Goal: Task Accomplishment & Management: Manage account settings

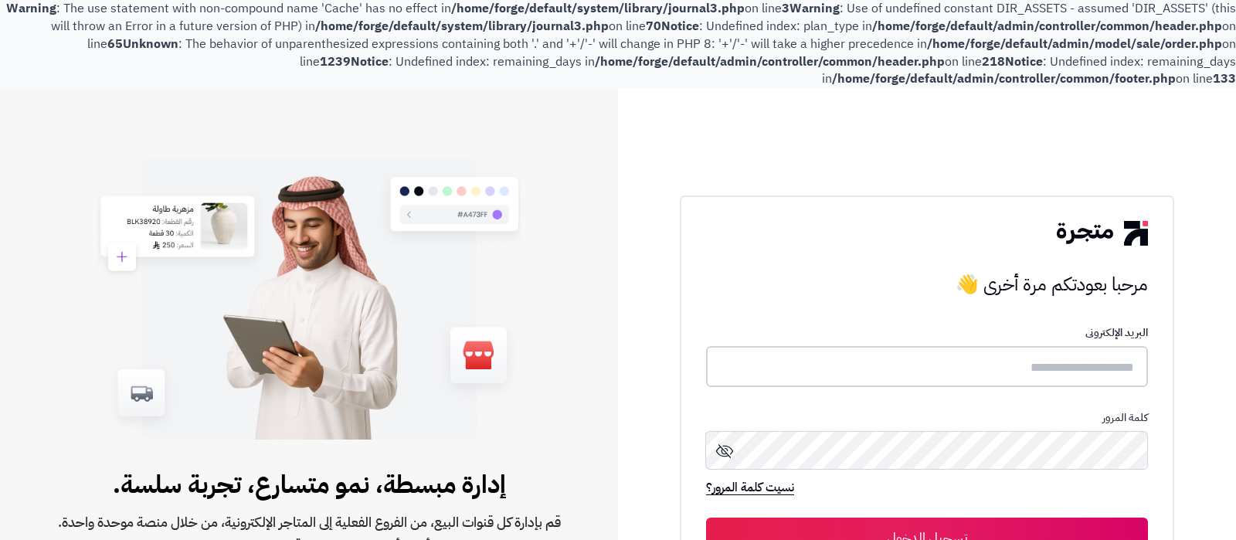
type input "**********"
click at [958, 525] on button "تسجيل الدخول" at bounding box center [927, 536] width 442 height 39
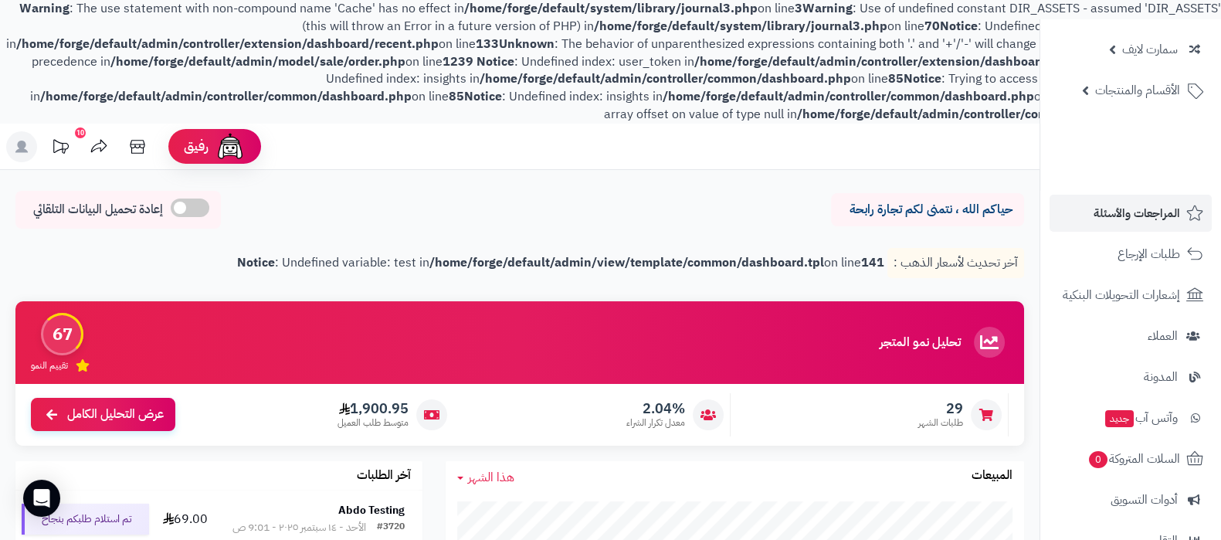
scroll to position [96, 0]
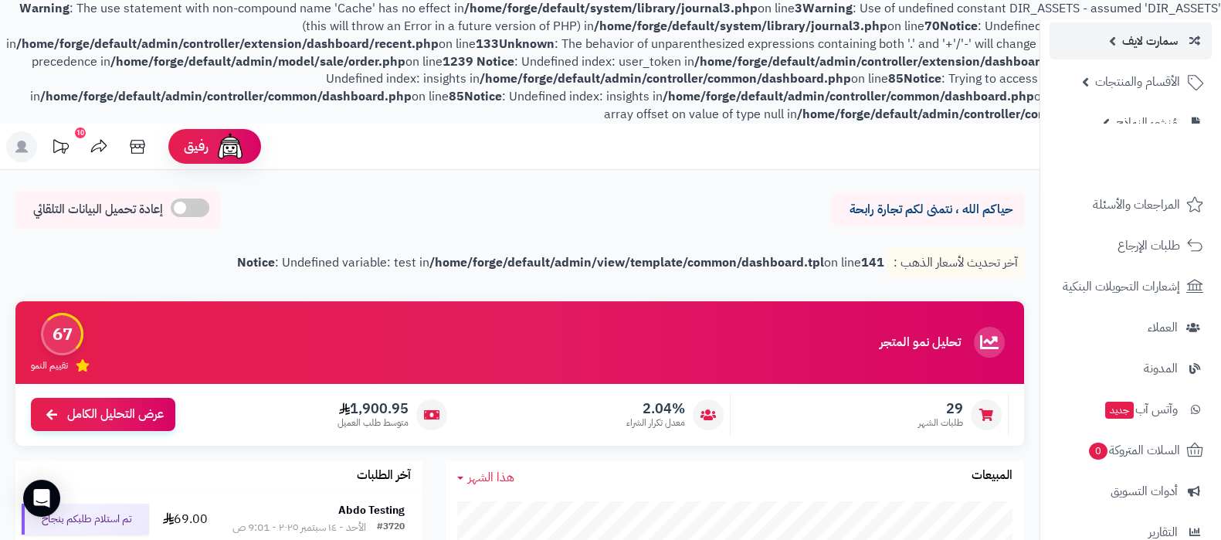
click at [1140, 43] on span "سمارت لايف" at bounding box center [1151, 41] width 56 height 22
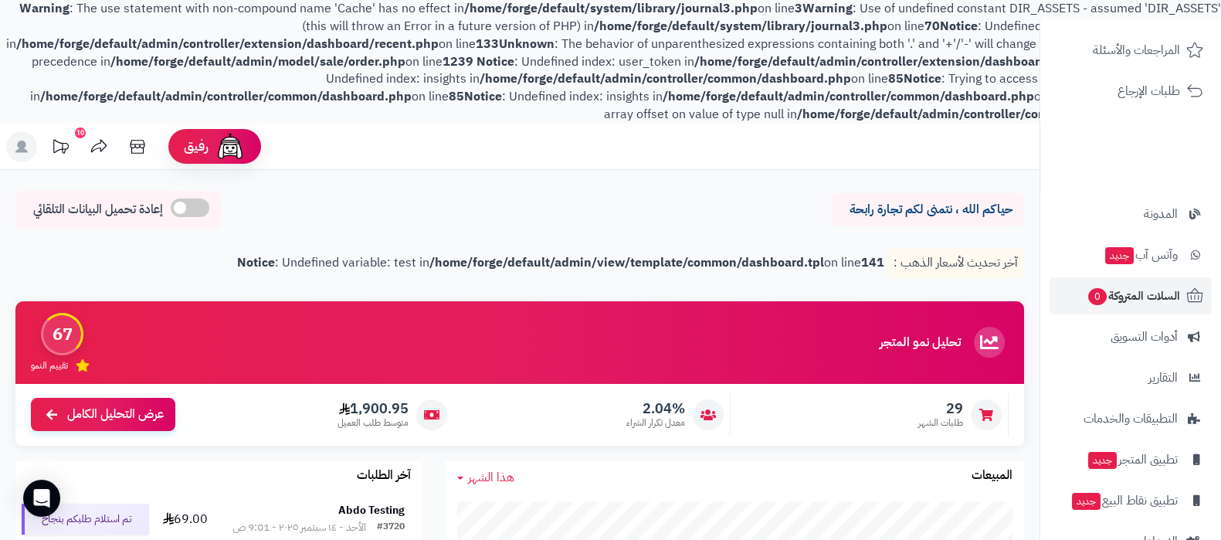
scroll to position [527, 0]
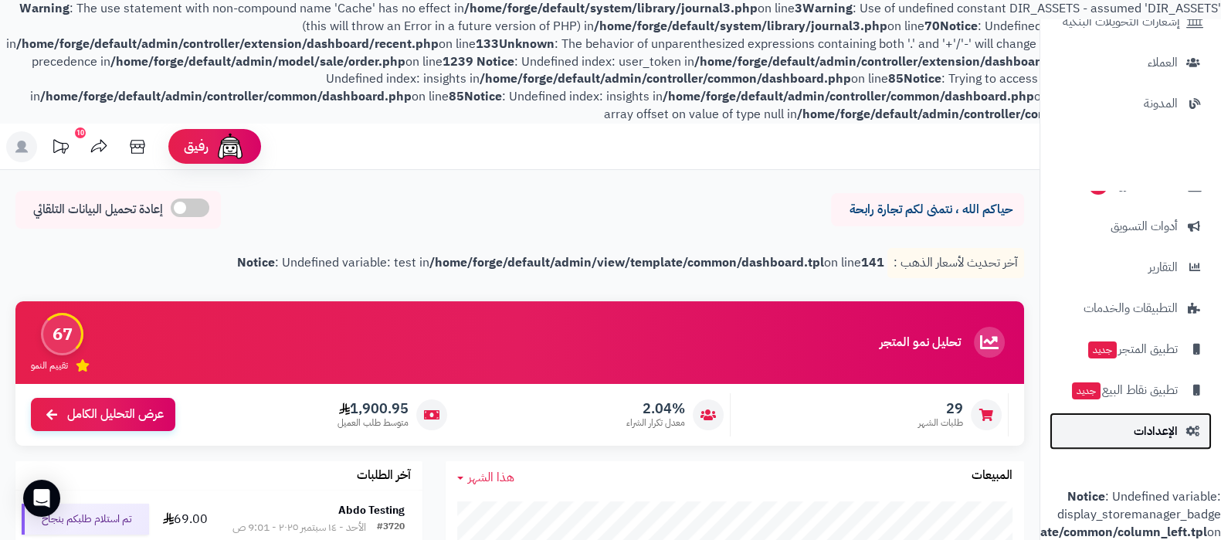
click at [1154, 420] on span "الإعدادات" at bounding box center [1156, 431] width 44 height 22
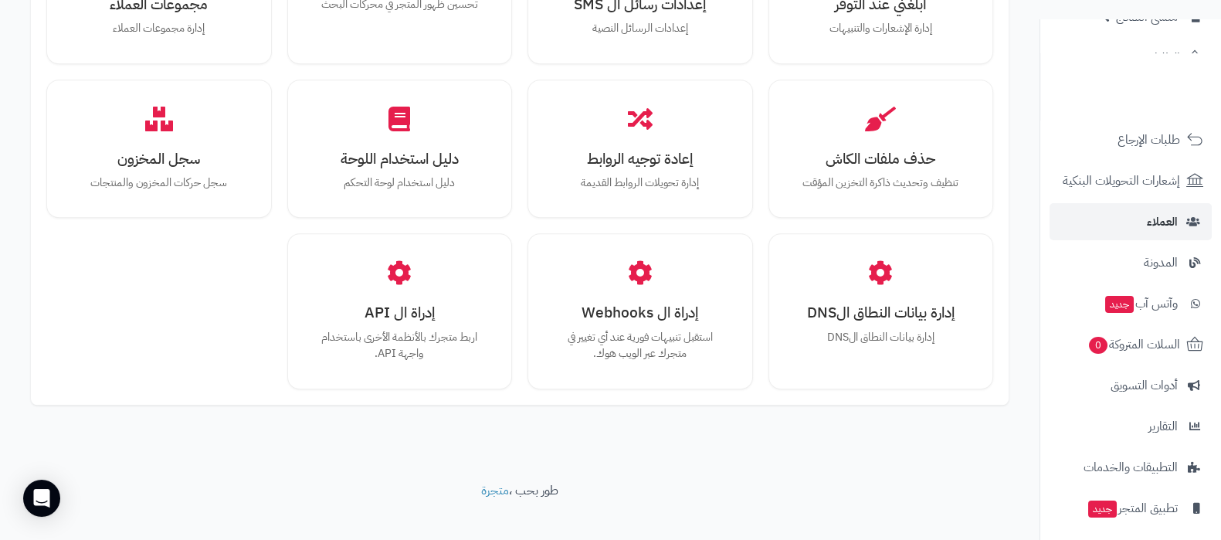
scroll to position [375, 0]
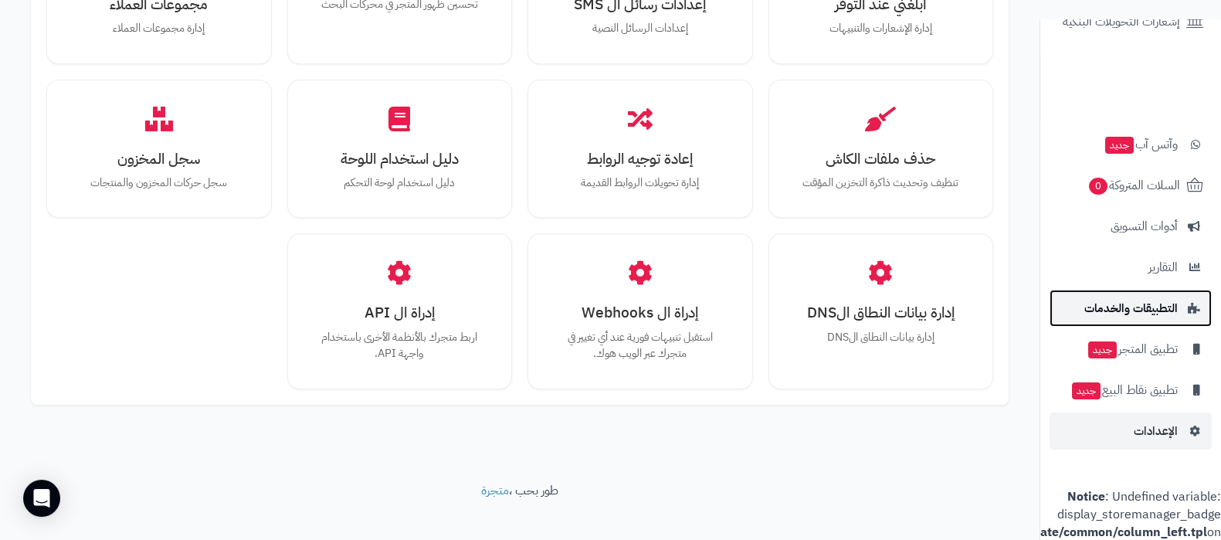
click at [1131, 299] on span "التطبيقات والخدمات" at bounding box center [1131, 308] width 93 height 22
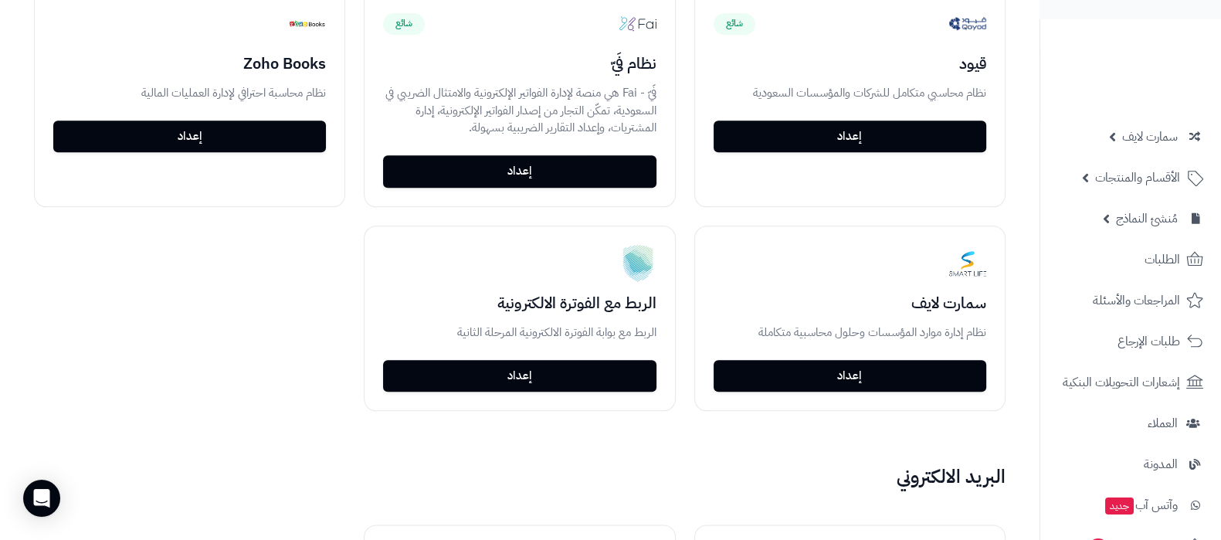
scroll to position [2318, 0]
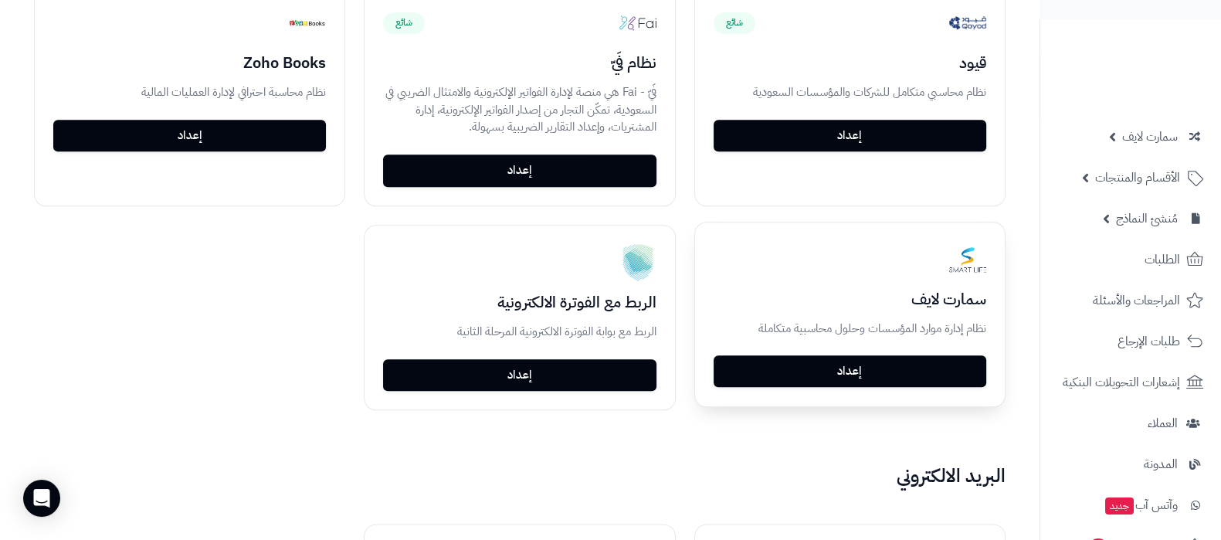
click at [892, 365] on link "إعداد" at bounding box center [850, 371] width 273 height 32
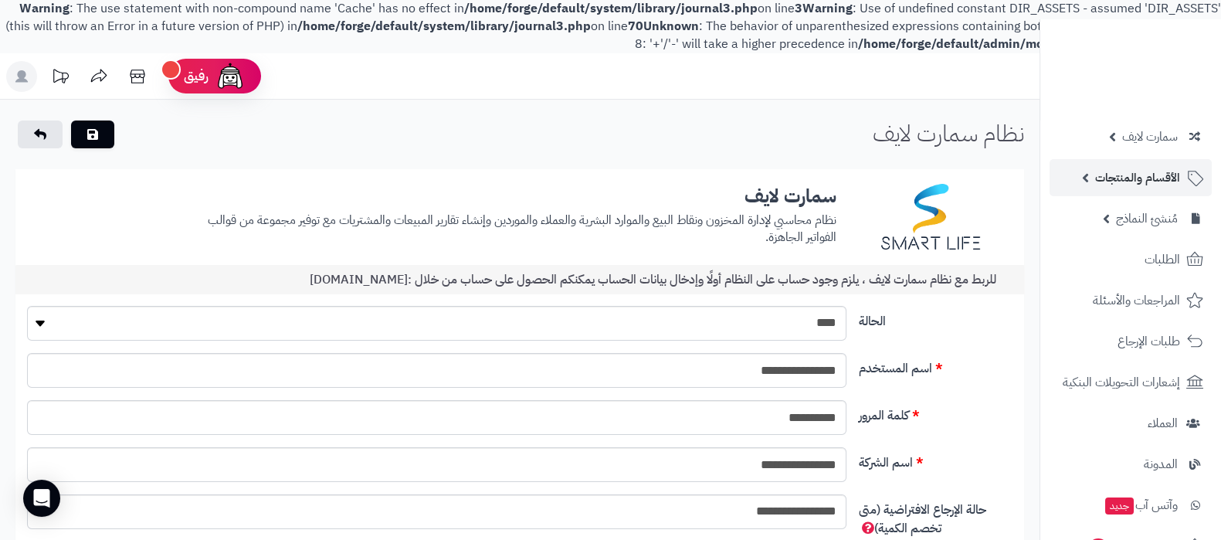
click at [1136, 182] on span "الأقسام والمنتجات" at bounding box center [1138, 178] width 85 height 22
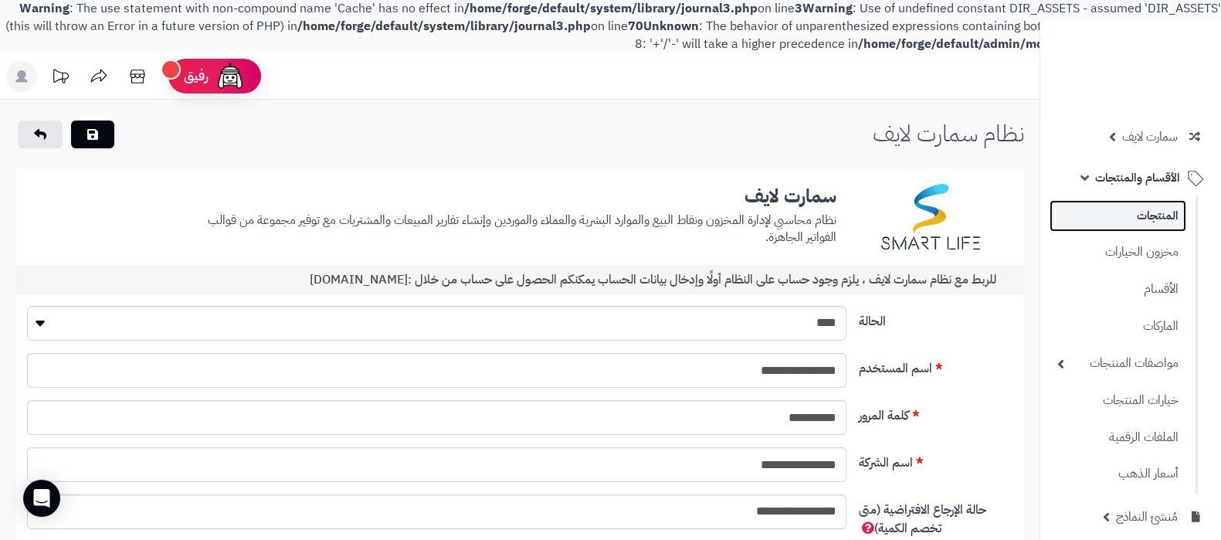
click at [1134, 220] on link "المنتجات" at bounding box center [1118, 216] width 137 height 32
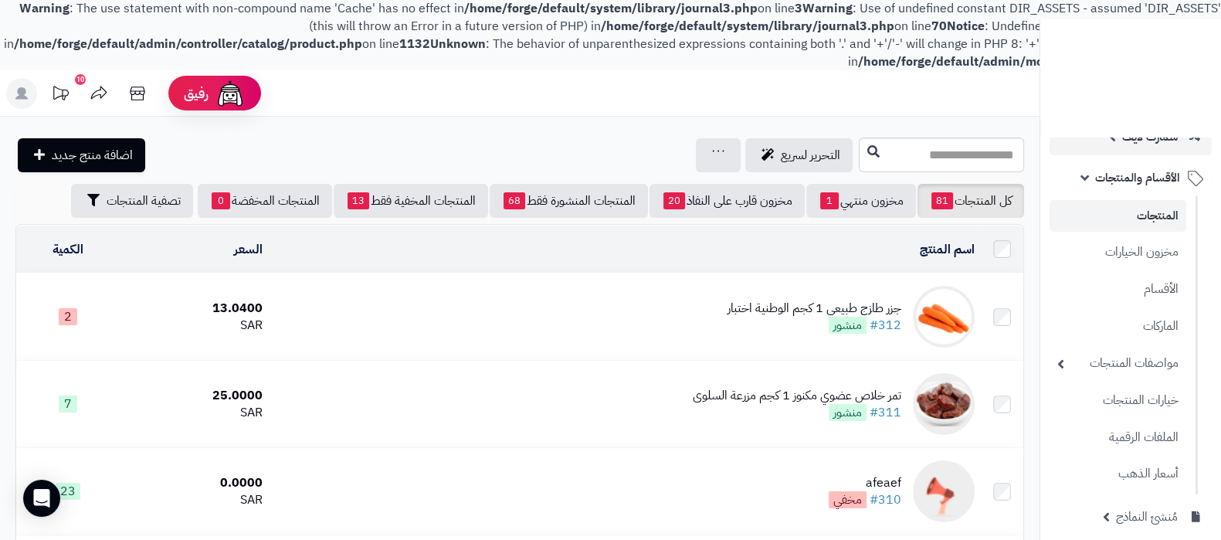
click at [1124, 139] on span "سمارت لايف" at bounding box center [1151, 137] width 56 height 22
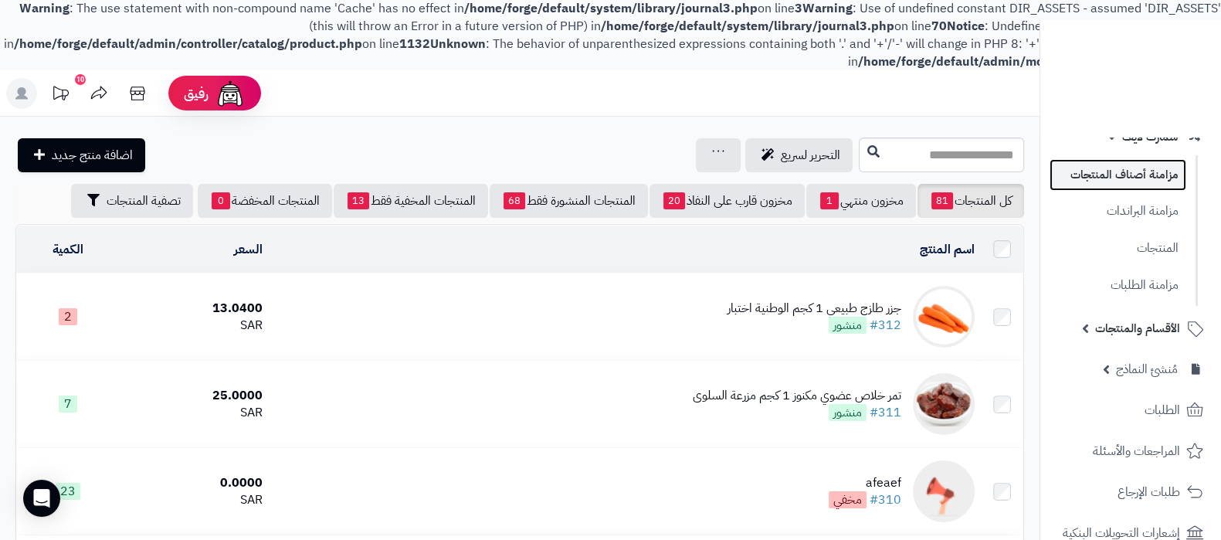
click at [1122, 190] on link "مزامنة أصناف المنتجات" at bounding box center [1118, 175] width 137 height 32
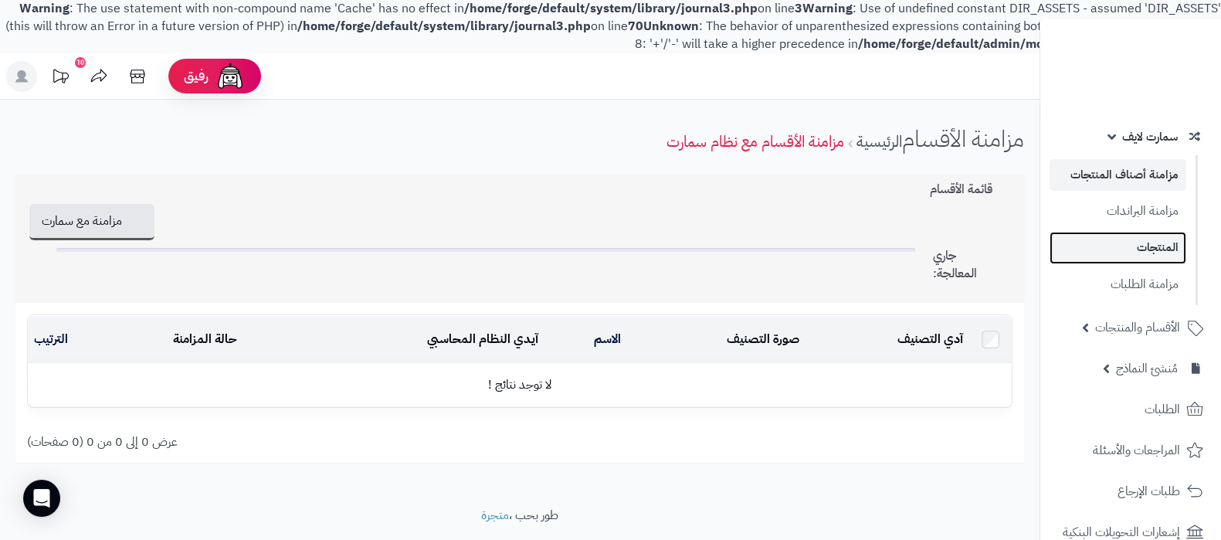
click at [1127, 253] on link "المنتجات" at bounding box center [1118, 248] width 137 height 32
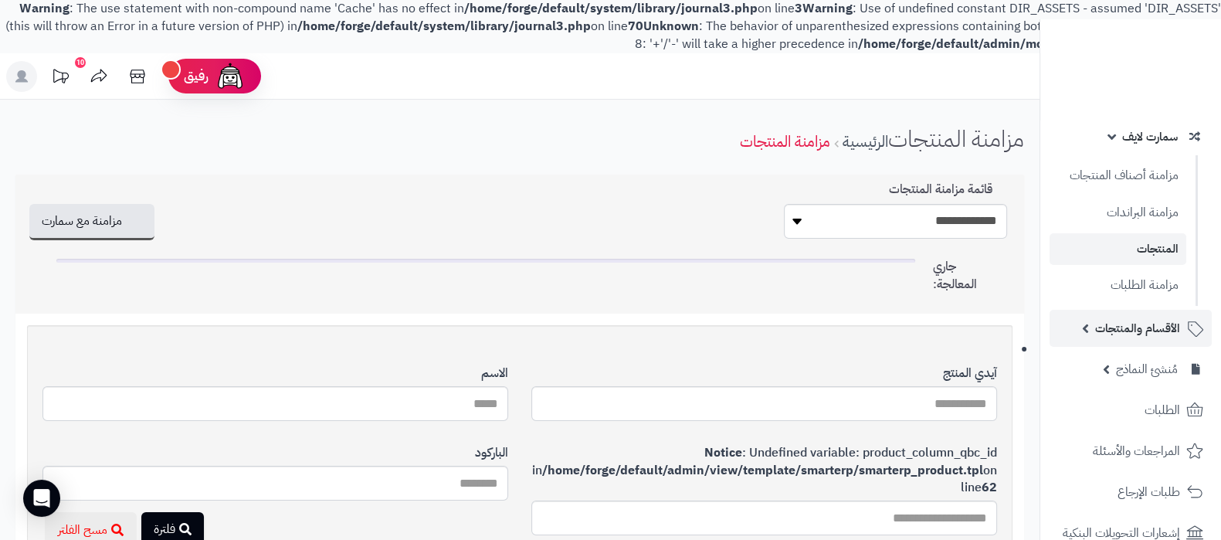
click at [1121, 323] on span "الأقسام والمنتجات" at bounding box center [1138, 329] width 85 height 22
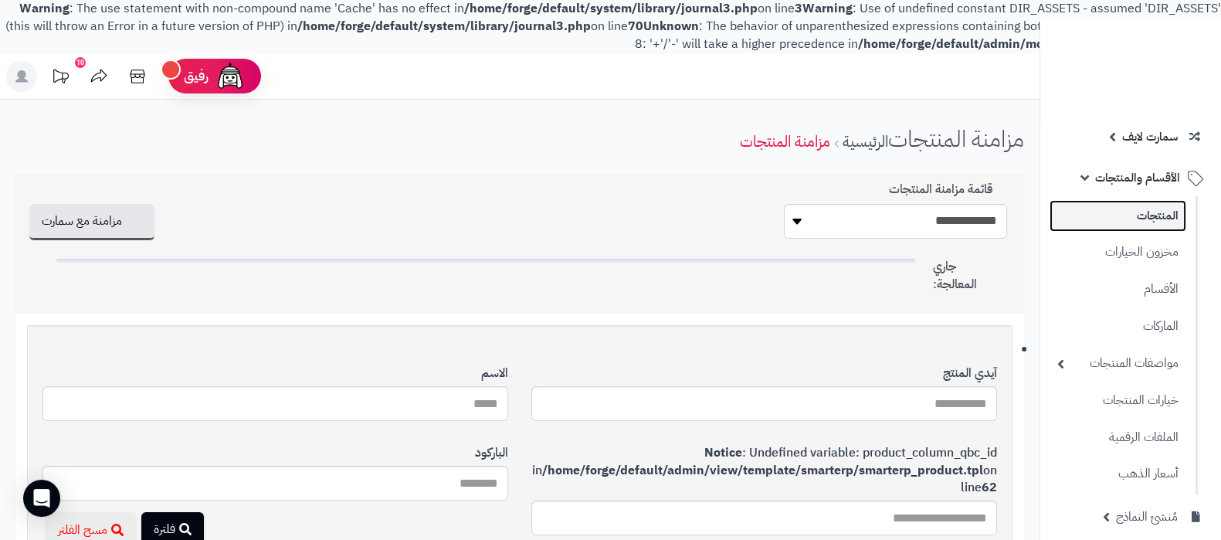
click at [1145, 206] on link "المنتجات" at bounding box center [1118, 216] width 137 height 32
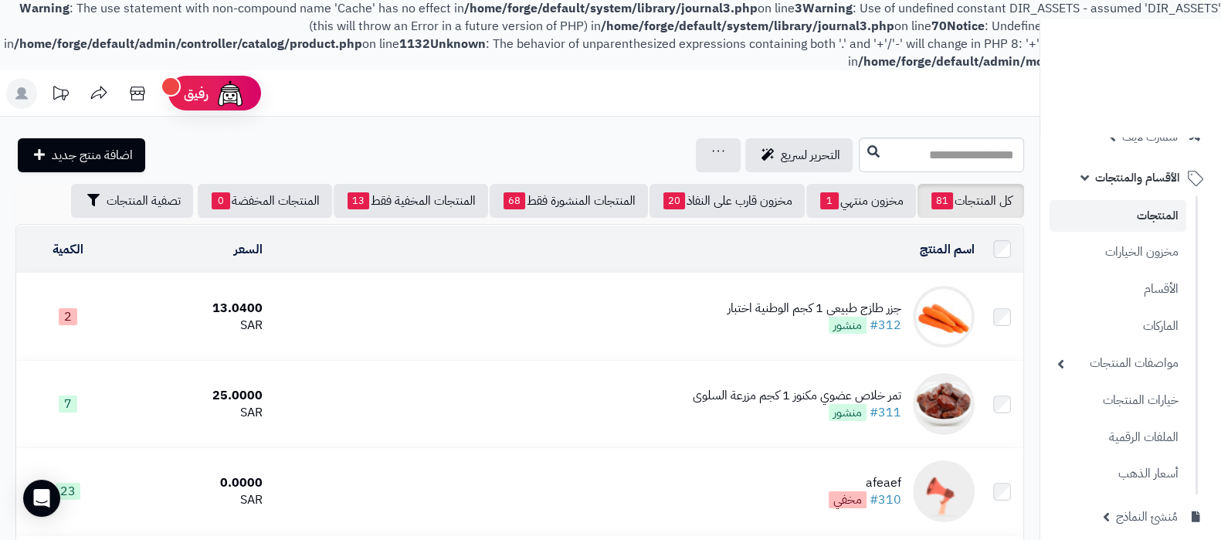
click at [780, 303] on div "جزر طازج طبيعي 1 كجم الوطنية اختبار" at bounding box center [815, 309] width 174 height 18
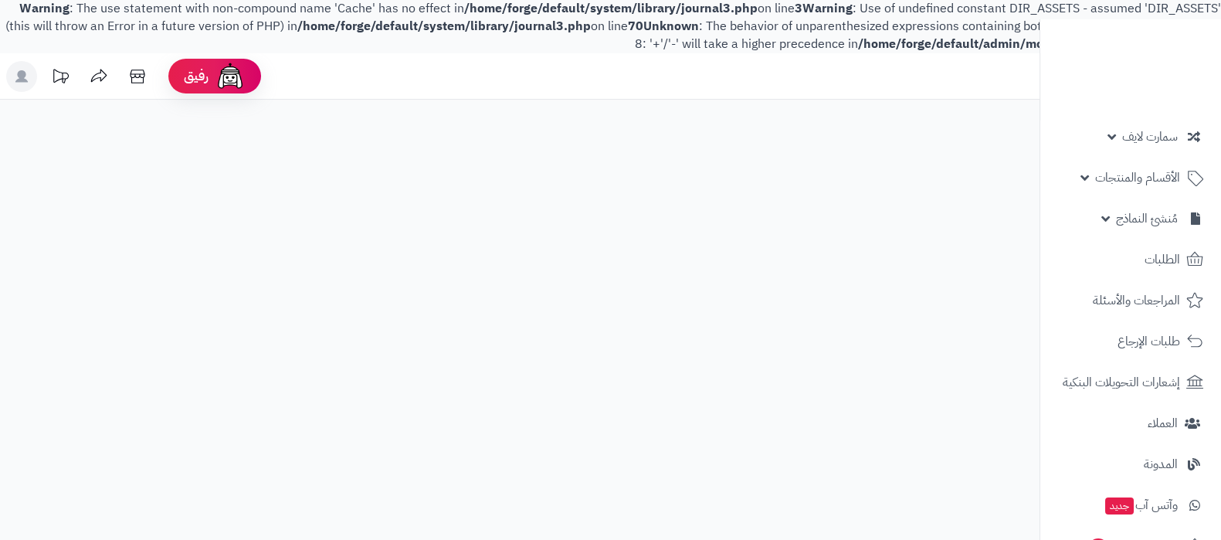
select select
select select "*"
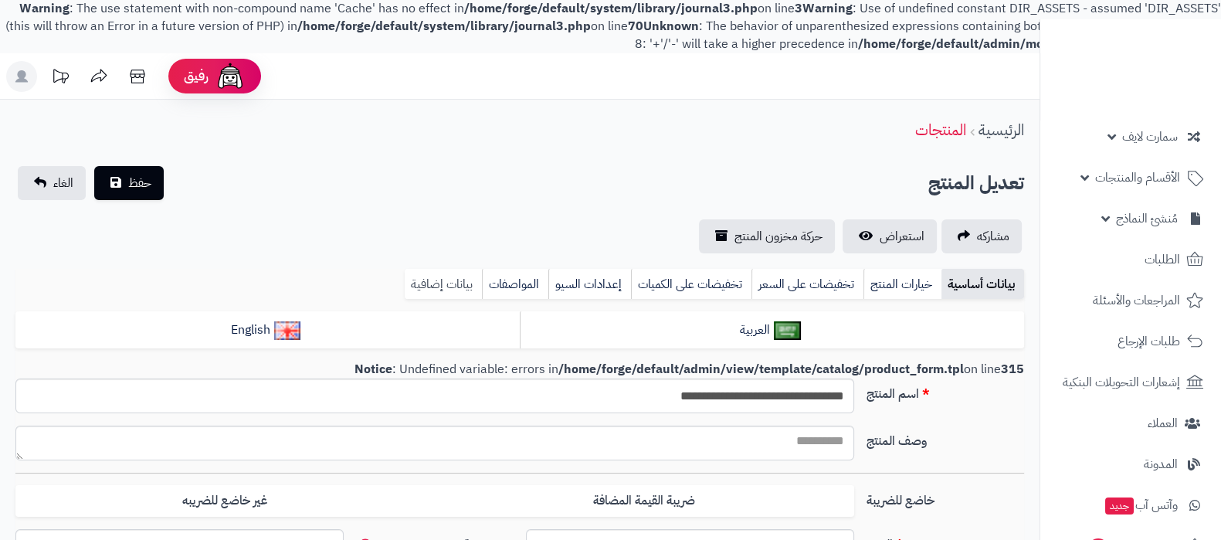
type input "*****"
type input "********"
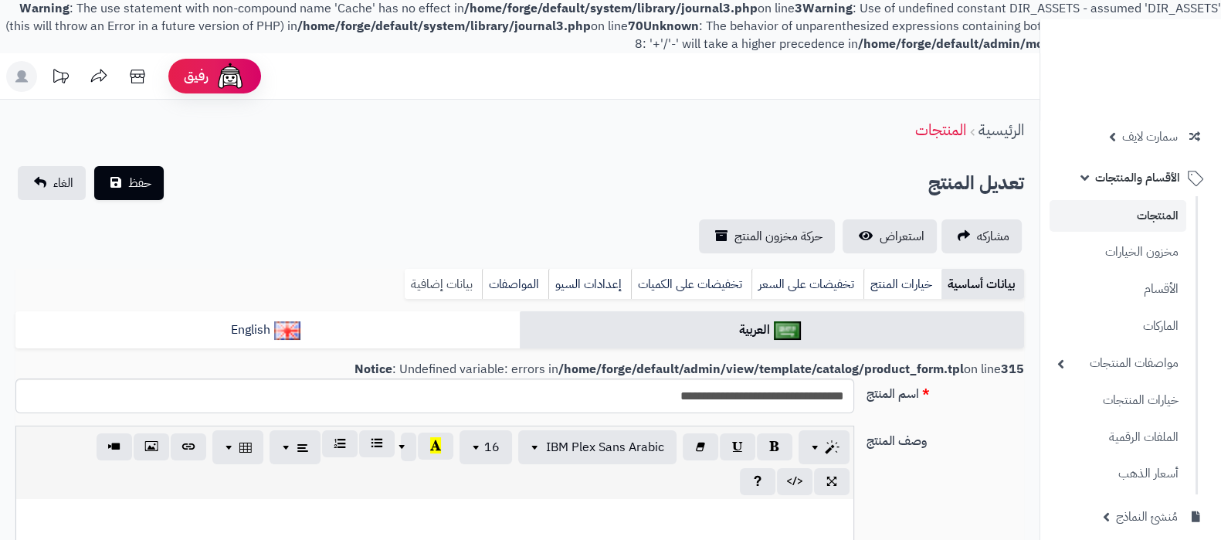
type input "*****"
click at [449, 280] on link "بيانات إضافية" at bounding box center [443, 284] width 77 height 31
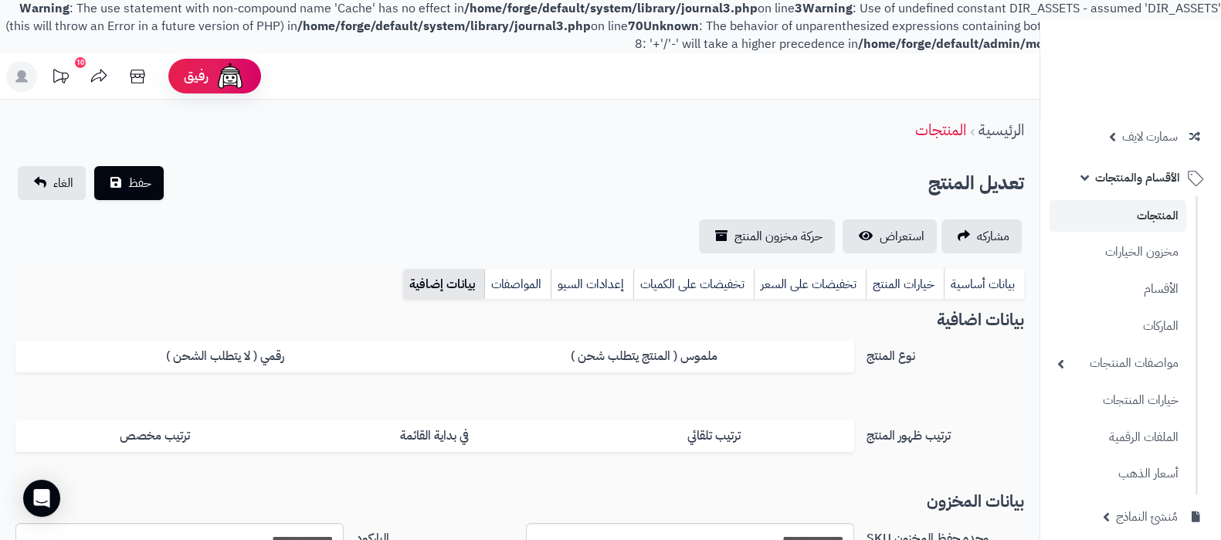
scroll to position [290, 0]
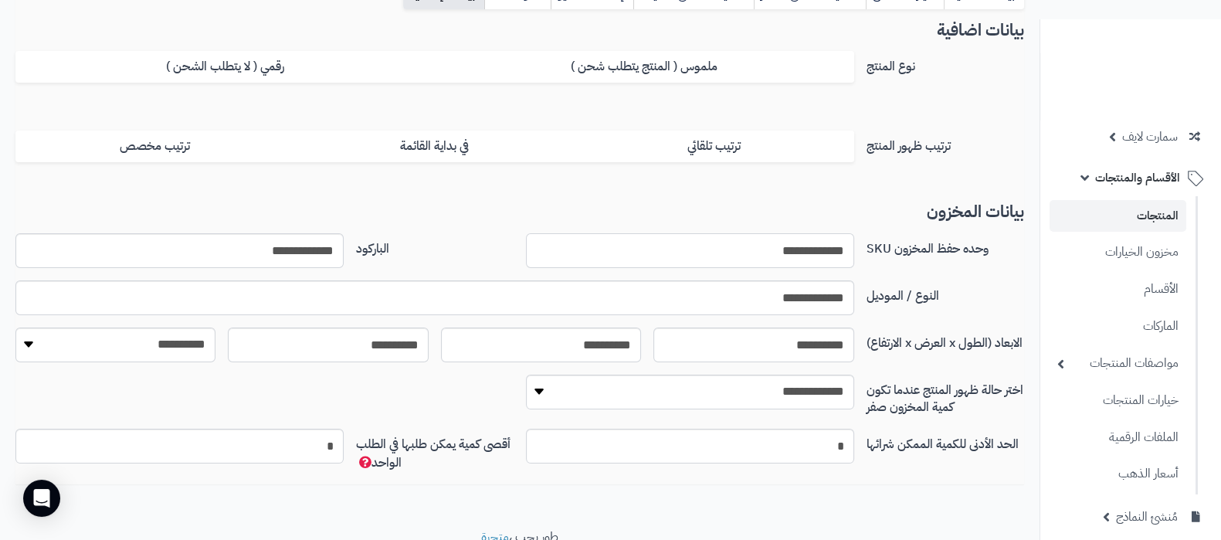
click at [722, 254] on input "**********" at bounding box center [690, 250] width 328 height 35
click at [331, 249] on input "**********" at bounding box center [179, 250] width 328 height 35
click at [800, 288] on input "**********" at bounding box center [434, 297] width 839 height 35
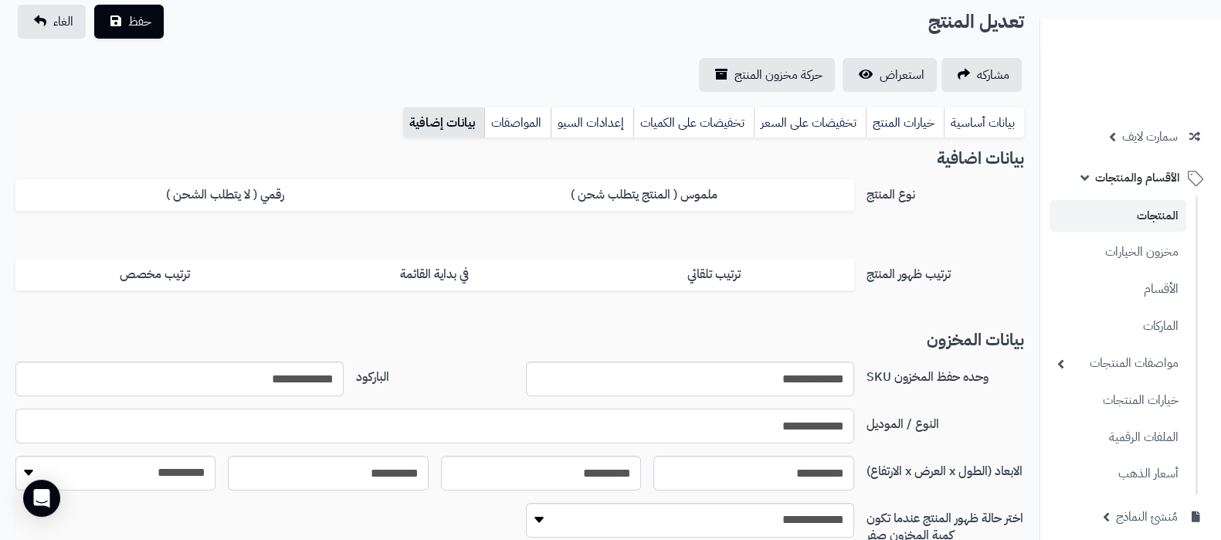
scroll to position [0, 0]
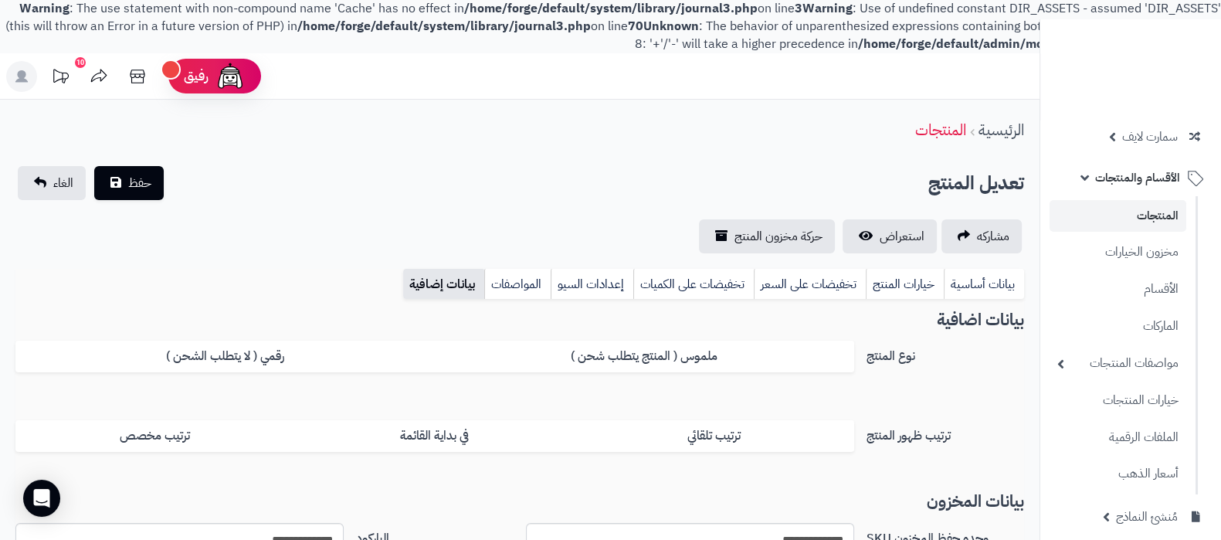
click at [1120, 214] on link "المنتجات" at bounding box center [1118, 216] width 137 height 32
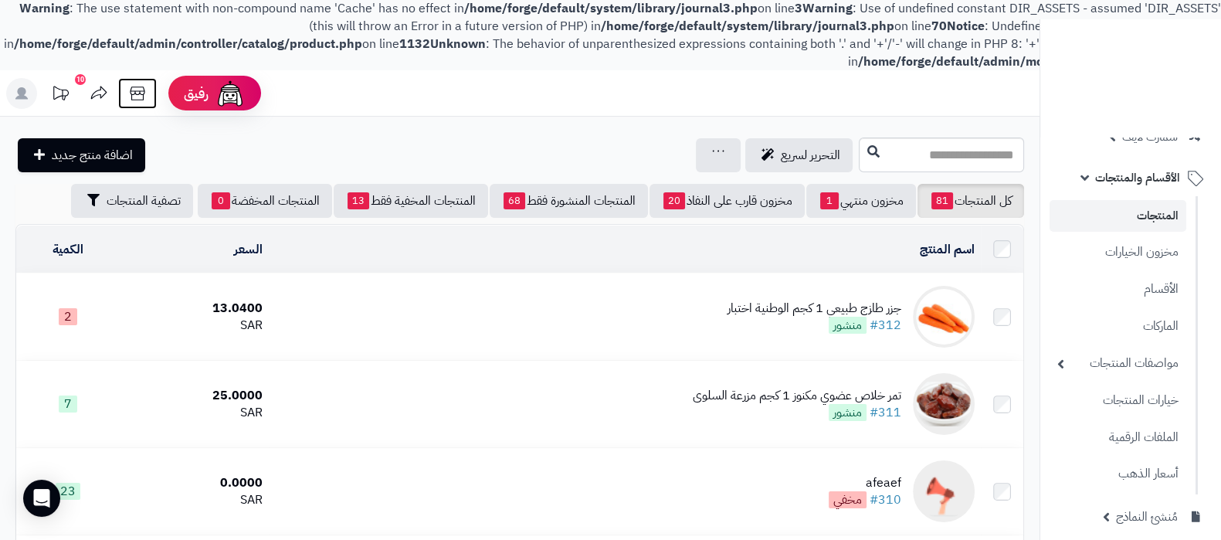
click at [146, 97] on icon at bounding box center [137, 93] width 31 height 31
click at [1131, 148] on link "سمارت لايف" at bounding box center [1131, 136] width 162 height 37
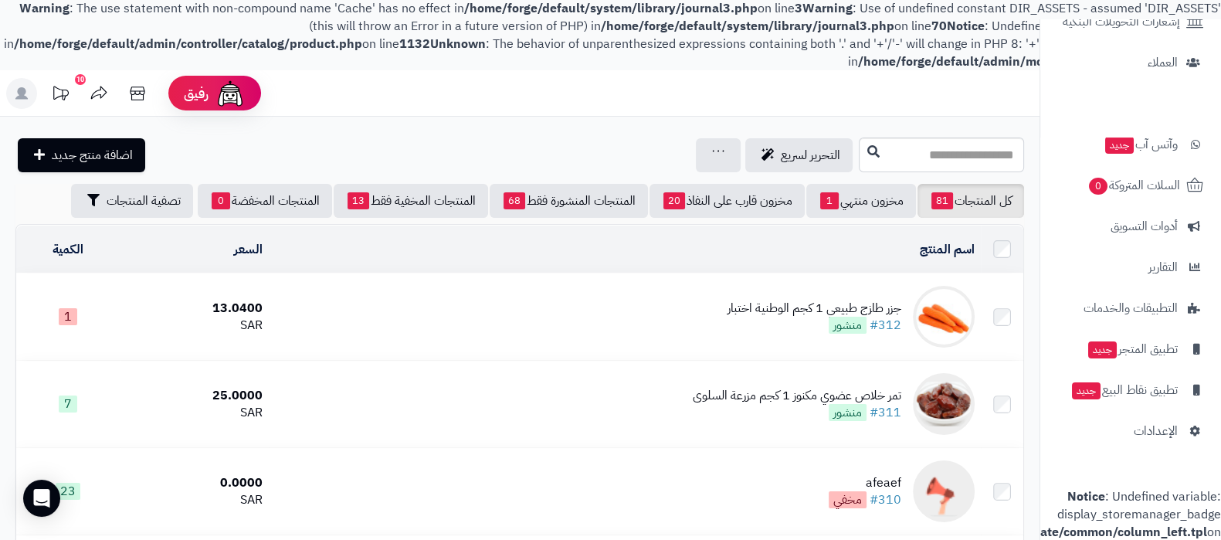
scroll to position [527, 0]
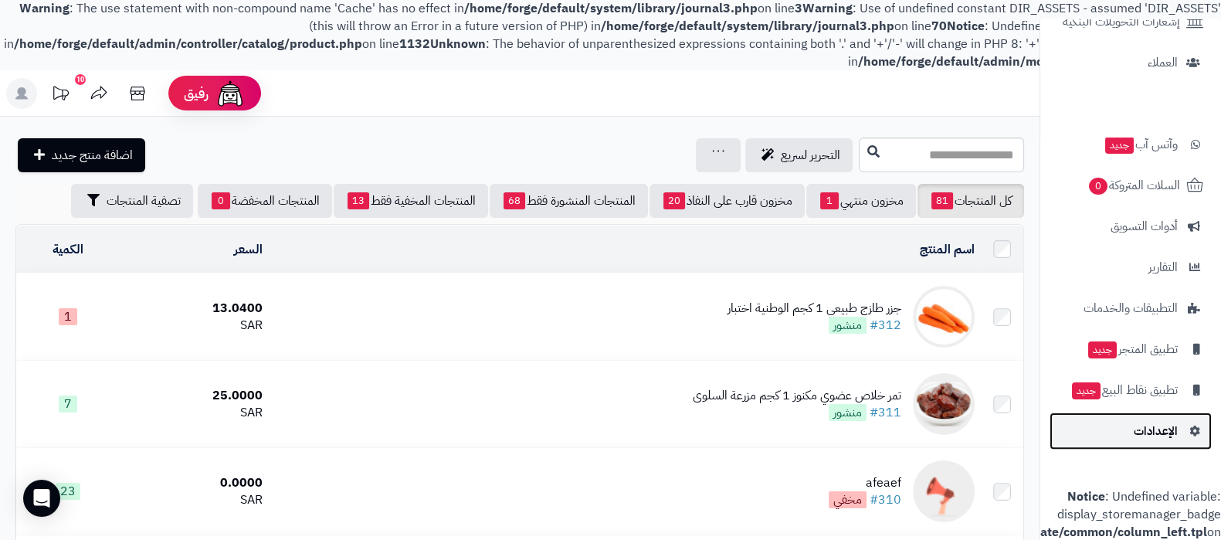
click at [1154, 428] on link "الإعدادات" at bounding box center [1131, 431] width 162 height 37
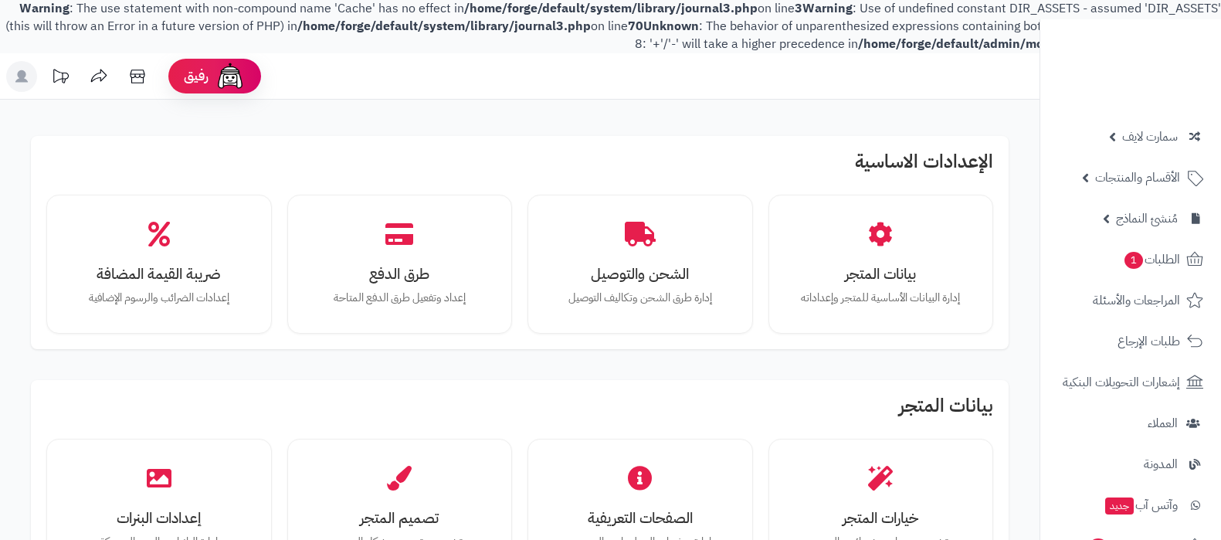
scroll to position [1482, 0]
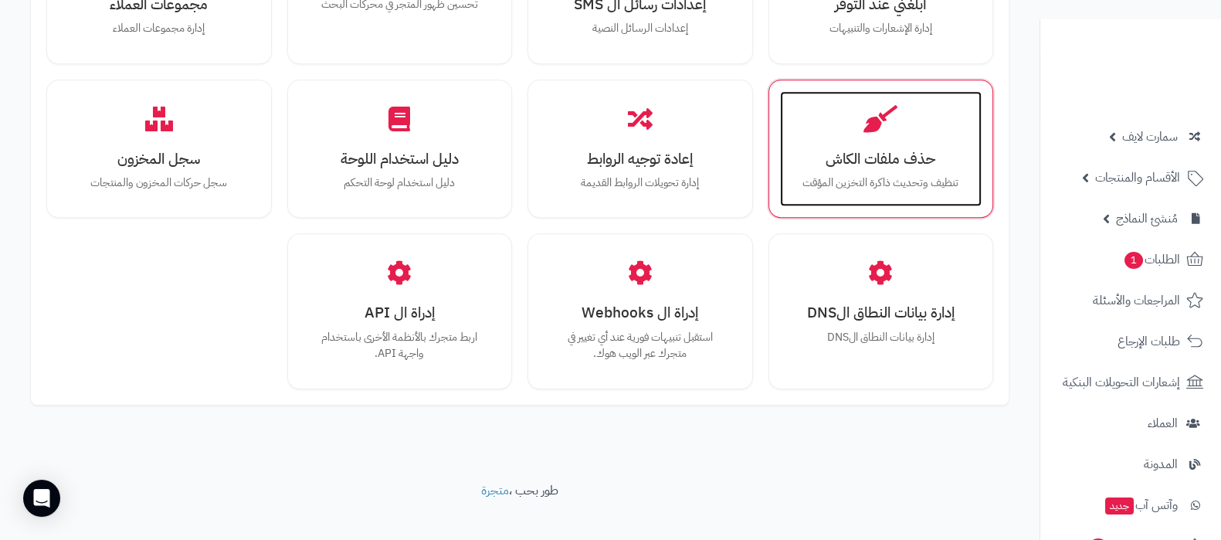
click at [875, 175] on p "تنظيف وتحديث ذاكرة التخزين المؤقت" at bounding box center [882, 183] width 172 height 17
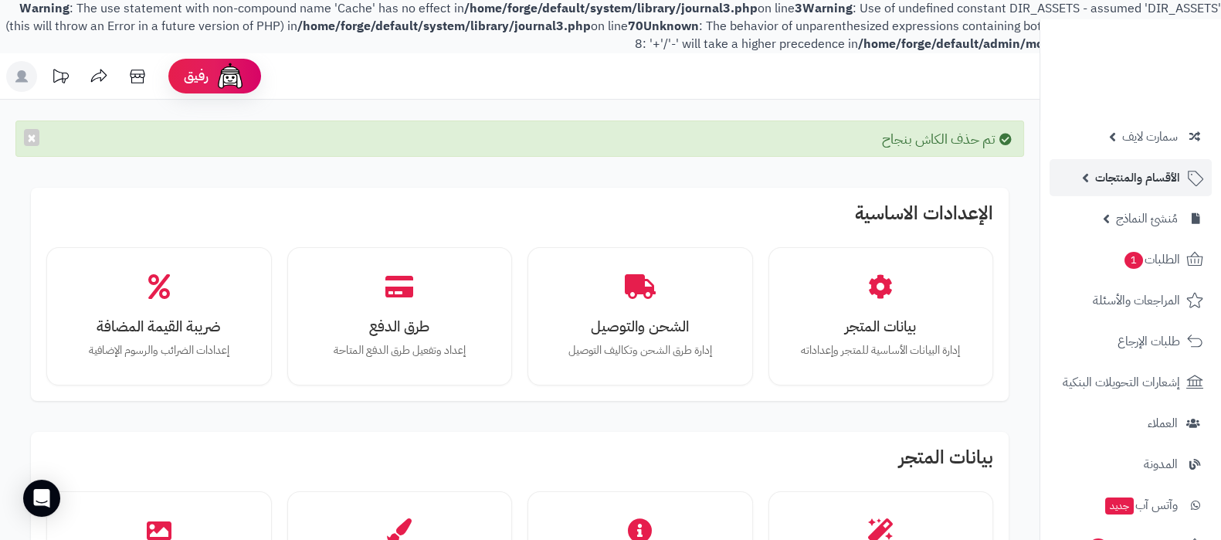
click at [1137, 173] on span "الأقسام والمنتجات" at bounding box center [1138, 178] width 85 height 22
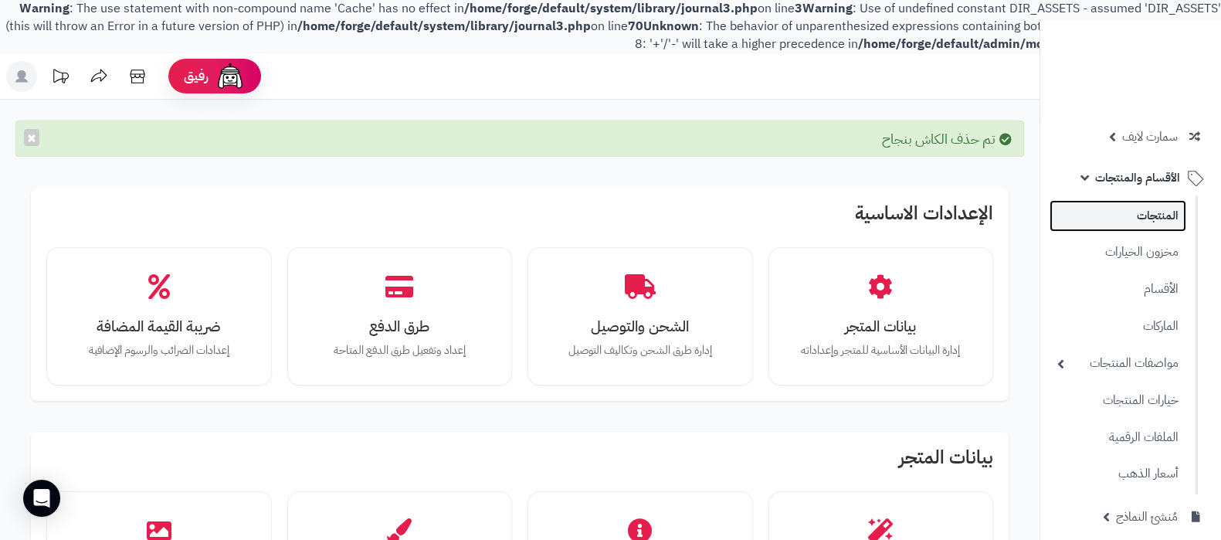
click at [1124, 212] on link "المنتجات" at bounding box center [1118, 216] width 137 height 32
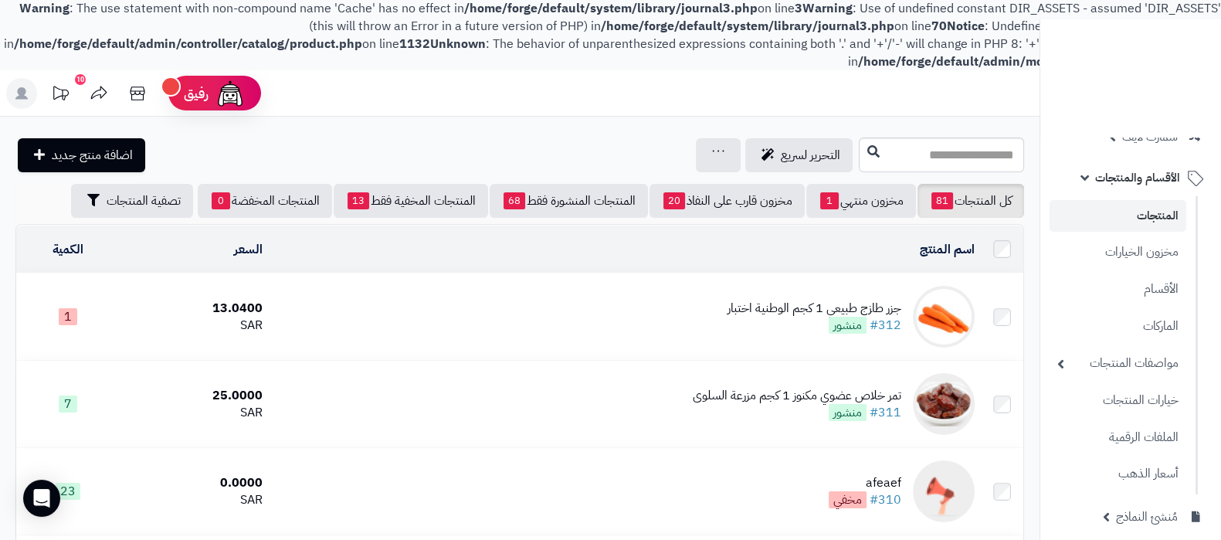
click at [450, 46] on b "Unknown" at bounding box center [458, 44] width 56 height 19
click at [497, 40] on body "Warning : The use statement with non-compound name 'Cache' has no effect in /ho…" at bounding box center [610, 270] width 1221 height 540
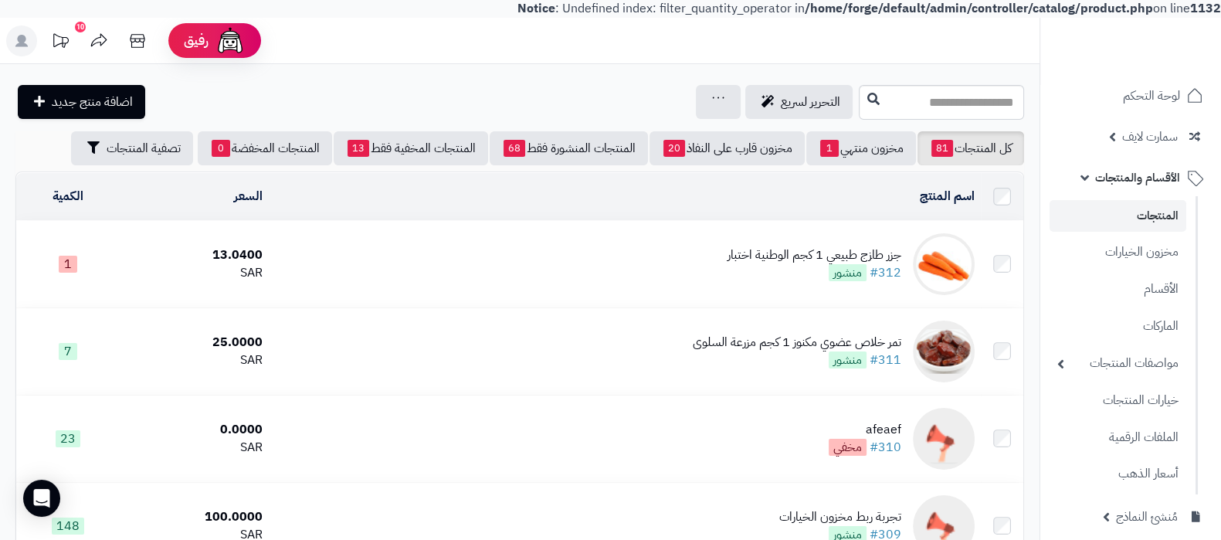
click at [756, 253] on div "جزر طازج طبيعي 1 كجم الوطنية اختبار" at bounding box center [815, 255] width 174 height 18
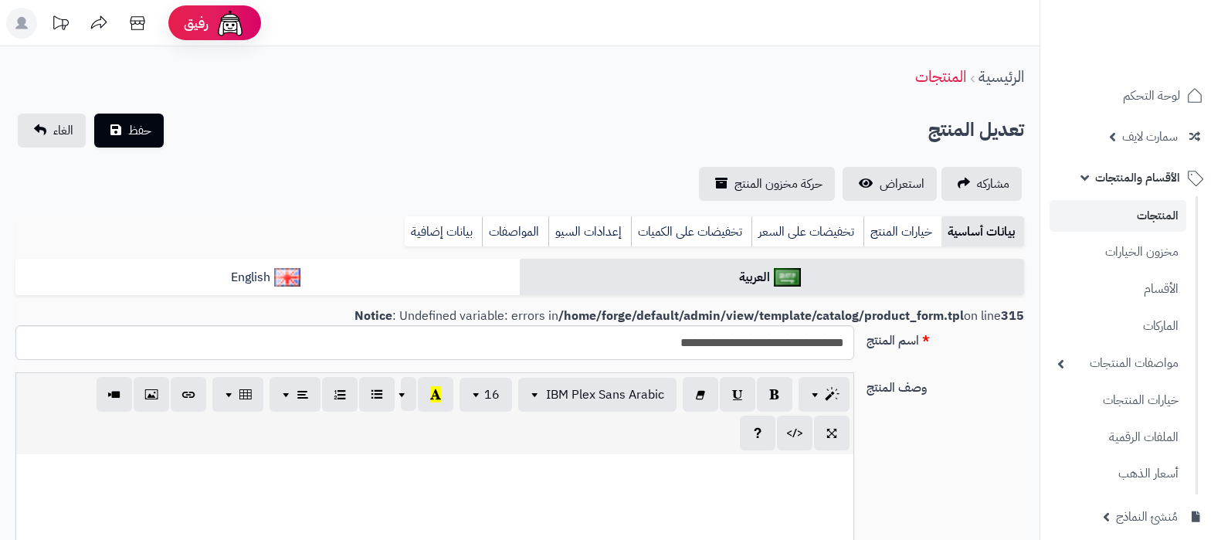
select select
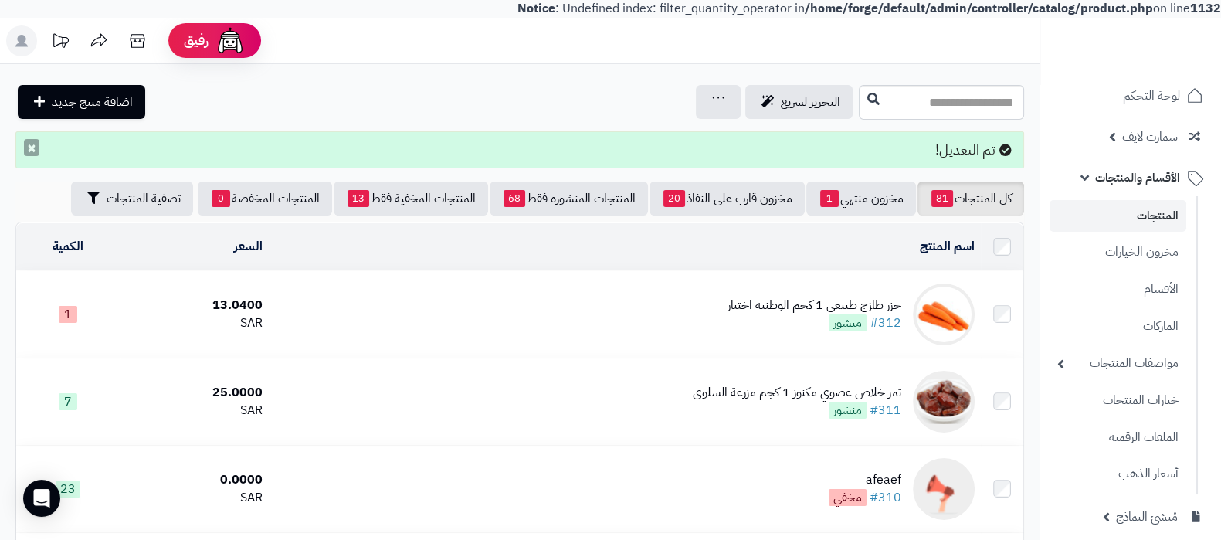
click at [31, 151] on button "×" at bounding box center [31, 147] width 15 height 17
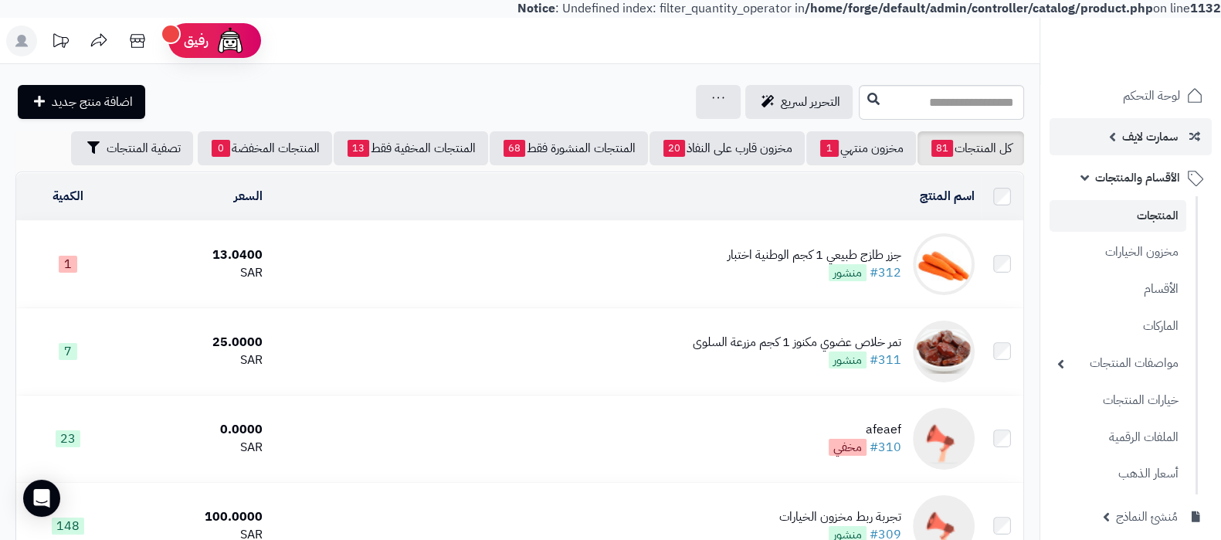
click at [1101, 132] on link "سمارت لايف" at bounding box center [1131, 136] width 162 height 37
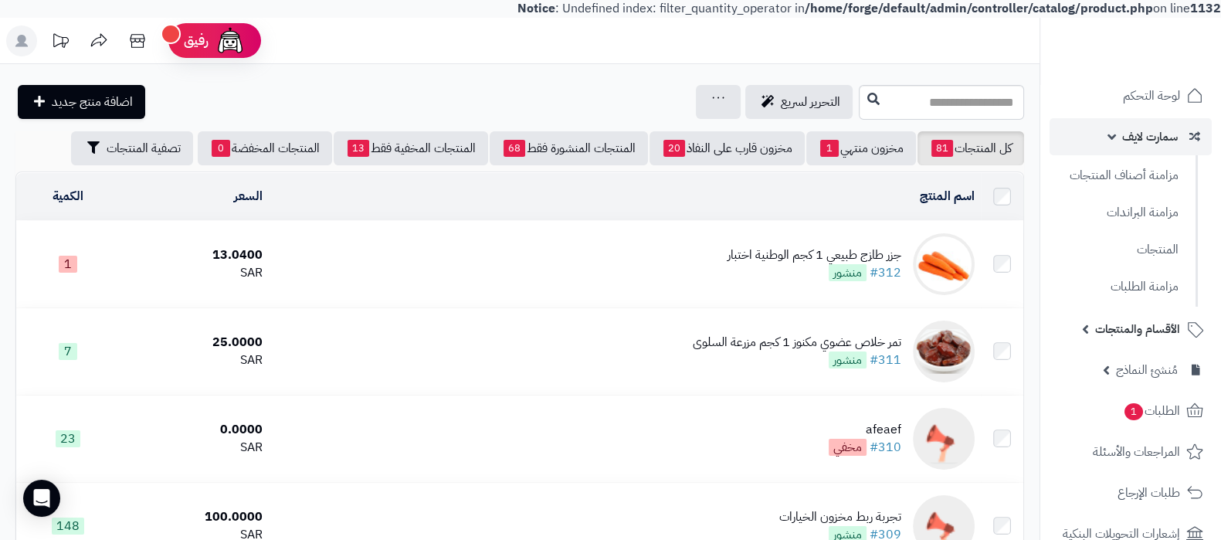
click at [1124, 142] on span "سمارت لايف" at bounding box center [1151, 137] width 56 height 22
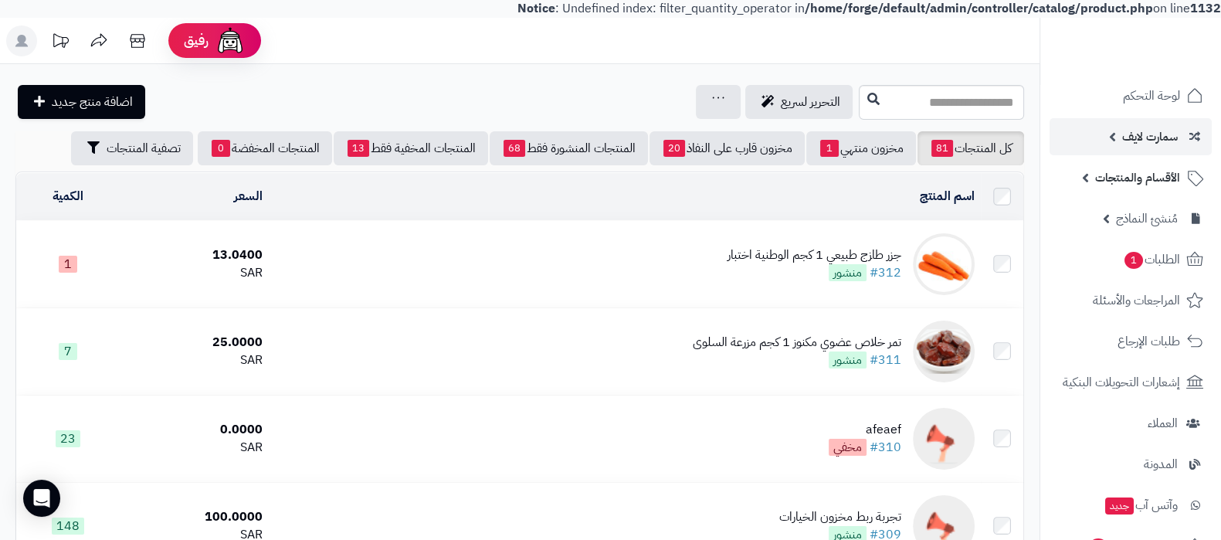
click at [1154, 142] on span "سمارت لايف" at bounding box center [1151, 137] width 56 height 22
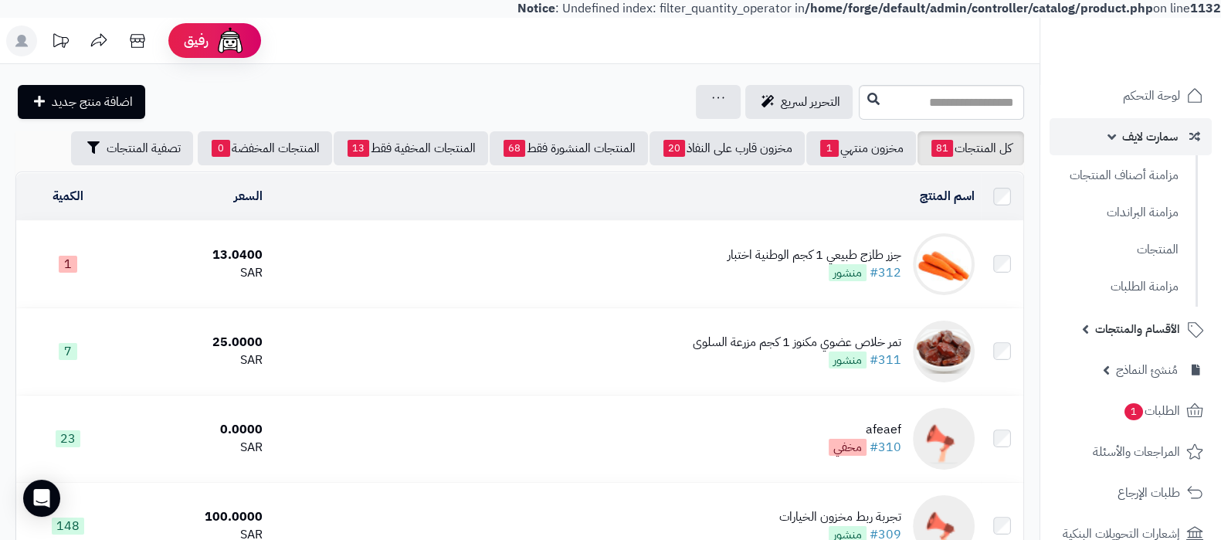
click at [1154, 142] on span "سمارت لايف" at bounding box center [1151, 137] width 56 height 22
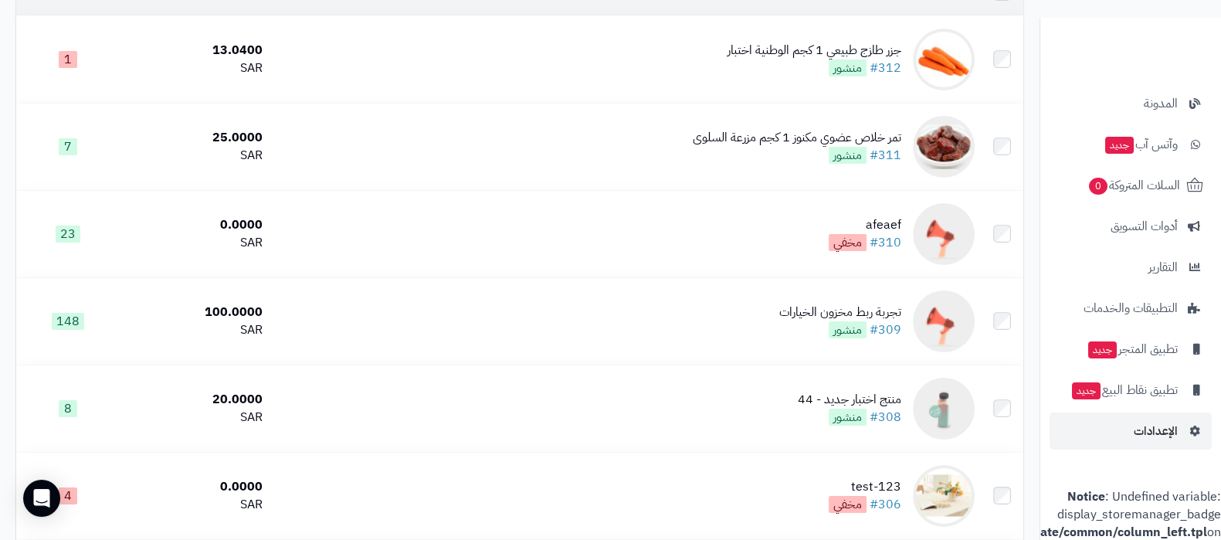
scroll to position [386, 0]
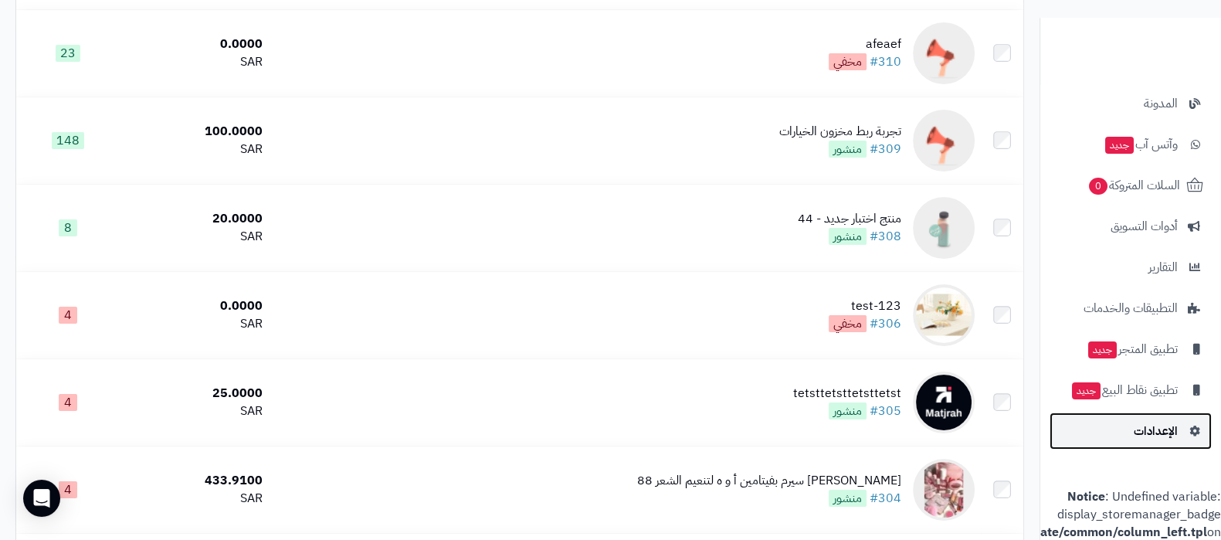
click at [1133, 414] on link "الإعدادات" at bounding box center [1131, 431] width 162 height 37
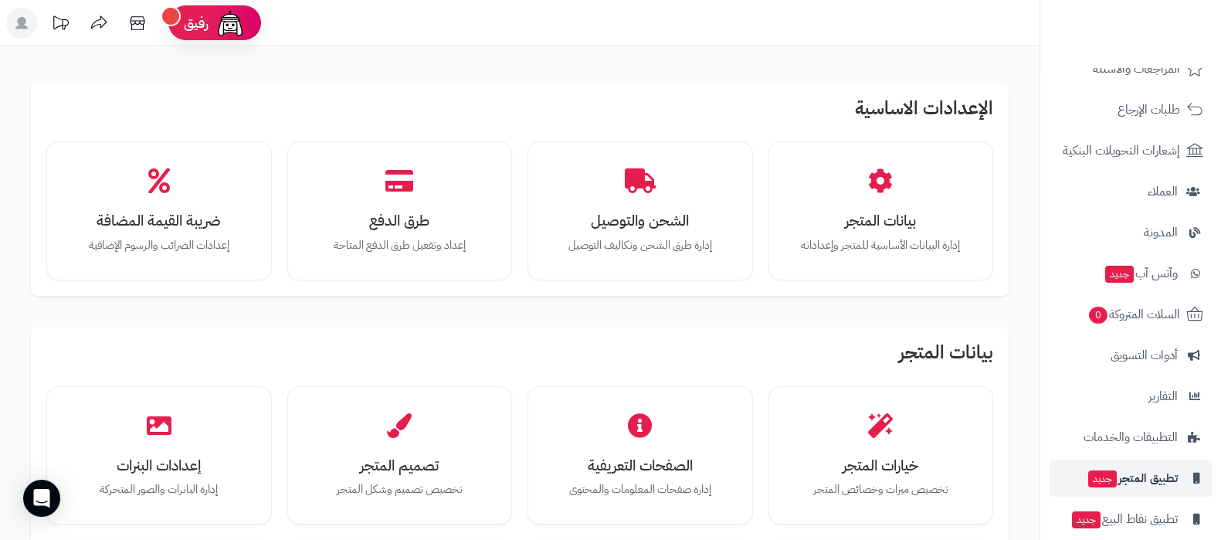
scroll to position [290, 0]
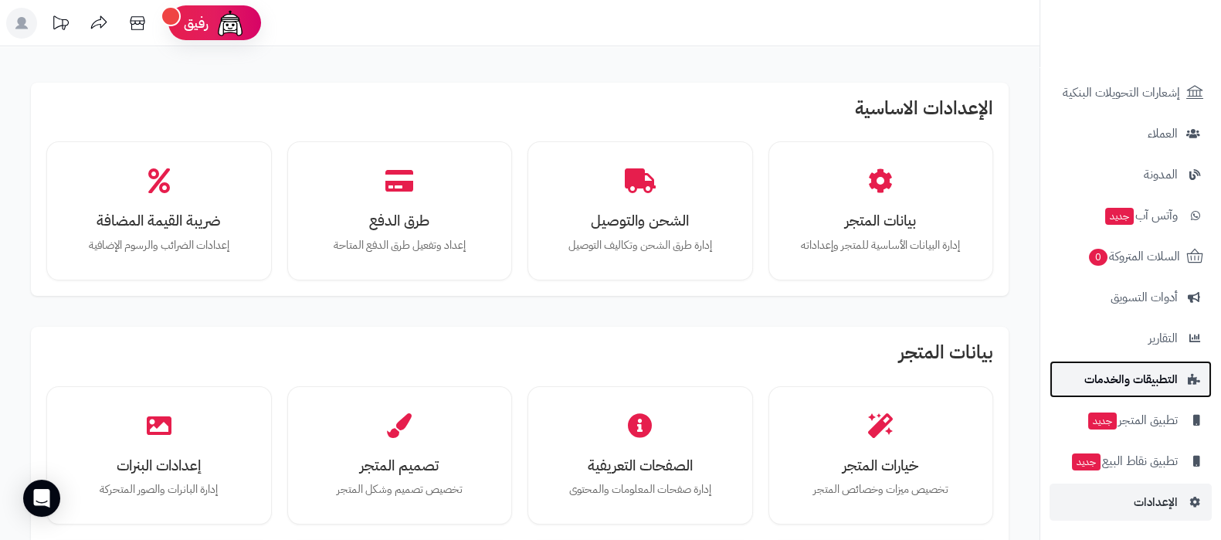
click at [1151, 381] on span "التطبيقات والخدمات" at bounding box center [1131, 380] width 93 height 22
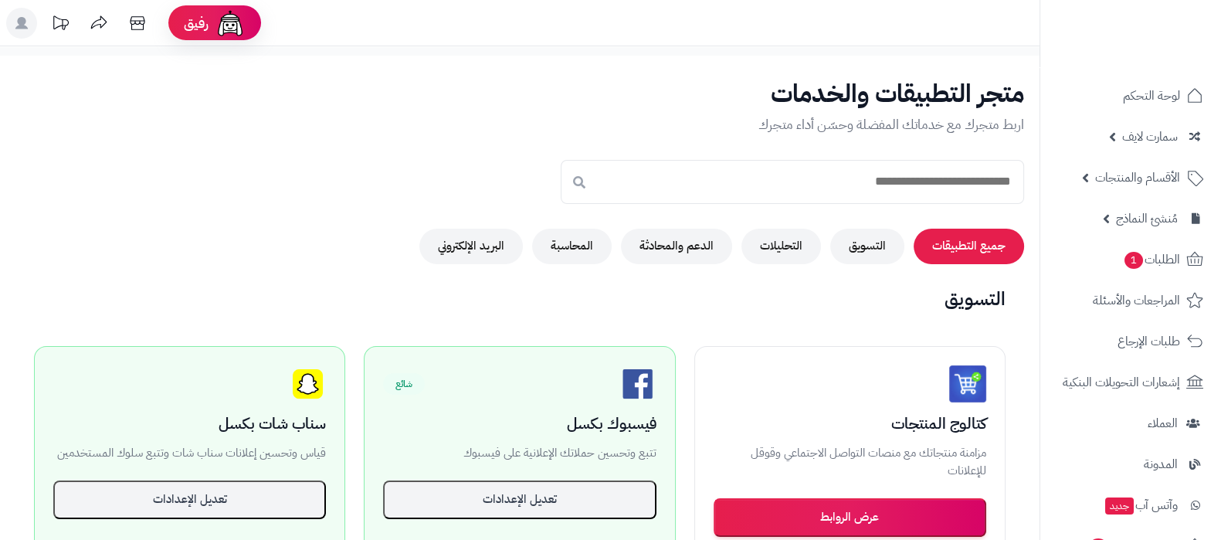
click at [568, 247] on button "المحاسبة" at bounding box center [572, 247] width 80 height 36
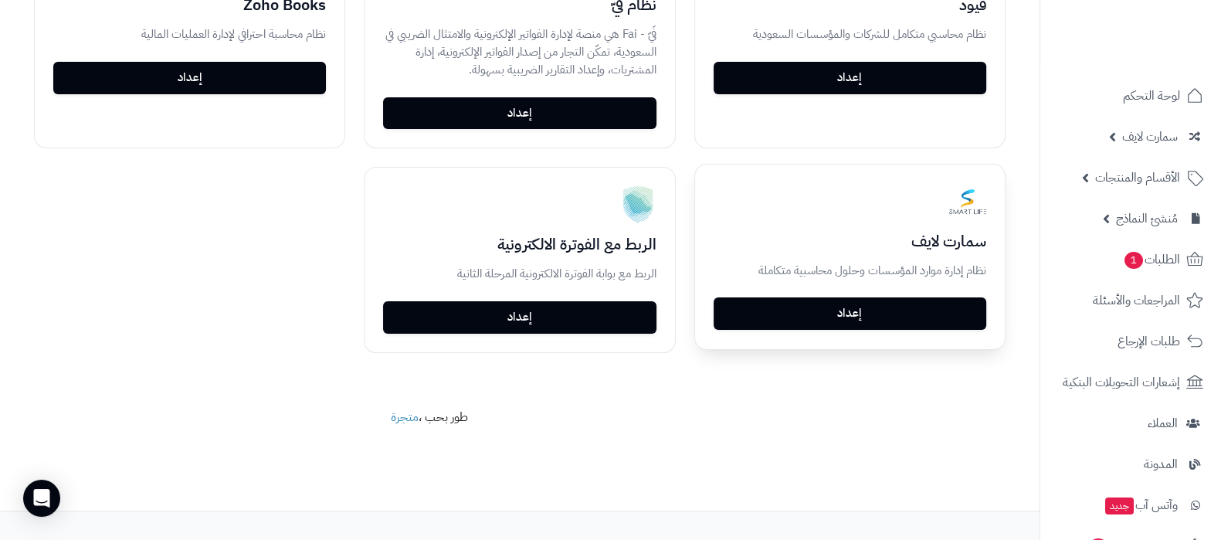
scroll to position [444, 0]
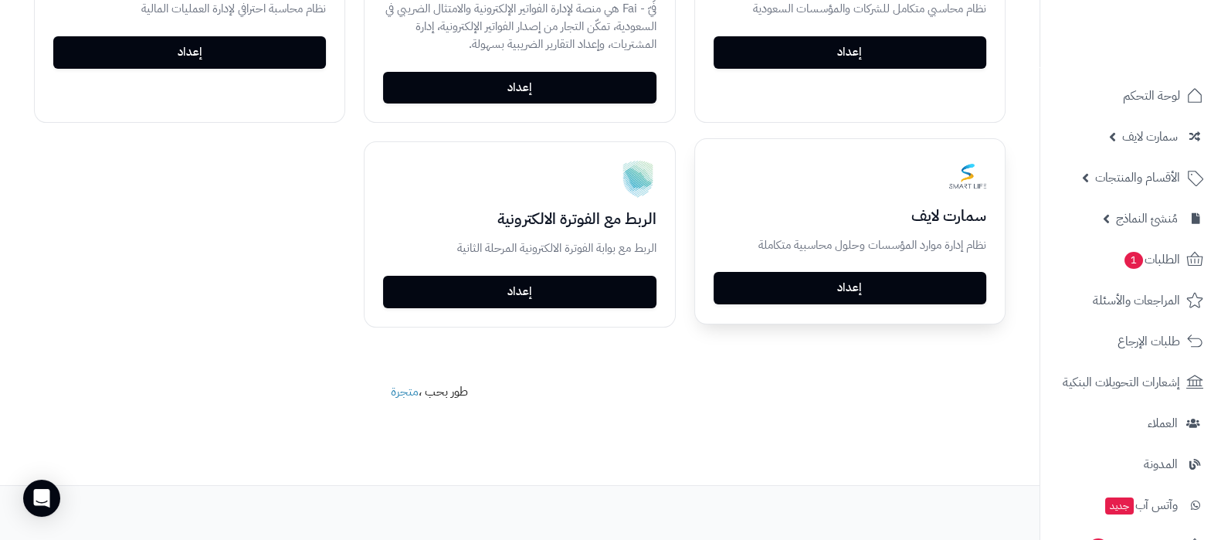
click at [959, 284] on link "إعداد" at bounding box center [850, 288] width 273 height 32
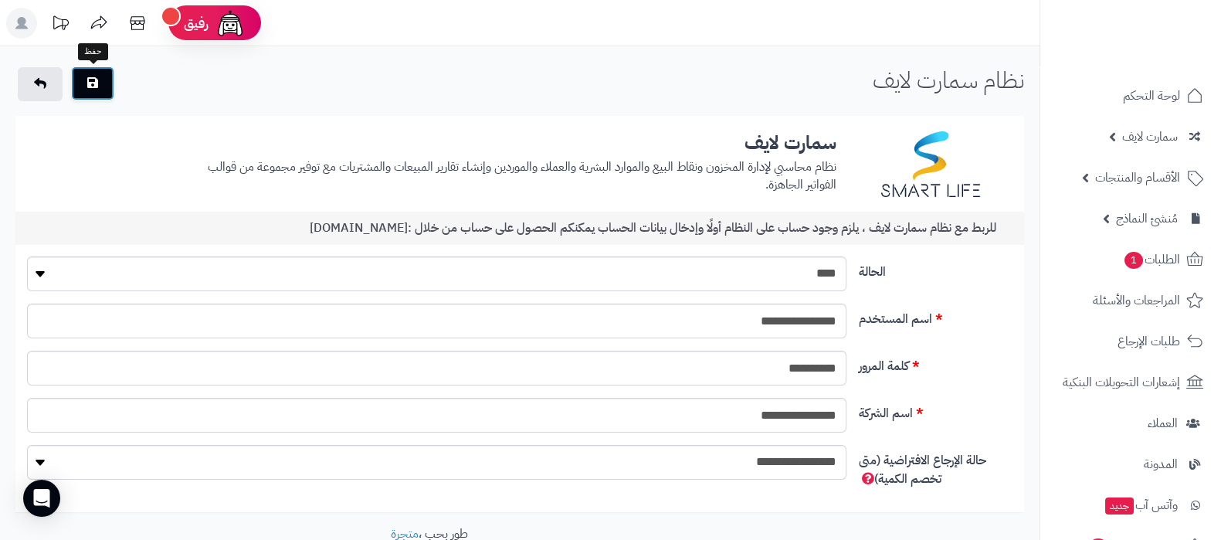
click at [104, 94] on button "button" at bounding box center [92, 83] width 43 height 34
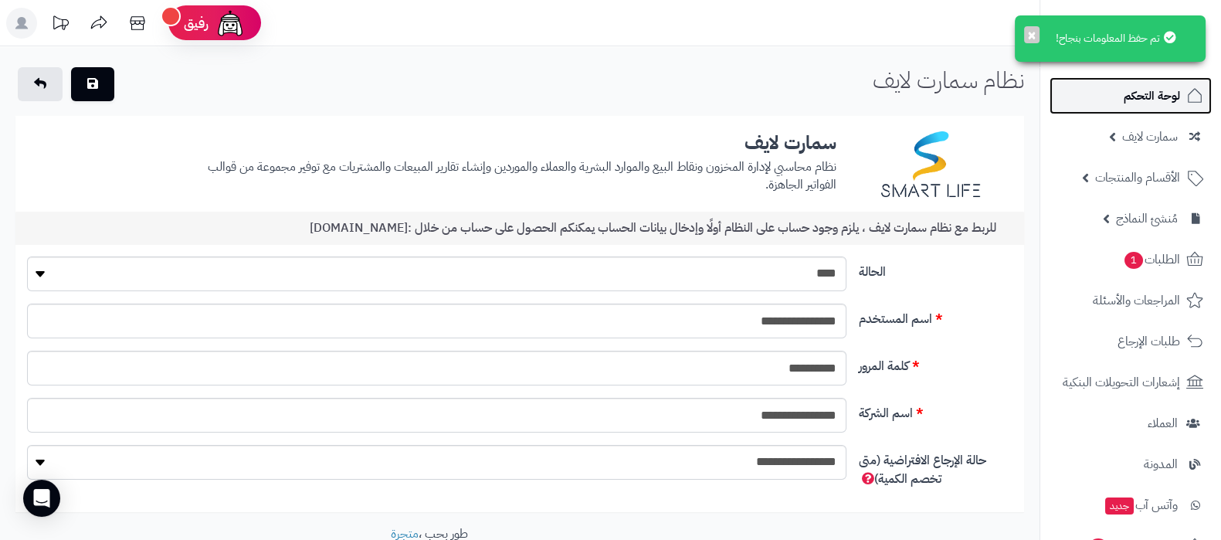
click at [1139, 95] on span "لوحة التحكم" at bounding box center [1152, 96] width 56 height 22
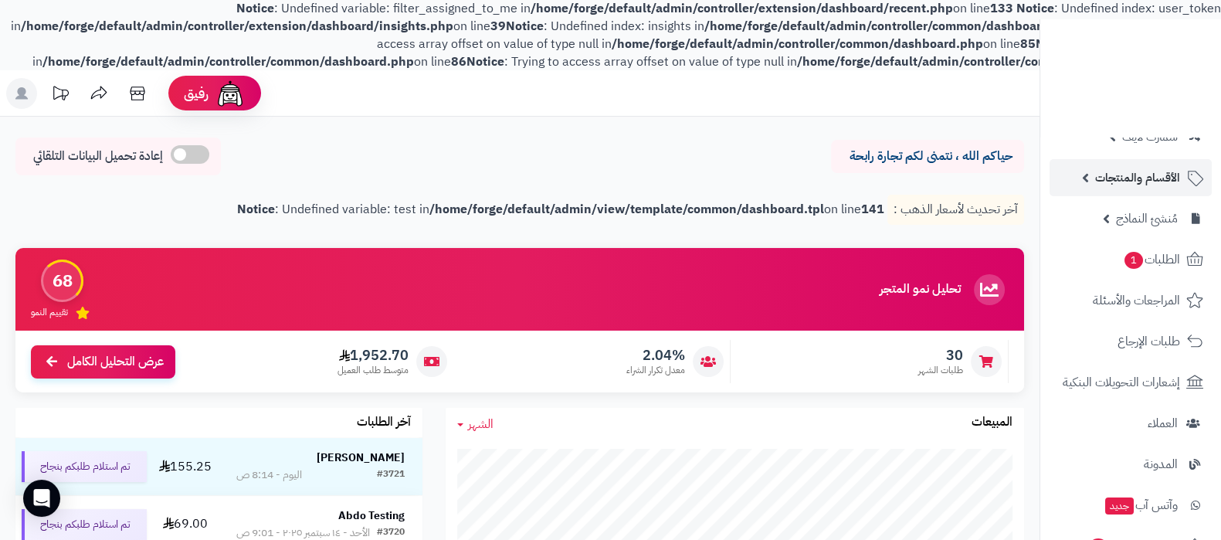
click at [1109, 176] on span "الأقسام والمنتجات" at bounding box center [1138, 178] width 85 height 22
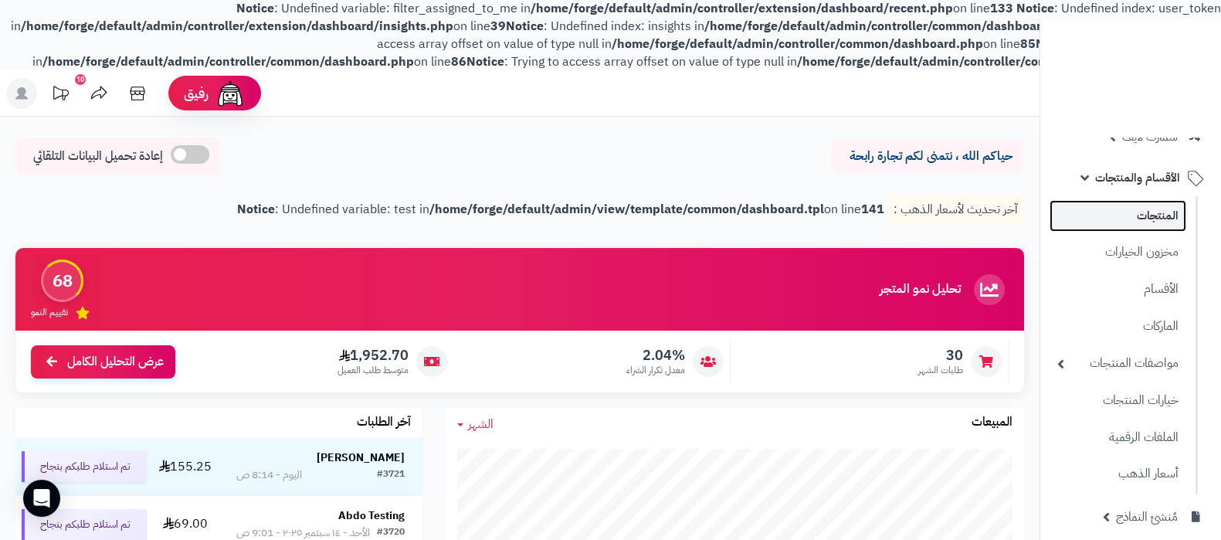
click at [1115, 211] on link "المنتجات" at bounding box center [1118, 216] width 137 height 32
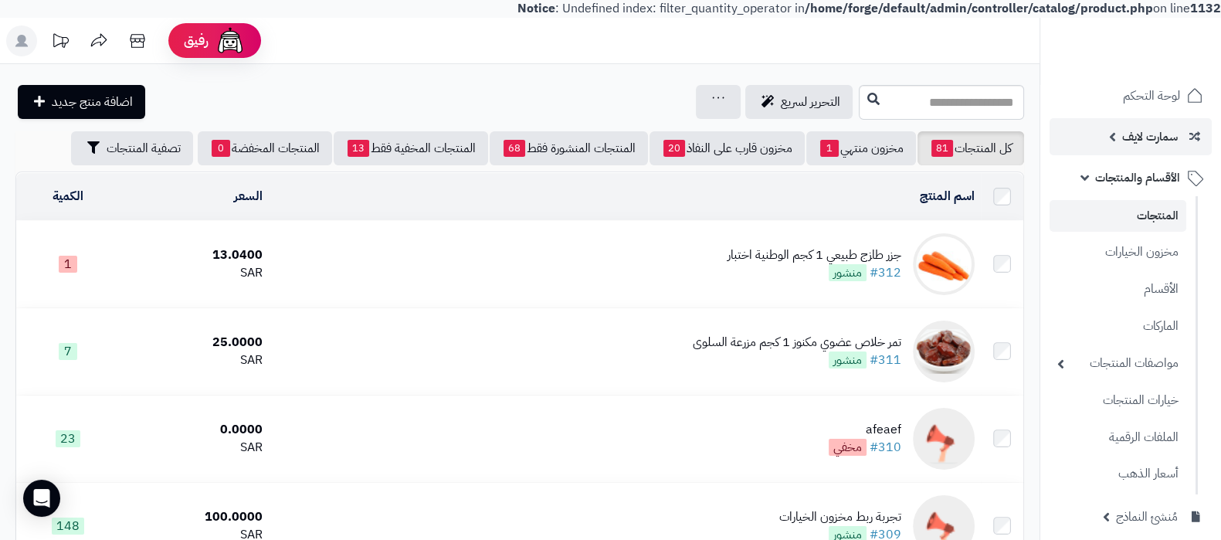
click at [1141, 134] on span "سمارت لايف" at bounding box center [1151, 137] width 56 height 22
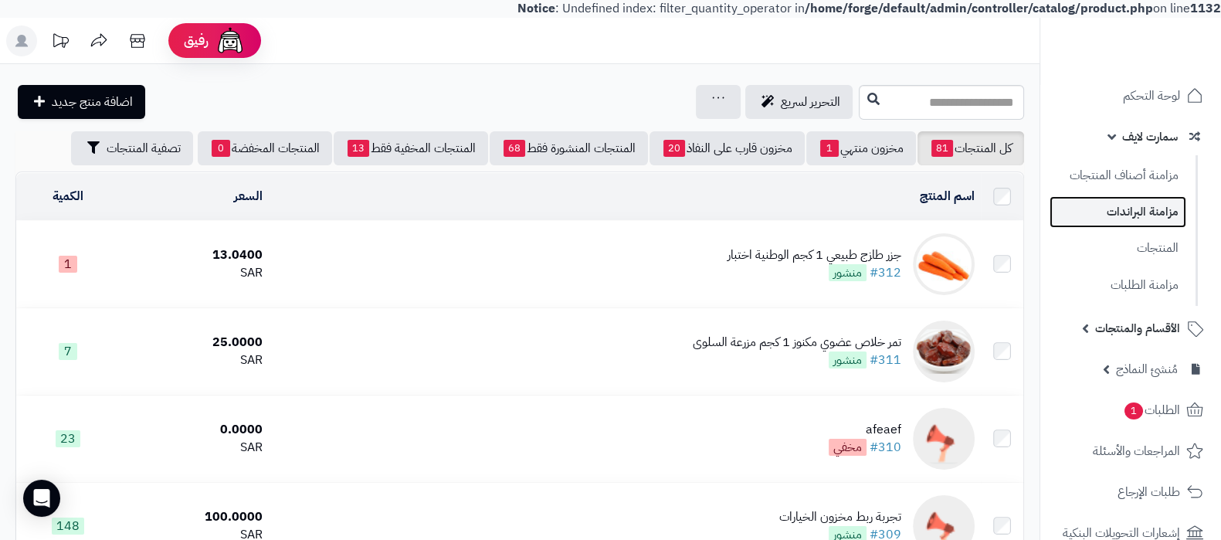
click at [1136, 210] on link "مزامنة البراندات" at bounding box center [1118, 212] width 137 height 32
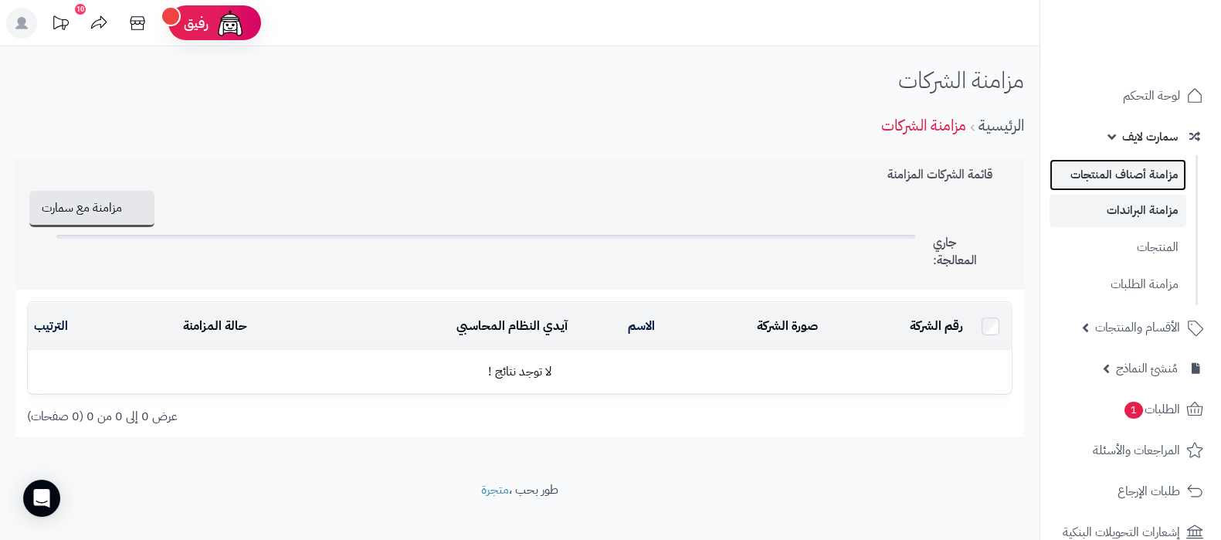
click at [1130, 178] on link "مزامنة أصناف المنتجات" at bounding box center [1118, 175] width 137 height 32
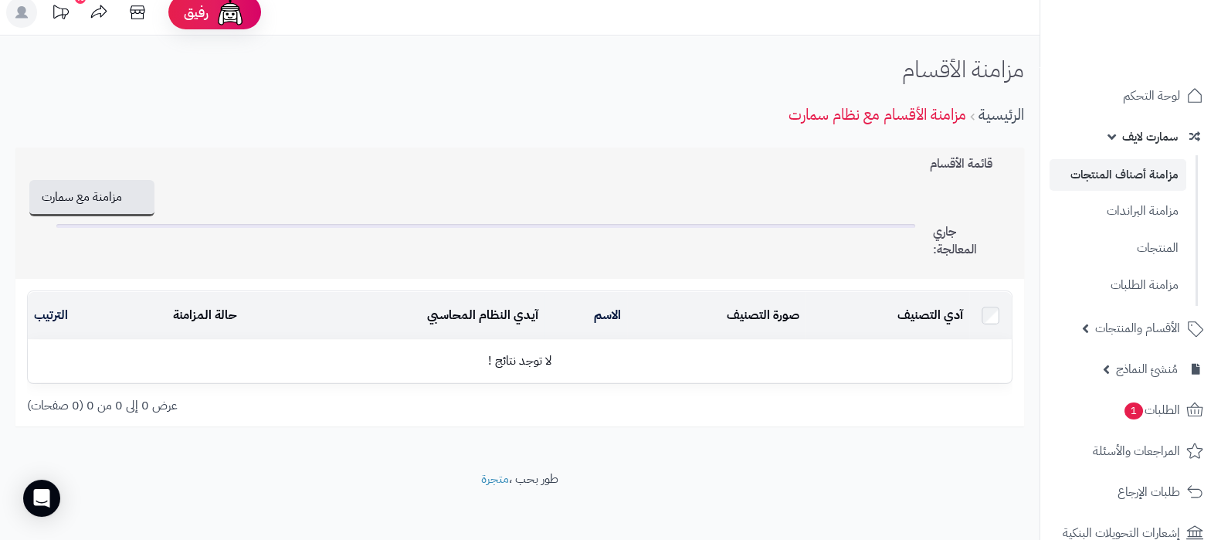
scroll to position [15, 0]
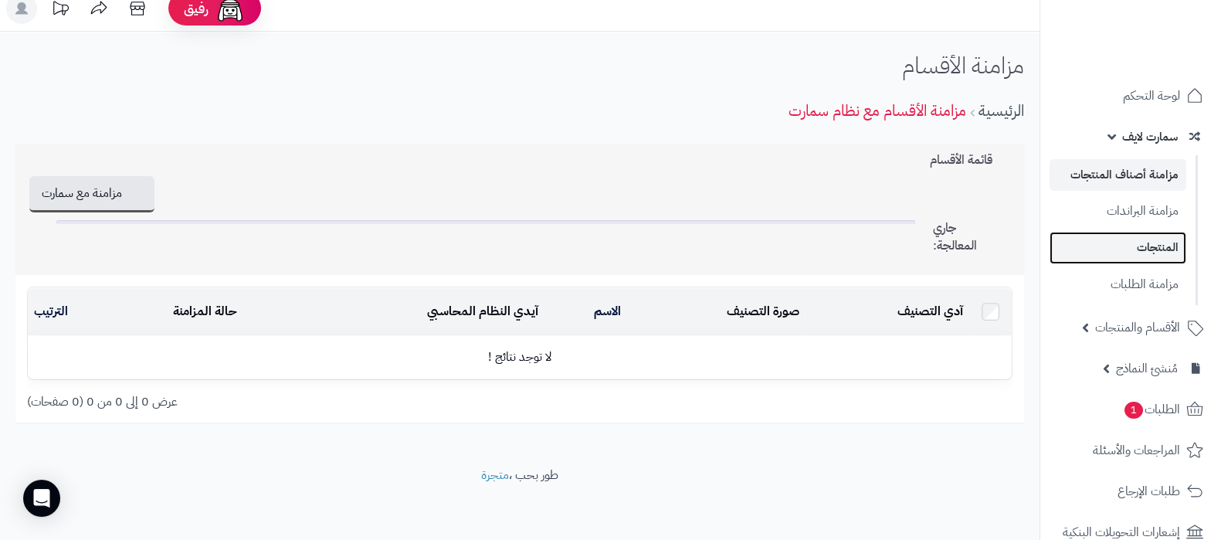
click at [1160, 253] on link "المنتجات" at bounding box center [1118, 248] width 137 height 32
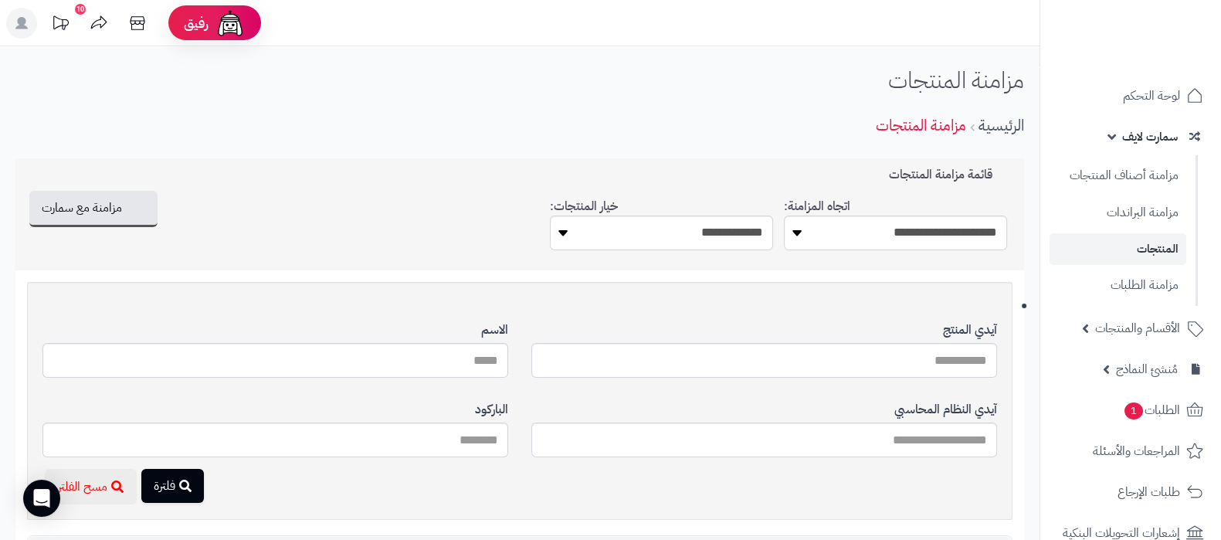
scroll to position [96, 0]
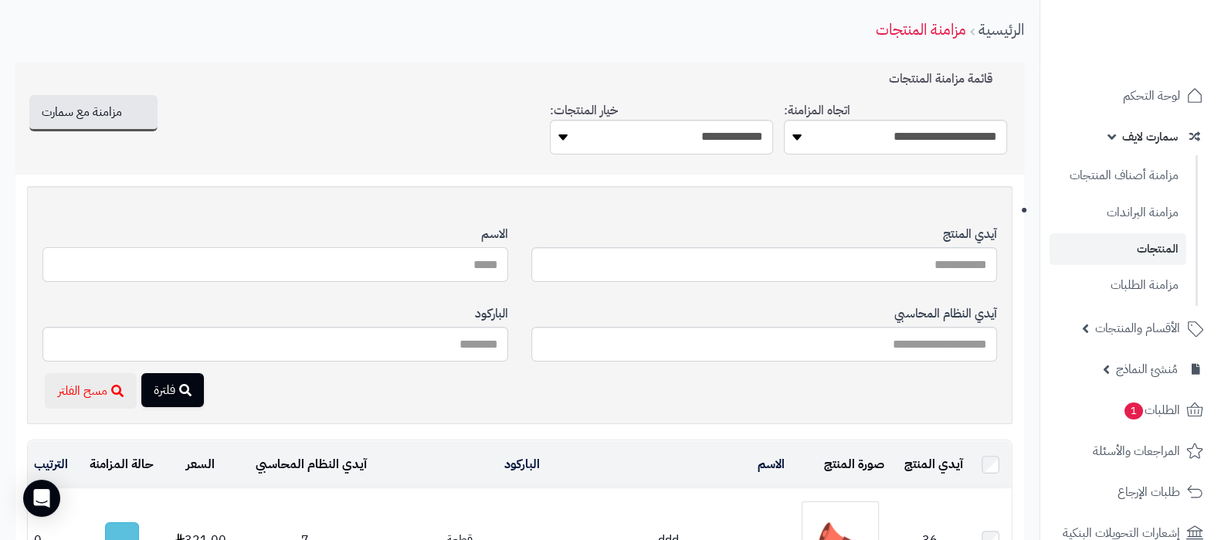
click at [465, 267] on input "آيدي المنتج" at bounding box center [275, 264] width 466 height 35
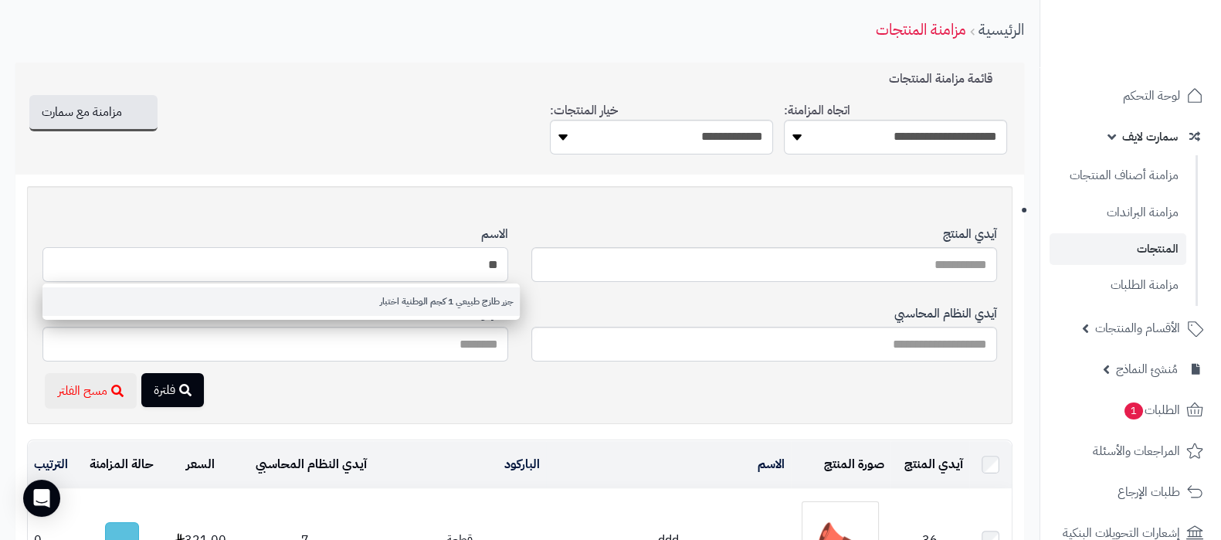
type input "**"
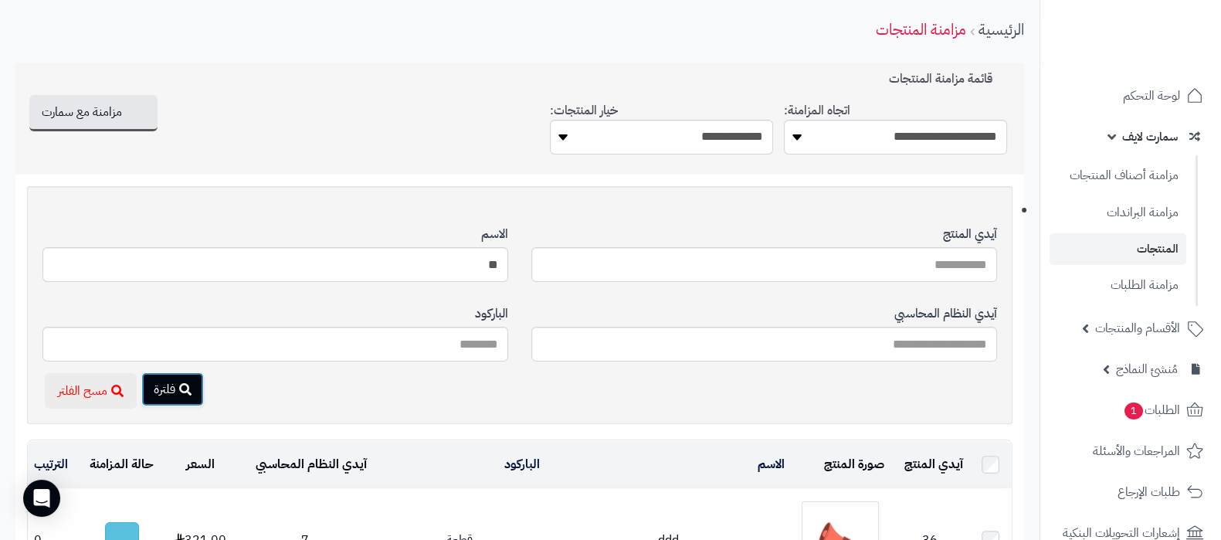
click at [175, 382] on button "فلترة" at bounding box center [172, 389] width 63 height 34
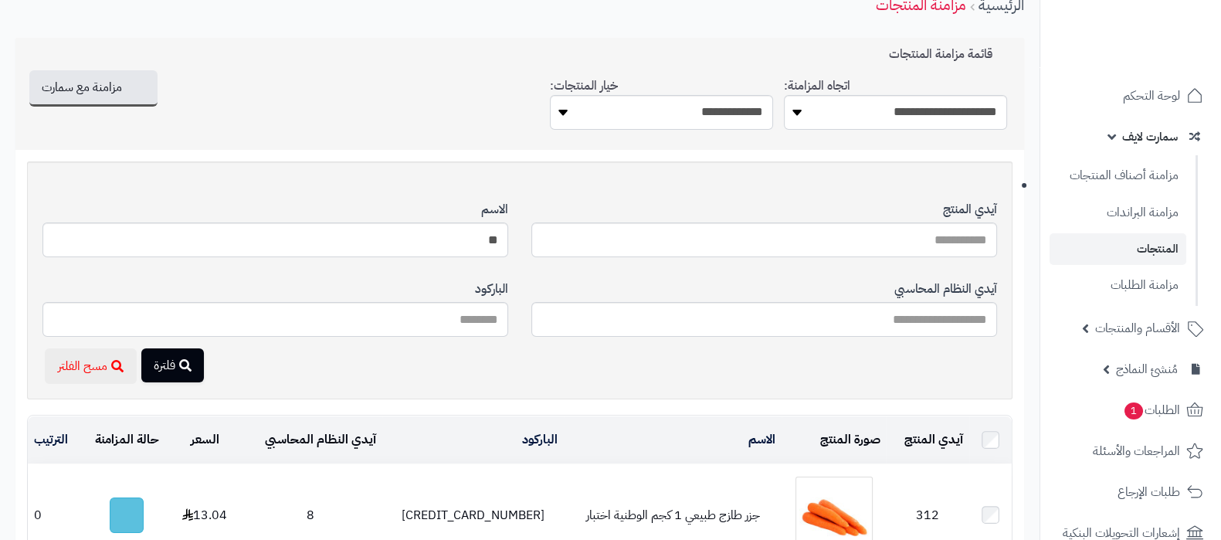
scroll to position [290, 0]
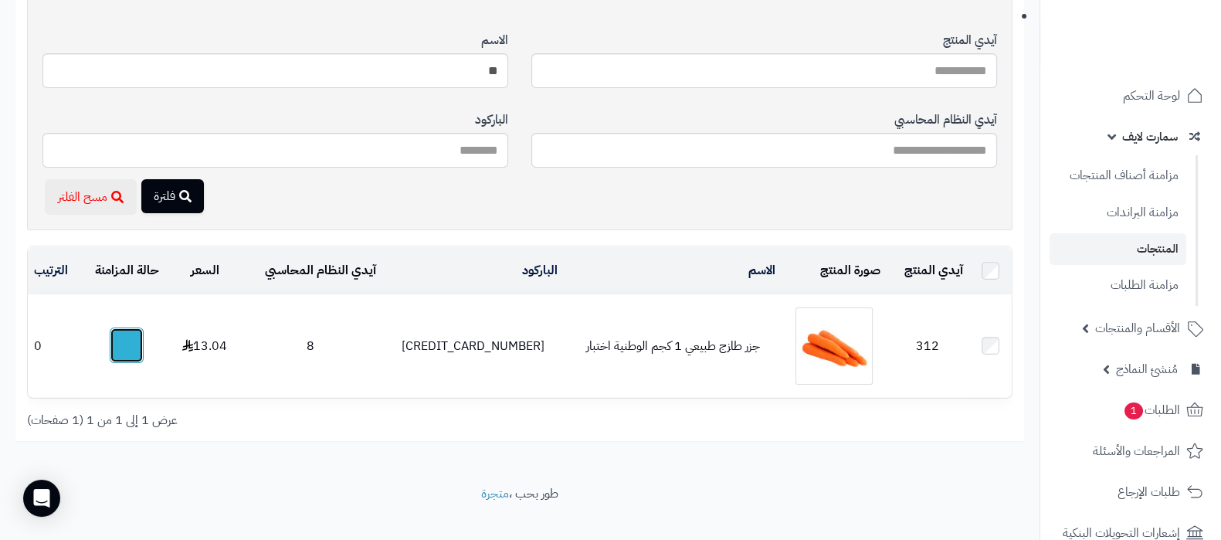
click at [124, 341] on button "button" at bounding box center [127, 346] width 34 height 36
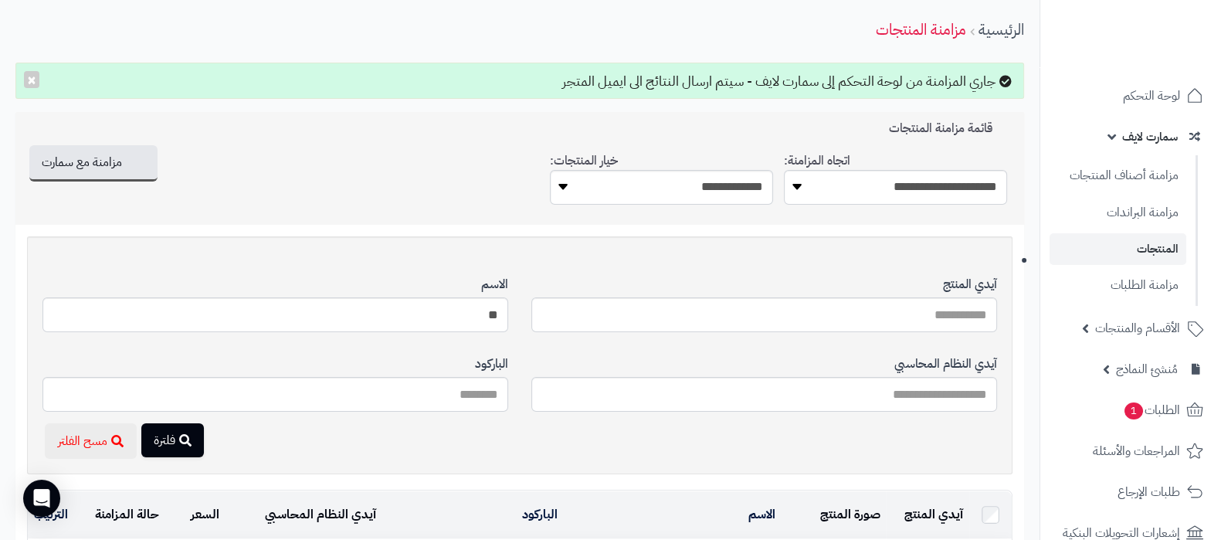
scroll to position [0, 0]
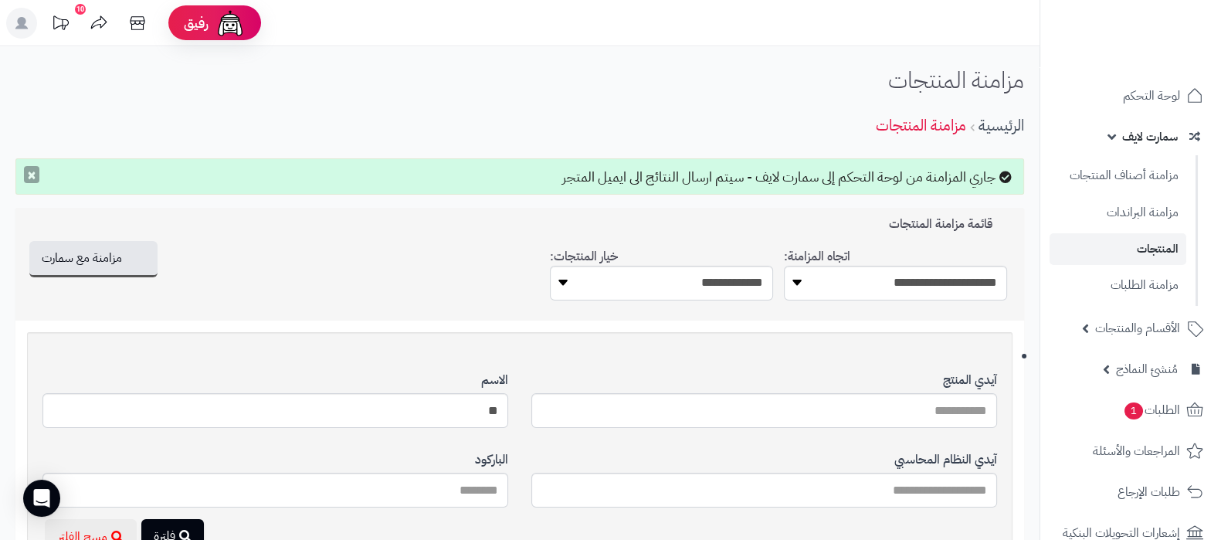
click at [26, 172] on button "×" at bounding box center [31, 174] width 15 height 17
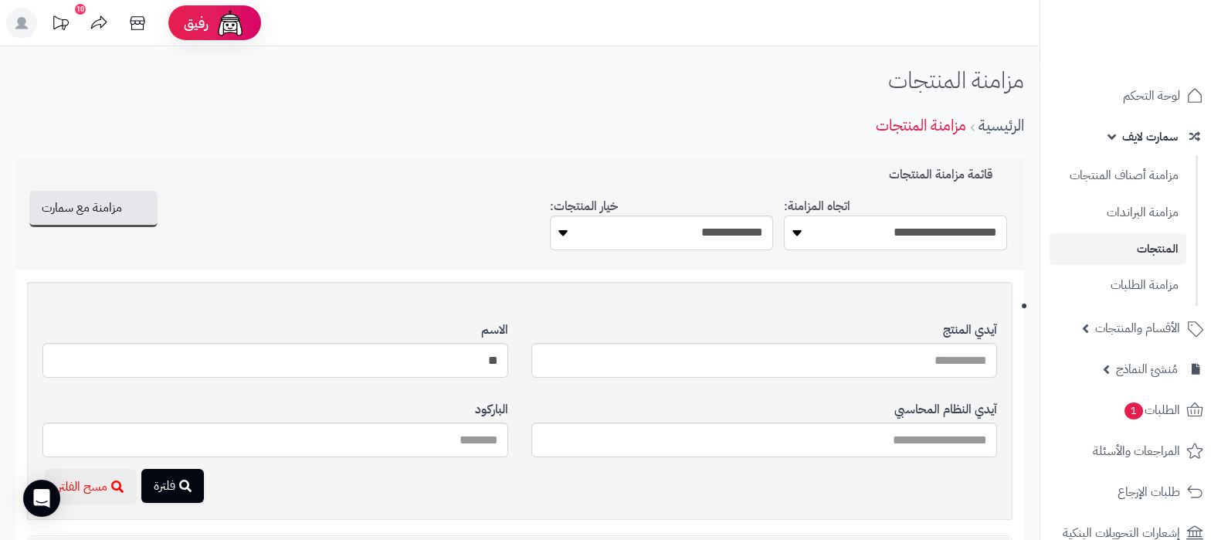
click at [914, 224] on select "**********" at bounding box center [895, 233] width 223 height 35
select select "*********"
click at [784, 216] on select "**********" at bounding box center [895, 233] width 223 height 35
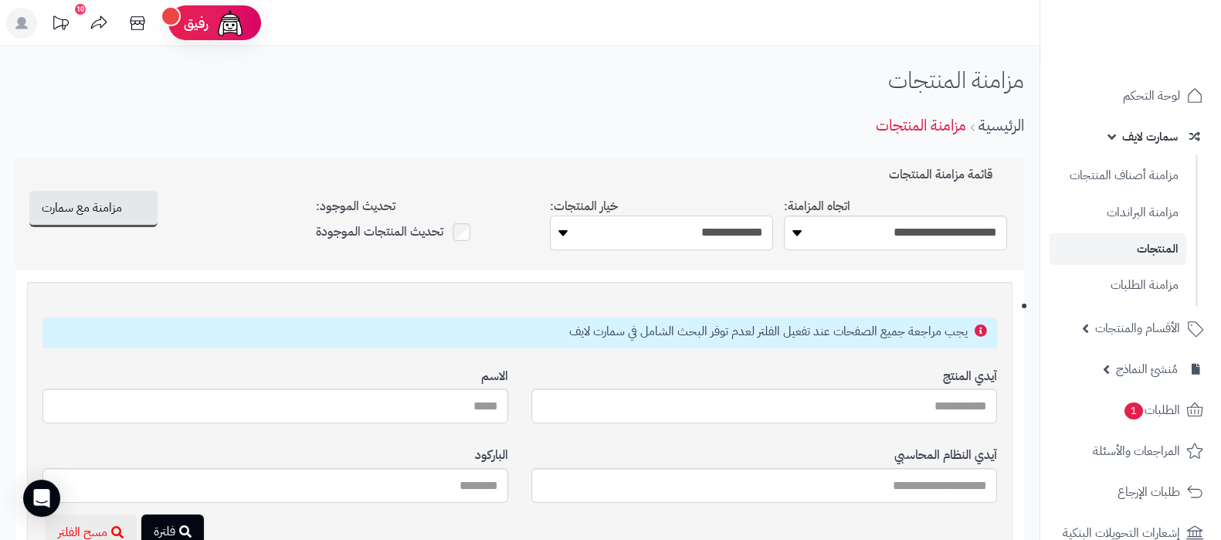
click at [689, 233] on select "**********" at bounding box center [661, 233] width 223 height 35
click at [699, 226] on select "**********" at bounding box center [661, 233] width 223 height 35
click at [669, 93] on div "مزامنة المنتجات الرئيسية مزامنة المنتجات" at bounding box center [520, 107] width 1040 height 80
click at [88, 209] on span "مزامنة مع سمارت" at bounding box center [82, 207] width 80 height 19
click at [40, 206] on button "مزامنة مع سمارت" at bounding box center [93, 208] width 128 height 36
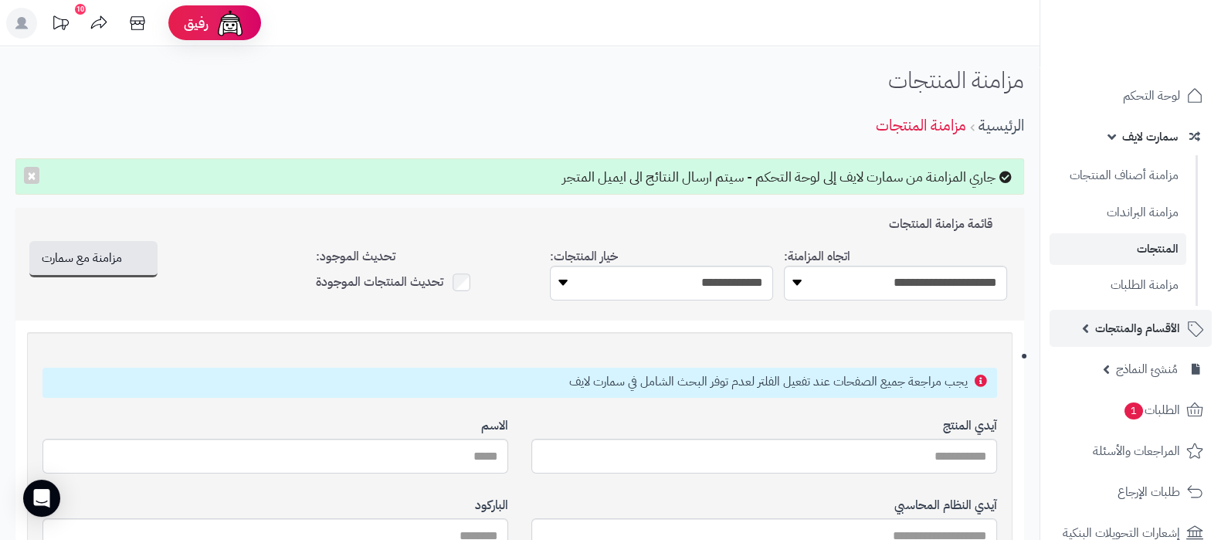
click at [1110, 335] on span "الأقسام والمنتجات" at bounding box center [1138, 329] width 85 height 22
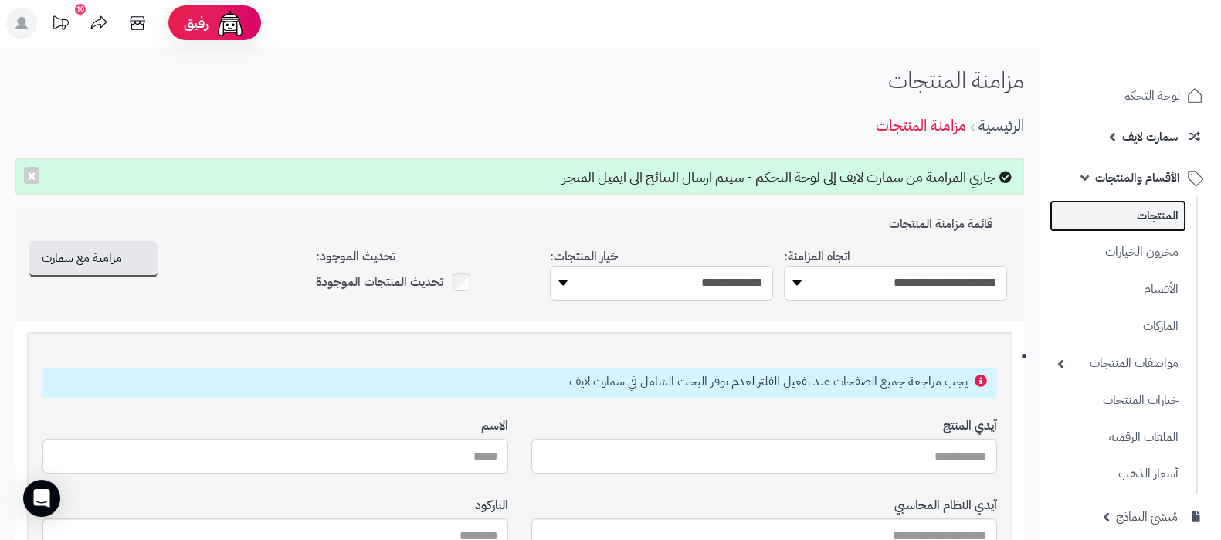
click at [1151, 216] on link "المنتجات" at bounding box center [1118, 216] width 137 height 32
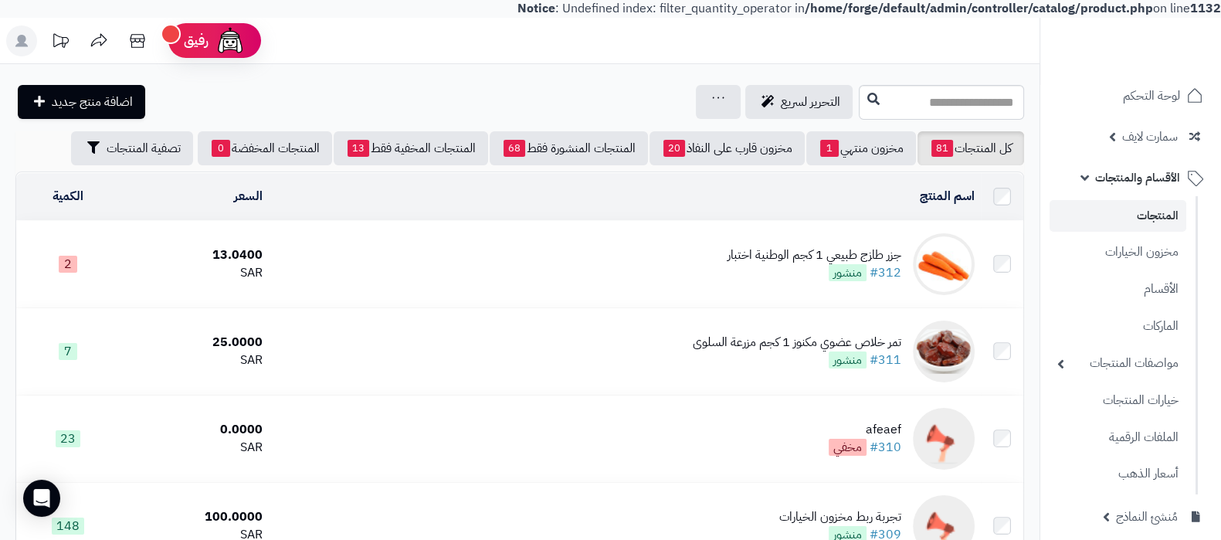
click at [22, 47] on rect at bounding box center [21, 40] width 31 height 31
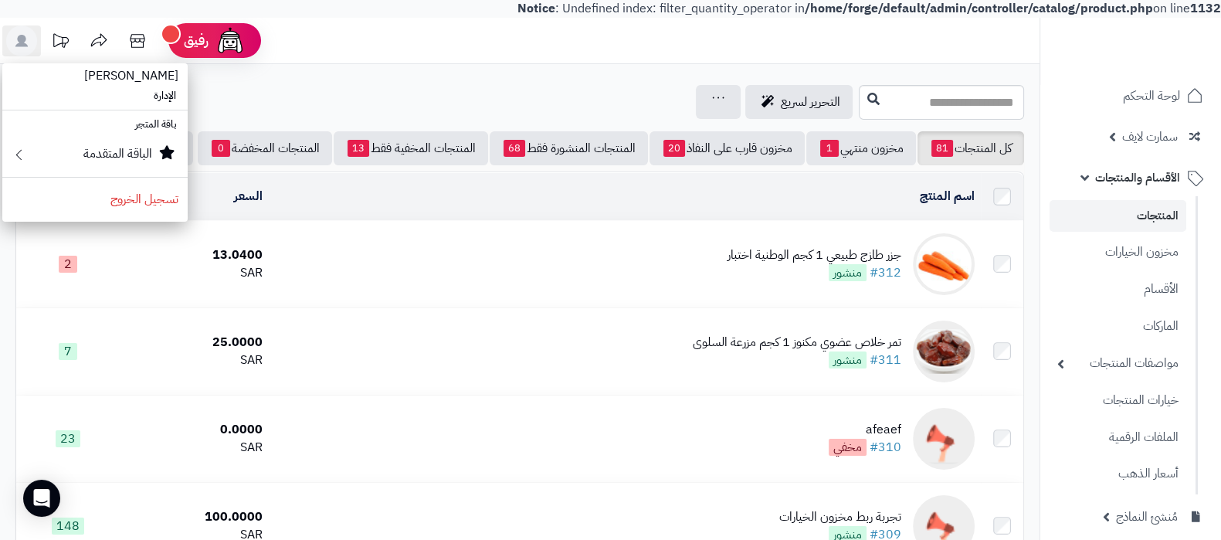
click at [147, 81] on span "[PERSON_NAME]" at bounding box center [131, 75] width 113 height 37
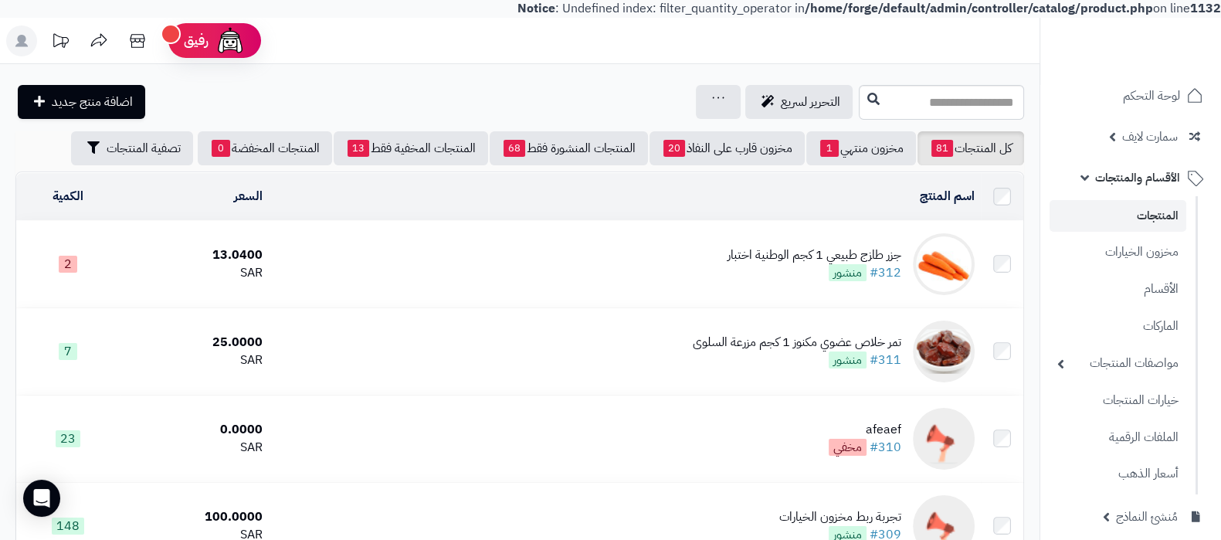
click at [266, 87] on div "التحرير لسريع جرد مخزون المنتجات جرد مخزون الخيارات فقط تعديل أسعار المنتجات ال…" at bounding box center [435, 102] width 840 height 34
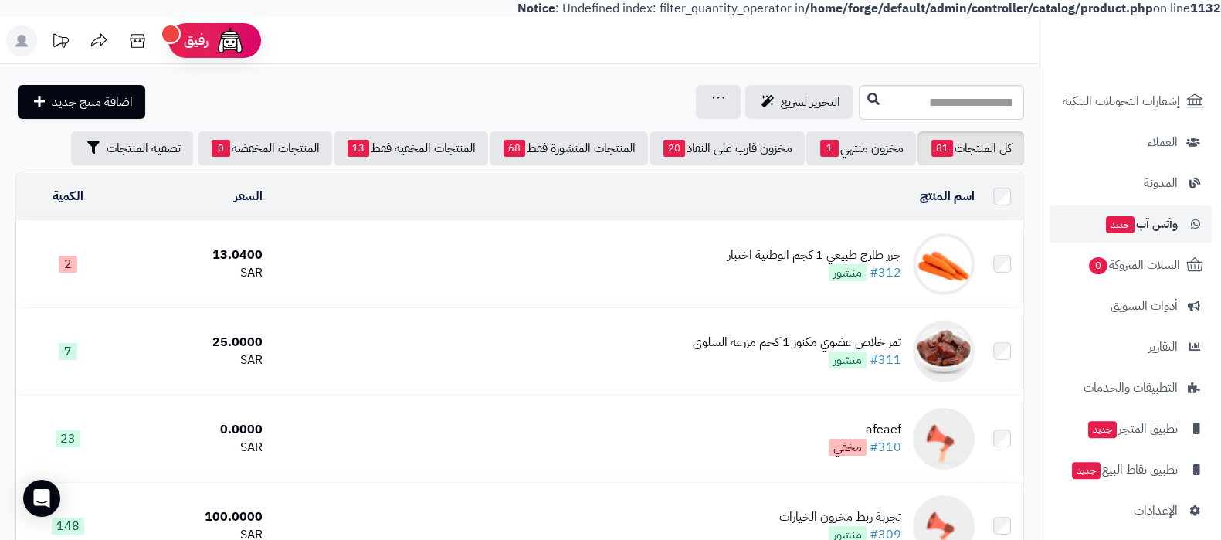
scroll to position [674, 0]
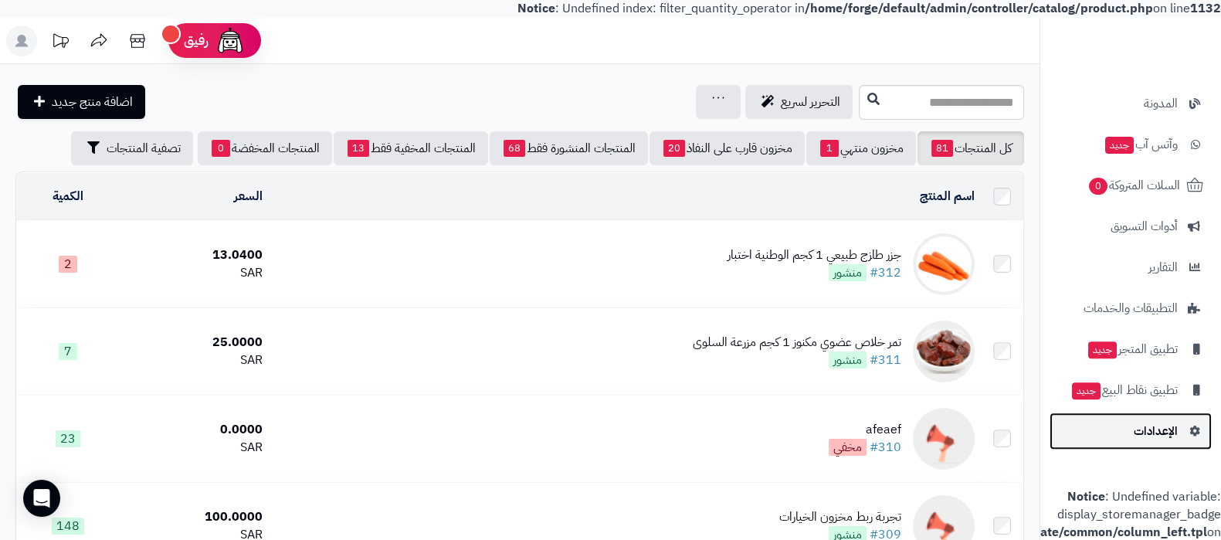
click at [1156, 420] on span "الإعدادات" at bounding box center [1156, 431] width 44 height 22
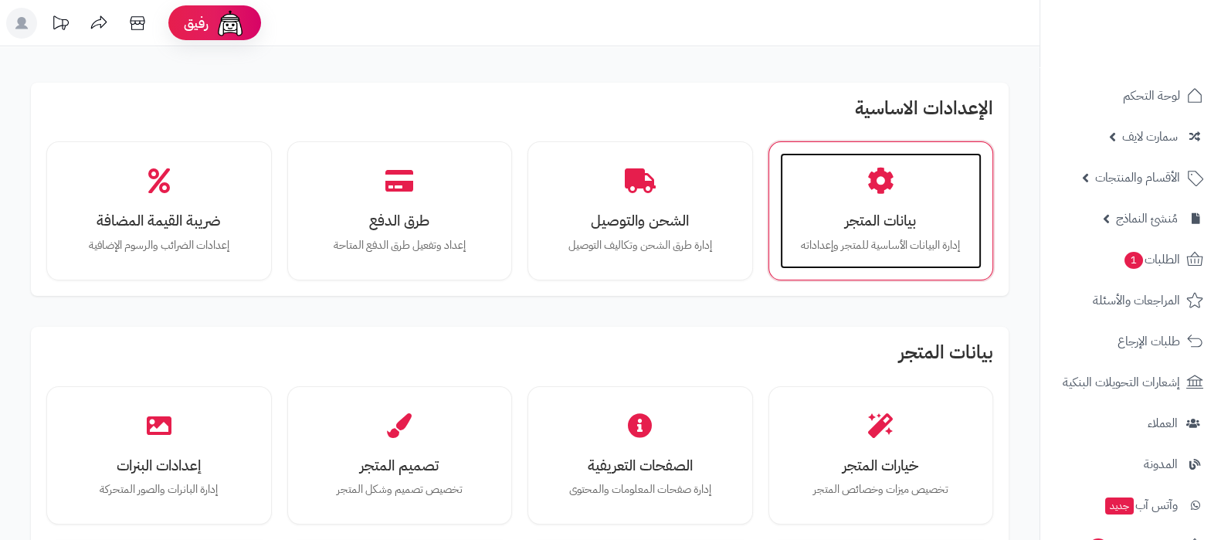
click at [872, 199] on div "بيانات المتجر إدارة البيانات الأساسية للمتجر وإعداداته" at bounding box center [881, 211] width 202 height 116
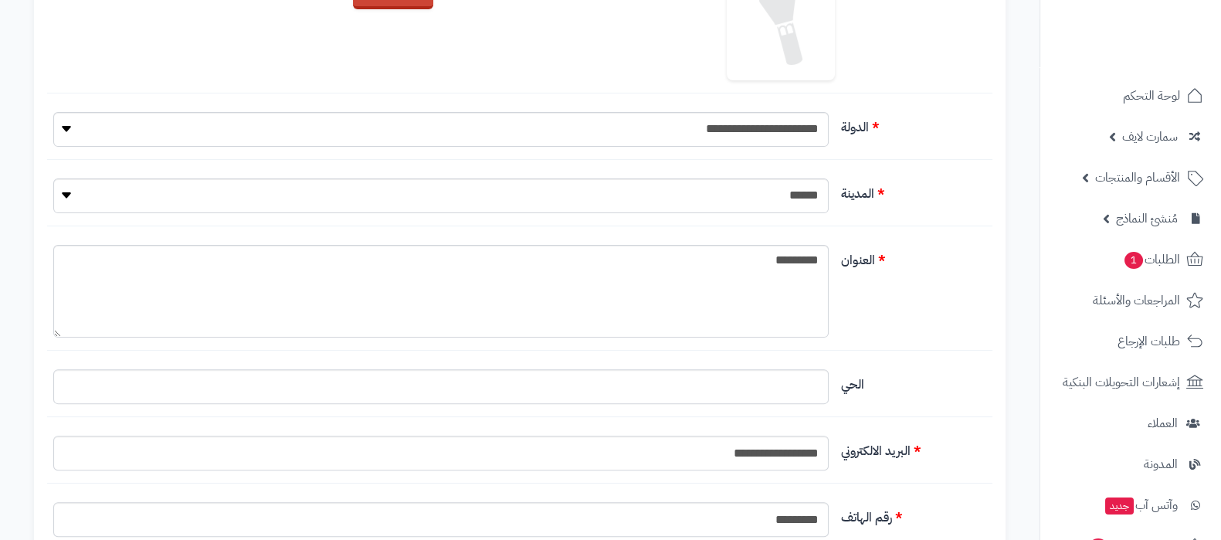
scroll to position [579, 0]
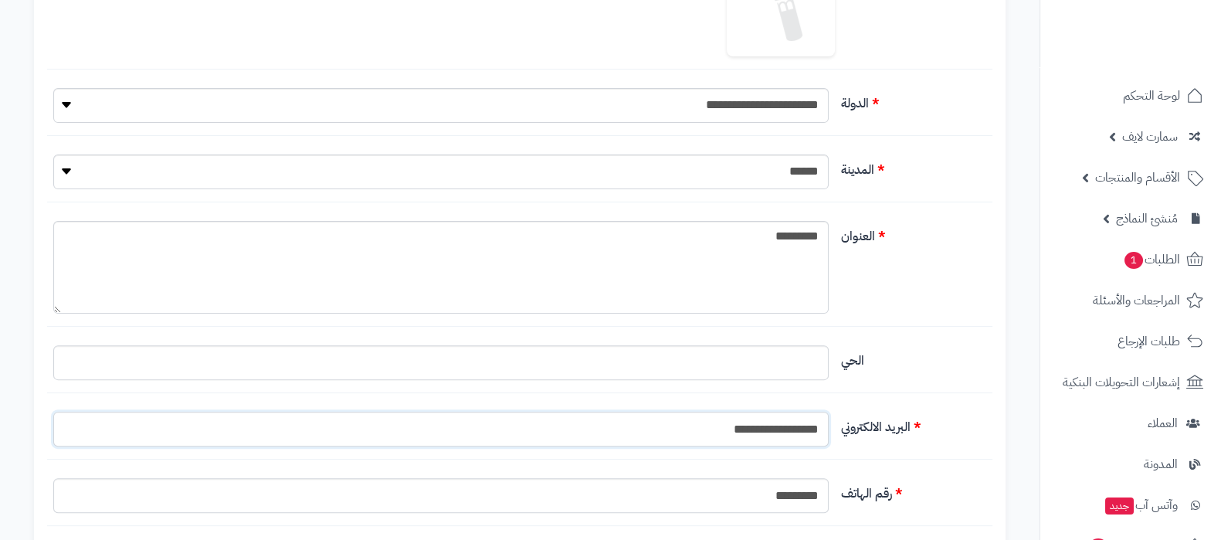
click at [764, 426] on input "**********" at bounding box center [441, 429] width 776 height 35
click at [969, 362] on label "الحي" at bounding box center [914, 357] width 158 height 25
click at [829, 314] on textarea "********" at bounding box center [441, 267] width 776 height 93
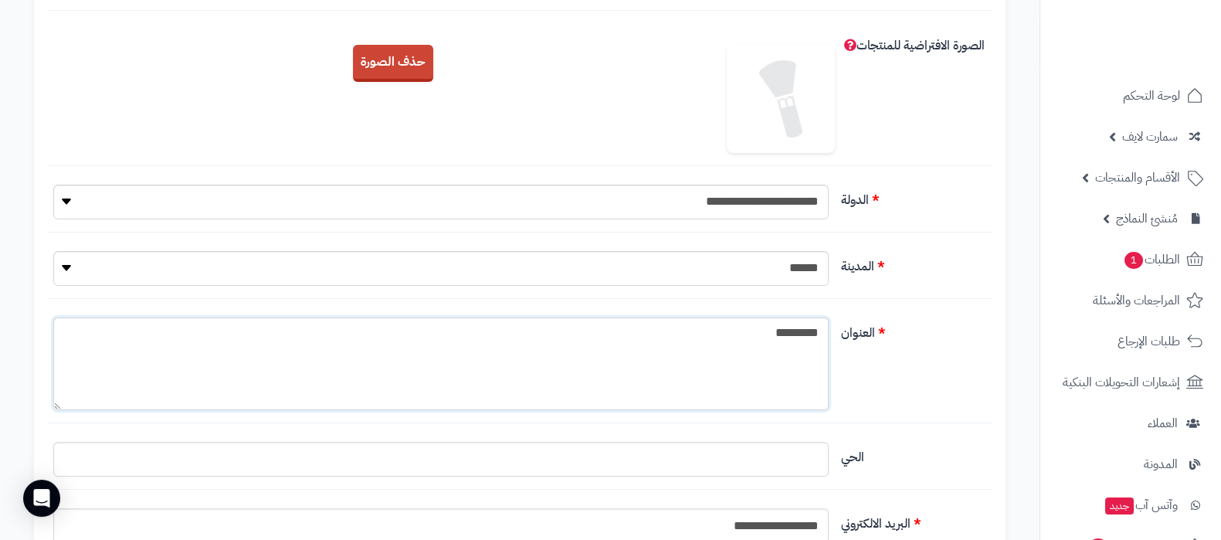
scroll to position [675, 0]
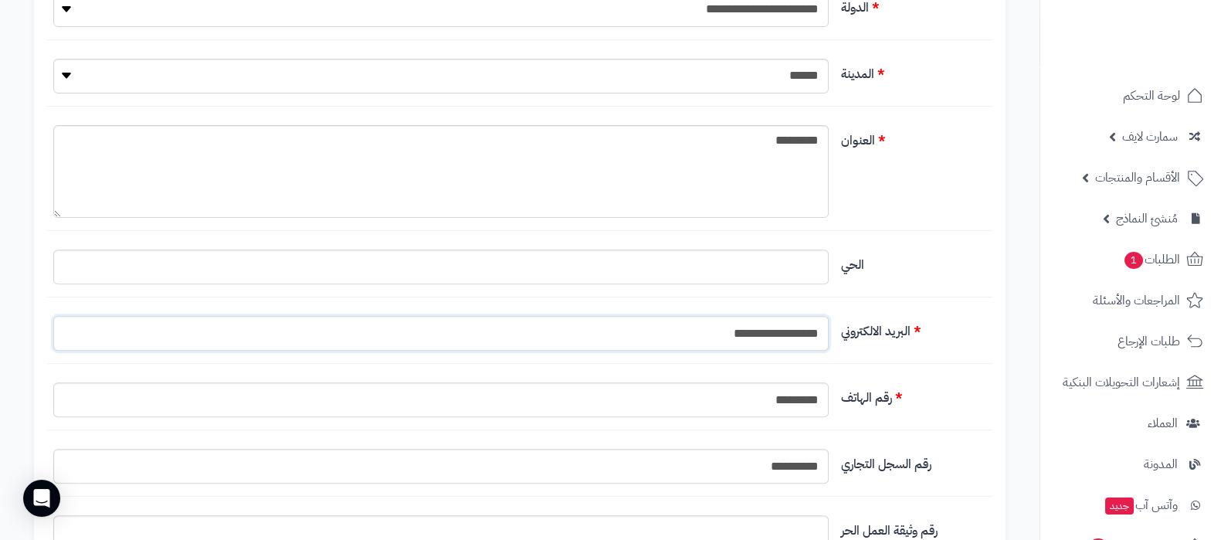
click at [749, 329] on input "**********" at bounding box center [441, 333] width 776 height 35
click at [779, 323] on input "**********" at bounding box center [441, 333] width 776 height 35
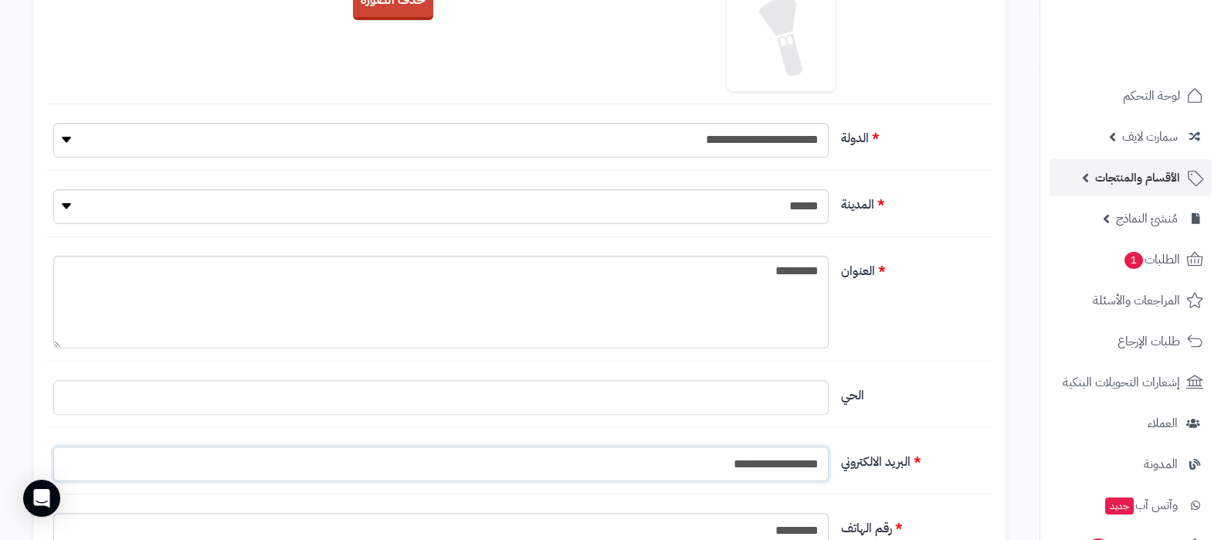
scroll to position [386, 0]
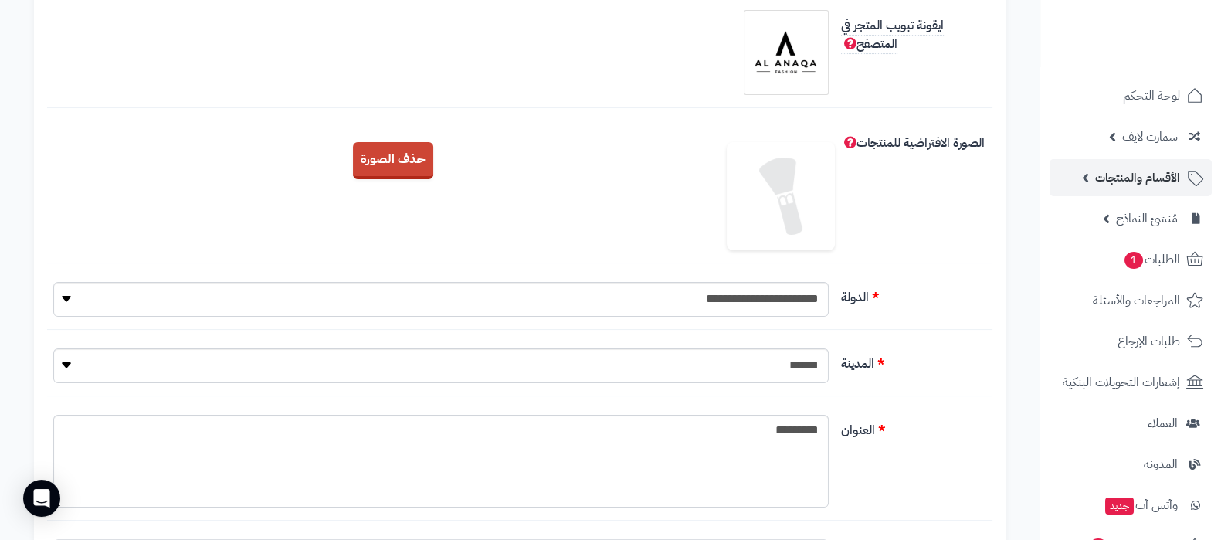
click at [1111, 179] on span "الأقسام والمنتجات" at bounding box center [1138, 178] width 85 height 22
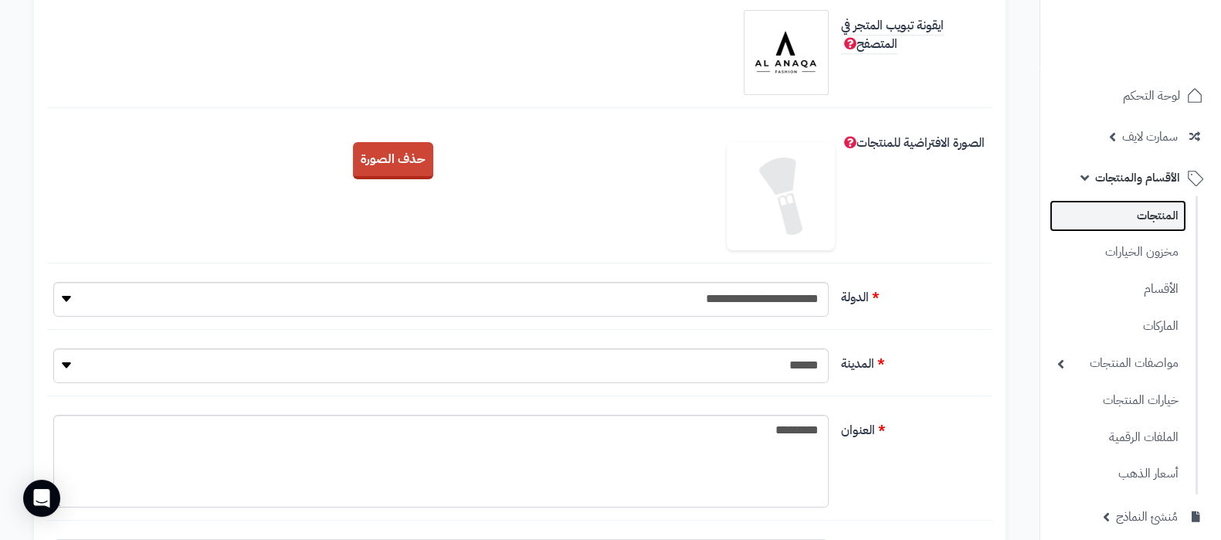
click at [1124, 209] on link "المنتجات" at bounding box center [1118, 216] width 137 height 32
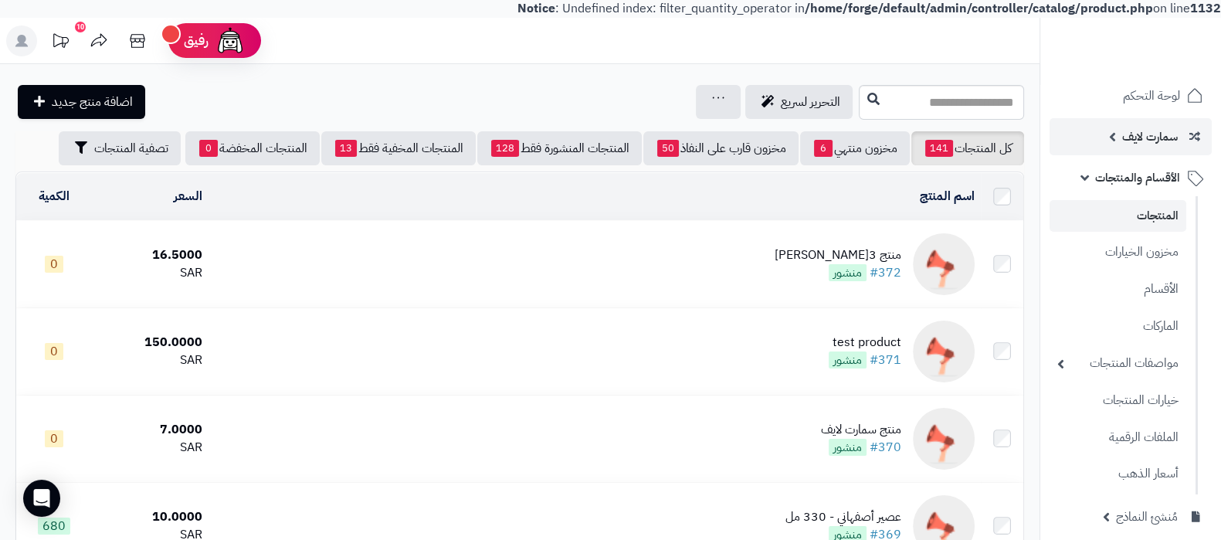
click at [1118, 144] on link "سمارت لايف" at bounding box center [1131, 136] width 162 height 37
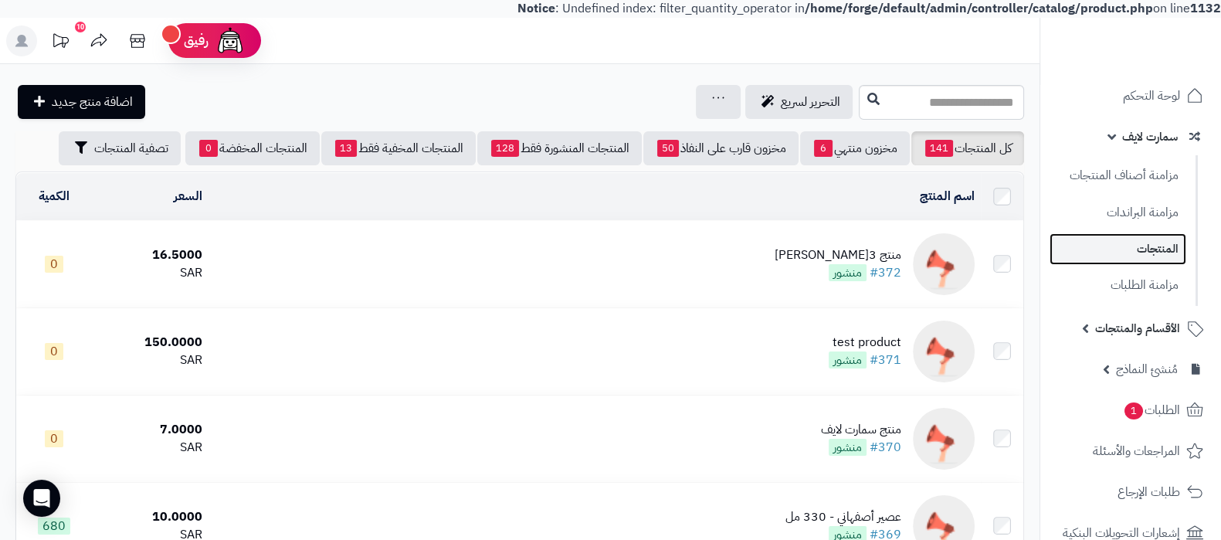
click at [1152, 243] on link "المنتجات" at bounding box center [1118, 249] width 137 height 32
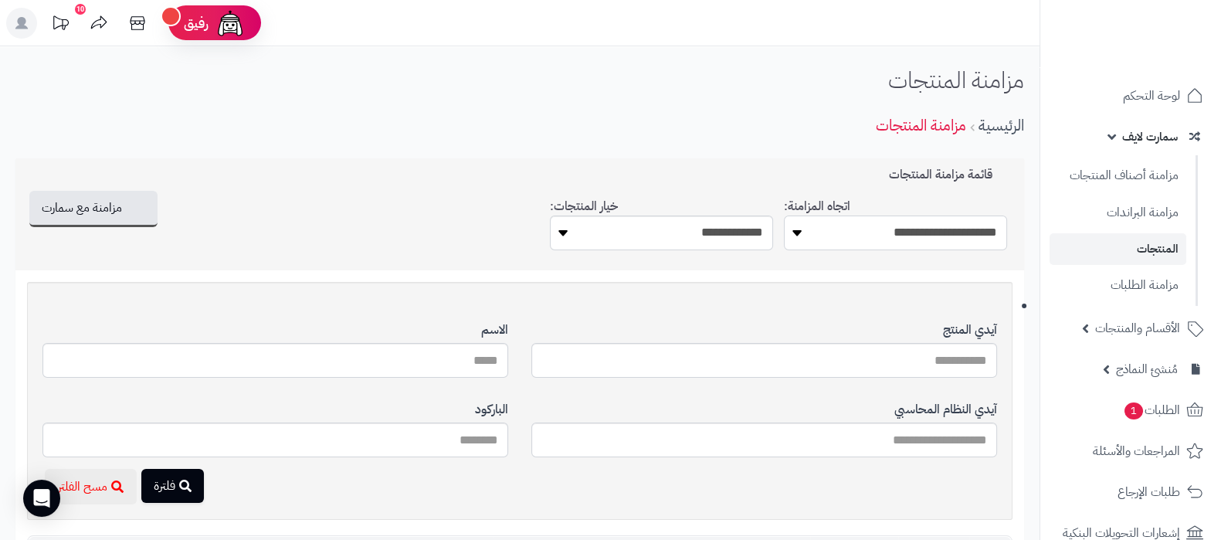
click at [931, 236] on select "**********" at bounding box center [895, 233] width 223 height 35
select select "*********"
click at [784, 216] on select "**********" at bounding box center [895, 233] width 223 height 35
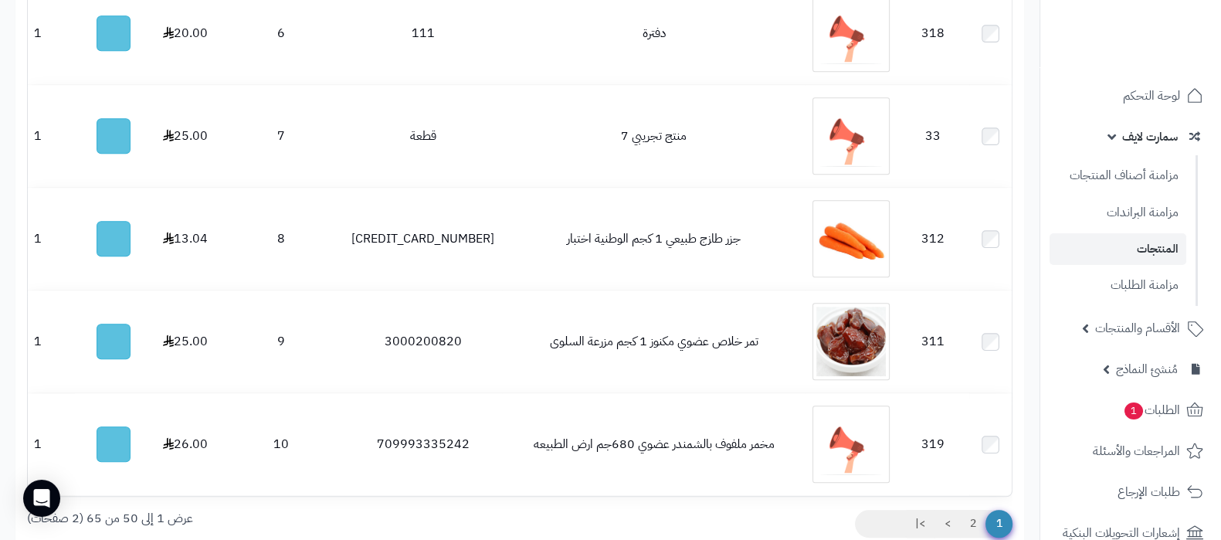
scroll to position [1293, 0]
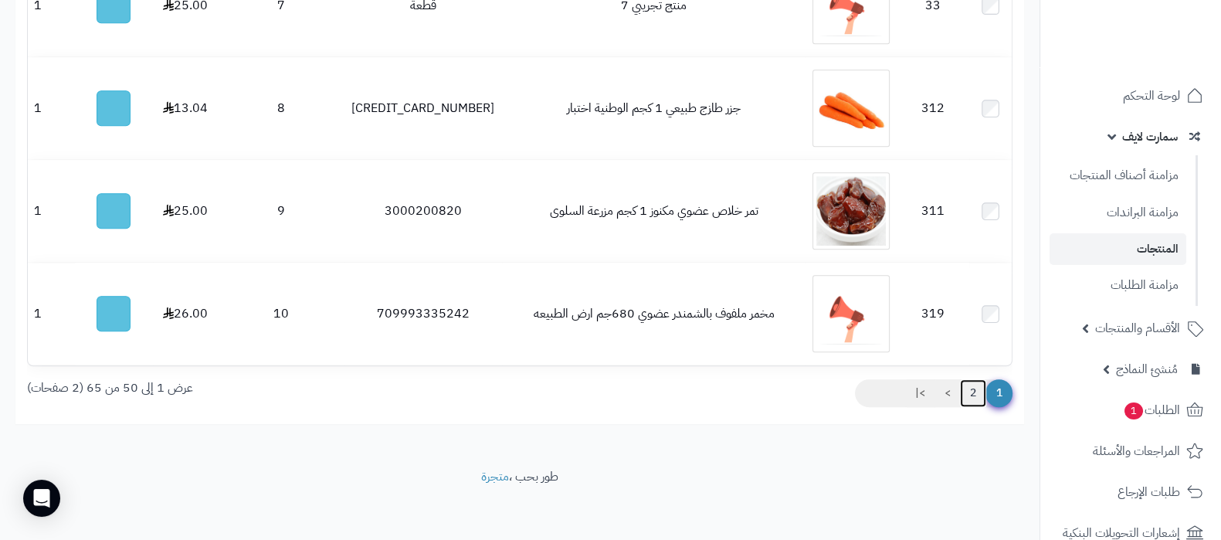
click at [967, 388] on link "2" at bounding box center [973, 393] width 26 height 28
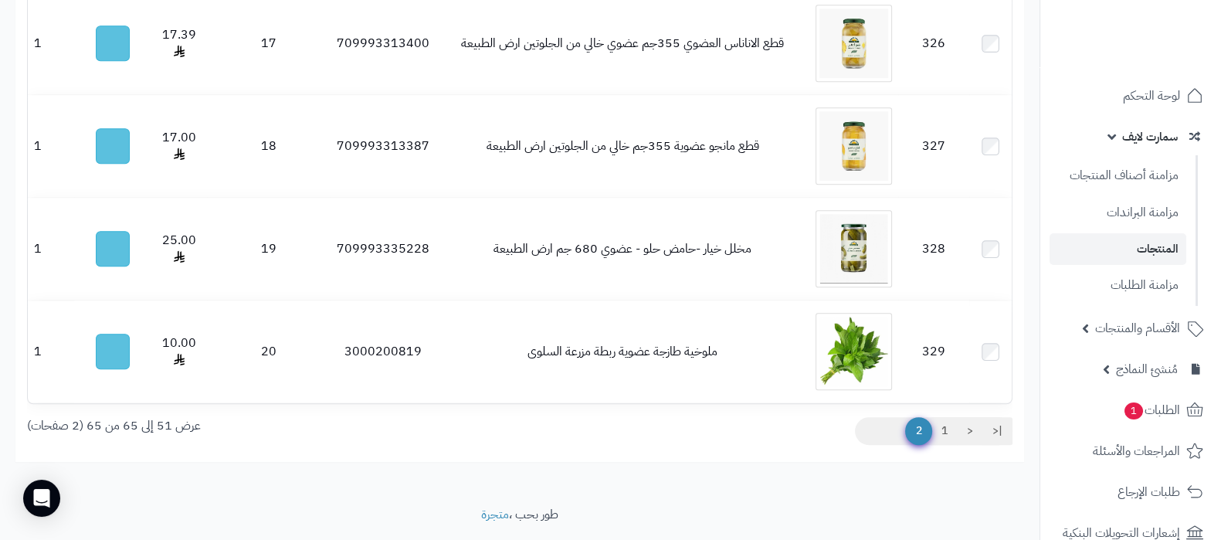
scroll to position [1293, 0]
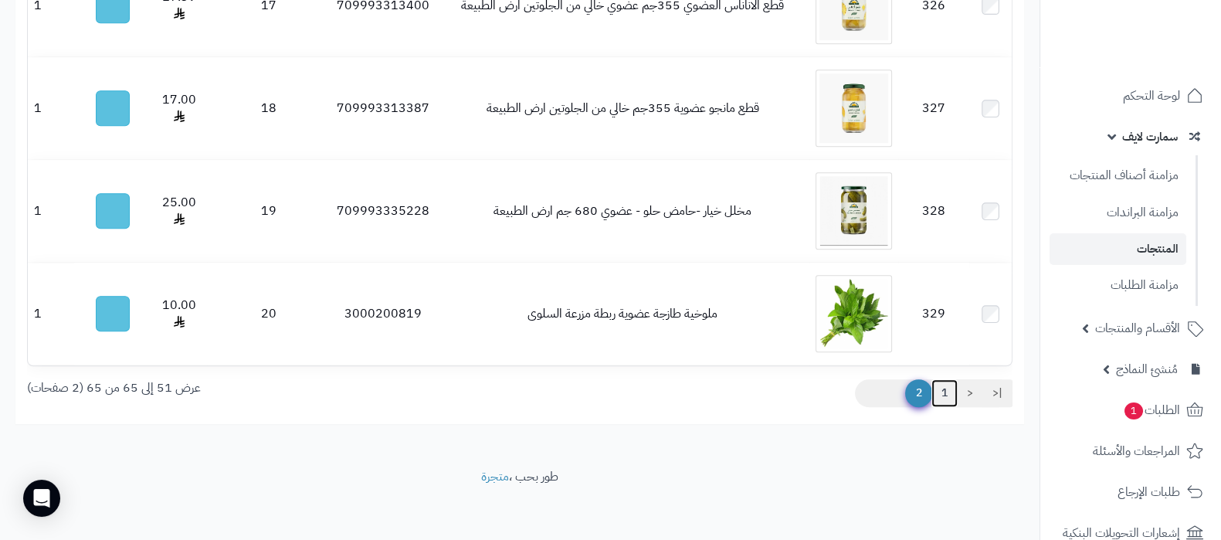
click at [943, 392] on link "1" at bounding box center [945, 393] width 26 height 28
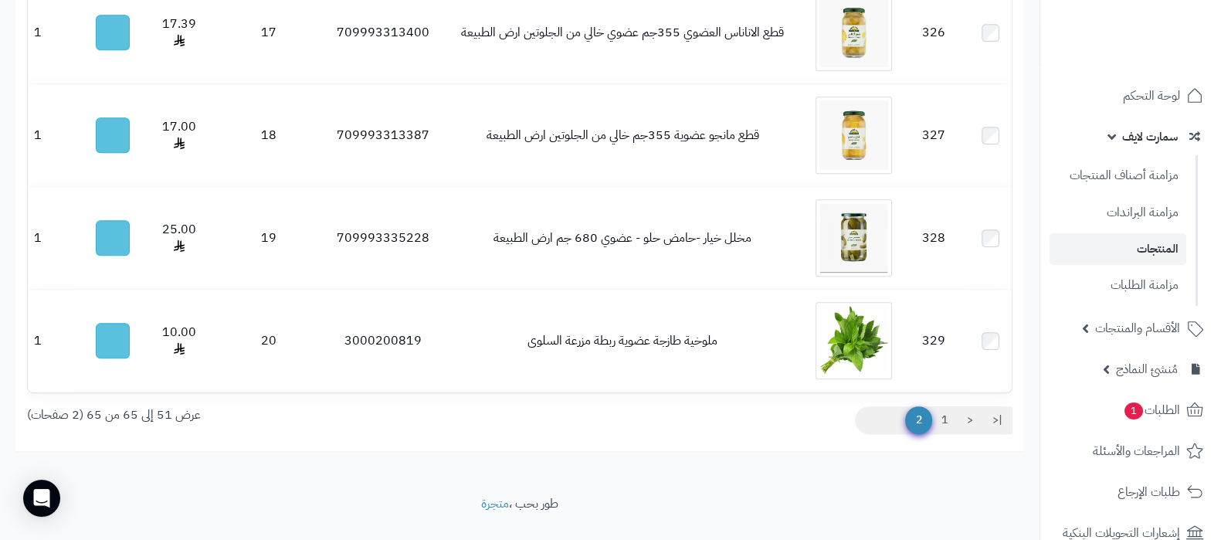
scroll to position [1293, 0]
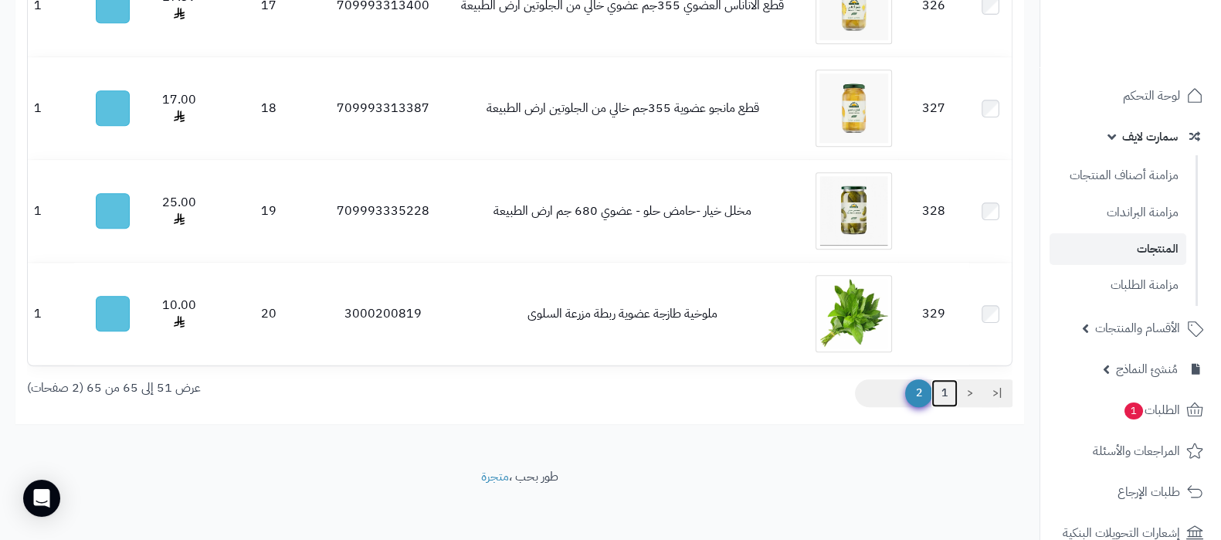
click at [946, 391] on link "1" at bounding box center [945, 393] width 26 height 28
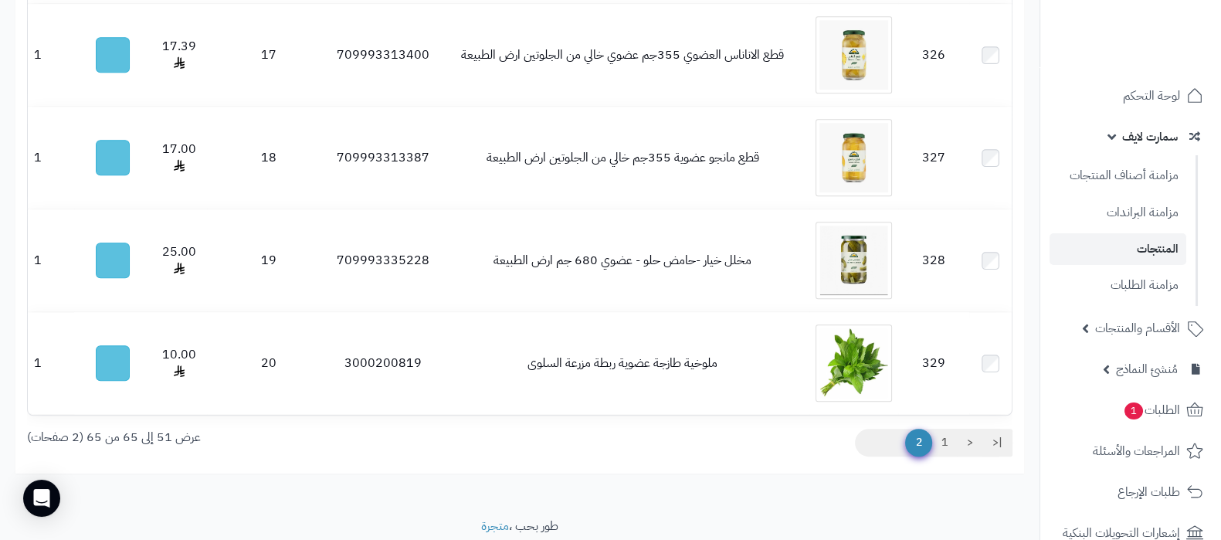
scroll to position [1293, 0]
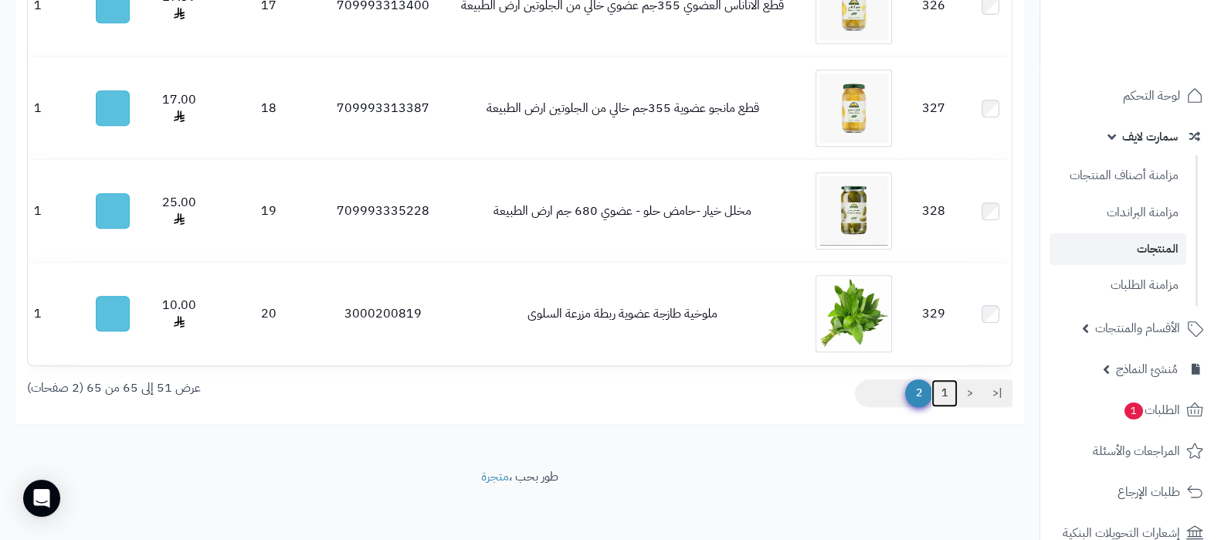
click at [946, 389] on link "1" at bounding box center [945, 393] width 26 height 28
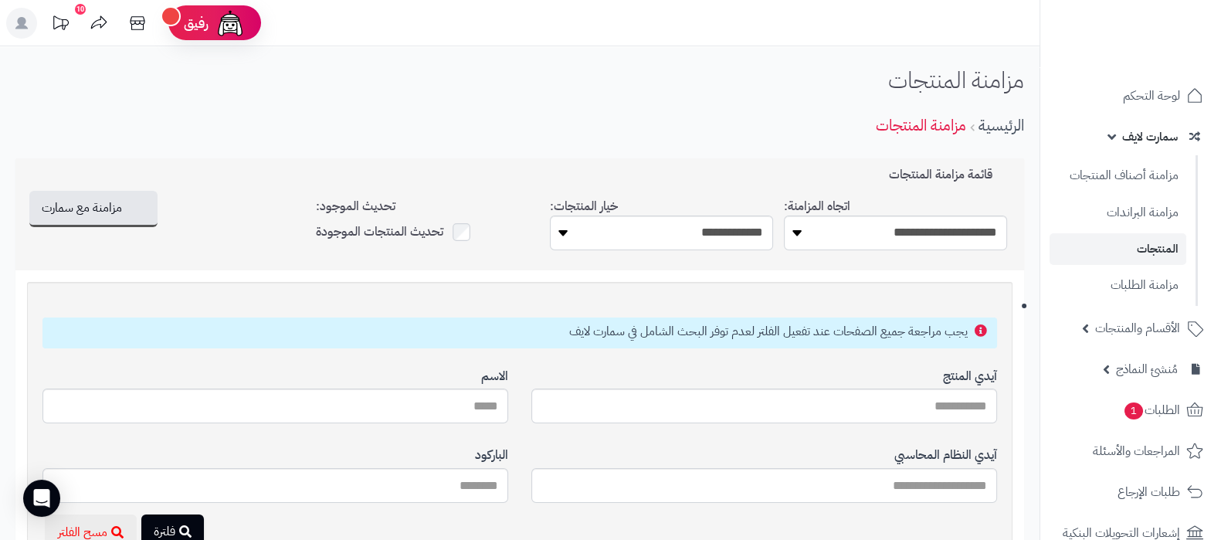
click at [1169, 252] on link "المنتجات" at bounding box center [1118, 249] width 137 height 32
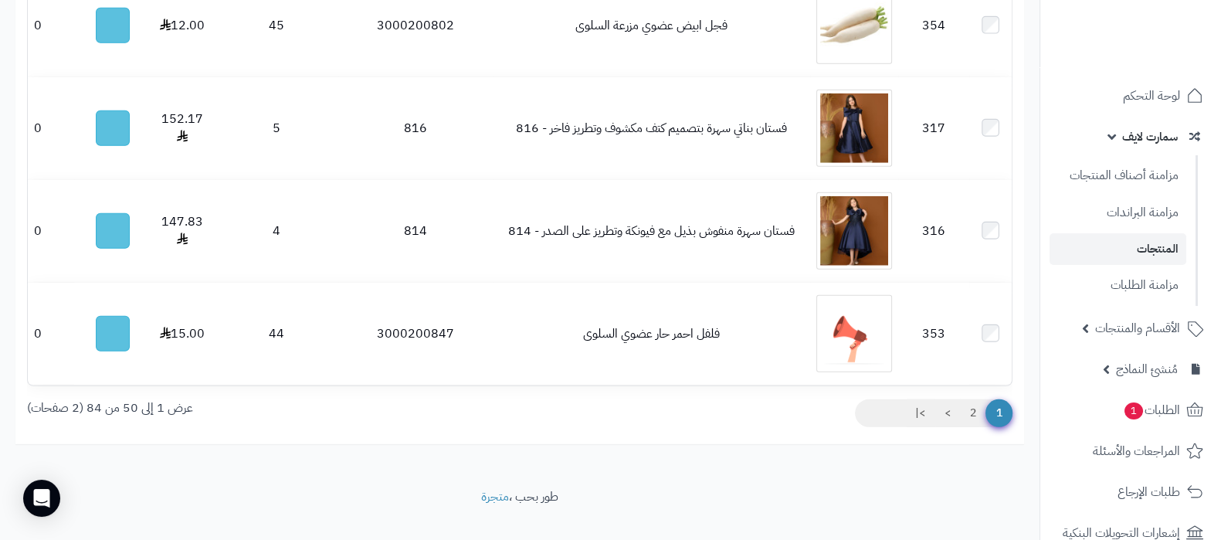
scroll to position [5351, 0]
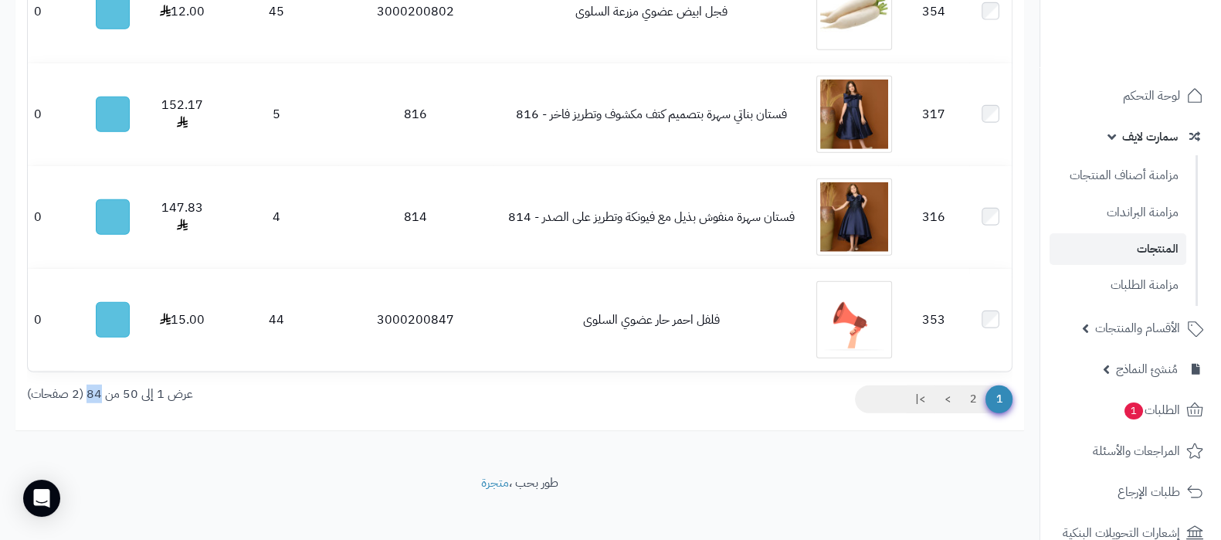
drag, startPoint x: 103, startPoint y: 383, endPoint x: 88, endPoint y: 383, distance: 14.7
click at [88, 386] on div "عرض 1 إلى 50 من 84 (2 صفحات)" at bounding box center [267, 395] width 505 height 18
click at [972, 386] on link "2" at bounding box center [973, 400] width 26 height 28
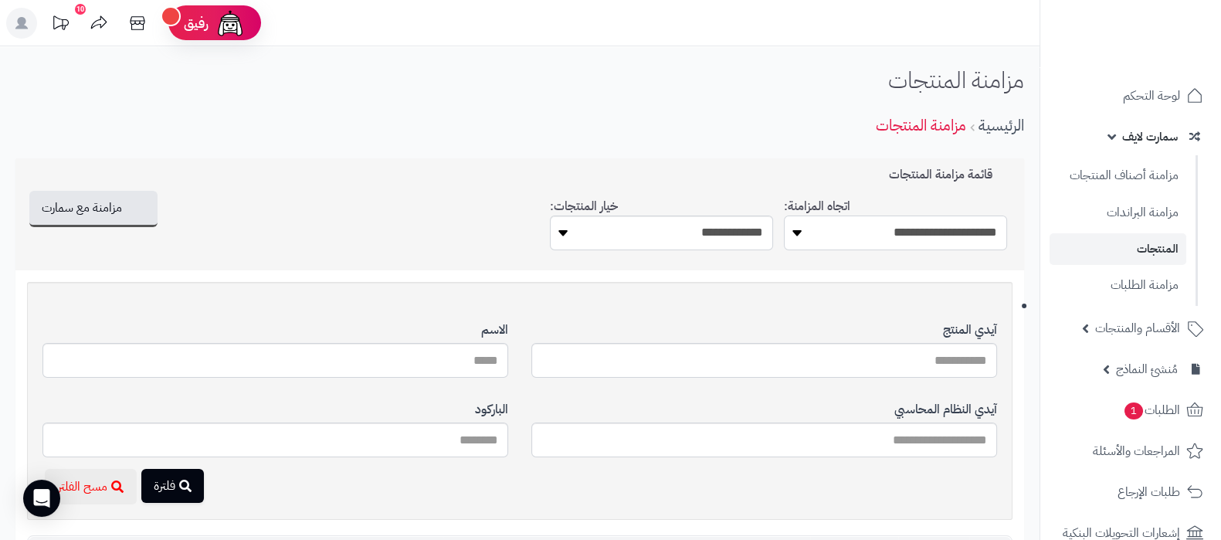
click at [944, 229] on select "**********" at bounding box center [895, 233] width 223 height 35
select select "*********"
click at [784, 216] on select "**********" at bounding box center [895, 233] width 223 height 35
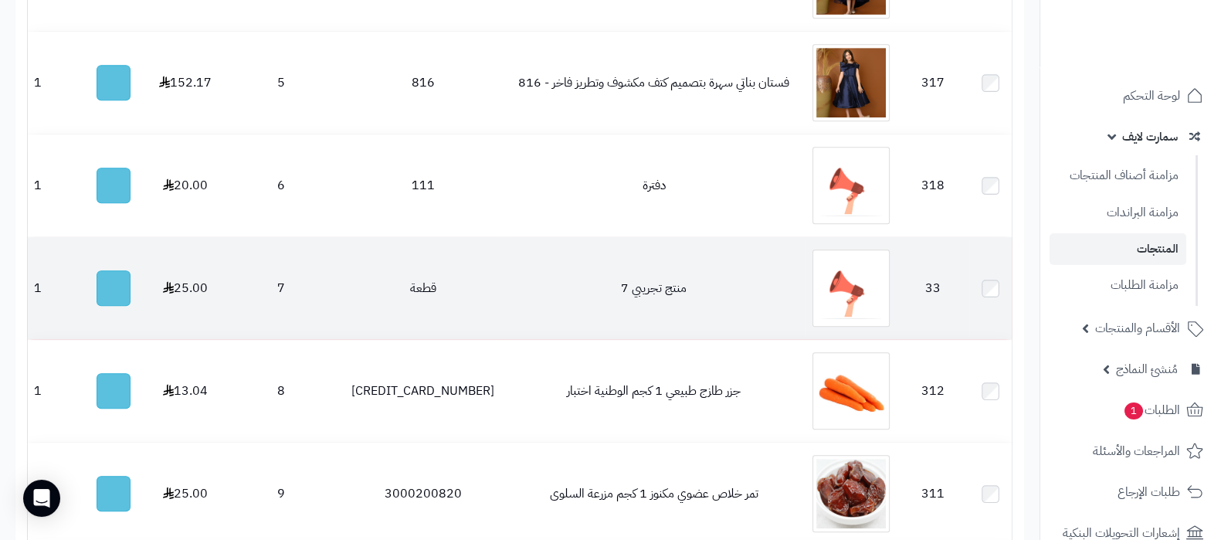
scroll to position [1293, 0]
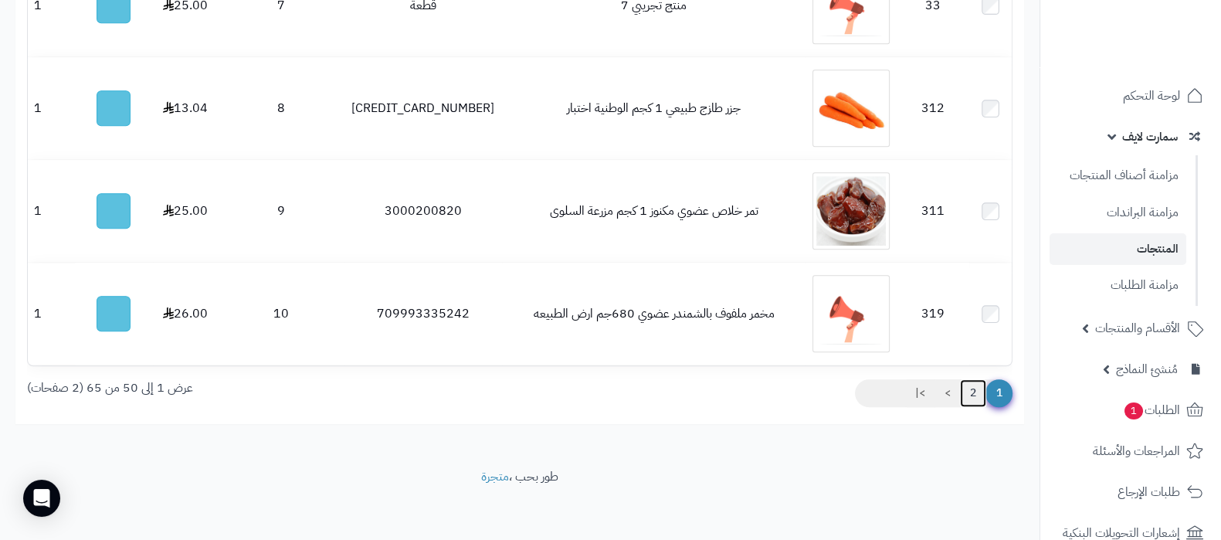
click at [971, 390] on link "2" at bounding box center [973, 393] width 26 height 28
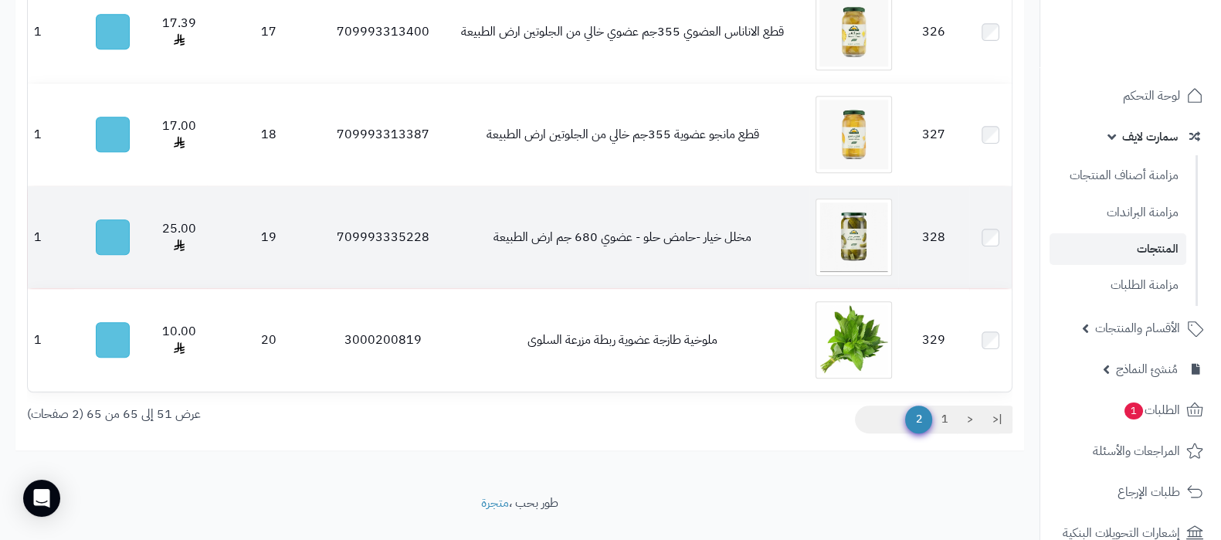
scroll to position [1293, 0]
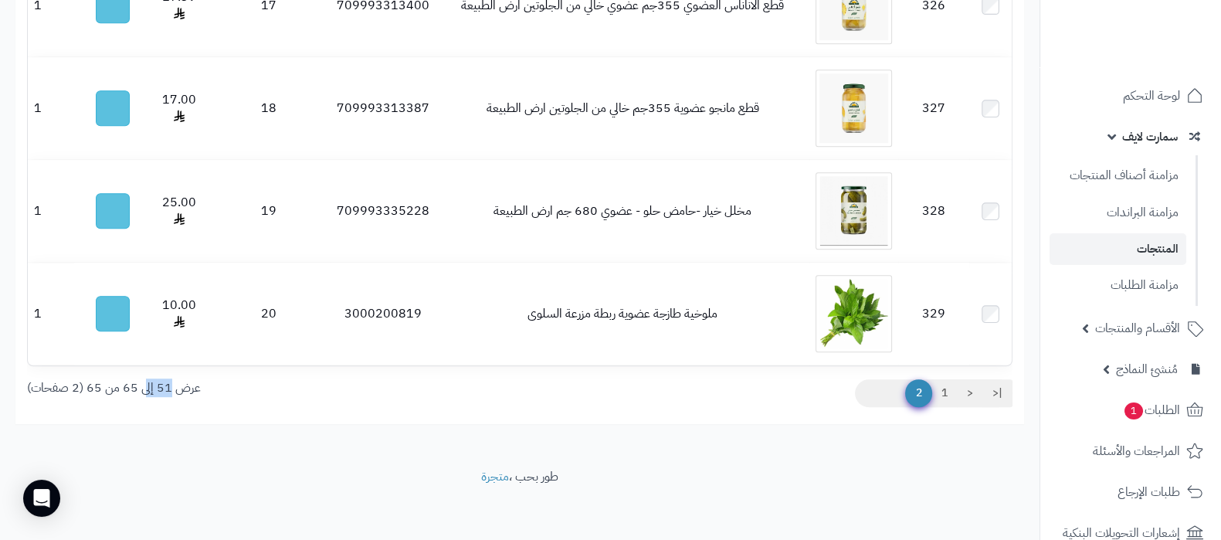
drag, startPoint x: 170, startPoint y: 386, endPoint x: 146, endPoint y: 386, distance: 24.0
click at [146, 386] on div "عرض 51 إلى 65 من 65 (2 صفحات)" at bounding box center [267, 388] width 505 height 18
click at [205, 396] on div "|< < 1 2 عرض 51 إلى 65 من 65 (2 صفحات)" at bounding box center [519, 395] width 1009 height 33
click at [939, 386] on link "1" at bounding box center [945, 393] width 26 height 28
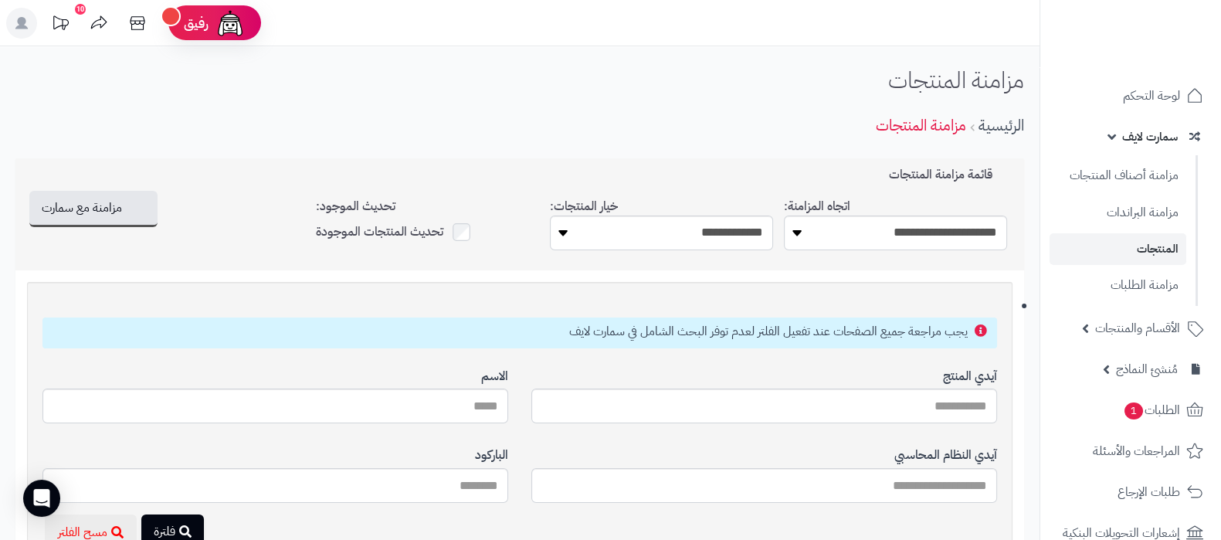
scroll to position [192, 0]
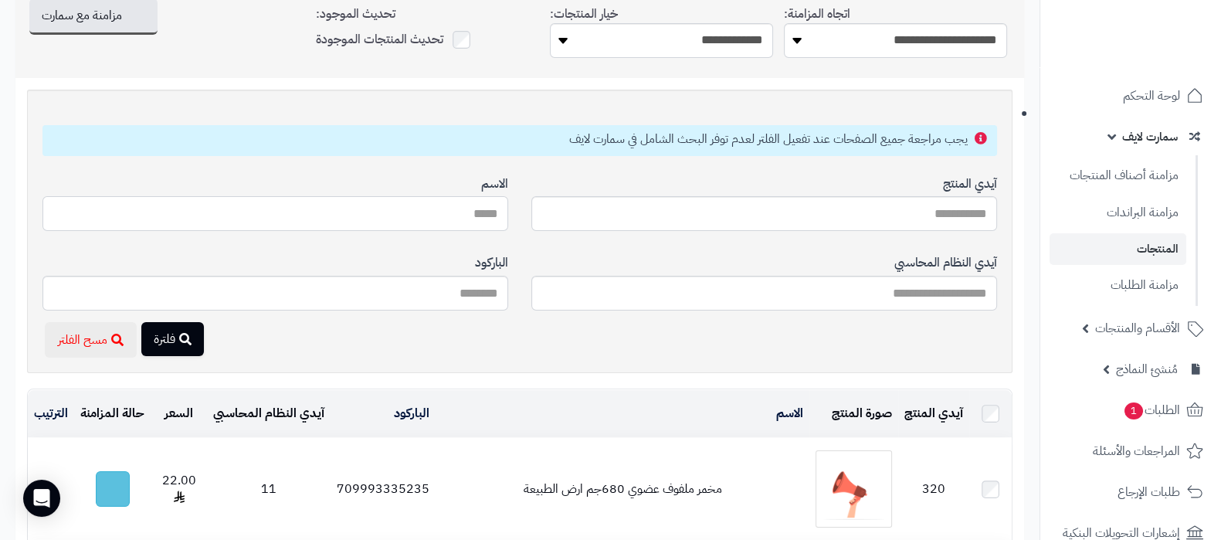
click at [444, 215] on input "آيدي المنتج" at bounding box center [275, 213] width 466 height 35
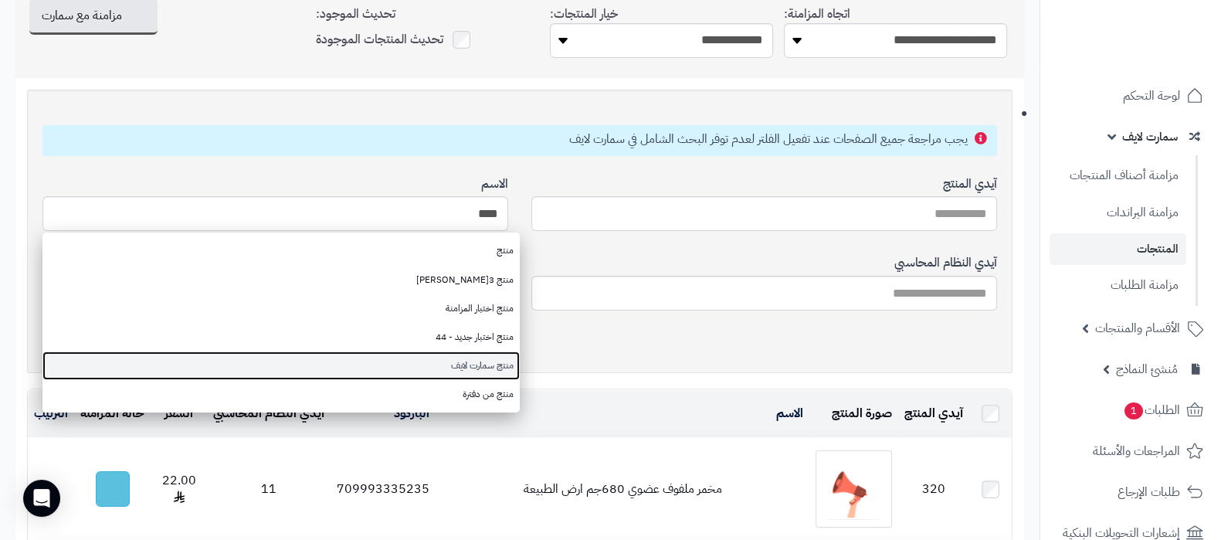
click at [476, 357] on link "منتج سمارت لايف" at bounding box center [280, 366] width 477 height 29
type input "**********"
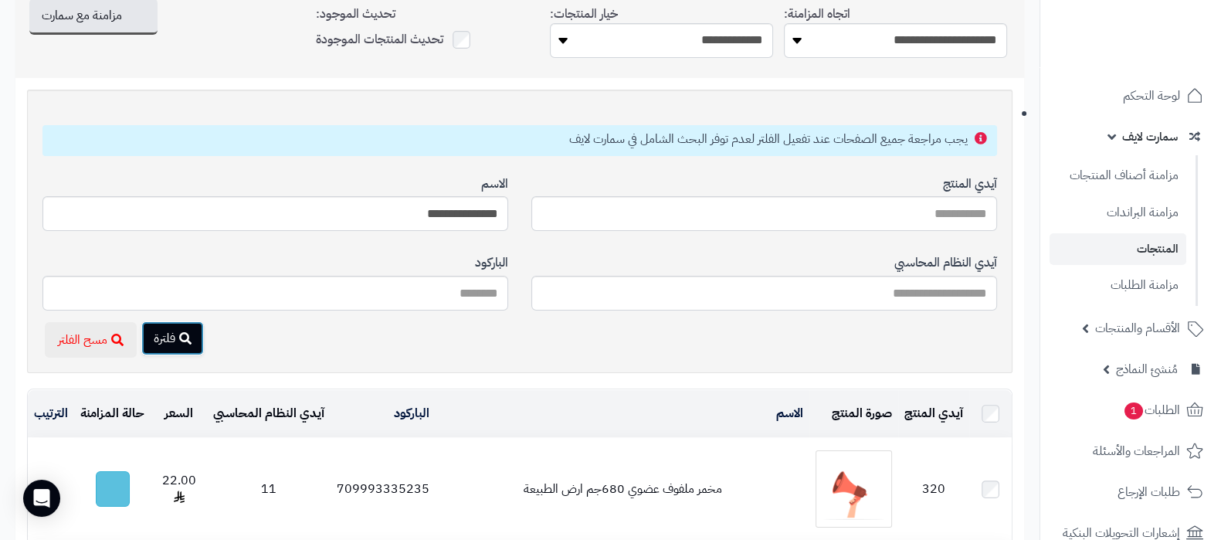
click at [174, 338] on button "فلترة" at bounding box center [172, 338] width 63 height 34
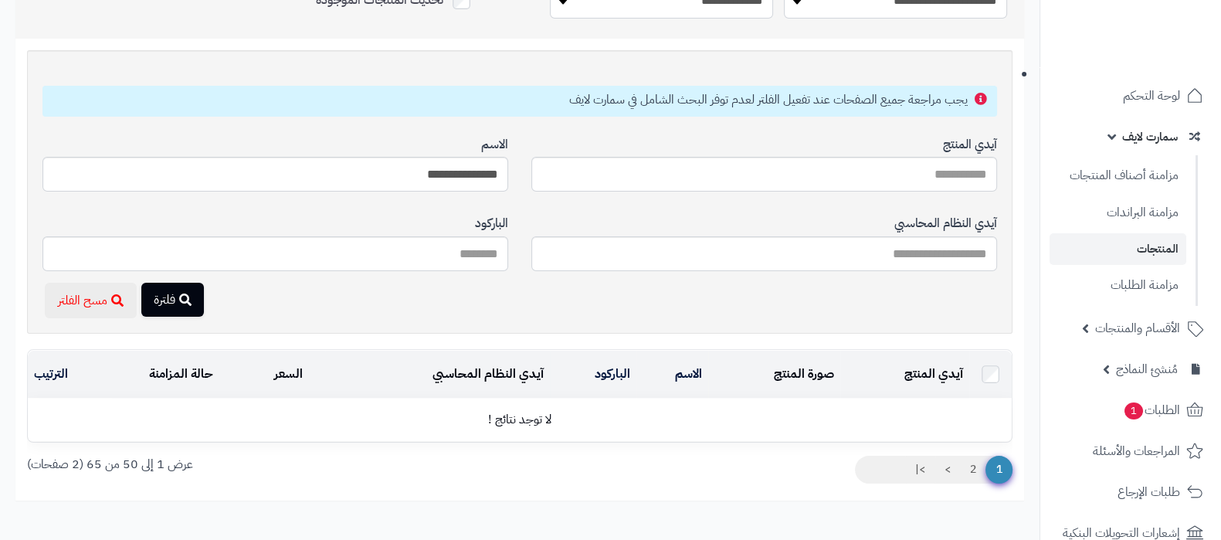
scroll to position [309, 0]
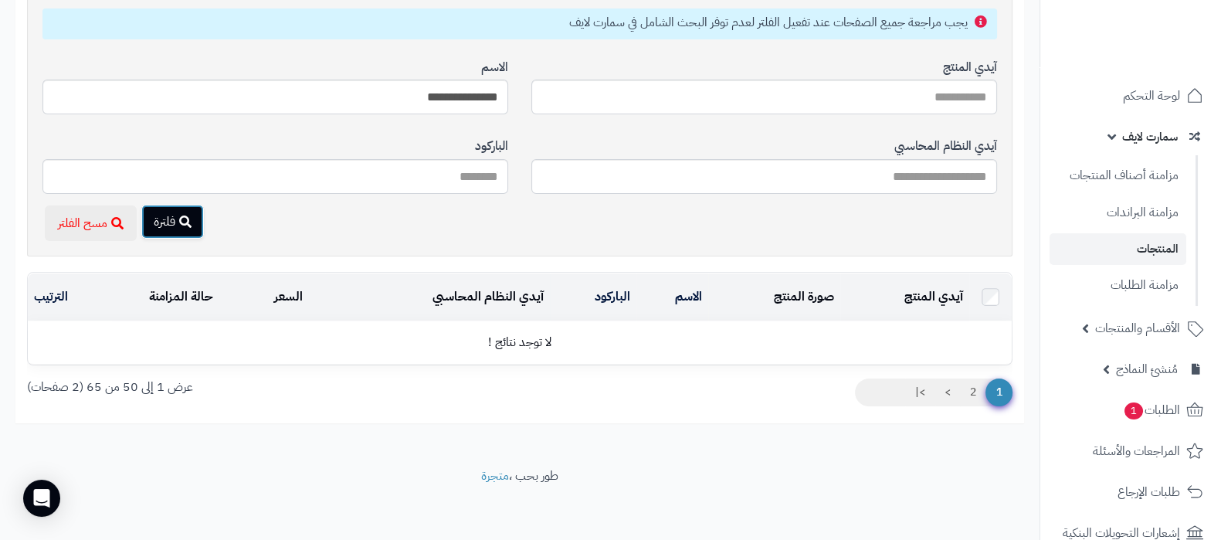
click at [193, 213] on button "فلترة" at bounding box center [172, 222] width 63 height 34
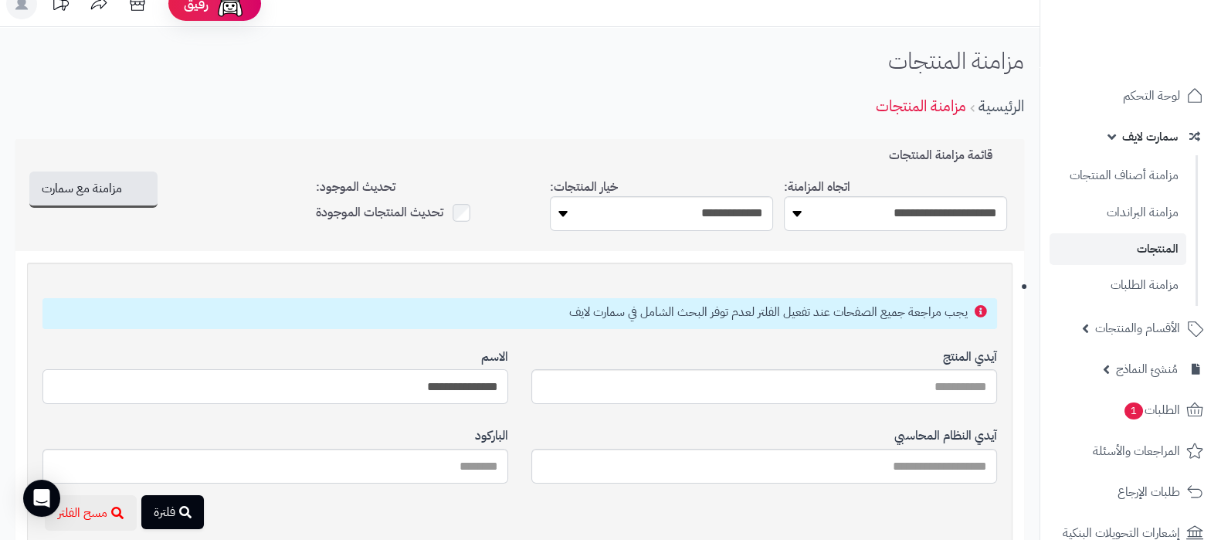
click at [478, 385] on input "**********" at bounding box center [275, 386] width 466 height 35
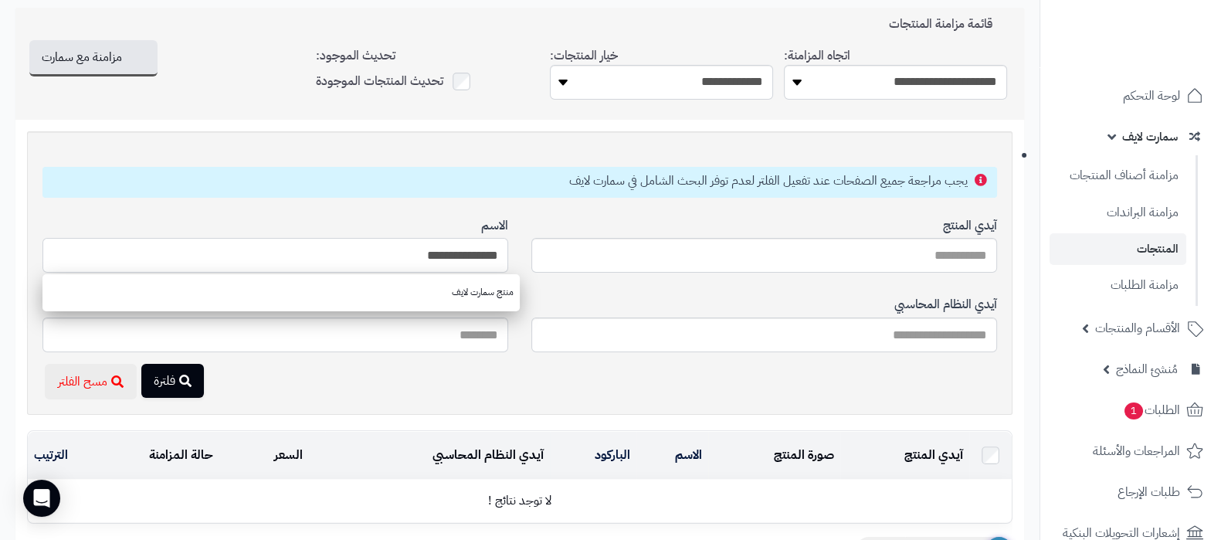
scroll to position [309, 0]
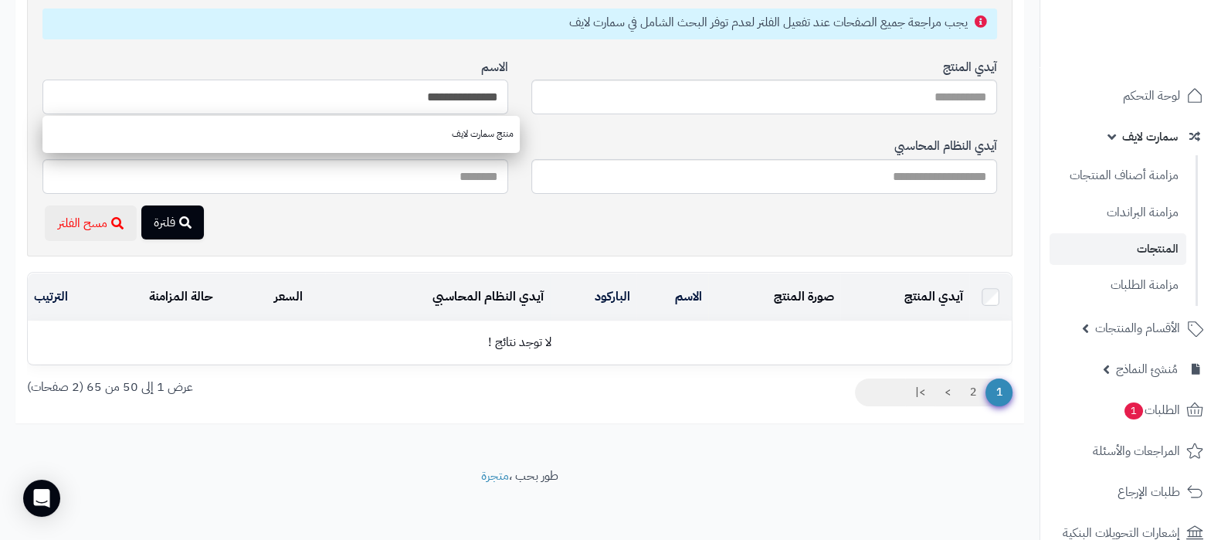
click at [454, 94] on input "**********" at bounding box center [275, 97] width 466 height 35
drag, startPoint x: 392, startPoint y: 94, endPoint x: 473, endPoint y: 99, distance: 80.5
click at [473, 99] on input "**********" at bounding box center [275, 97] width 466 height 35
type input "*"
click at [533, 56] on div "آيدي المنتج" at bounding box center [765, 87] width 466 height 80
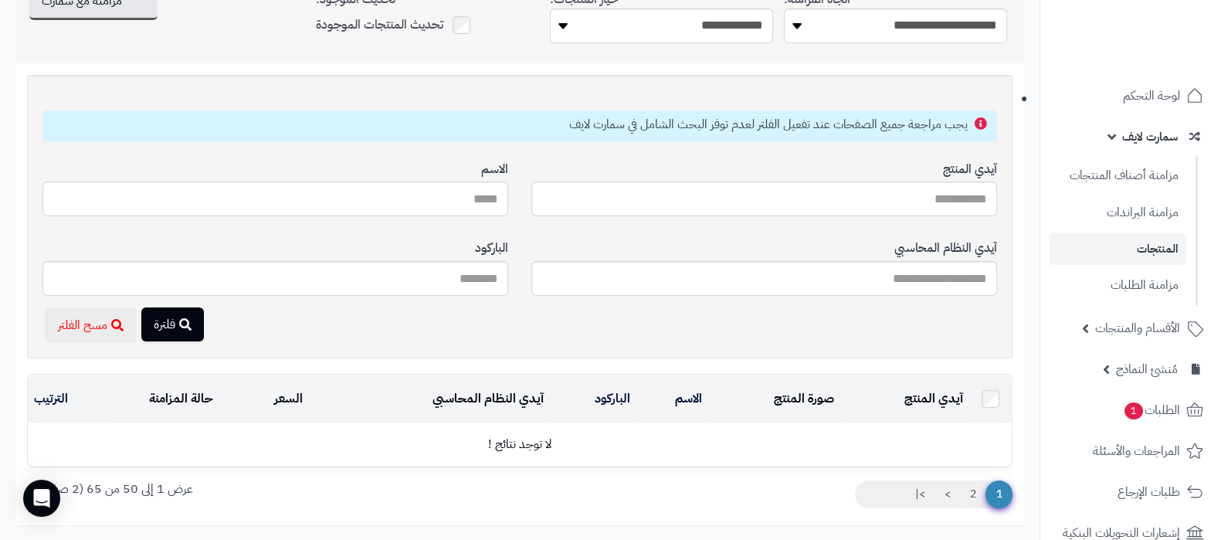
scroll to position [19, 0]
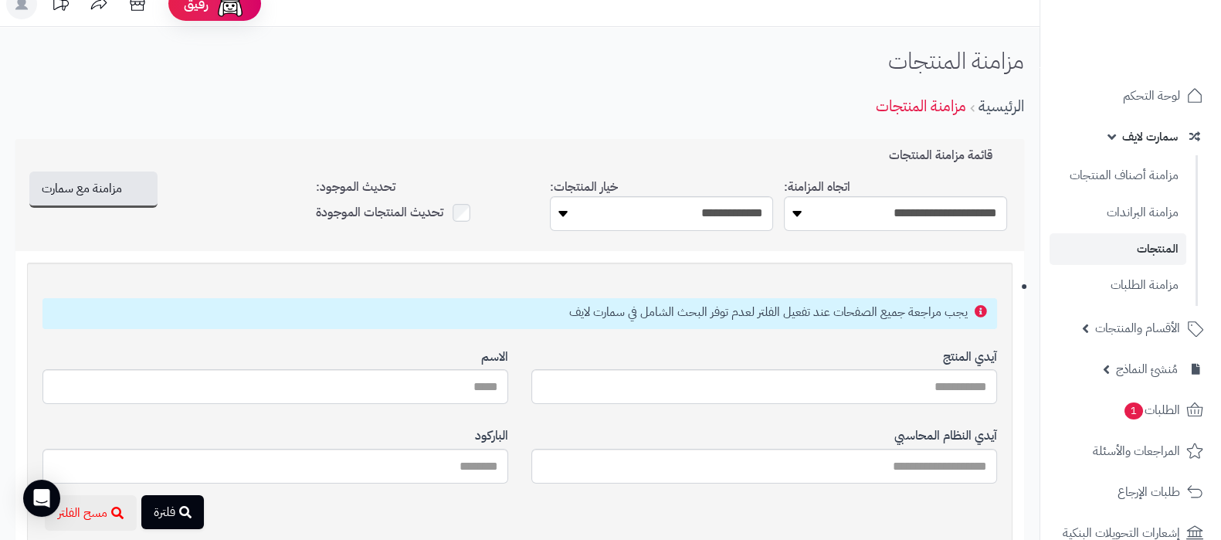
click at [664, 111] on div "الرئيسية مزامنة المنتجات" at bounding box center [519, 106] width 1009 height 42
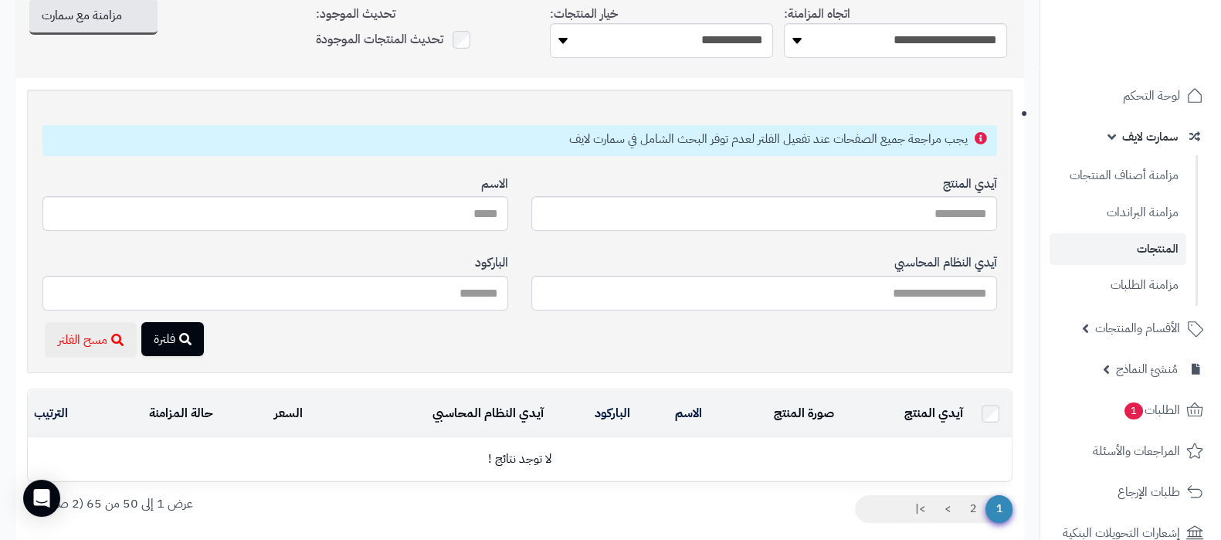
scroll to position [192, 0]
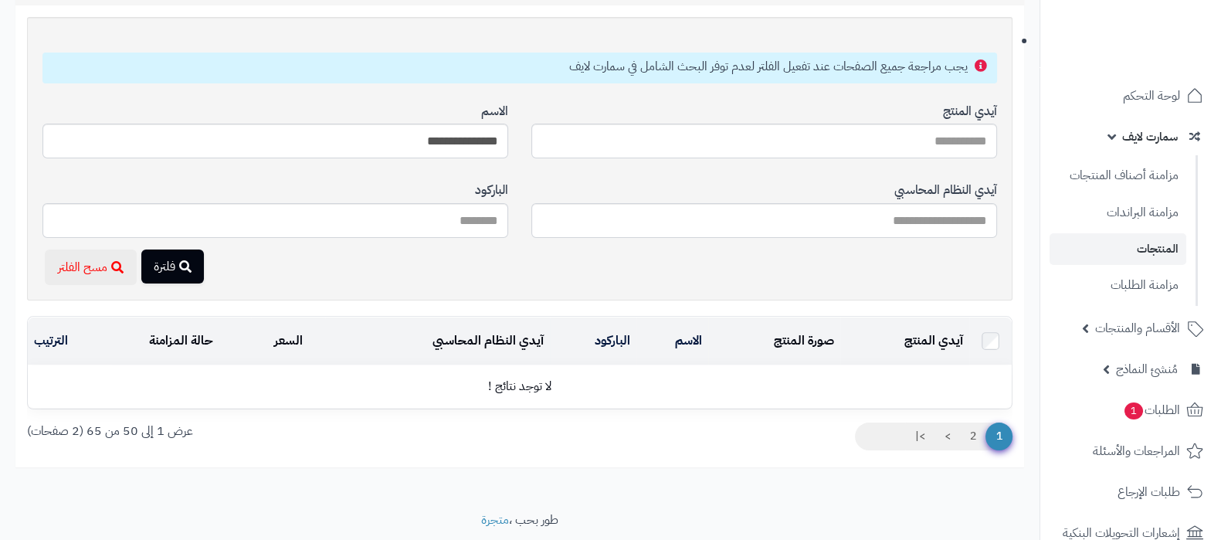
scroll to position [309, 0]
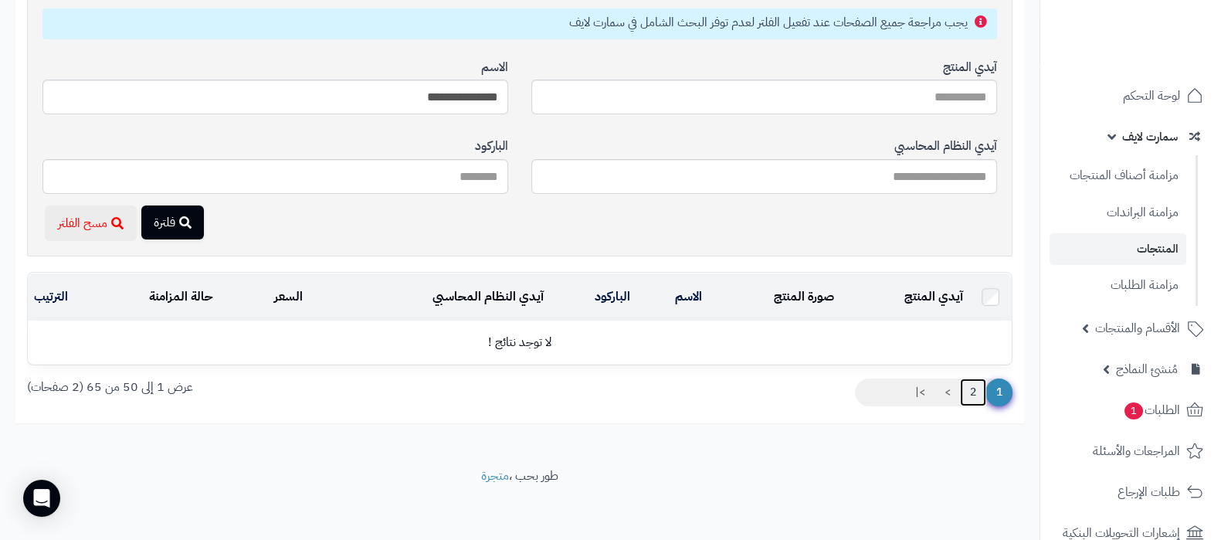
click at [981, 392] on link "2" at bounding box center [973, 393] width 26 height 28
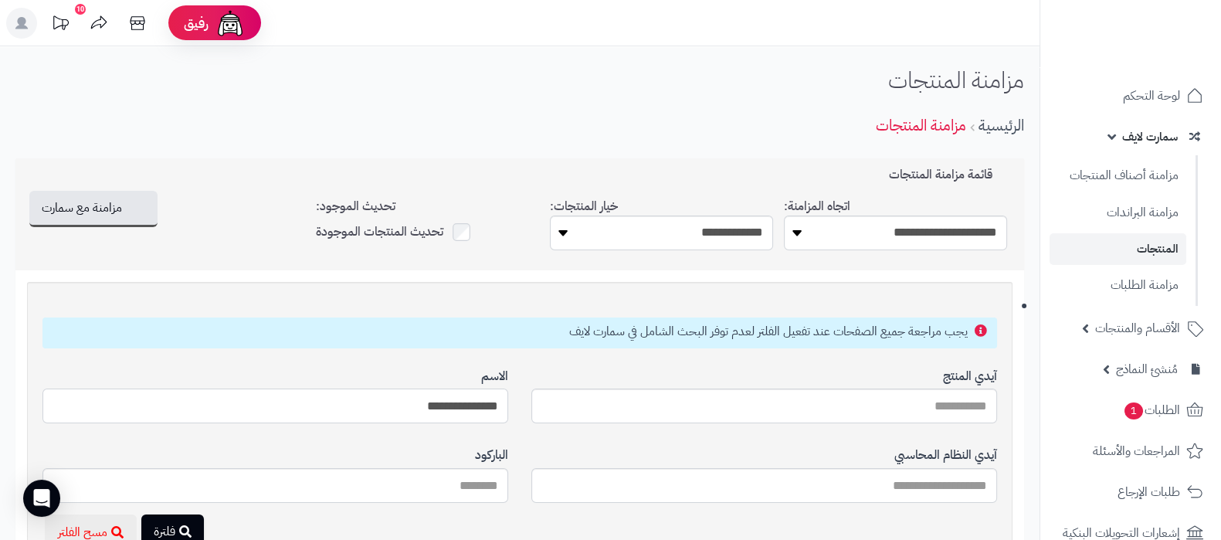
click at [477, 407] on input "**********" at bounding box center [275, 406] width 466 height 35
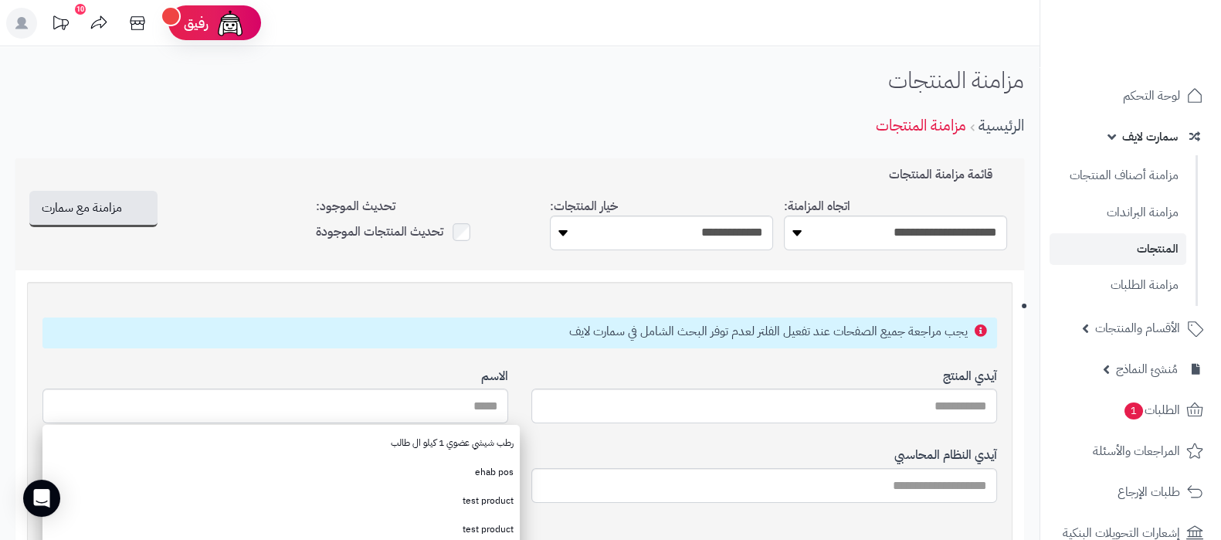
click at [504, 294] on div "يجب مراجعة جميع الصفحات عند تفعيل الفلتر لعدم توفر البحث الشامل في سمارت لايف آ…" at bounding box center [520, 424] width 986 height 284
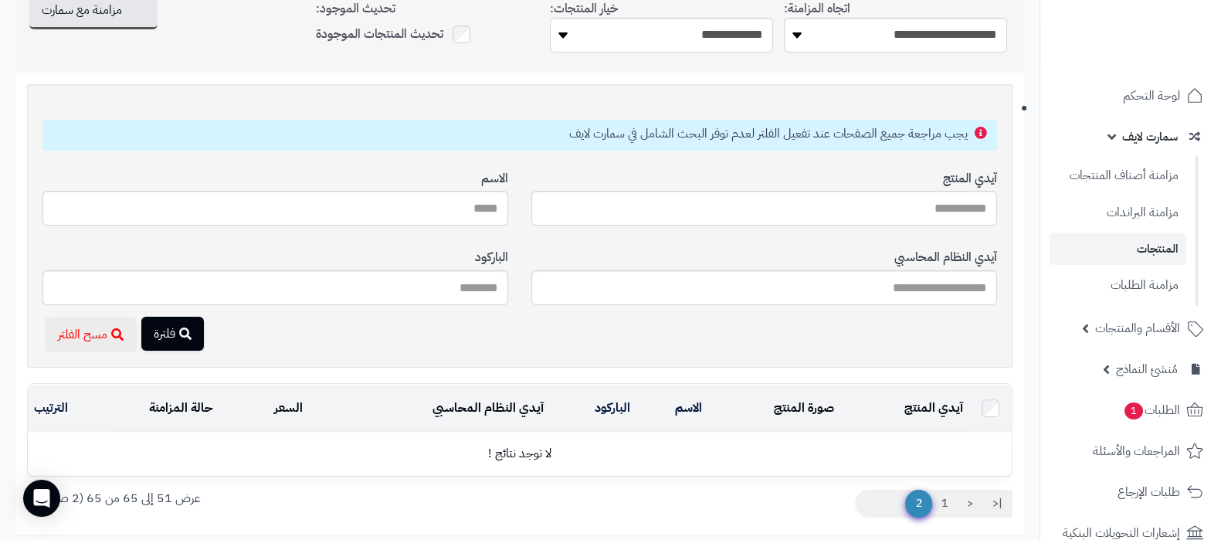
scroll to position [309, 0]
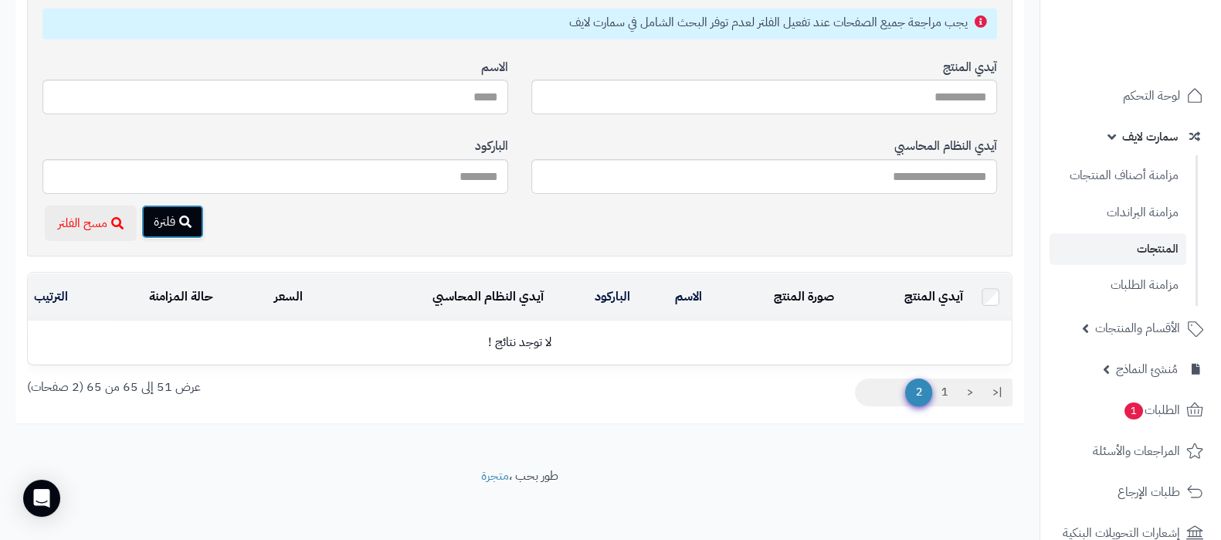
click at [150, 219] on button "فلترة" at bounding box center [172, 222] width 63 height 34
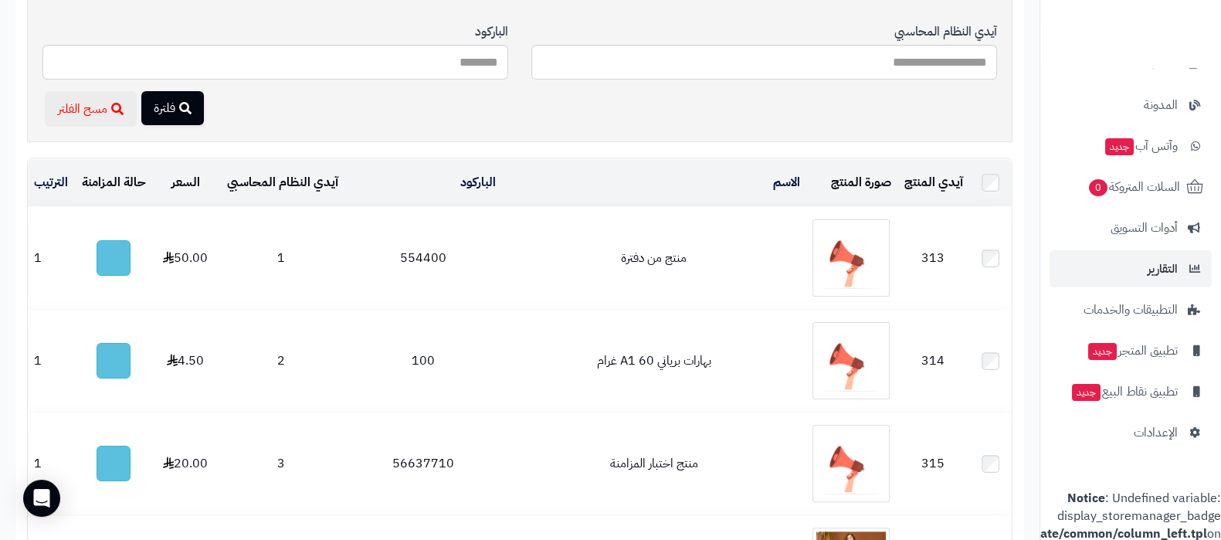
scroll to position [525, 0]
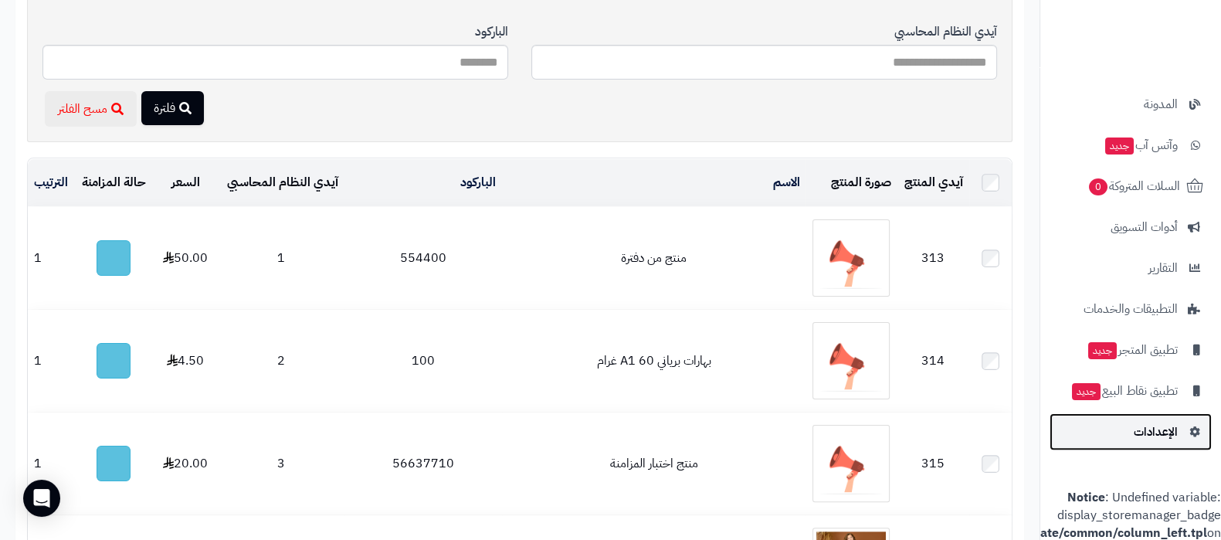
click at [1161, 421] on span "الإعدادات" at bounding box center [1156, 432] width 44 height 22
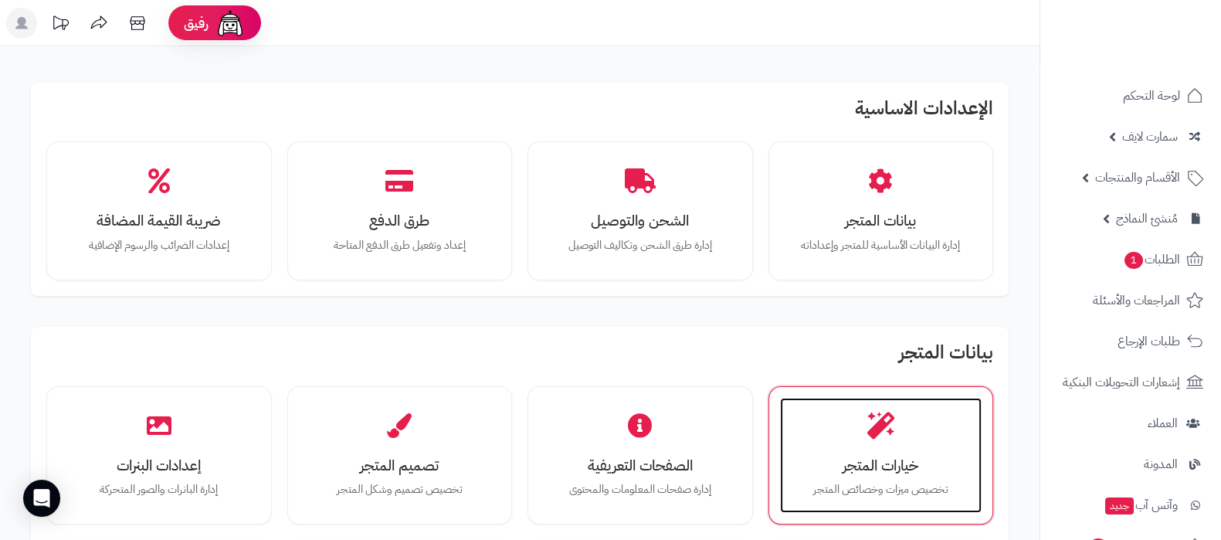
click at [874, 474] on h3 "خيارات المتجر" at bounding box center [882, 465] width 172 height 16
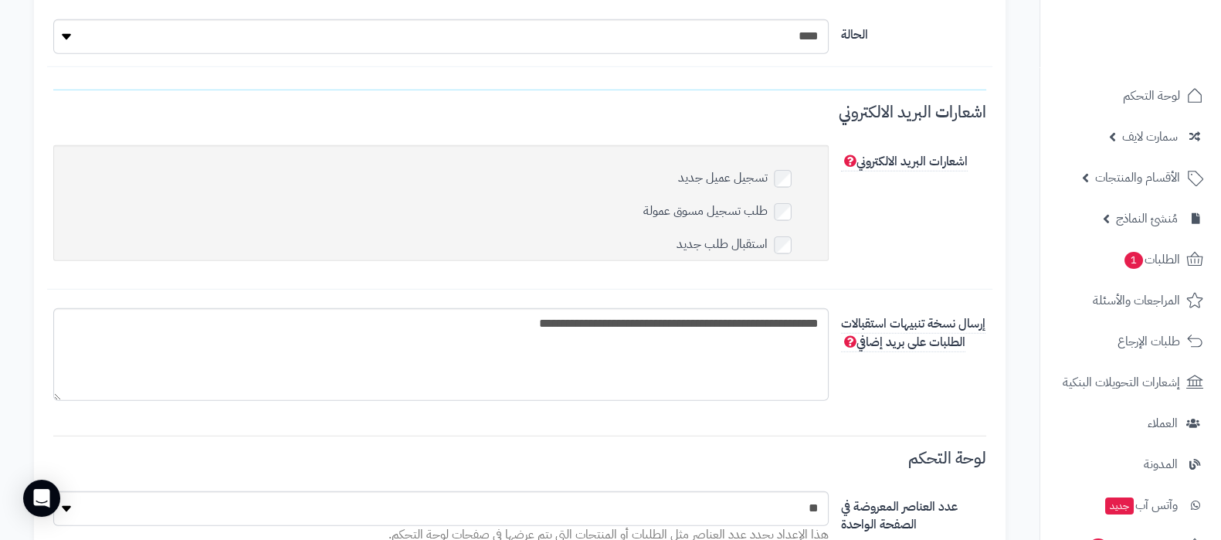
scroll to position [5778, 0]
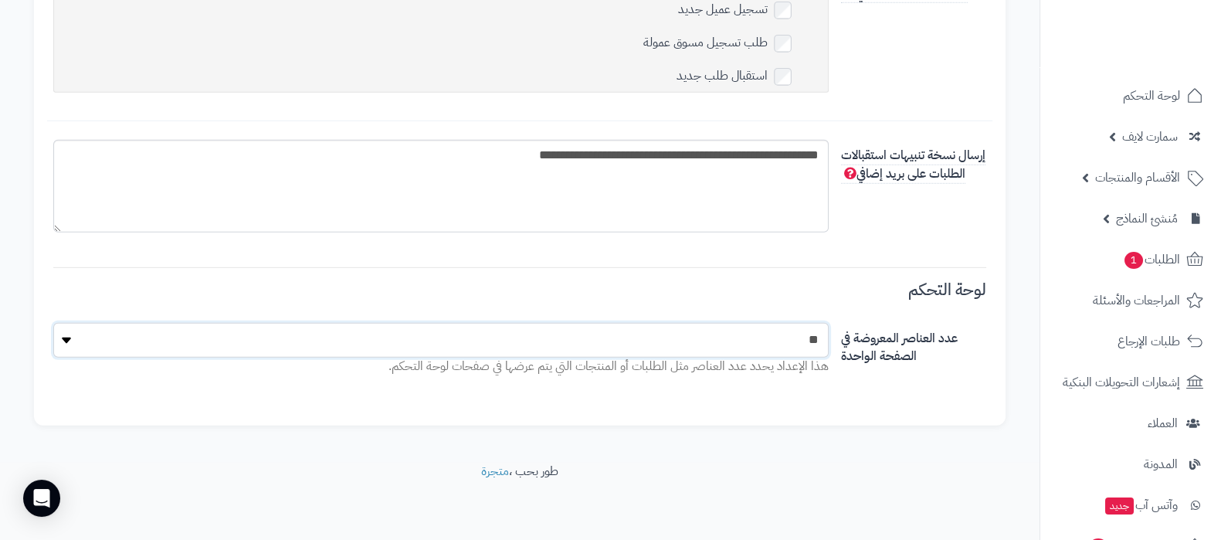
click at [814, 341] on select "** ** ** ***" at bounding box center [441, 340] width 776 height 35
select select "***"
click at [53, 323] on select "** ** ** ***" at bounding box center [441, 340] width 776 height 35
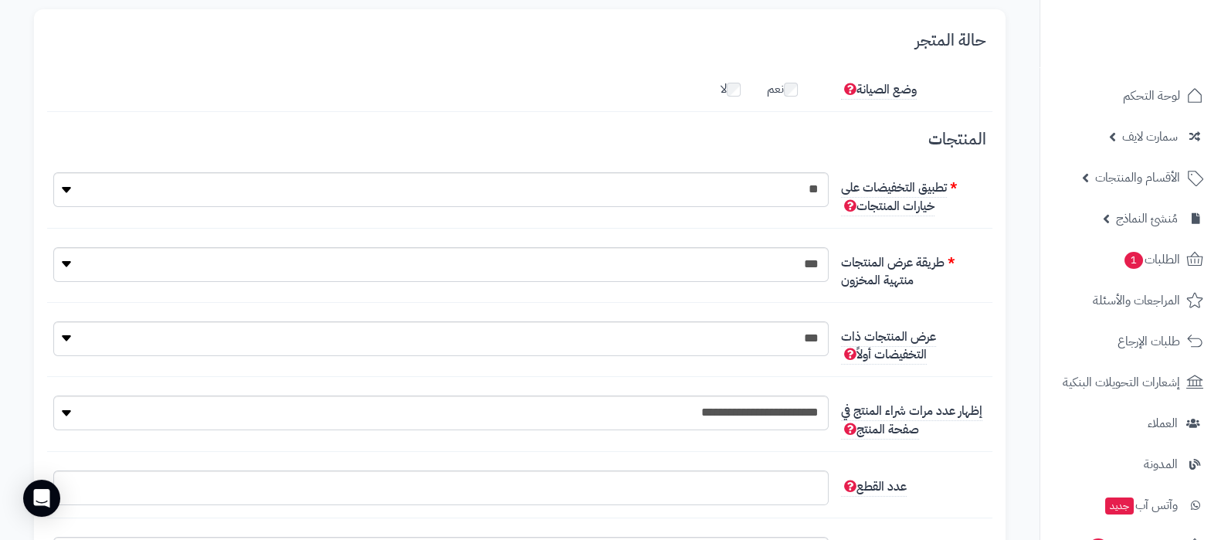
scroll to position [0, 0]
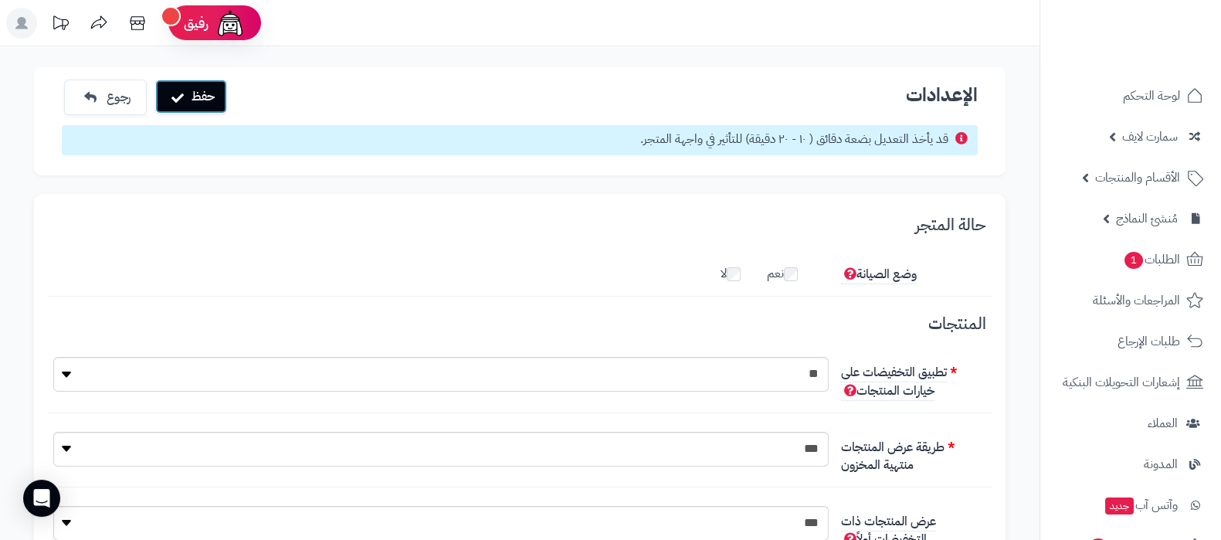
click at [191, 101] on button "حفظ" at bounding box center [191, 97] width 72 height 34
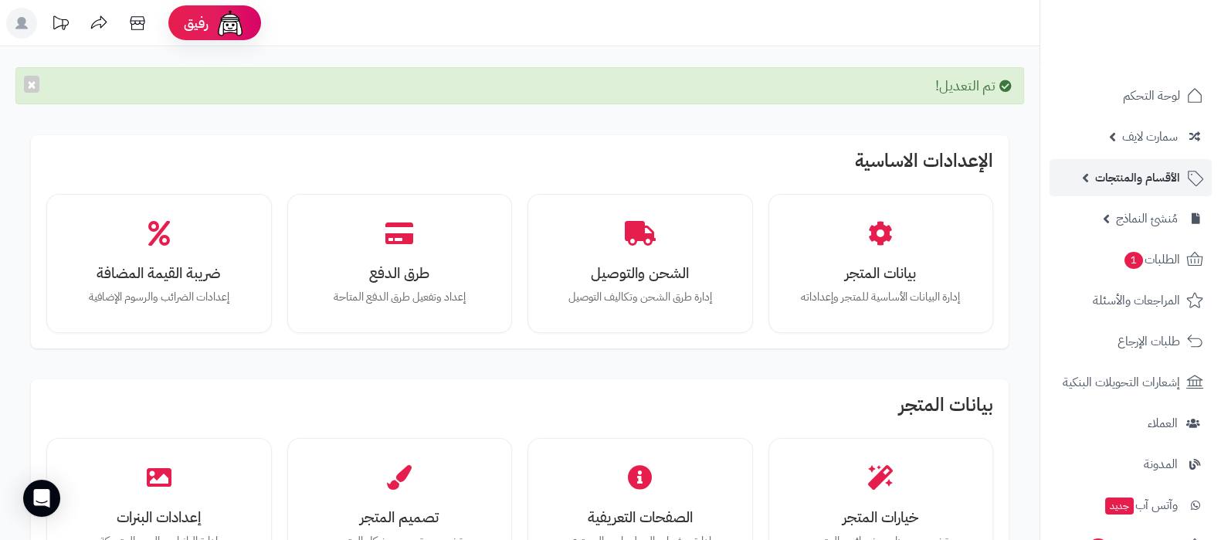
click at [1147, 180] on span "الأقسام والمنتجات" at bounding box center [1138, 178] width 85 height 22
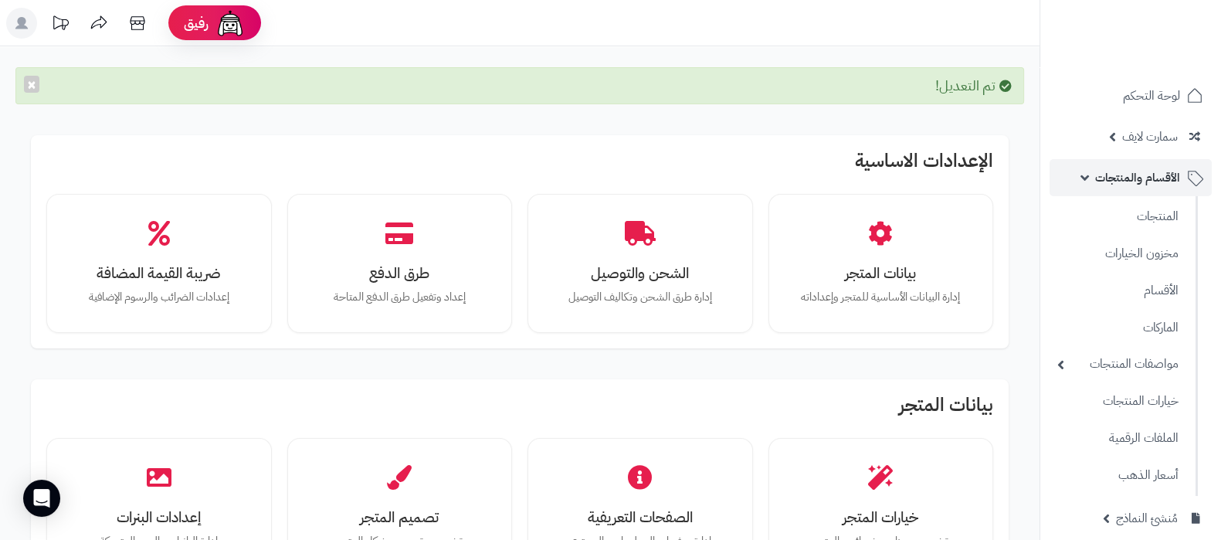
click at [1147, 172] on span "الأقسام والمنتجات" at bounding box center [1138, 178] width 85 height 22
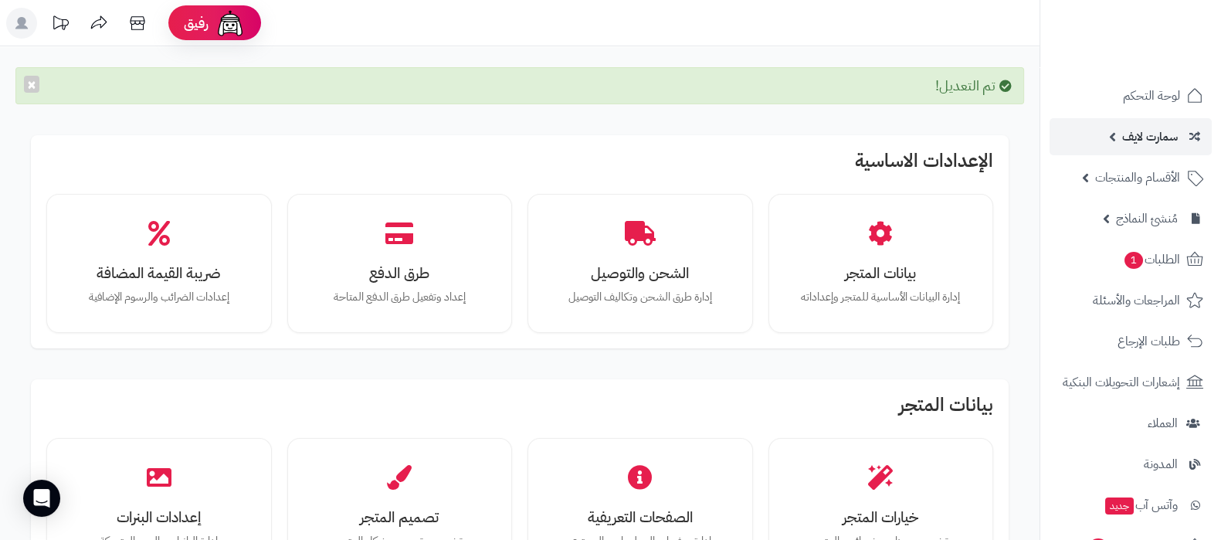
click at [1149, 135] on span "سمارت لايف" at bounding box center [1151, 137] width 56 height 22
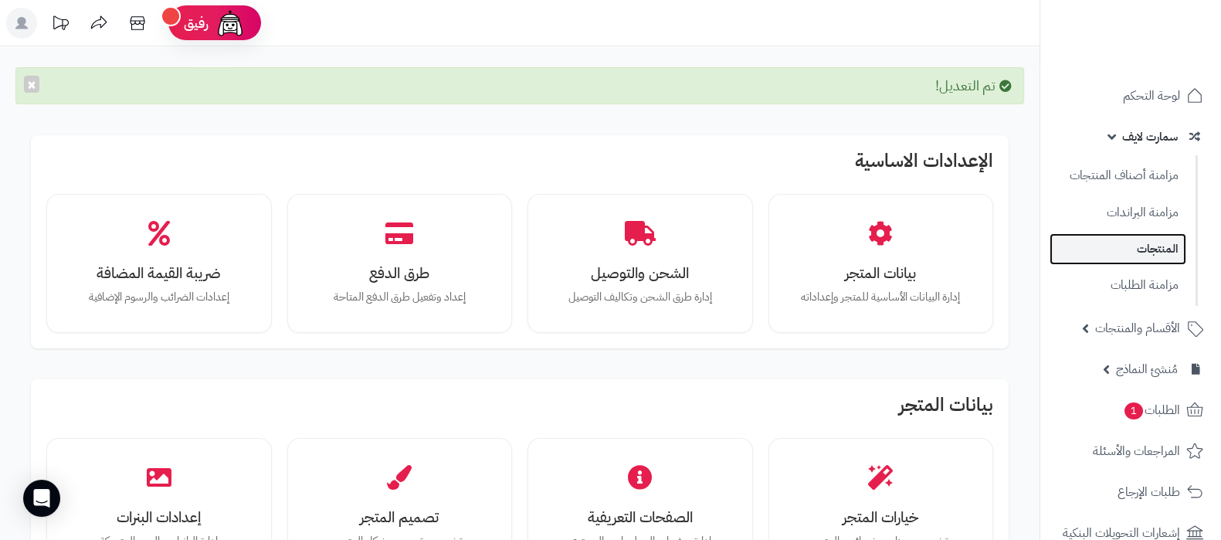
click at [1149, 246] on link "المنتجات" at bounding box center [1118, 249] width 137 height 32
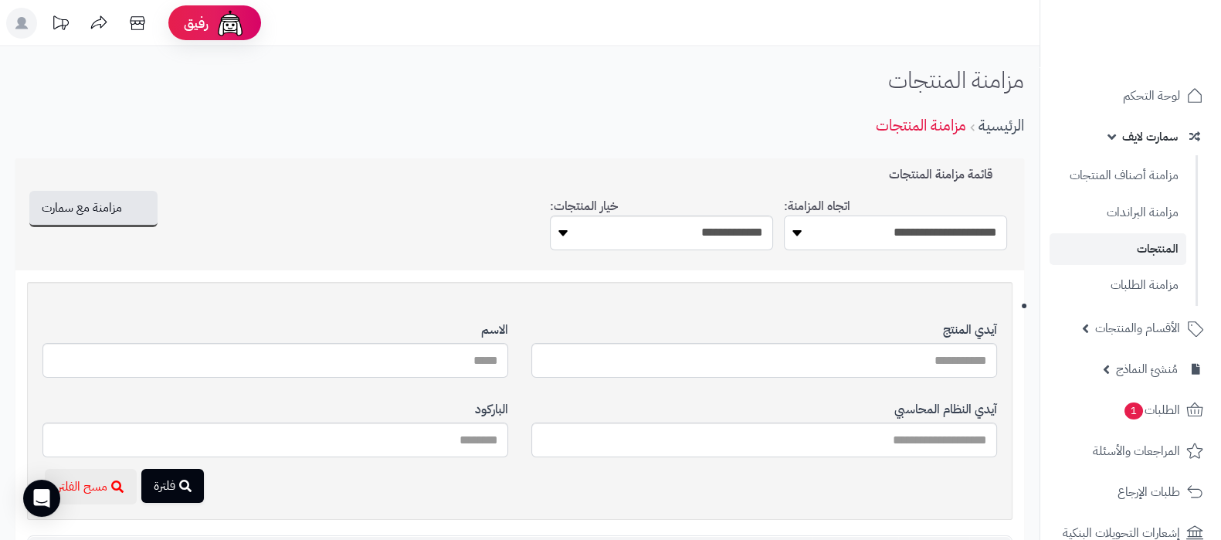
click at [931, 229] on select "**********" at bounding box center [895, 233] width 223 height 35
select select "*********"
click at [784, 216] on select "**********" at bounding box center [895, 233] width 223 height 35
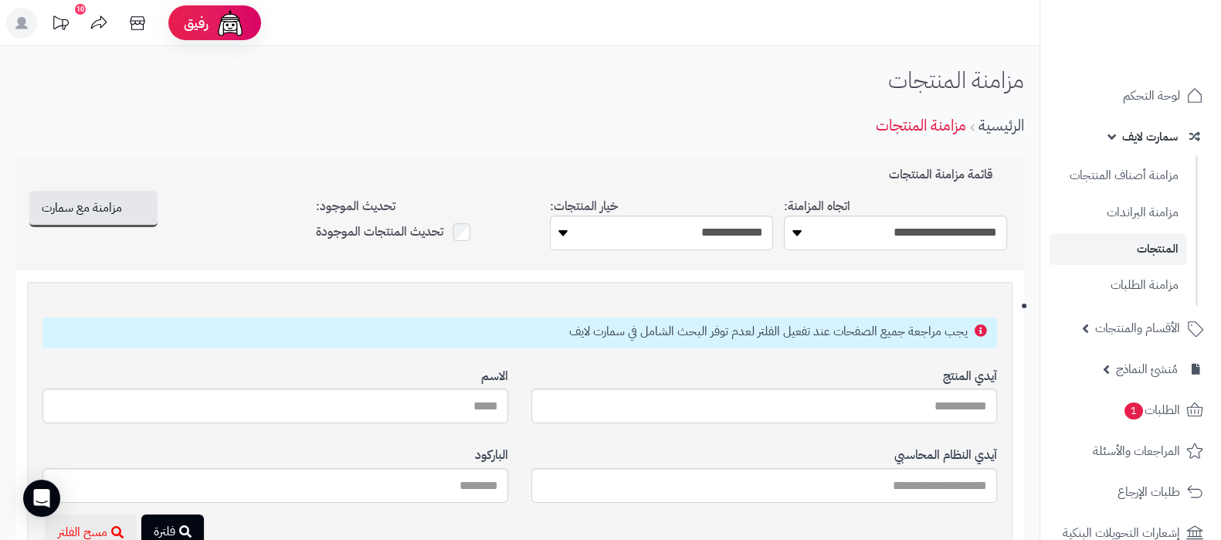
click at [1167, 75] on nav "لوحة التحكم سمارت لايف مزامنة أصناف المنتجات مزامنة البراندات المنتجات مزامنة ا…" at bounding box center [1131, 289] width 182 height 540
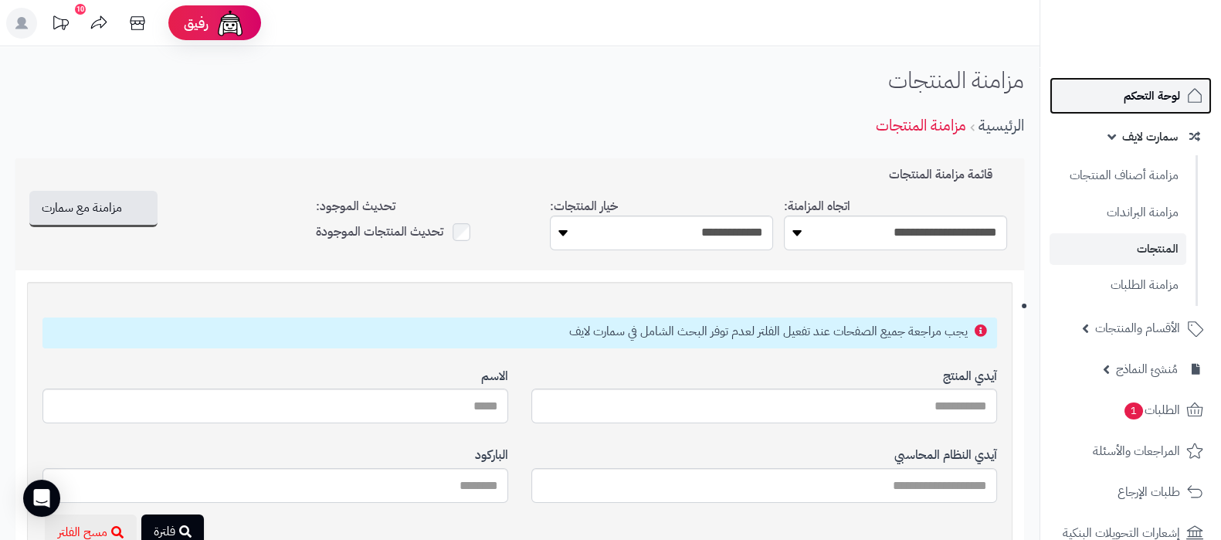
click at [1159, 89] on span "لوحة التحكم" at bounding box center [1152, 96] width 56 height 22
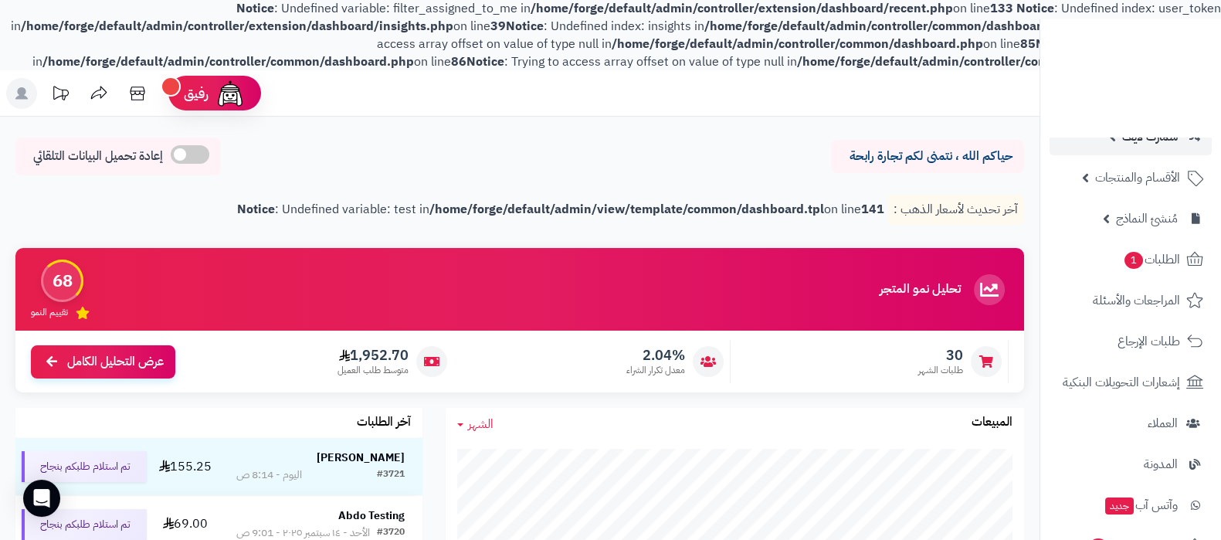
click at [1144, 148] on link "سمارت لايف" at bounding box center [1131, 136] width 162 height 37
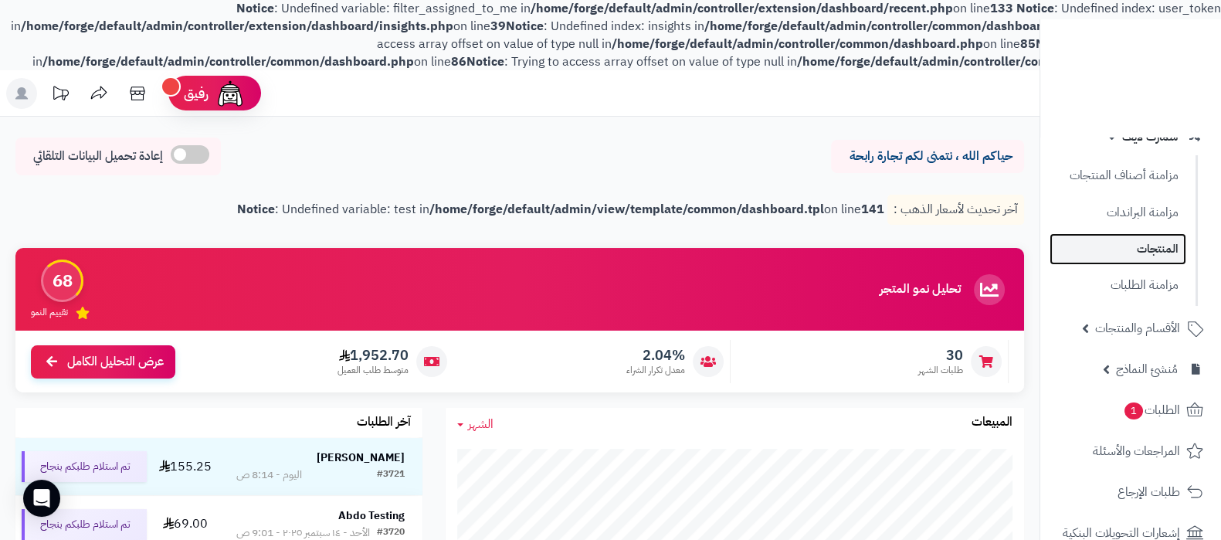
click at [1140, 257] on link "المنتجات" at bounding box center [1118, 249] width 137 height 32
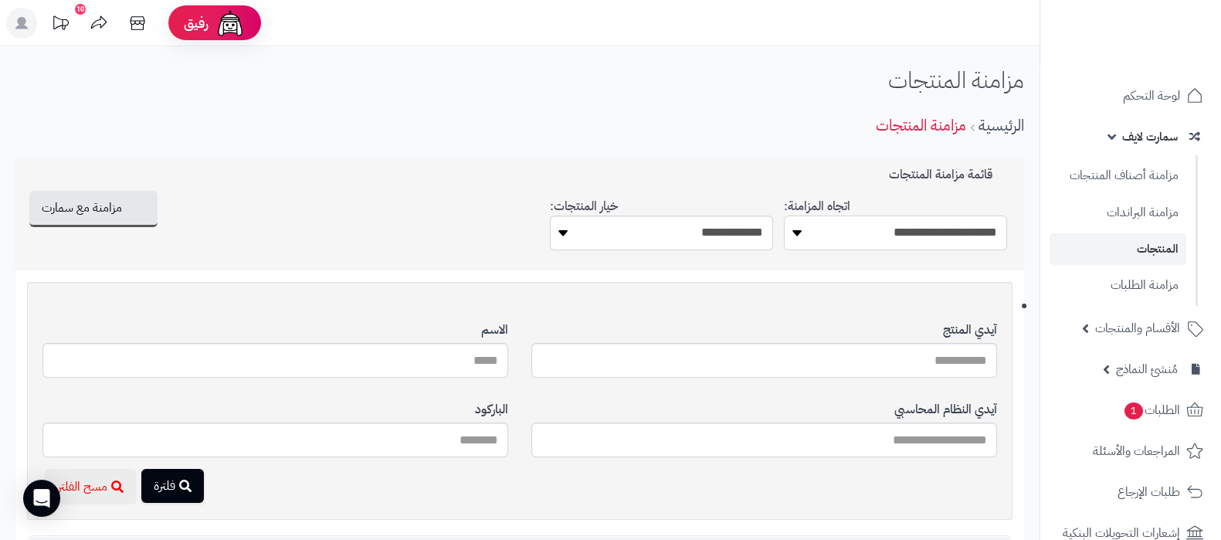
click at [969, 220] on select "**********" at bounding box center [895, 233] width 223 height 35
click at [372, 141] on div "الرئيسية مزامنة المنتجات" at bounding box center [519, 125] width 1009 height 42
click at [934, 235] on select "**********" at bounding box center [895, 233] width 223 height 35
select select "*********"
click at [784, 216] on select "**********" at bounding box center [895, 233] width 223 height 35
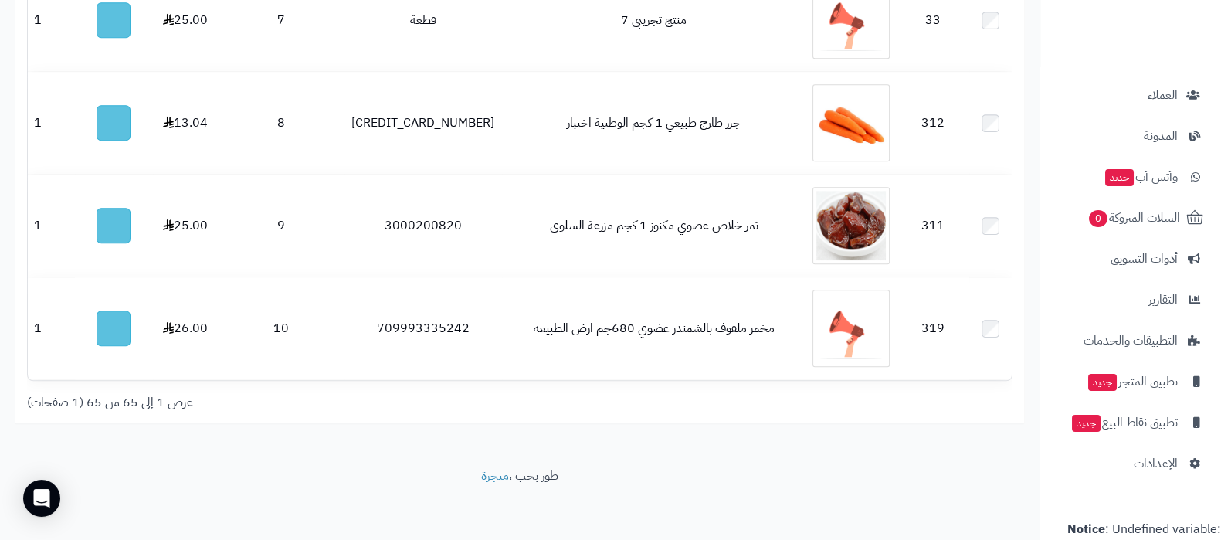
scroll to position [525, 0]
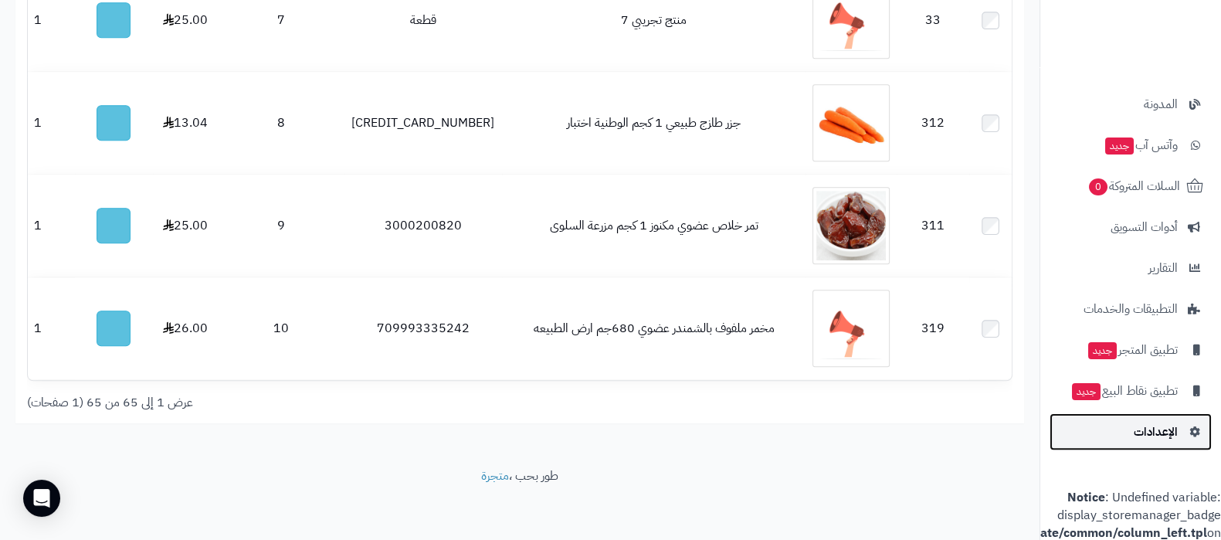
click at [1150, 421] on span "الإعدادات" at bounding box center [1156, 432] width 44 height 22
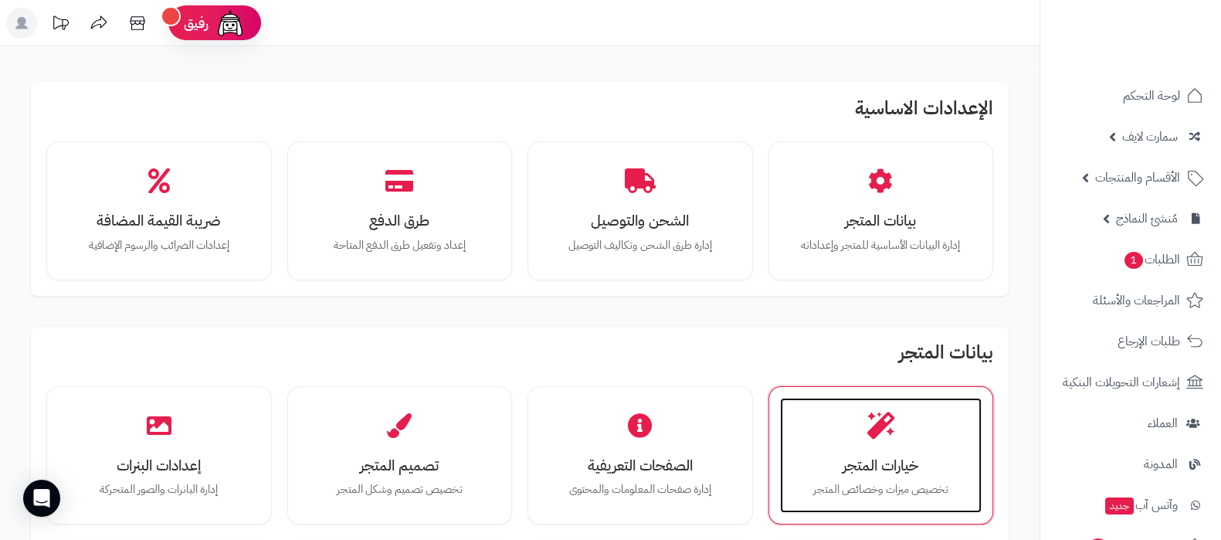
click at [896, 442] on div "خيارات المتجر تخصيص ميزات وخصائص المتجر" at bounding box center [881, 456] width 202 height 116
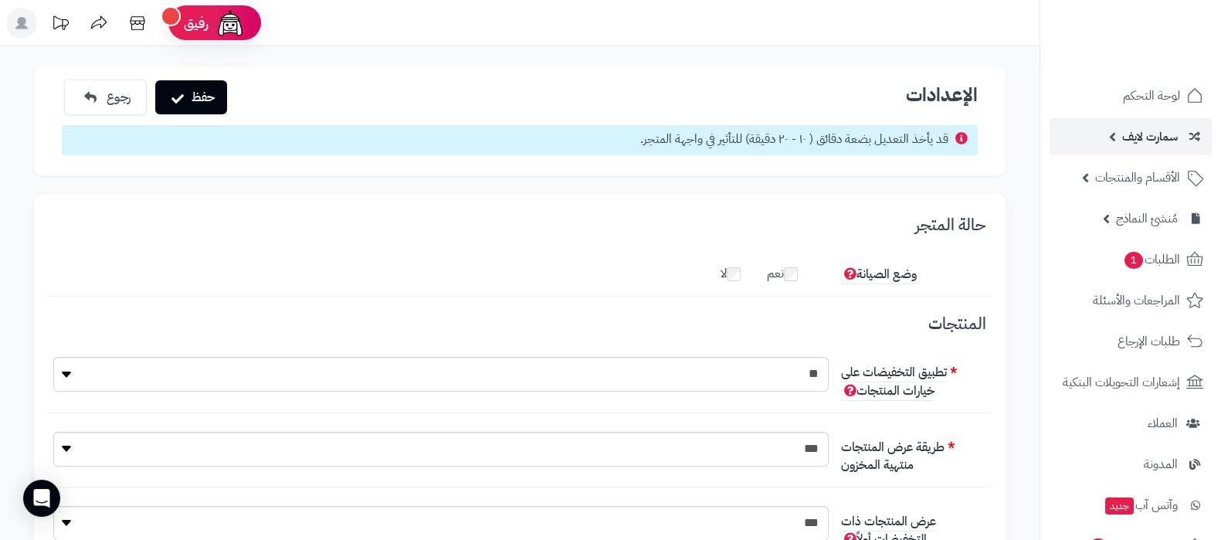
click at [1124, 141] on span "سمارت لايف" at bounding box center [1151, 137] width 56 height 22
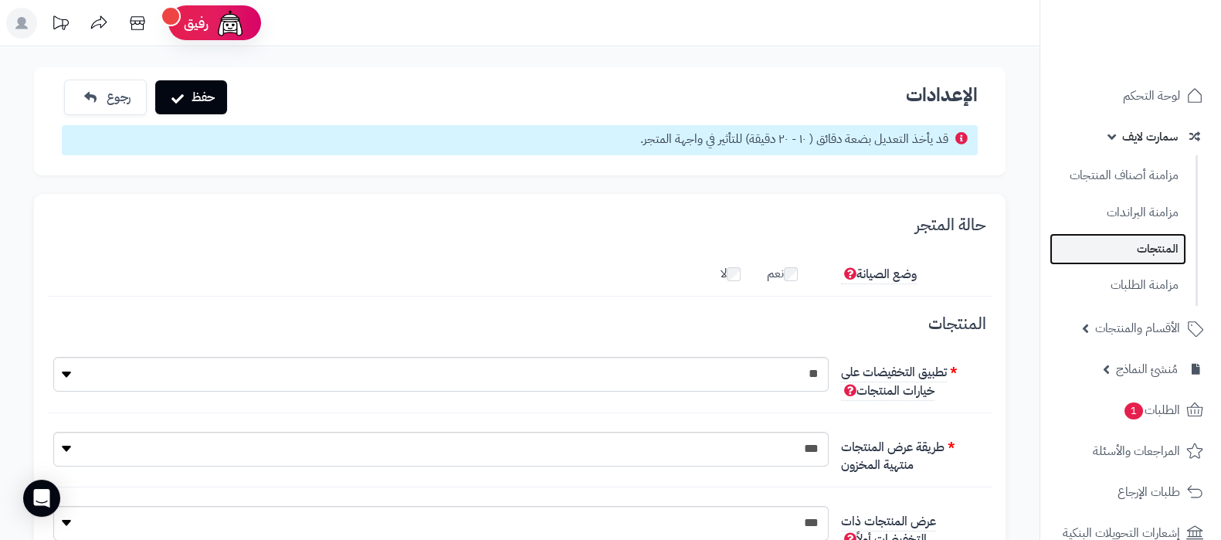
click at [1138, 235] on link "المنتجات" at bounding box center [1118, 249] width 137 height 32
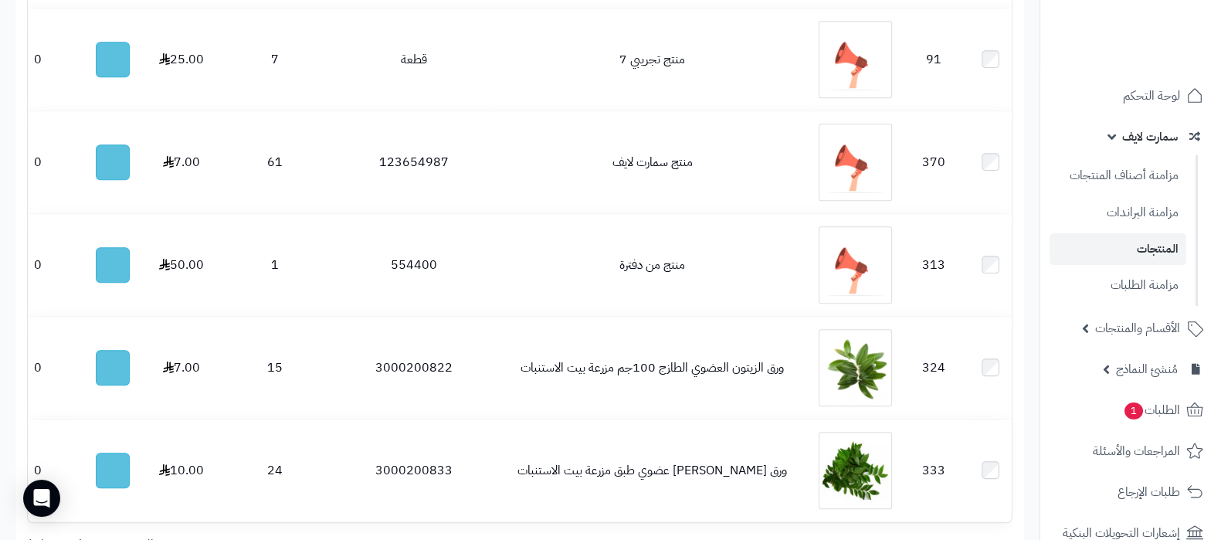
scroll to position [8826, 0]
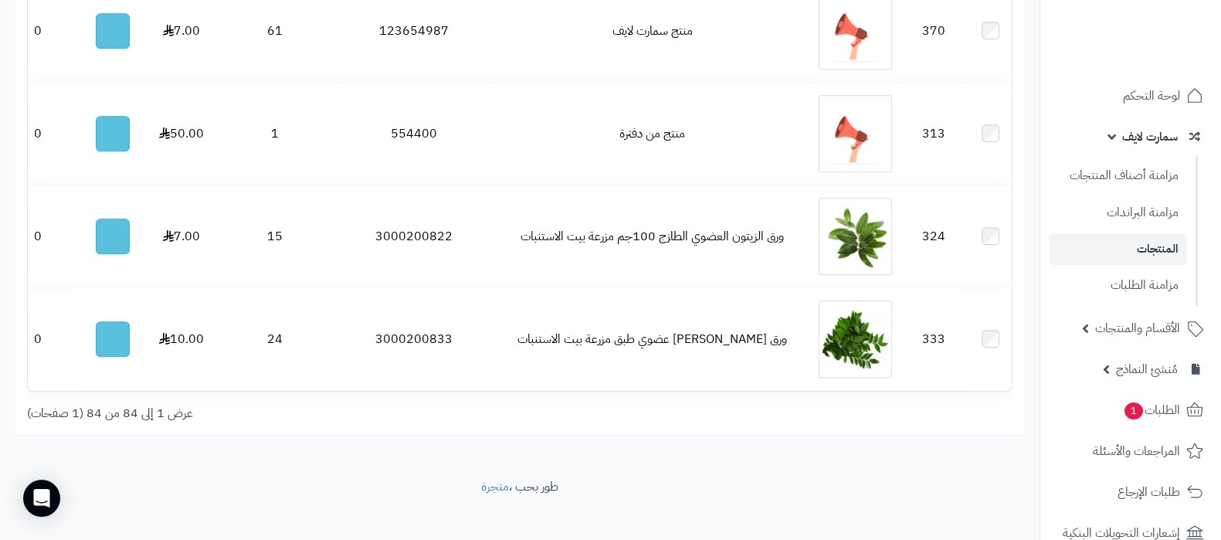
drag, startPoint x: 1226, startPoint y: 36, endPoint x: 515, endPoint y: 471, distance: 833.6
click at [83, 405] on div "عرض 1 إلى 84 من 84 (1 صفحات)" at bounding box center [267, 414] width 505 height 18
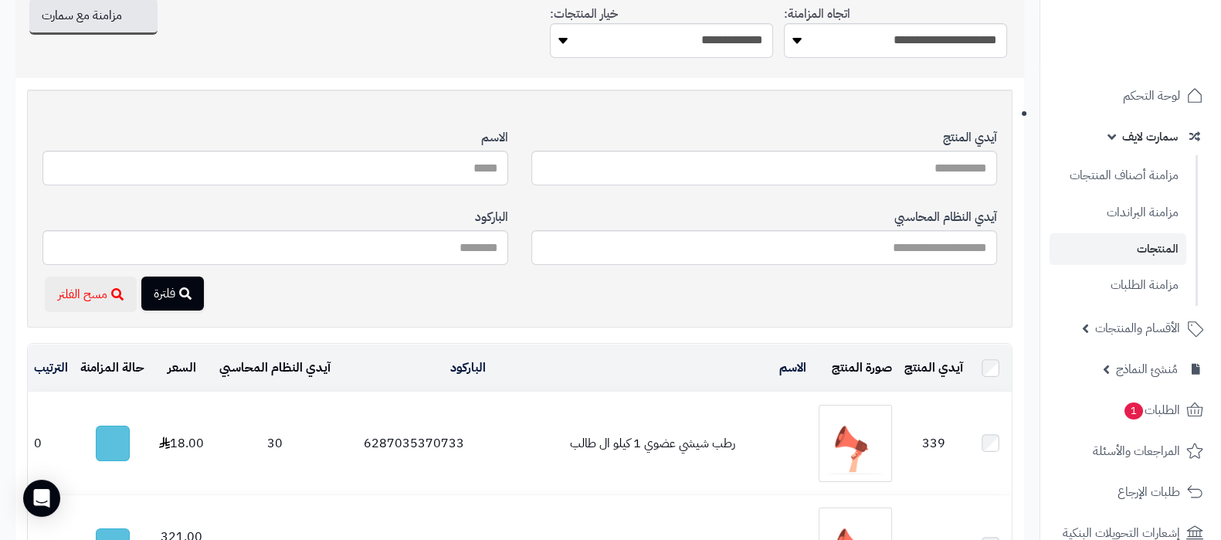
scroll to position [0, 0]
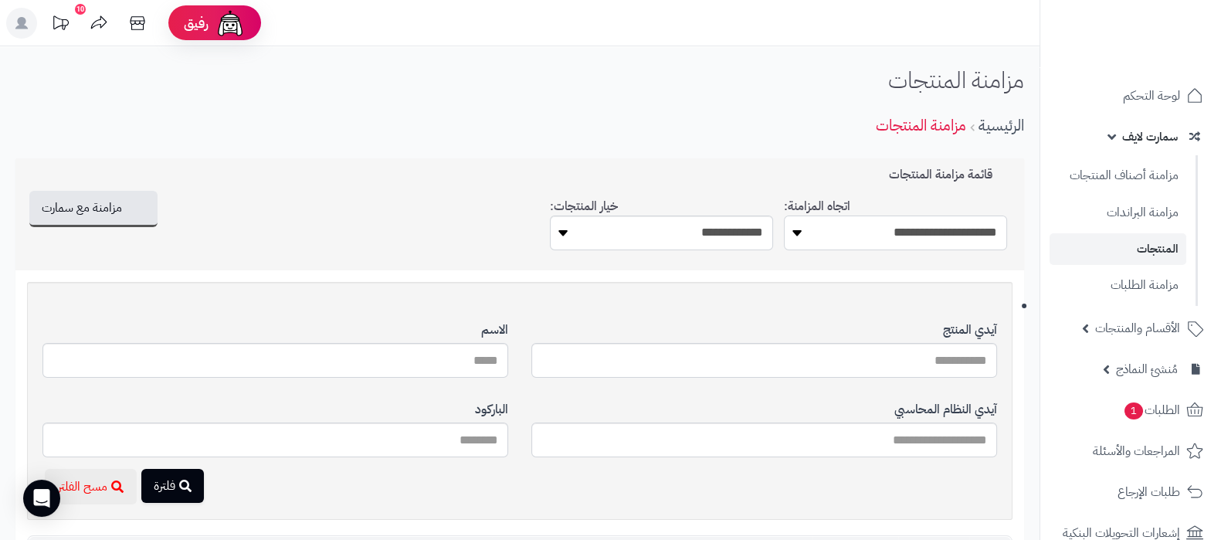
click at [935, 229] on select "**********" at bounding box center [895, 233] width 223 height 35
select select "*********"
click at [784, 216] on select "**********" at bounding box center [895, 233] width 223 height 35
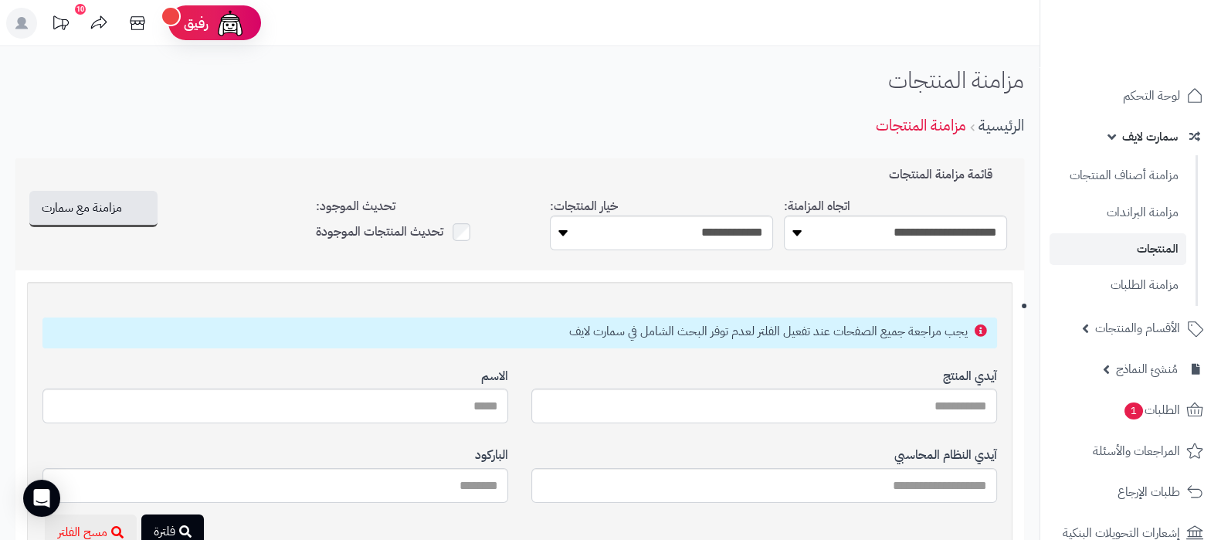
click at [597, 80] on div "مزامنة المنتجات الرئيسية مزامنة المنتجات" at bounding box center [520, 107] width 1040 height 80
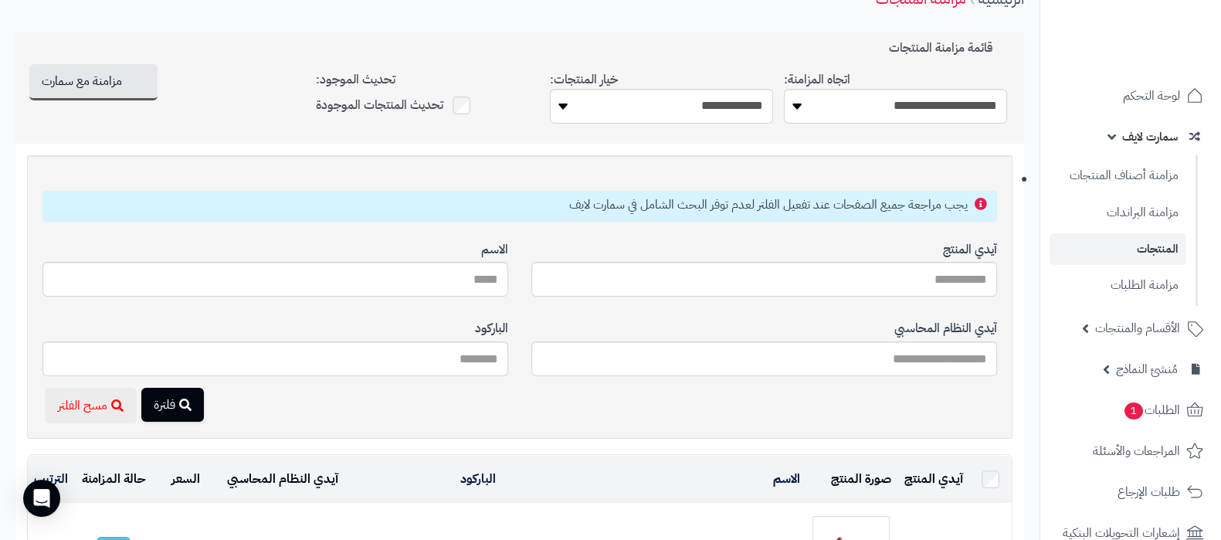
scroll to position [96, 0]
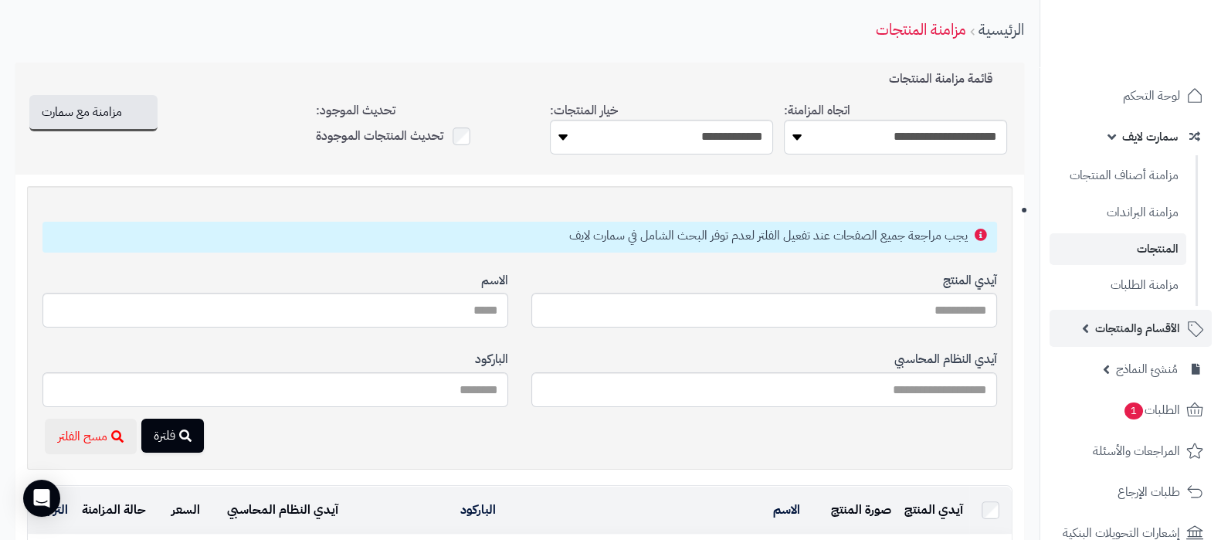
click at [1120, 338] on span "الأقسام والمنتجات" at bounding box center [1138, 329] width 85 height 22
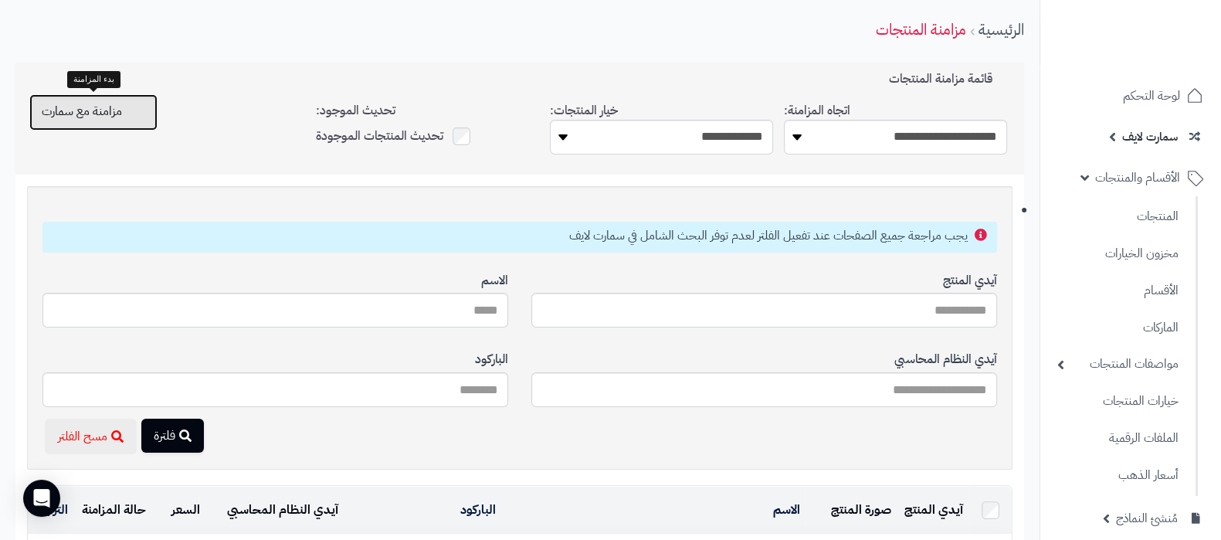
click at [100, 114] on span "مزامنة مع سمارت" at bounding box center [82, 111] width 80 height 19
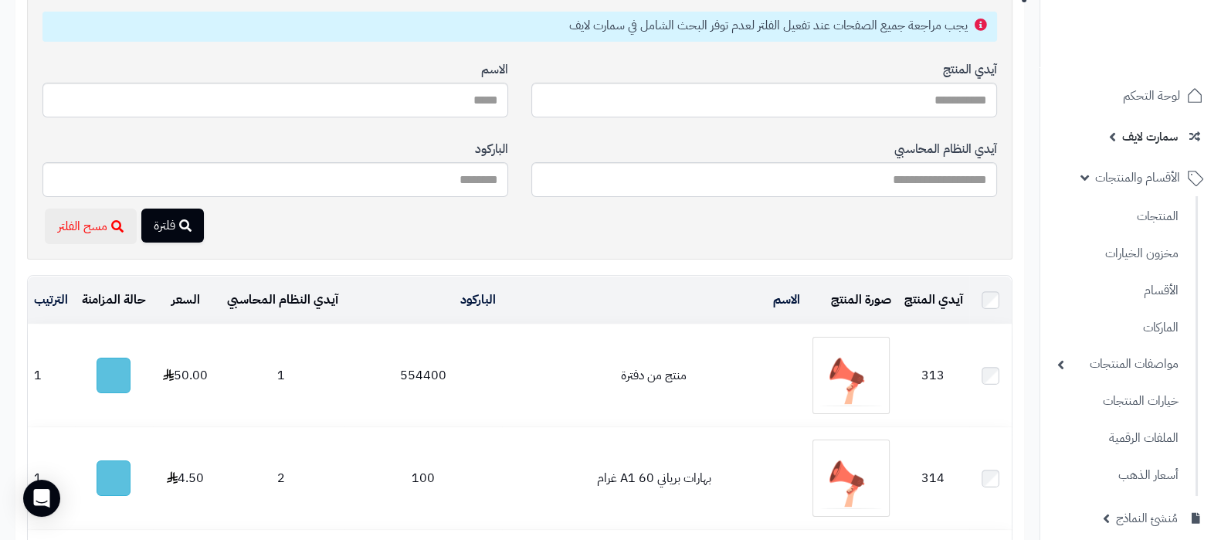
scroll to position [386, 0]
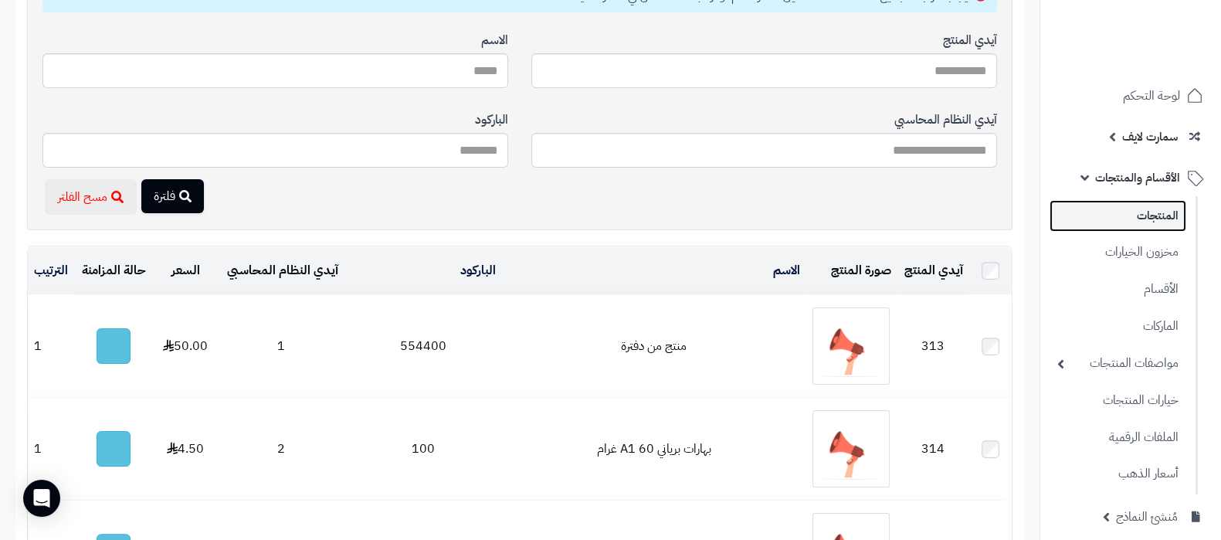
click at [1135, 216] on link "المنتجات" at bounding box center [1118, 216] width 137 height 32
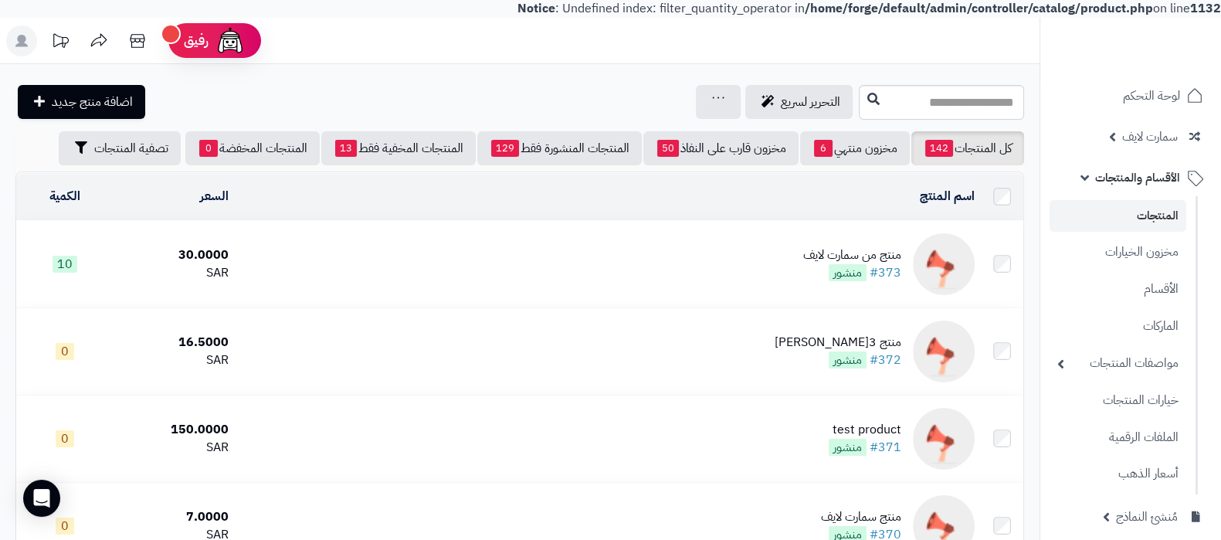
click at [861, 249] on div "منتج من سمارت لايف" at bounding box center [853, 255] width 98 height 18
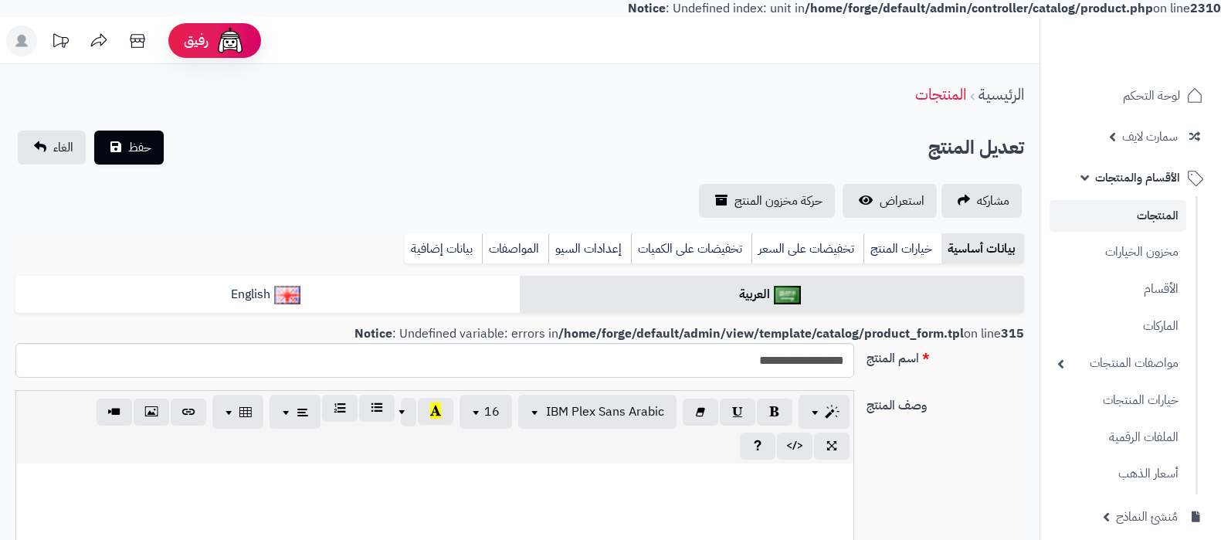
select select
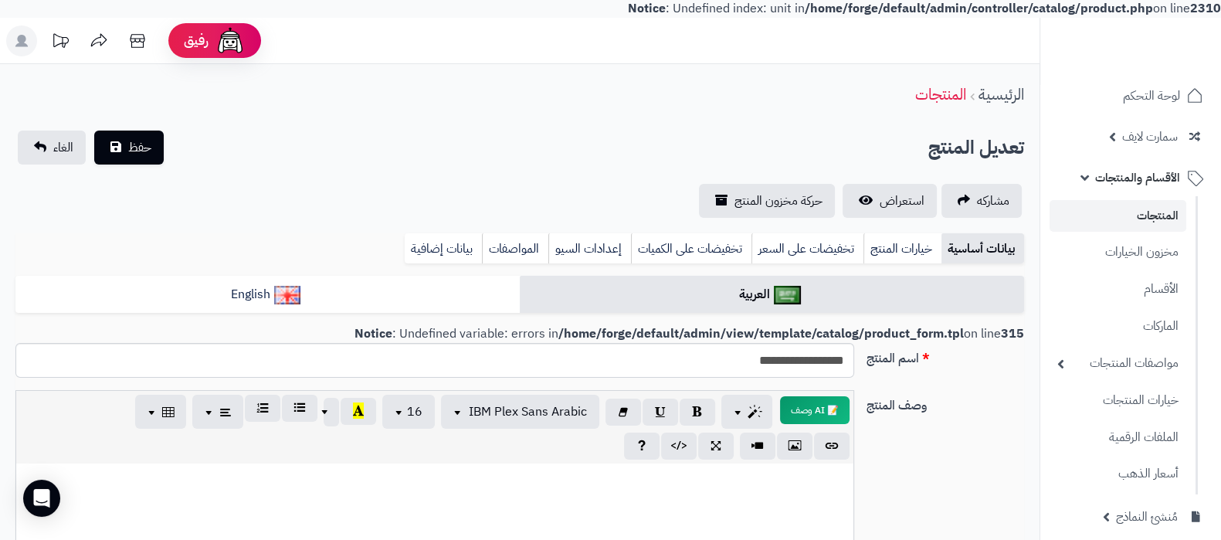
click at [1147, 218] on link "المنتجات" at bounding box center [1118, 216] width 137 height 32
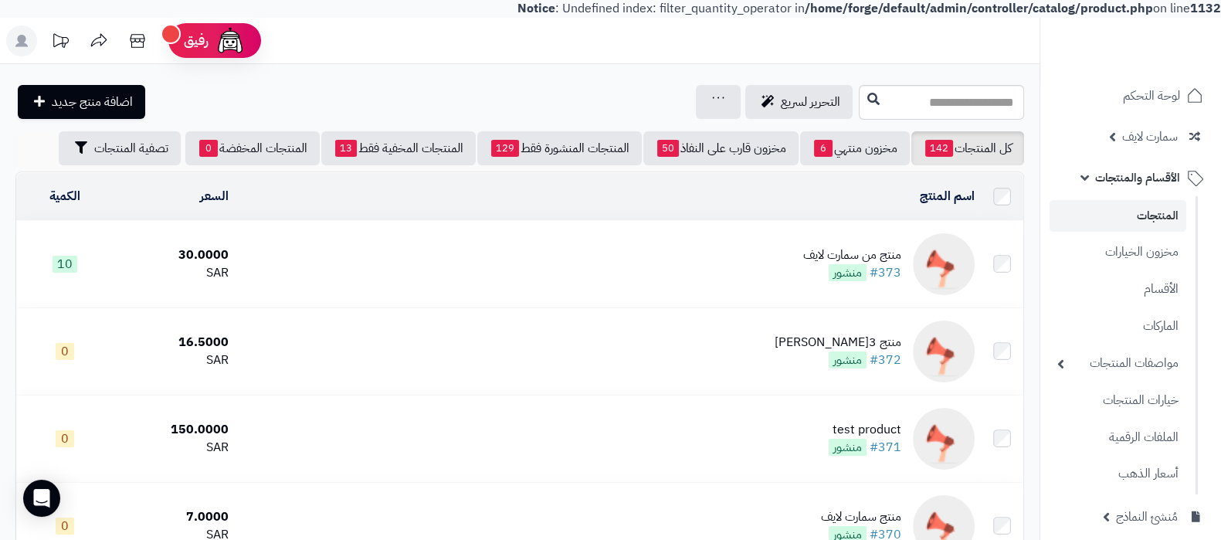
click at [842, 247] on div "منتج من سمارت لايف" at bounding box center [853, 255] width 98 height 18
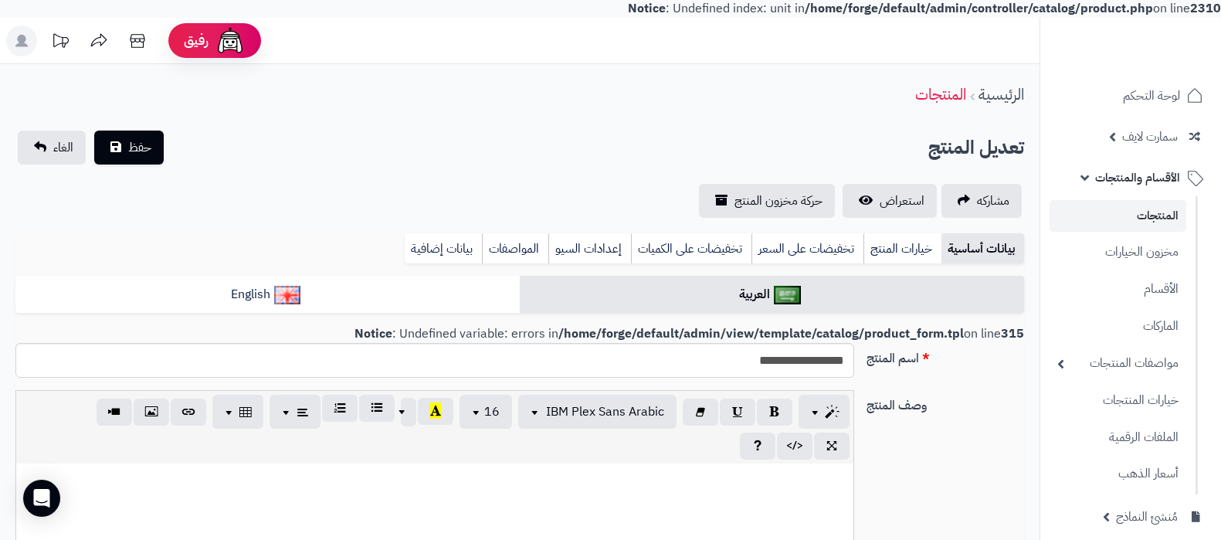
select select
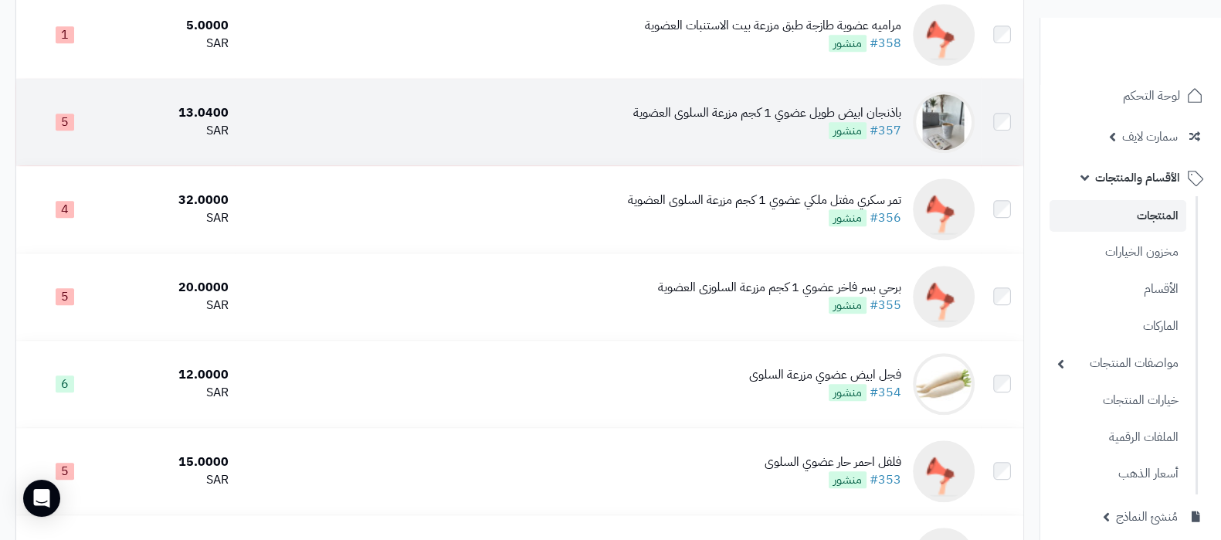
scroll to position [1351, 0]
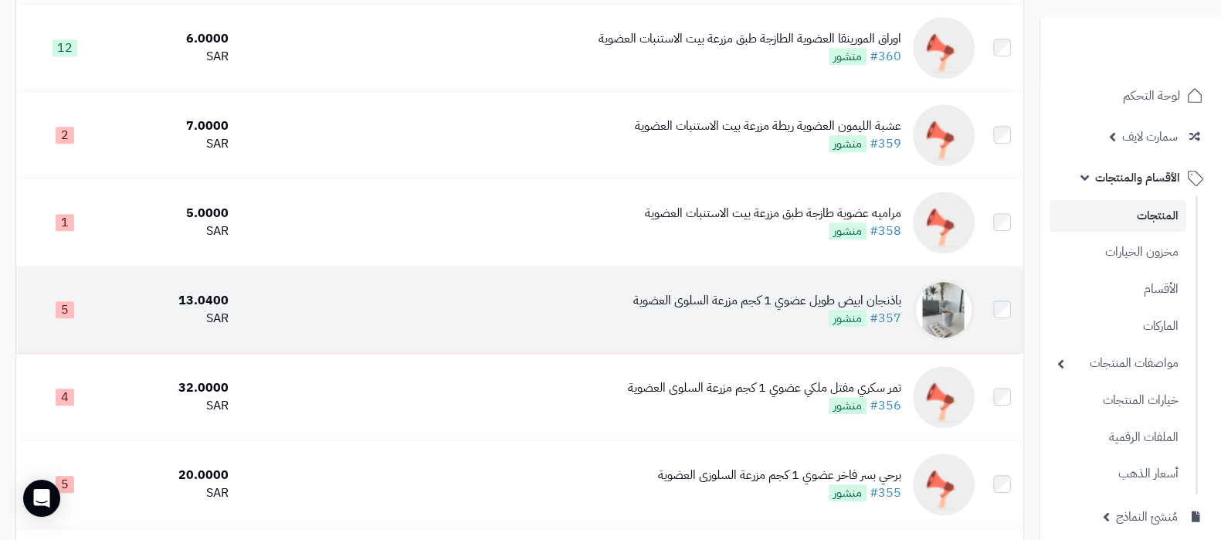
click at [807, 300] on div "باذنجان ابيض طويل عضوي 1 كجم مزرعة السلوى العضوية" at bounding box center [768, 301] width 268 height 18
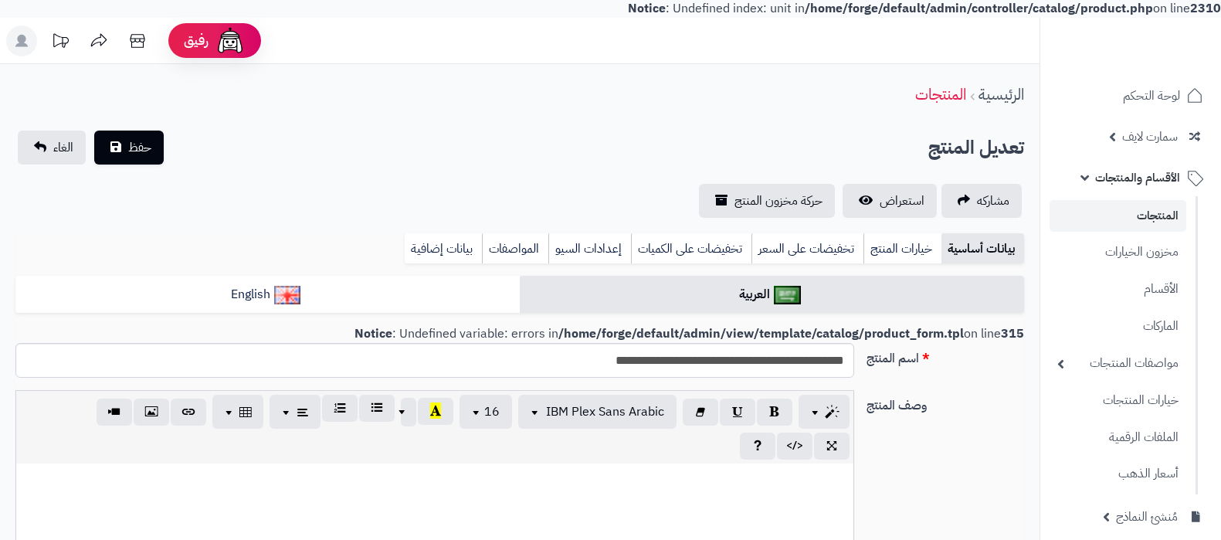
select select
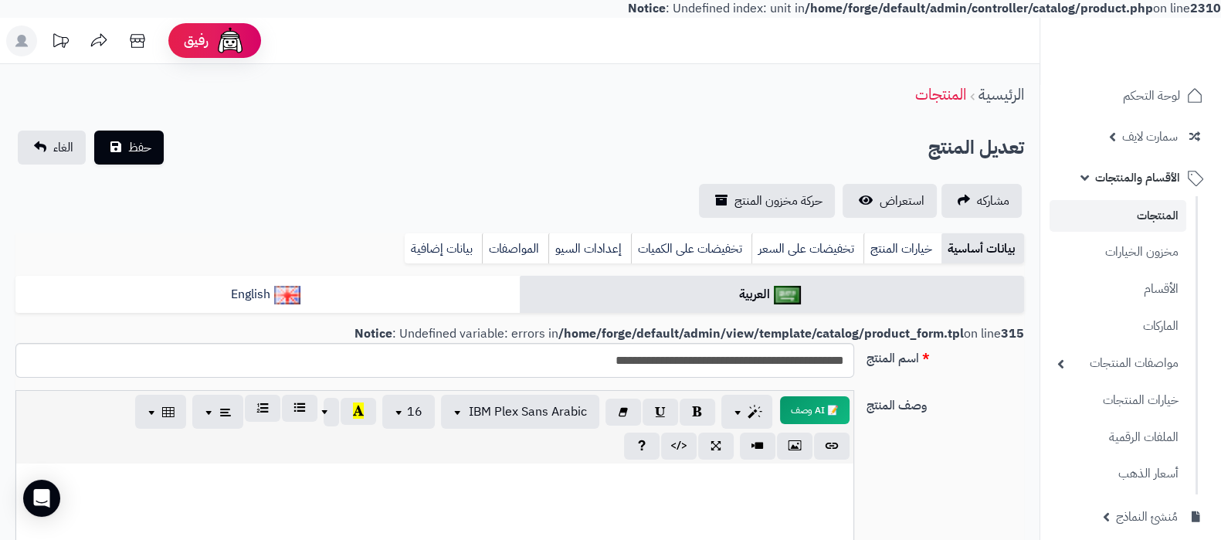
click at [1150, 215] on link "المنتجات" at bounding box center [1118, 216] width 137 height 32
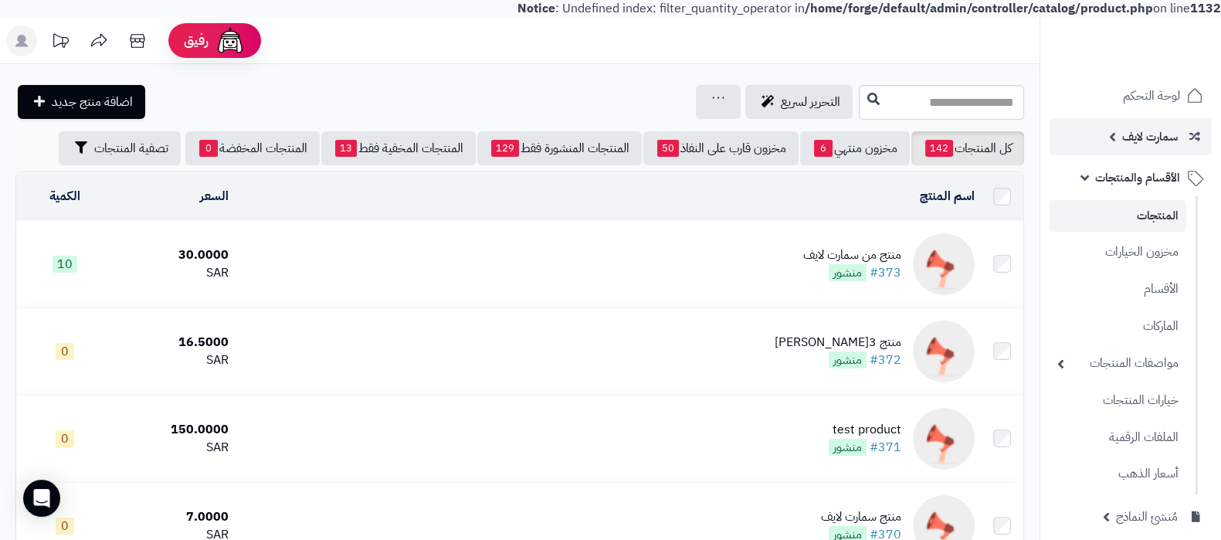
click at [1123, 141] on span "سمارت لايف" at bounding box center [1151, 137] width 56 height 22
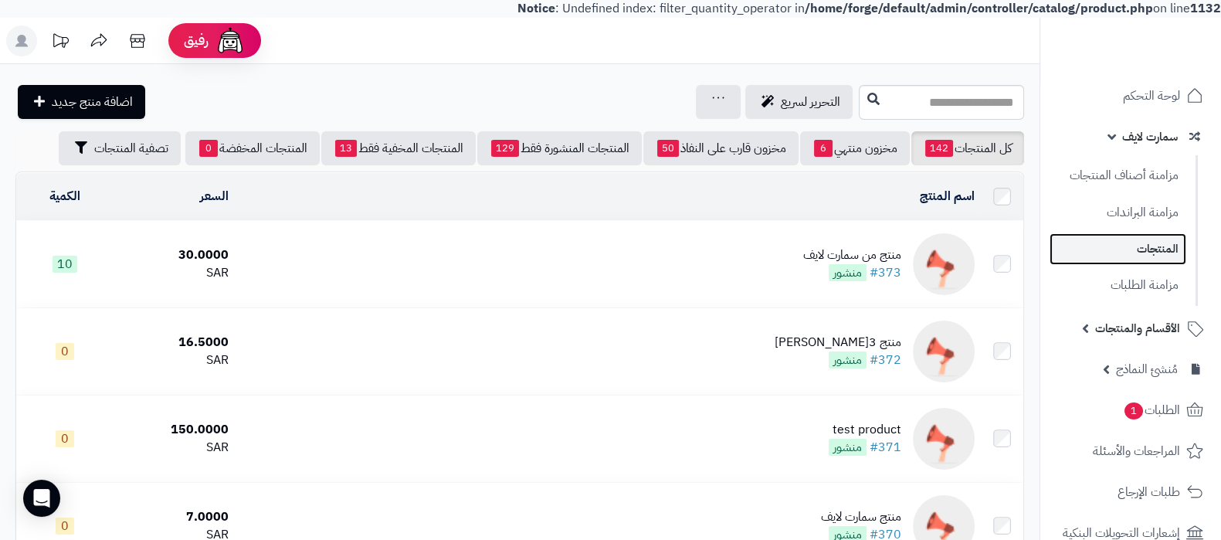
click at [1126, 240] on link "المنتجات" at bounding box center [1118, 249] width 137 height 32
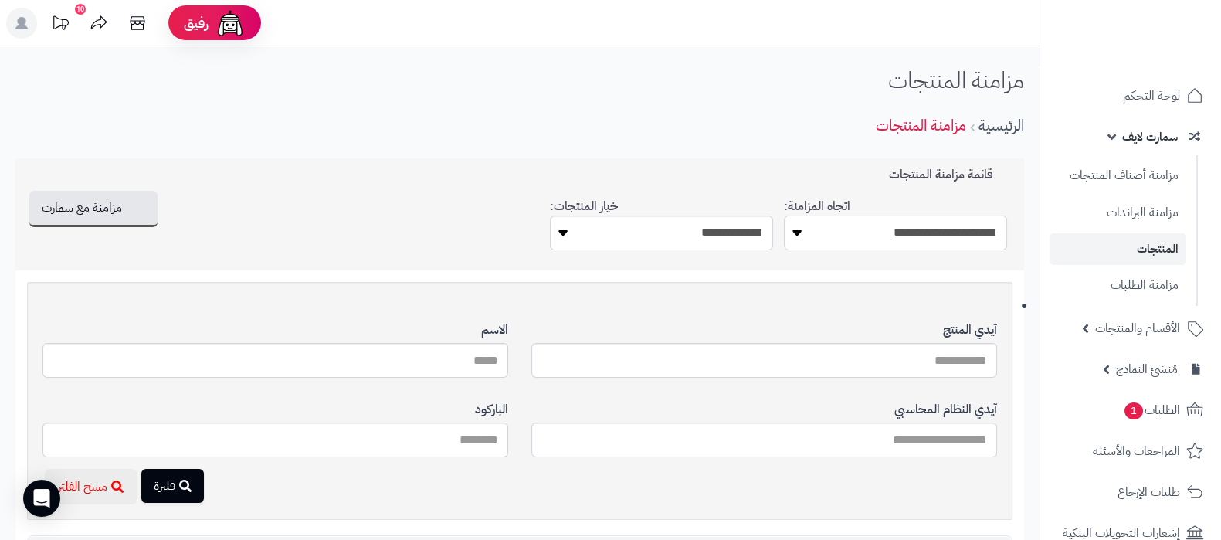
click at [926, 233] on select "**********" at bounding box center [895, 233] width 223 height 35
select select "*********"
click at [784, 216] on select "**********" at bounding box center [895, 233] width 223 height 35
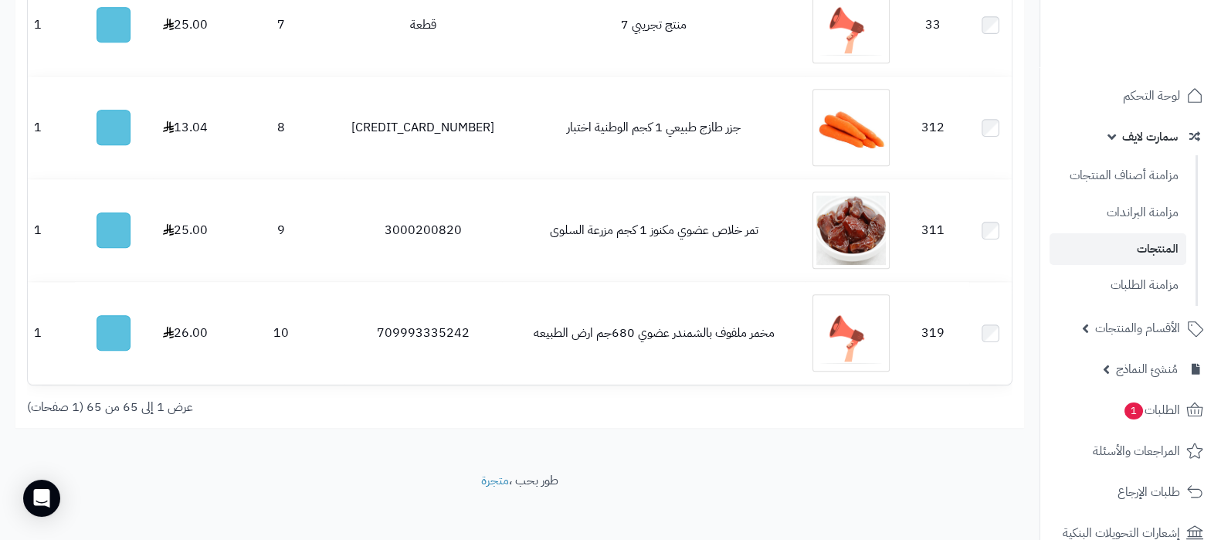
scroll to position [1278, 0]
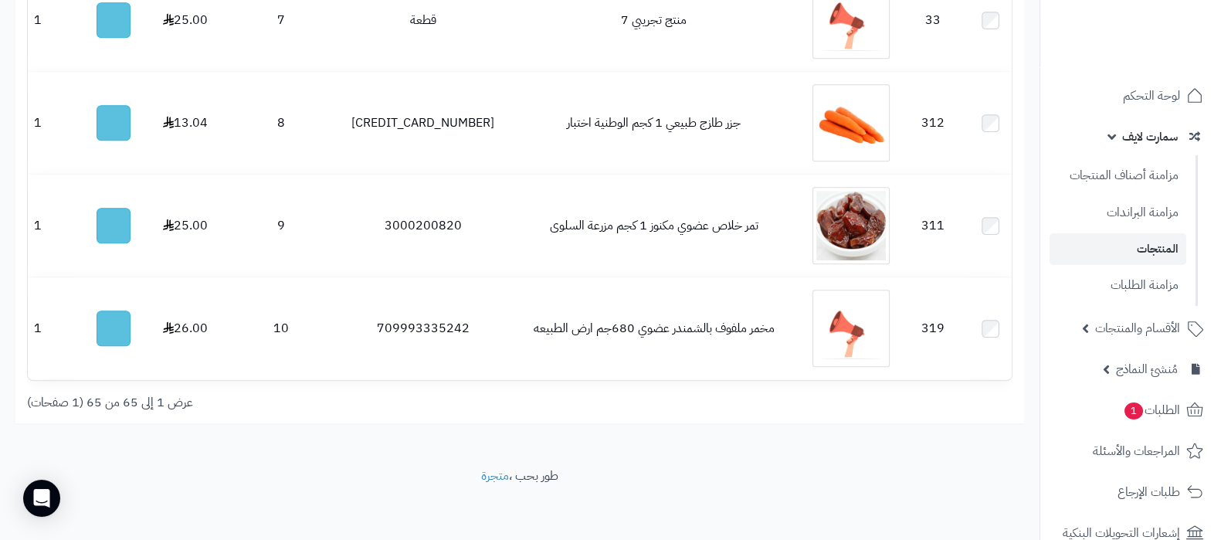
click at [89, 403] on div "عرض 1 إلى 65 من 65 (1 صفحات)" at bounding box center [267, 403] width 505 height 18
click at [96, 401] on div "عرض 1 إلى 65 من 65 (1 صفحات)" at bounding box center [267, 403] width 505 height 18
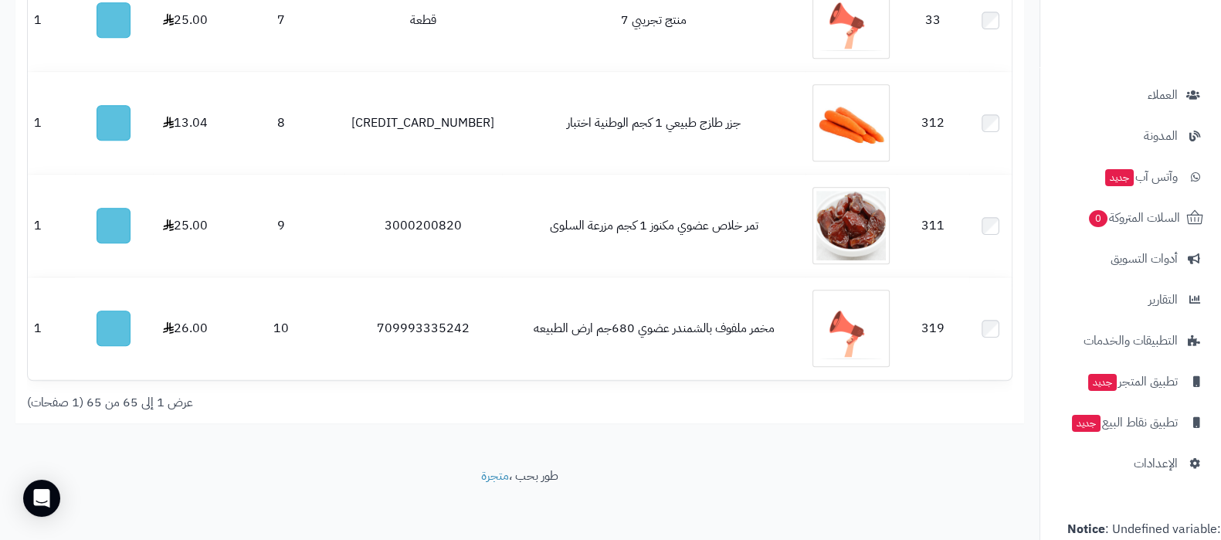
scroll to position [525, 0]
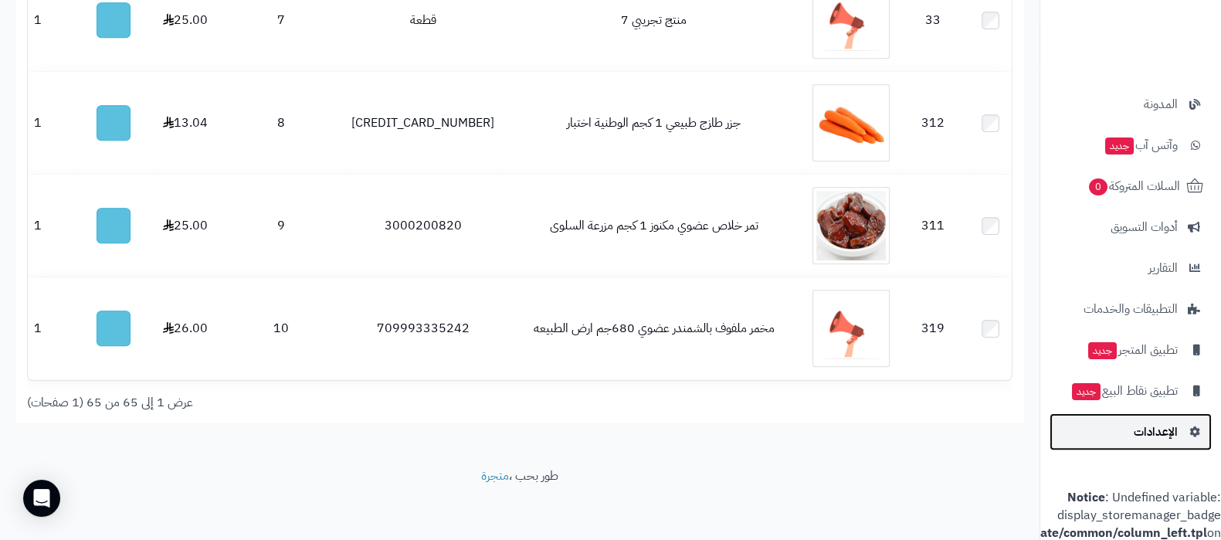
click at [1140, 421] on span "الإعدادات" at bounding box center [1156, 432] width 44 height 22
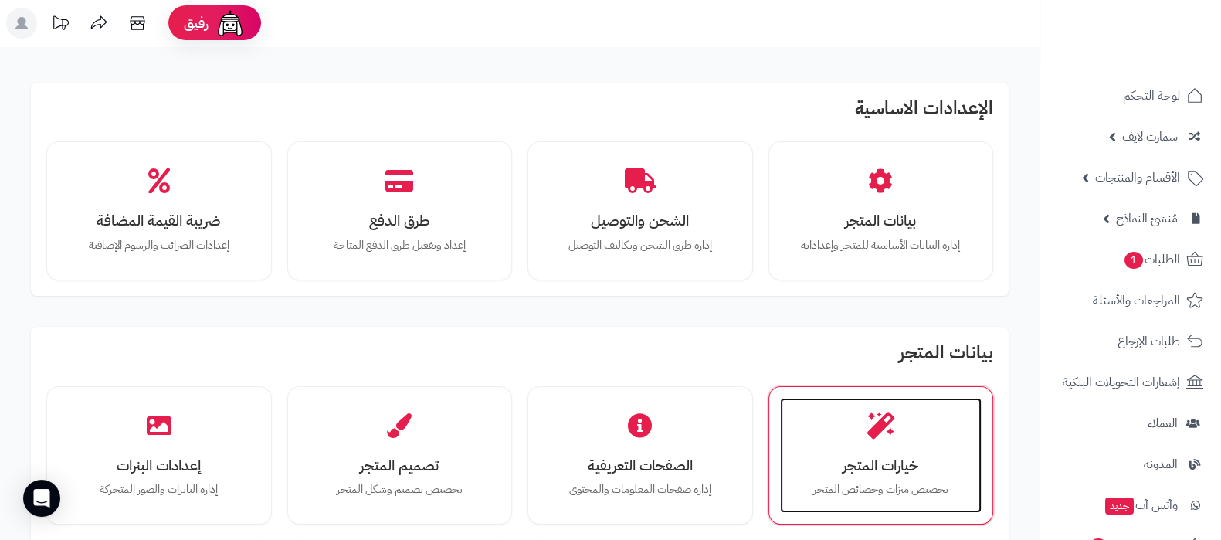
click at [888, 426] on icon at bounding box center [881, 425] width 27 height 27
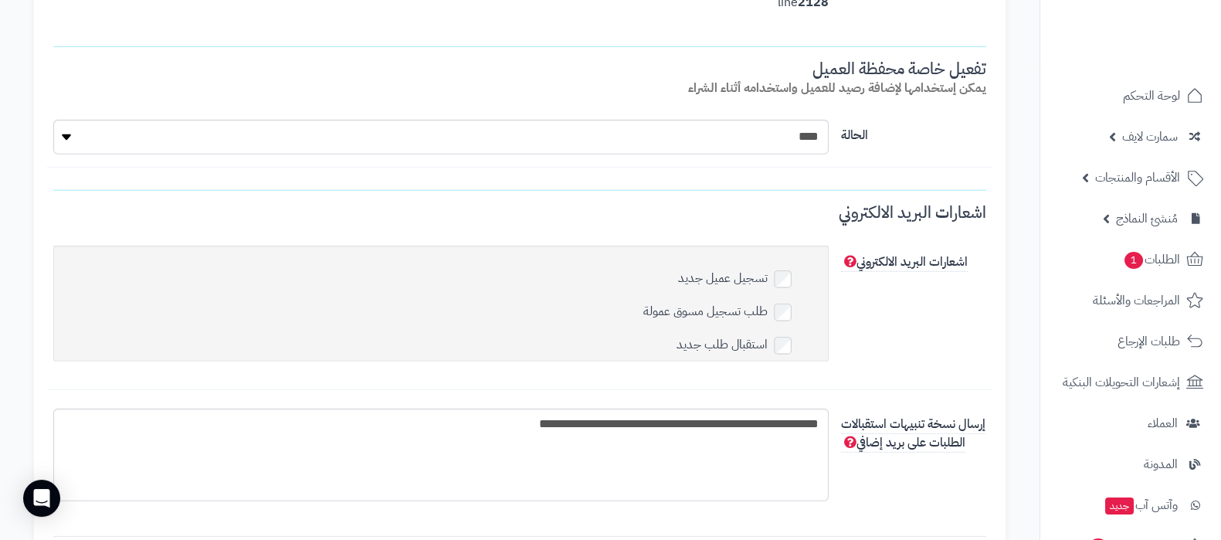
scroll to position [5778, 0]
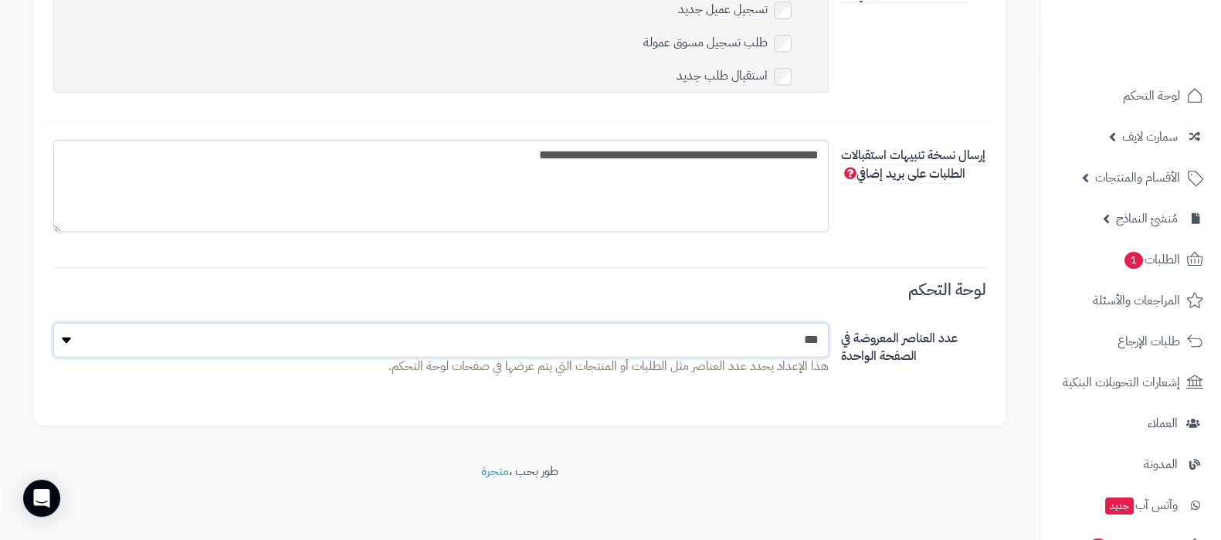
click at [807, 341] on select "** ** ** ***" at bounding box center [441, 340] width 776 height 35
select select "**"
click at [53, 323] on select "** ** ** ***" at bounding box center [441, 340] width 776 height 35
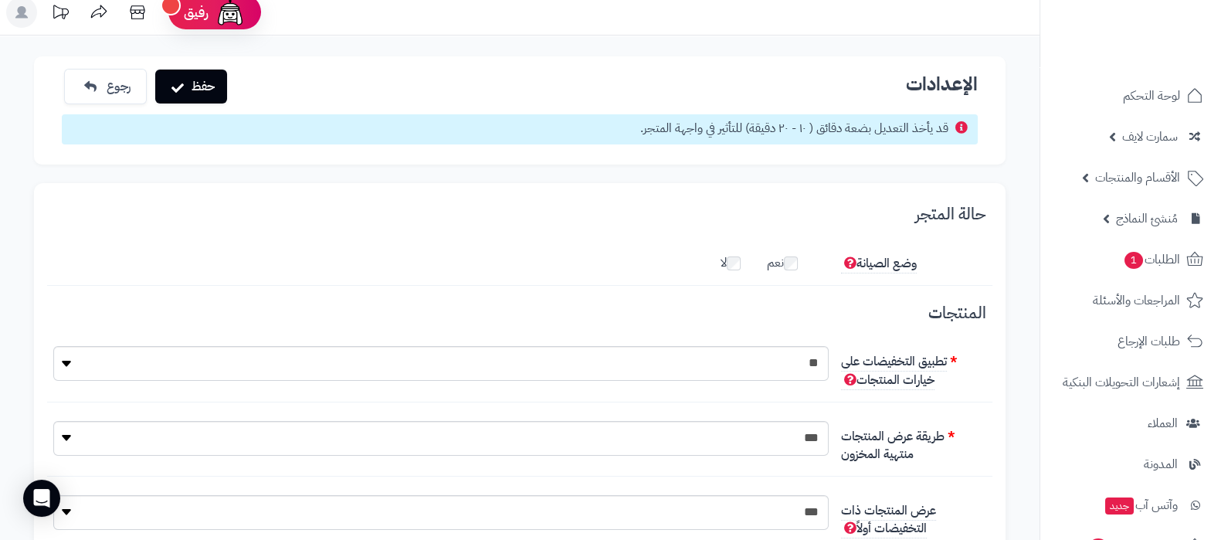
scroll to position [0, 0]
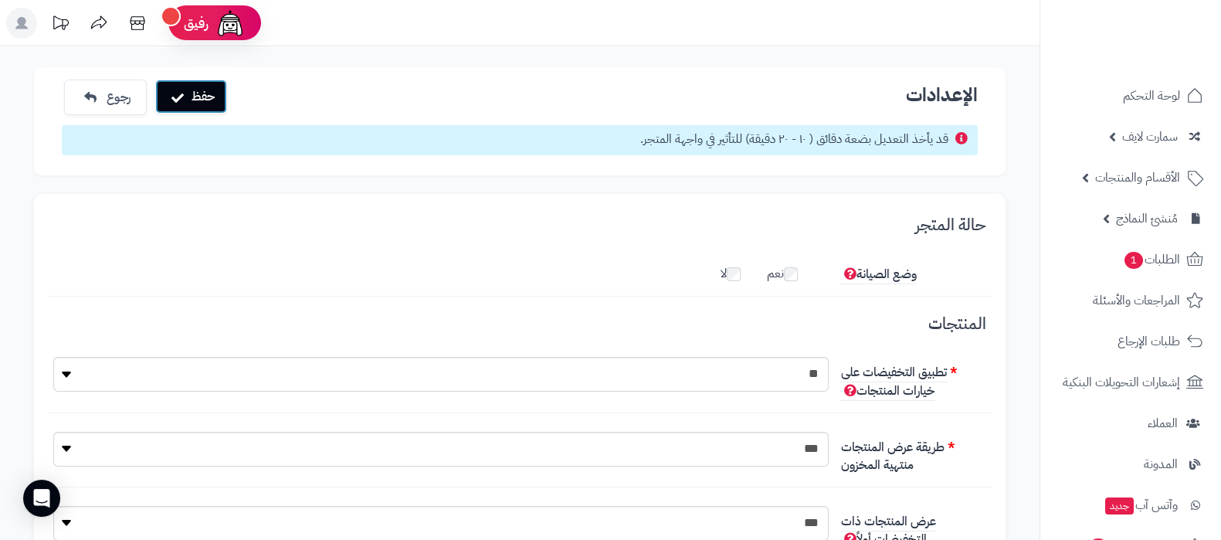
click at [211, 102] on button "حفظ" at bounding box center [191, 97] width 72 height 34
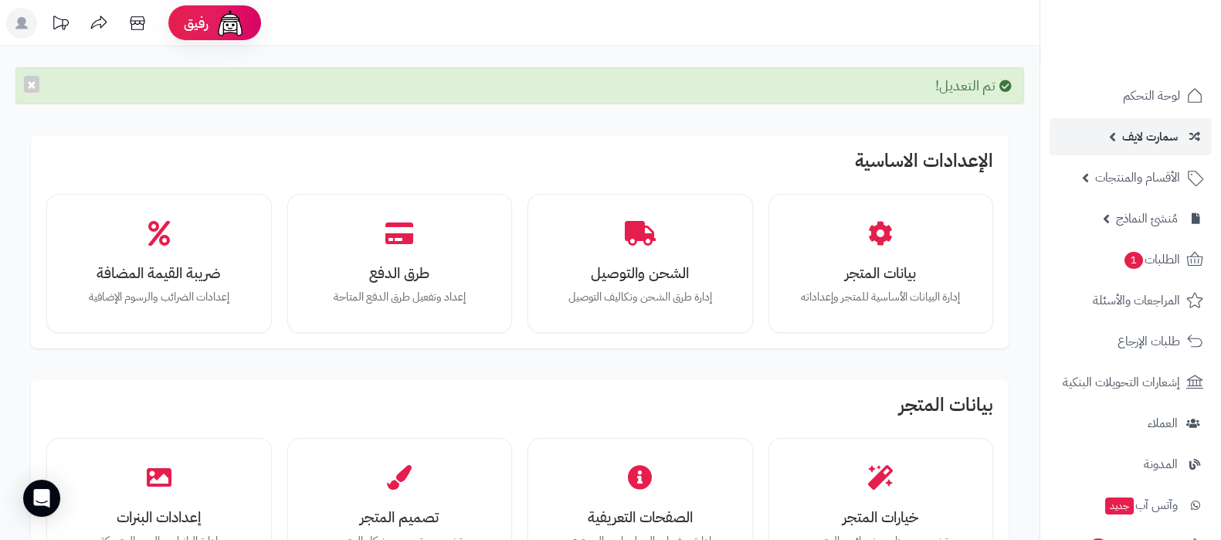
click at [1140, 144] on span "سمارت لايف" at bounding box center [1151, 137] width 56 height 22
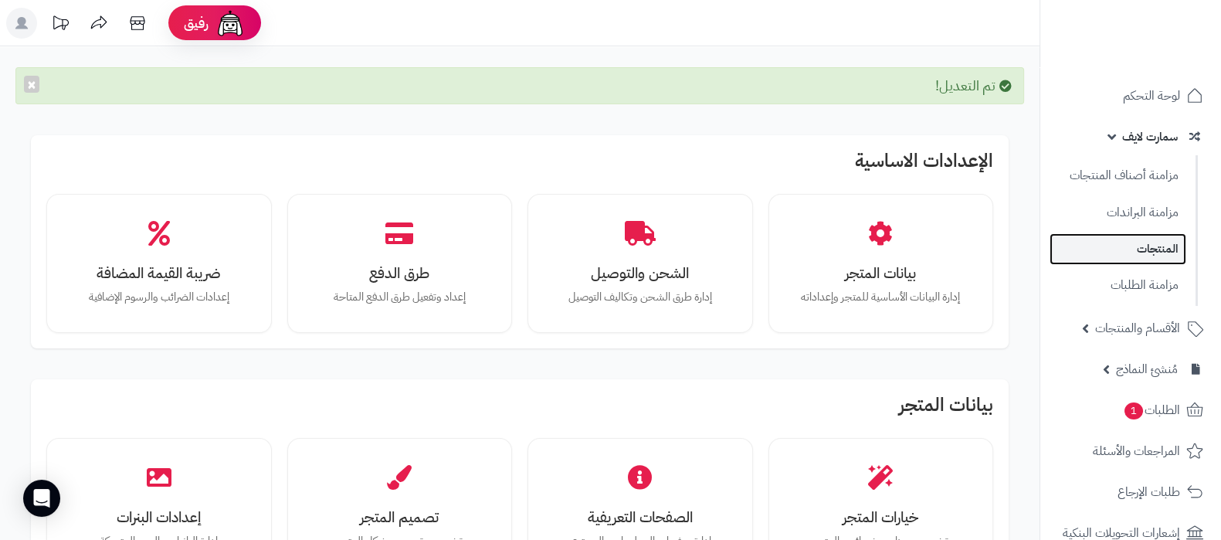
click at [1150, 246] on link "المنتجات" at bounding box center [1118, 249] width 137 height 32
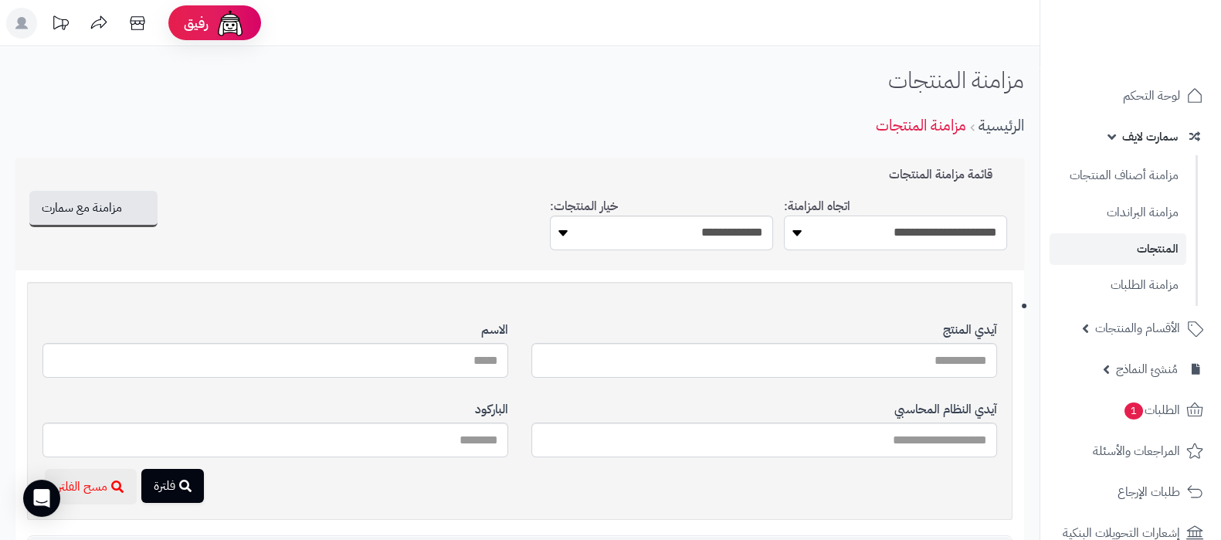
click at [948, 236] on select "**********" at bounding box center [895, 233] width 223 height 35
select select "*********"
click at [784, 216] on select "**********" at bounding box center [895, 233] width 223 height 35
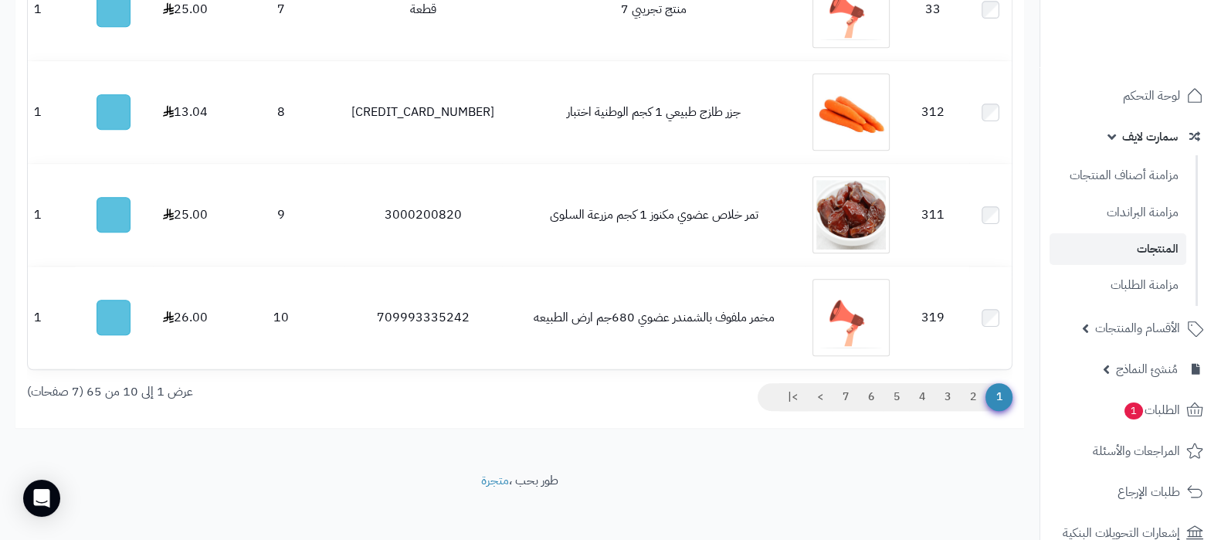
scroll to position [1293, 0]
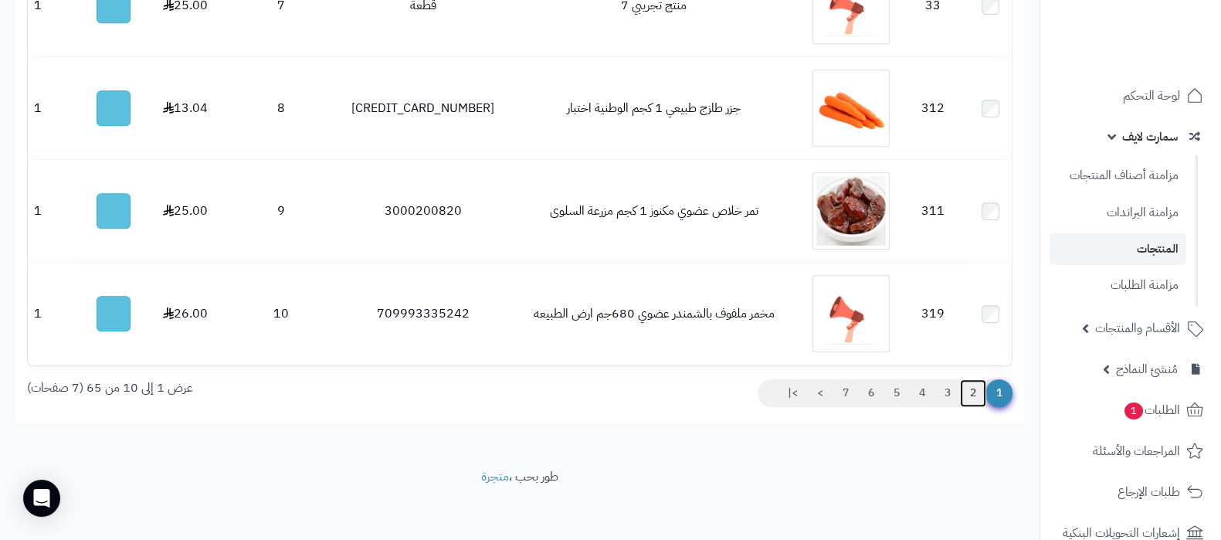
click at [973, 392] on link "2" at bounding box center [973, 393] width 26 height 28
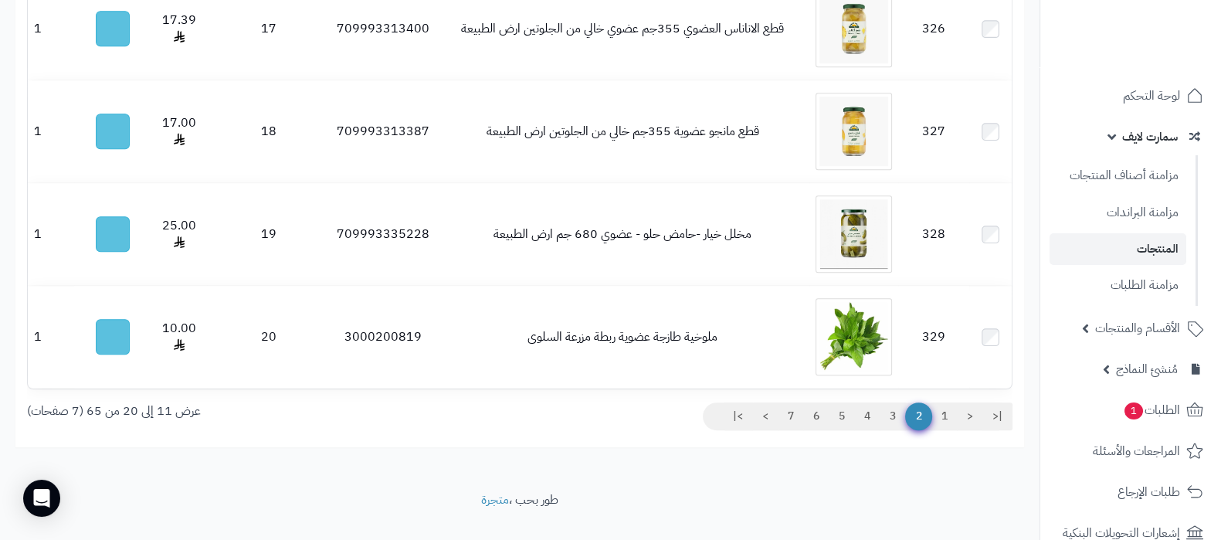
scroll to position [1293, 0]
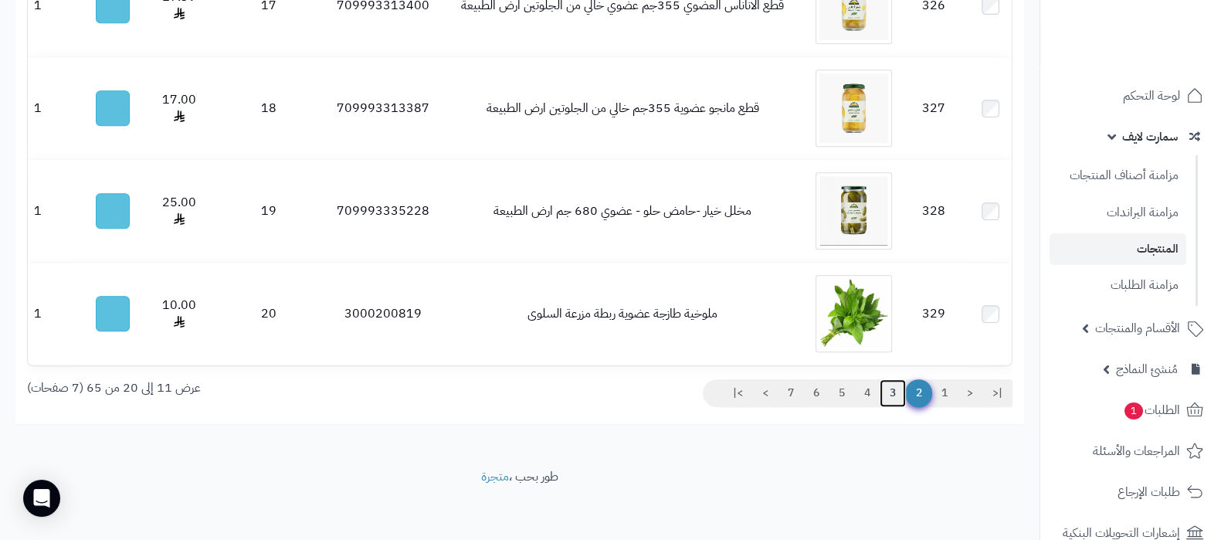
click at [897, 389] on link "3" at bounding box center [893, 393] width 26 height 28
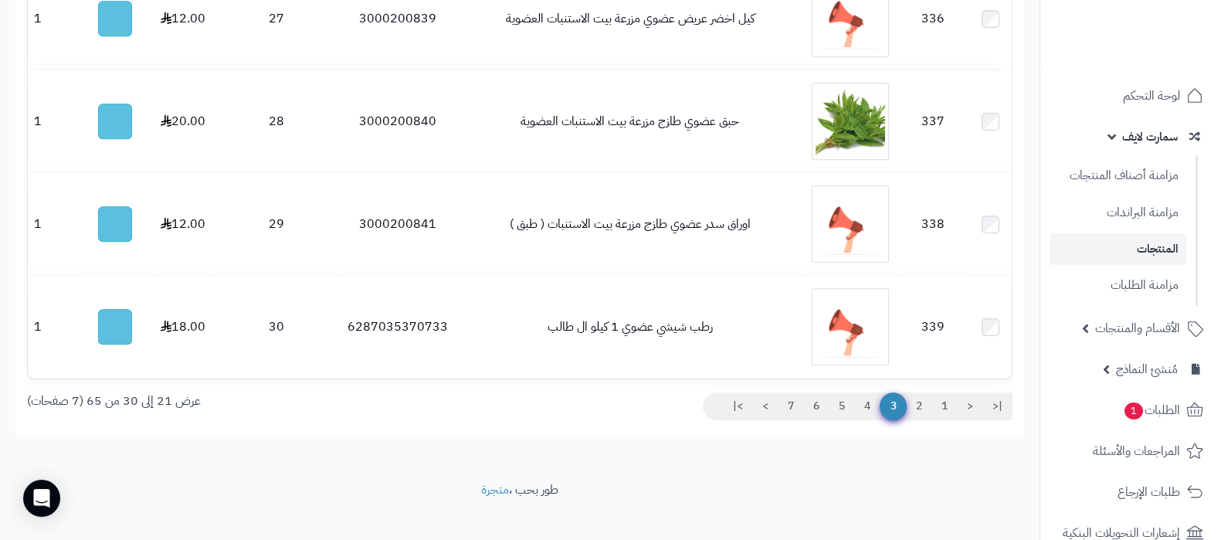
scroll to position [1293, 0]
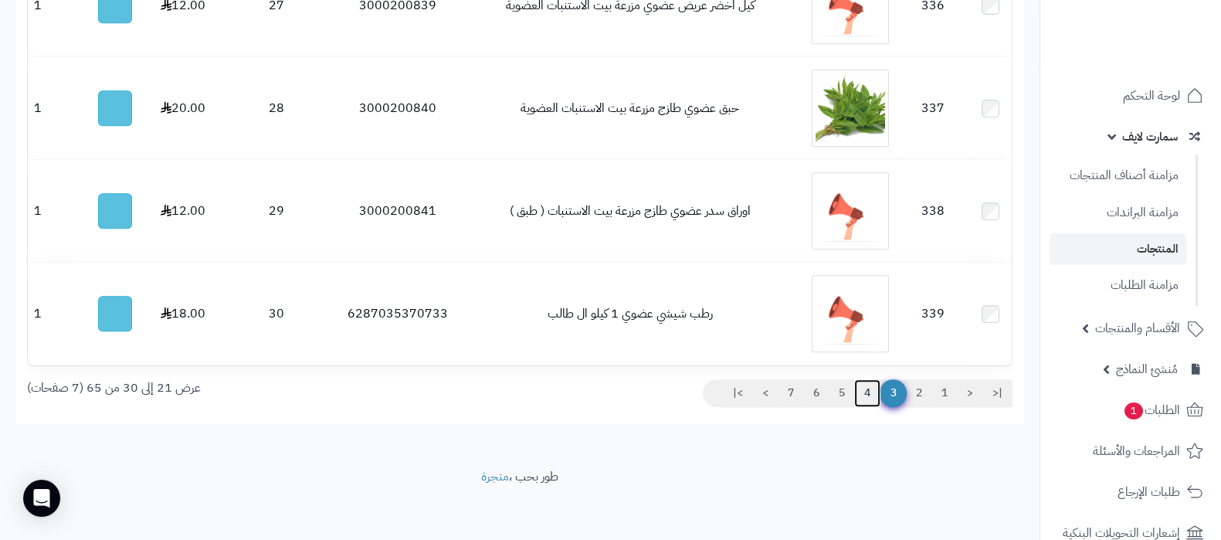
click at [864, 393] on link "4" at bounding box center [868, 393] width 26 height 28
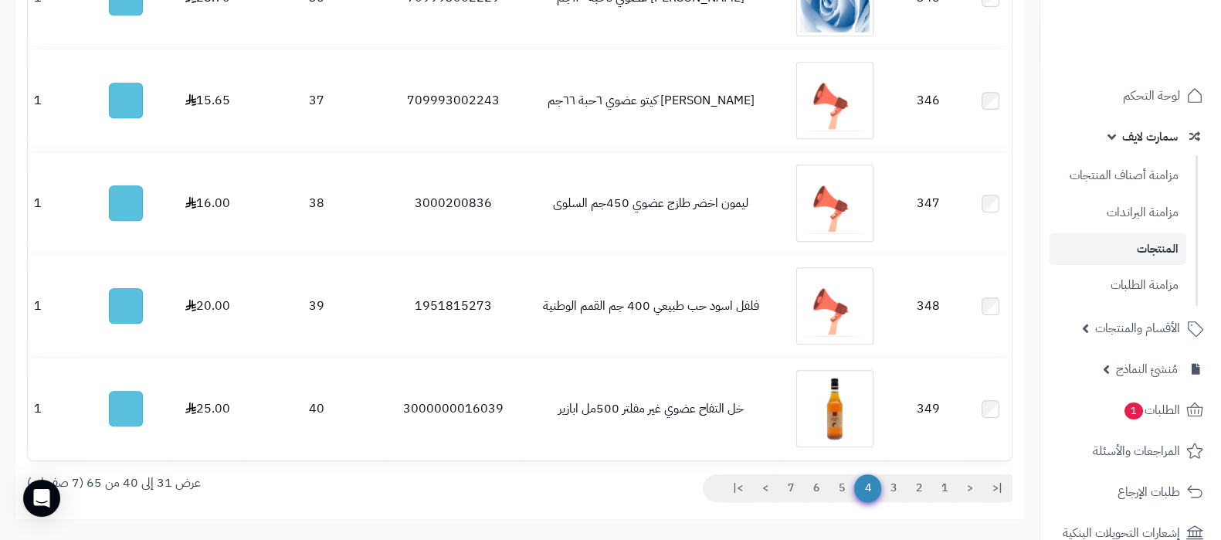
scroll to position [1293, 0]
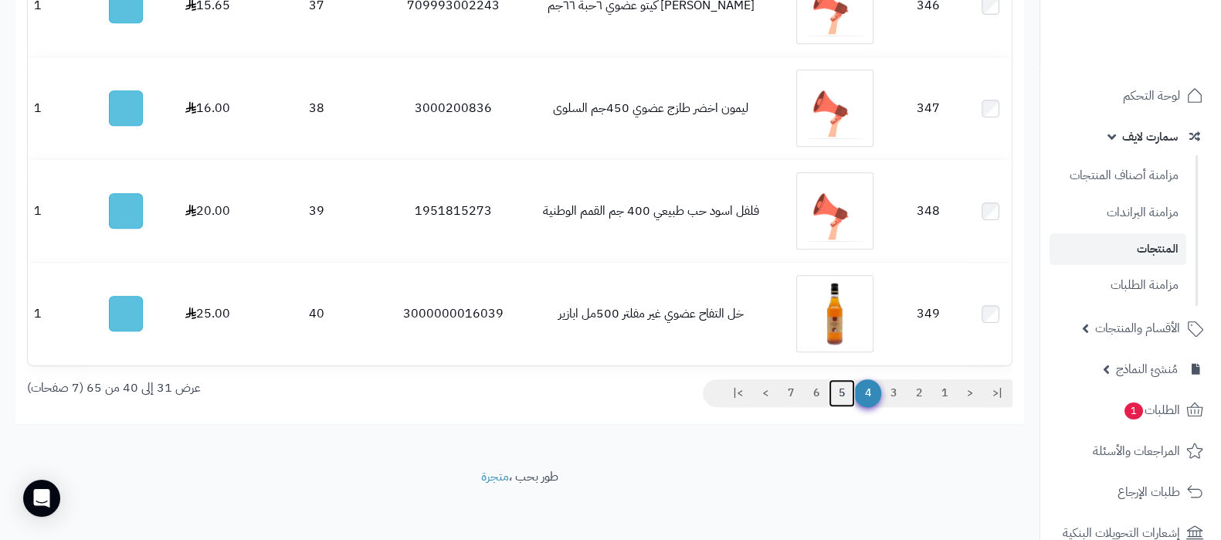
click at [842, 397] on link "5" at bounding box center [842, 393] width 26 height 28
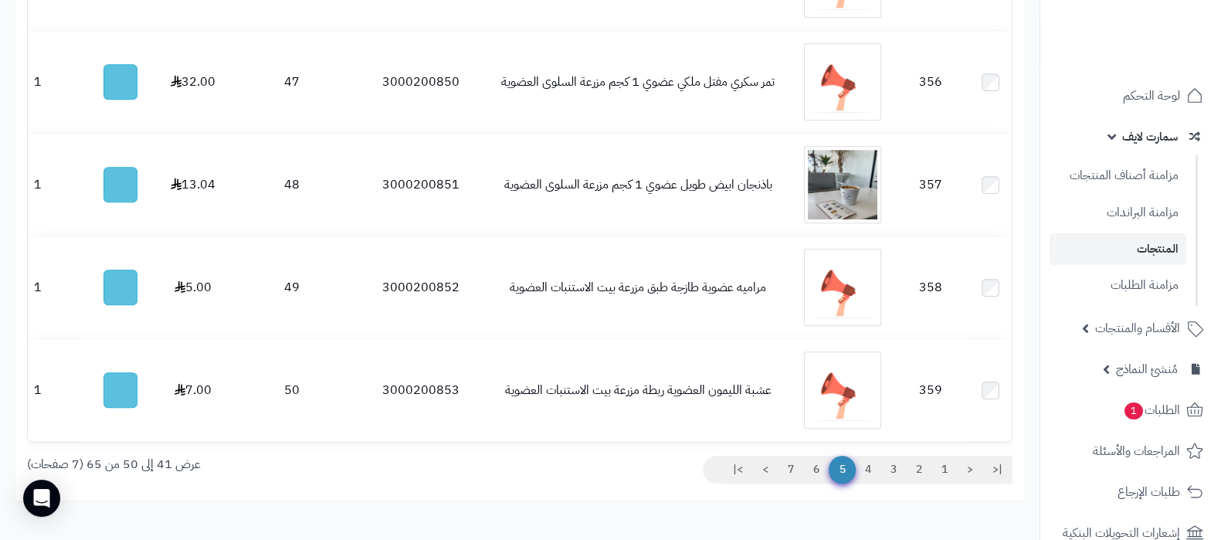
scroll to position [1255, 0]
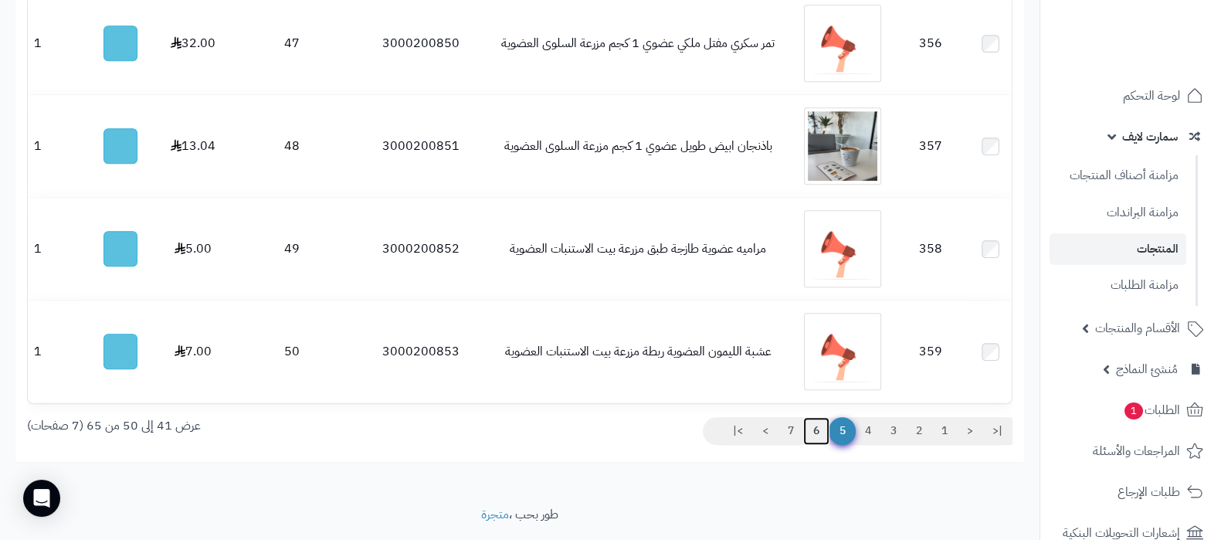
click at [817, 430] on link "6" at bounding box center [817, 431] width 26 height 28
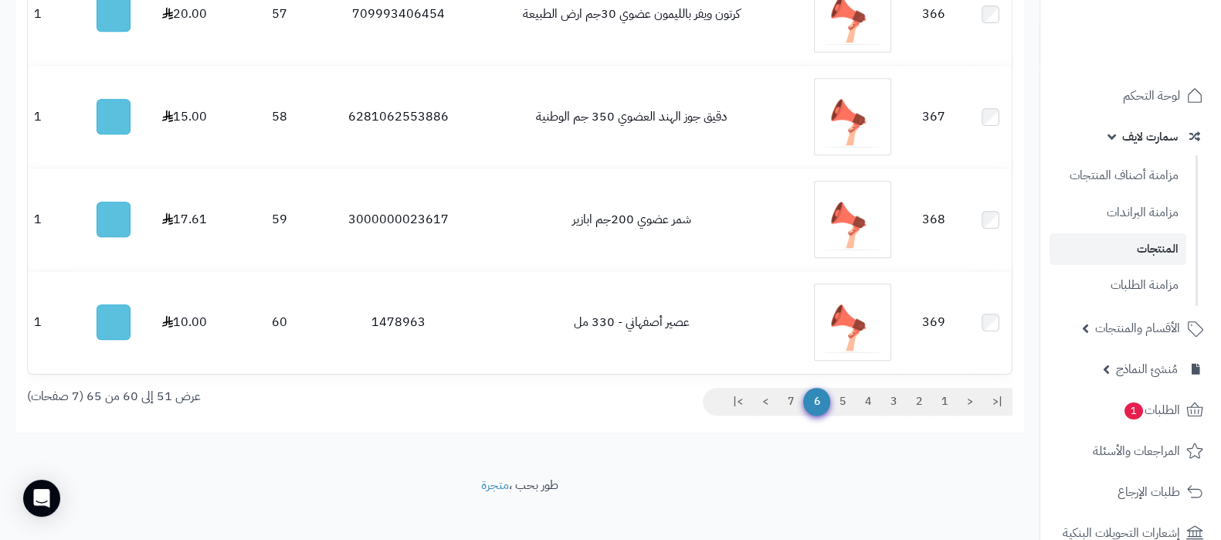
scroll to position [1293, 0]
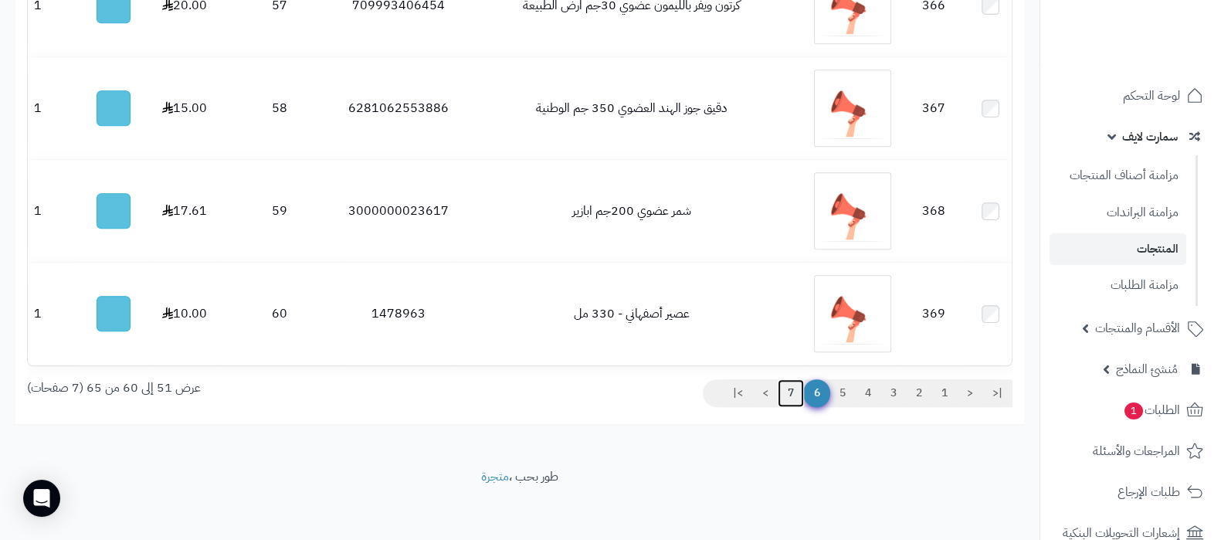
click at [787, 390] on link "7" at bounding box center [791, 393] width 26 height 28
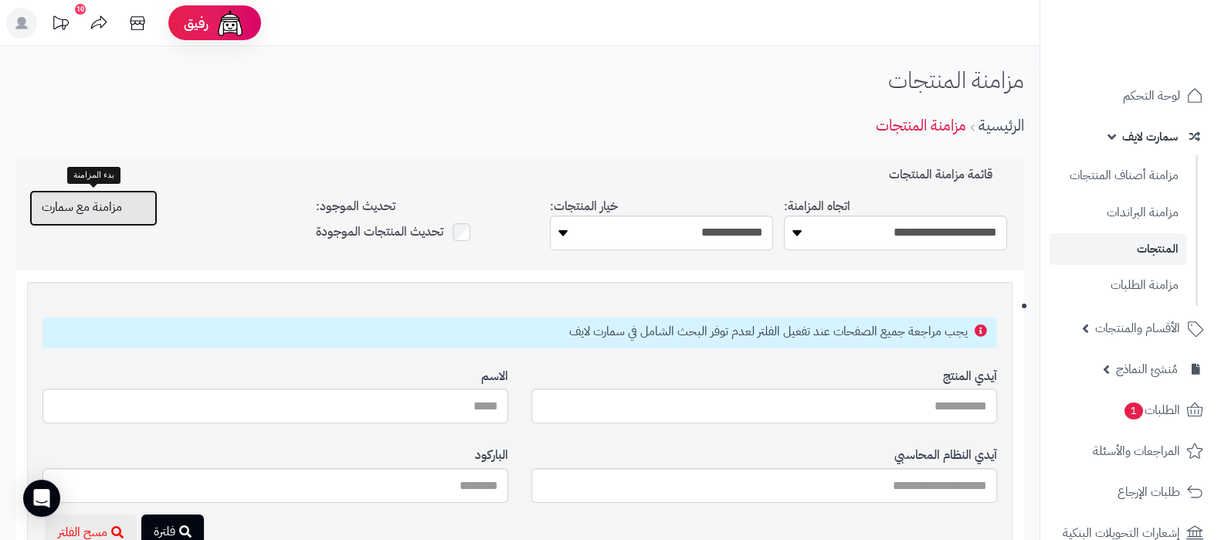
click at [107, 208] on span "مزامنة مع سمارت" at bounding box center [82, 207] width 80 height 19
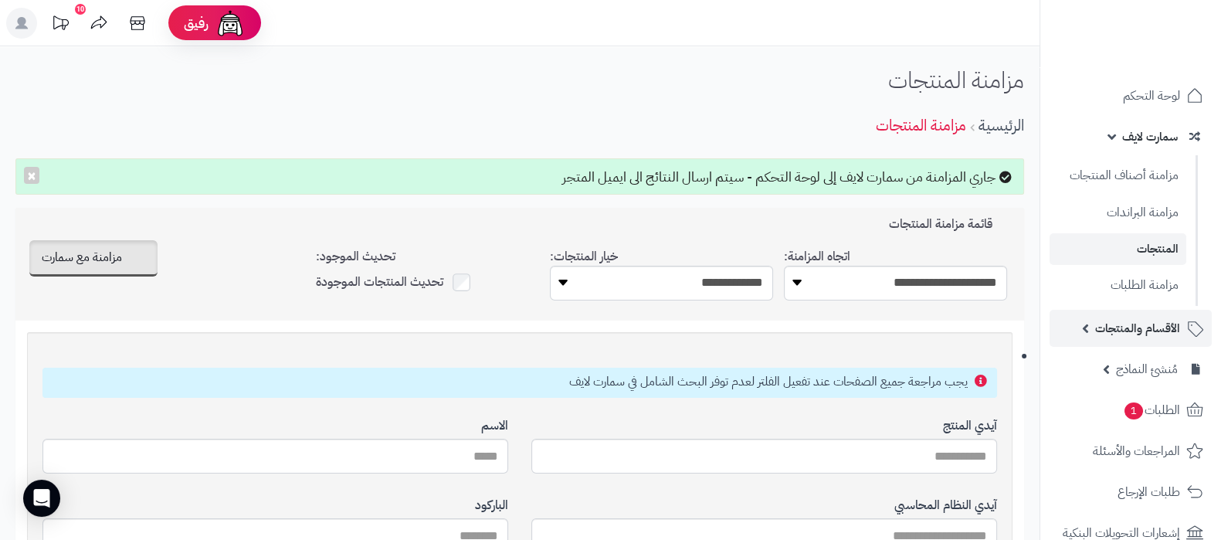
click at [1110, 332] on span "الأقسام والمنتجات" at bounding box center [1138, 329] width 85 height 22
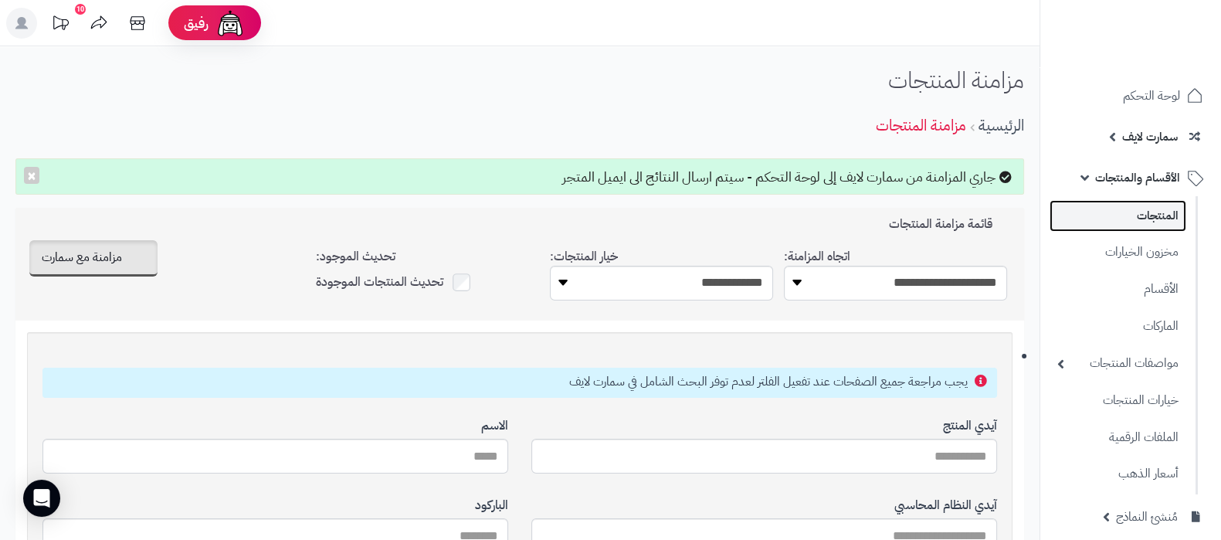
click at [1147, 226] on link "المنتجات" at bounding box center [1118, 216] width 137 height 32
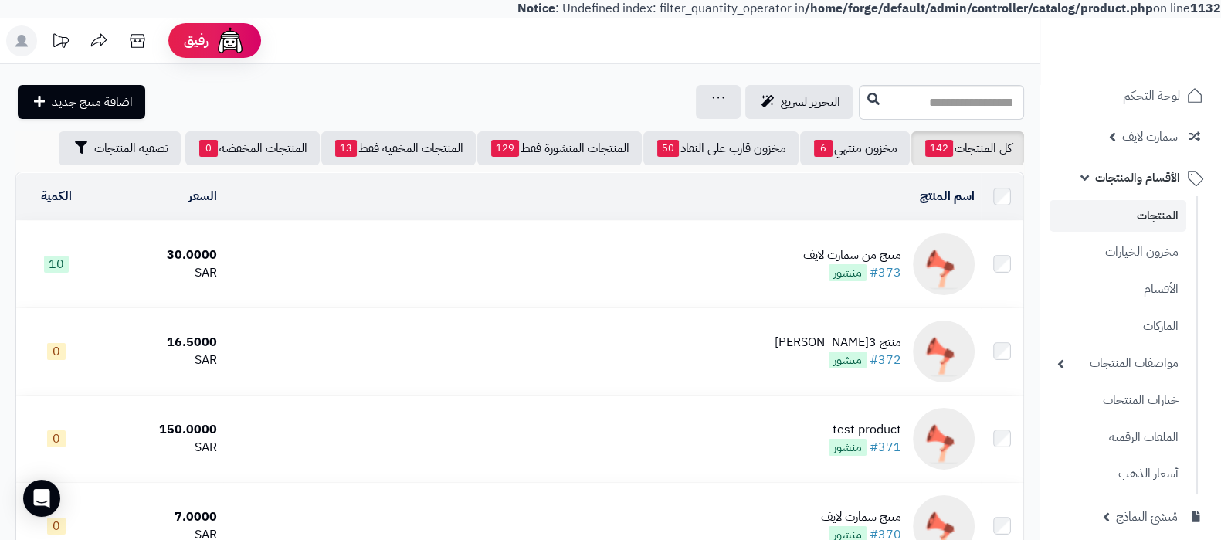
click at [875, 253] on div "منتج من سمارت لايف" at bounding box center [853, 255] width 98 height 18
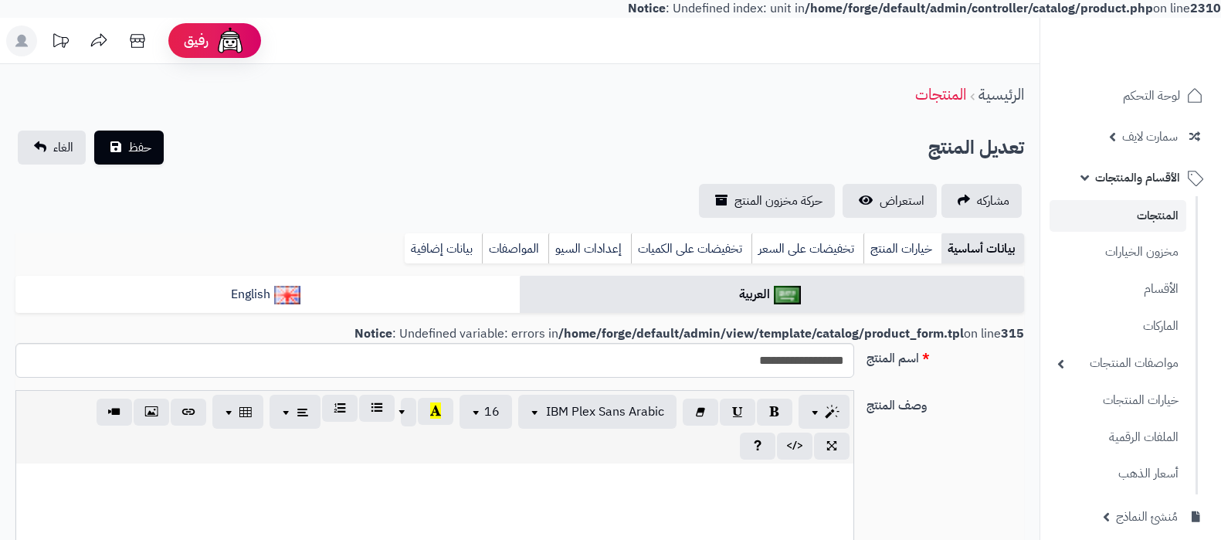
select select
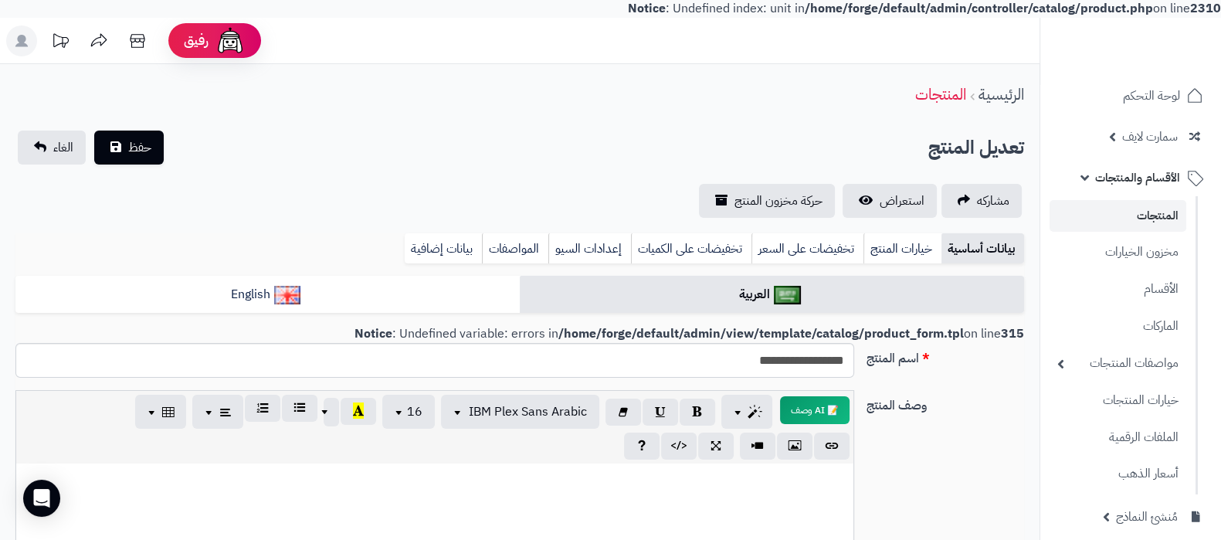
click at [1120, 217] on link "المنتجات" at bounding box center [1118, 216] width 137 height 32
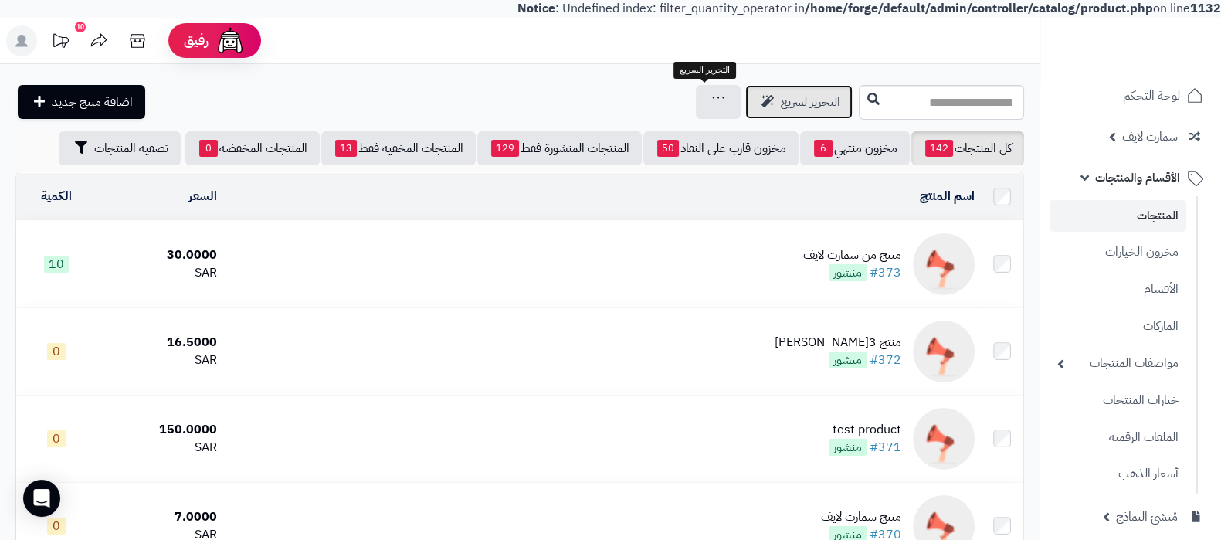
click at [781, 107] on span "التحرير لسريع" at bounding box center [810, 102] width 59 height 19
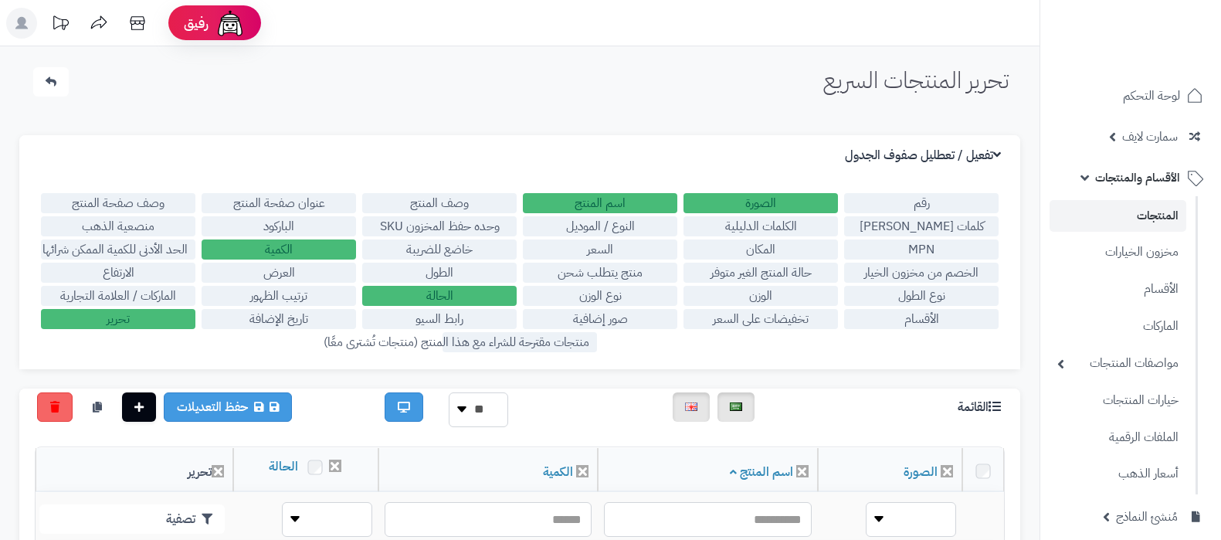
scroll to position [290, 0]
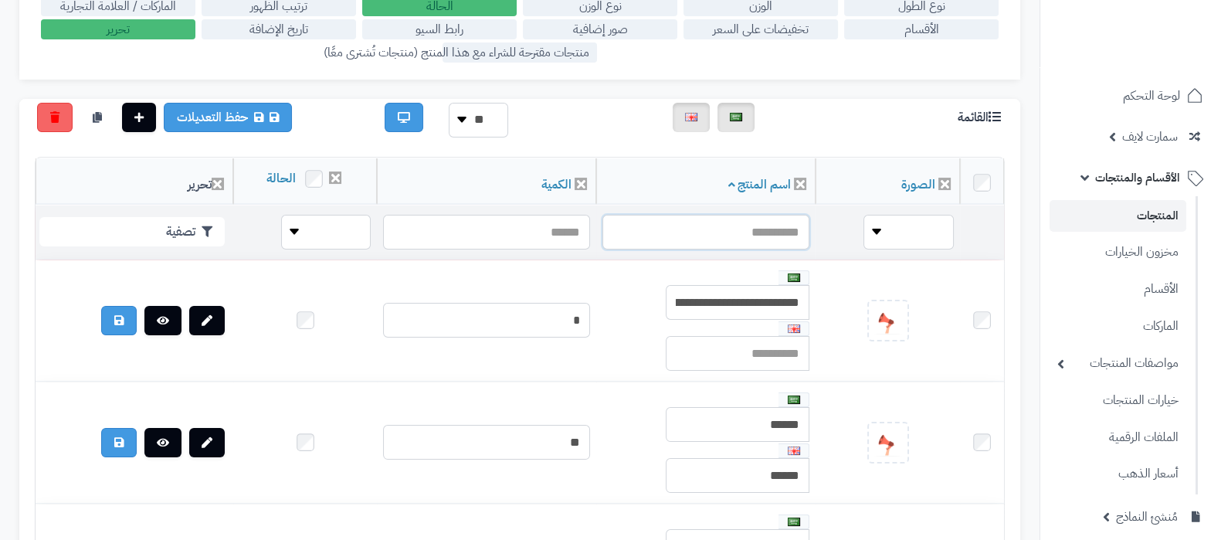
click at [804, 228] on input "text" at bounding box center [706, 232] width 207 height 35
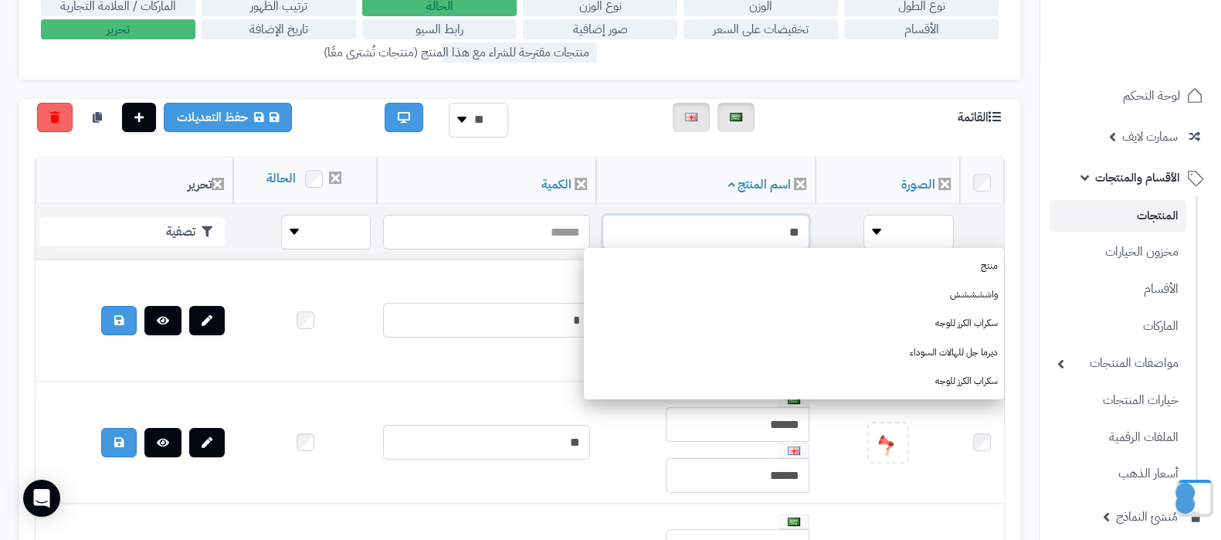
type input "*"
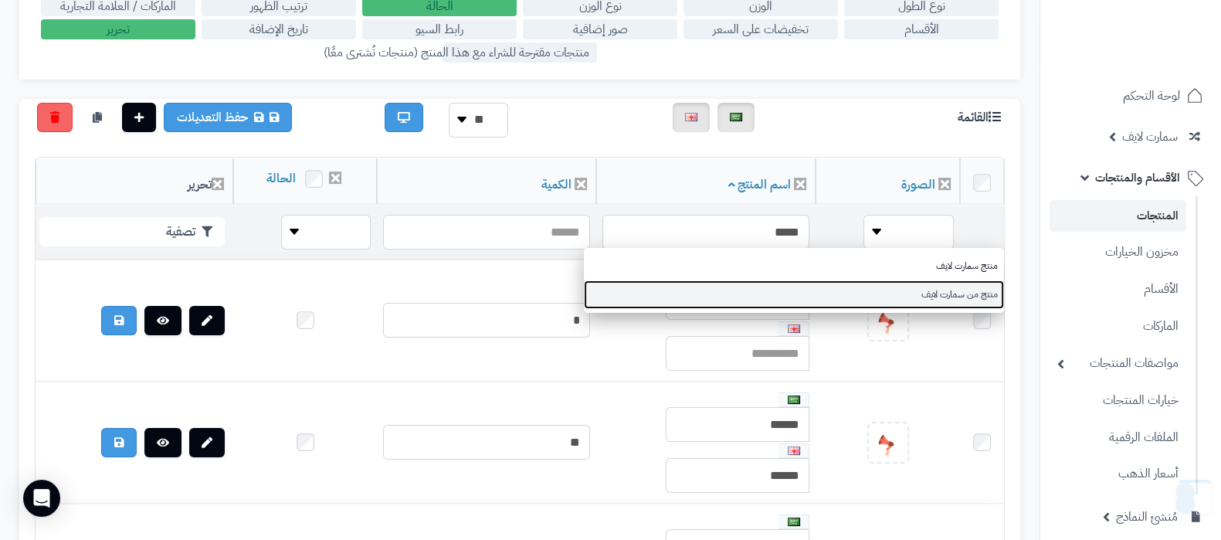
click at [876, 290] on link "منتج من سمارت لايف" at bounding box center [794, 294] width 420 height 29
type input "**********"
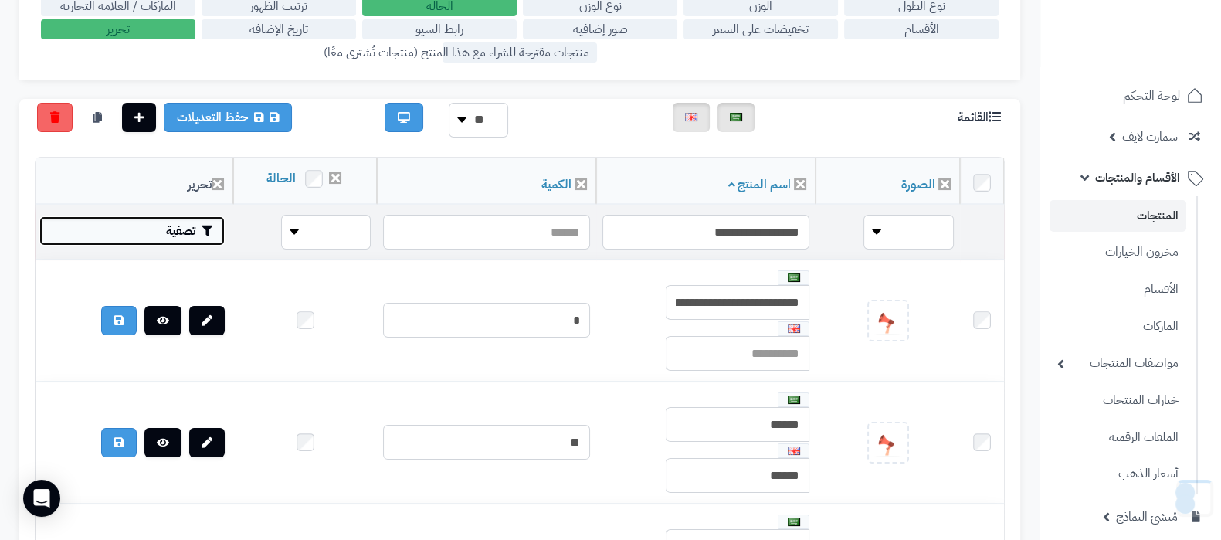
click at [140, 233] on button "تصفية" at bounding box center [131, 230] width 185 height 29
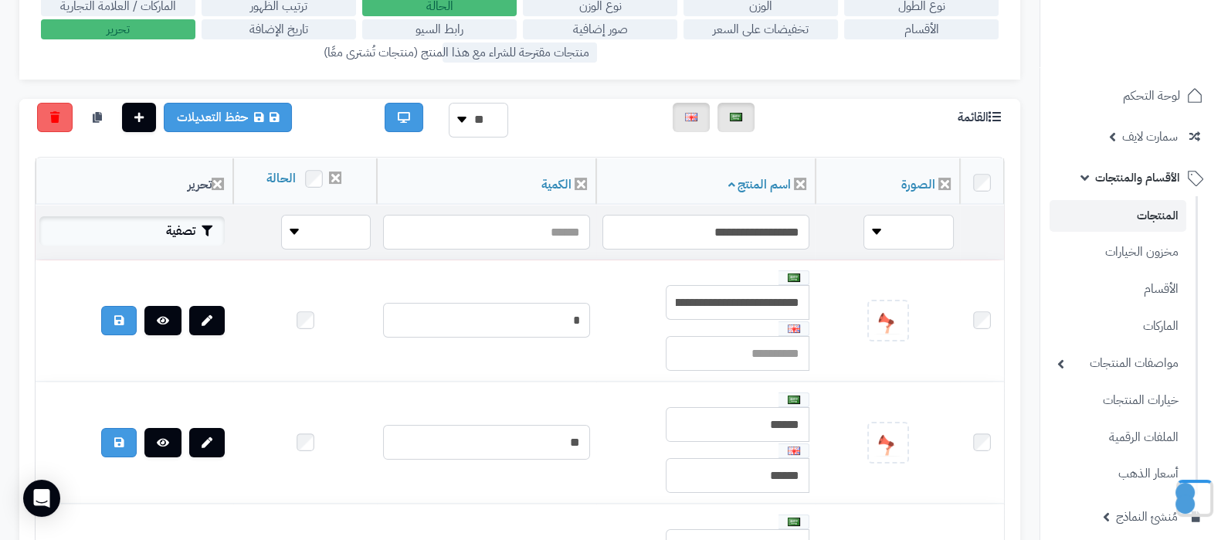
scroll to position [287, 0]
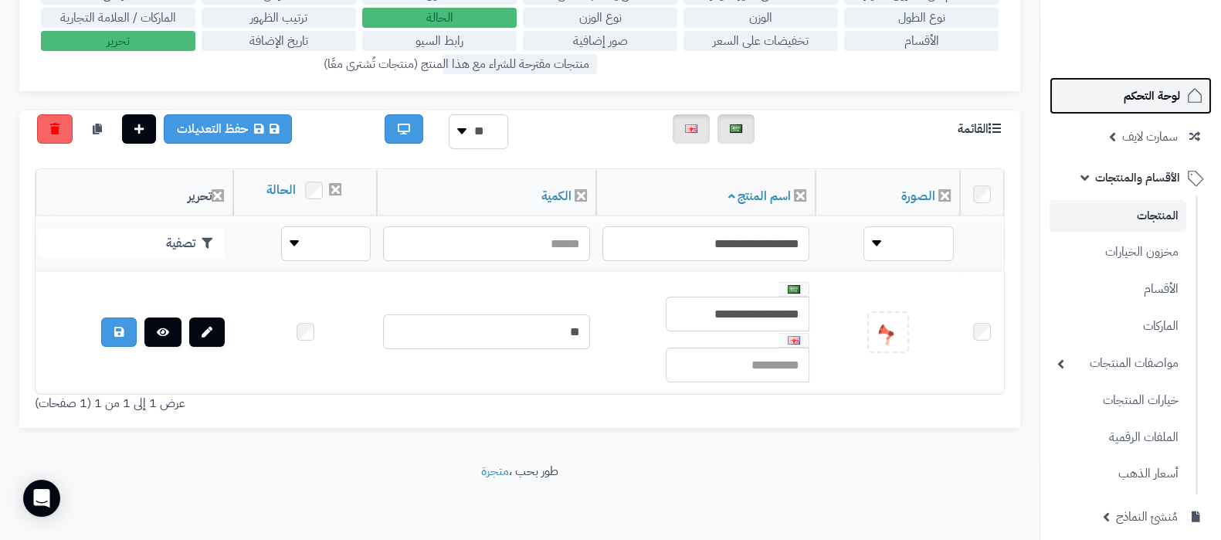
click at [1140, 102] on span "لوحة التحكم" at bounding box center [1152, 96] width 56 height 22
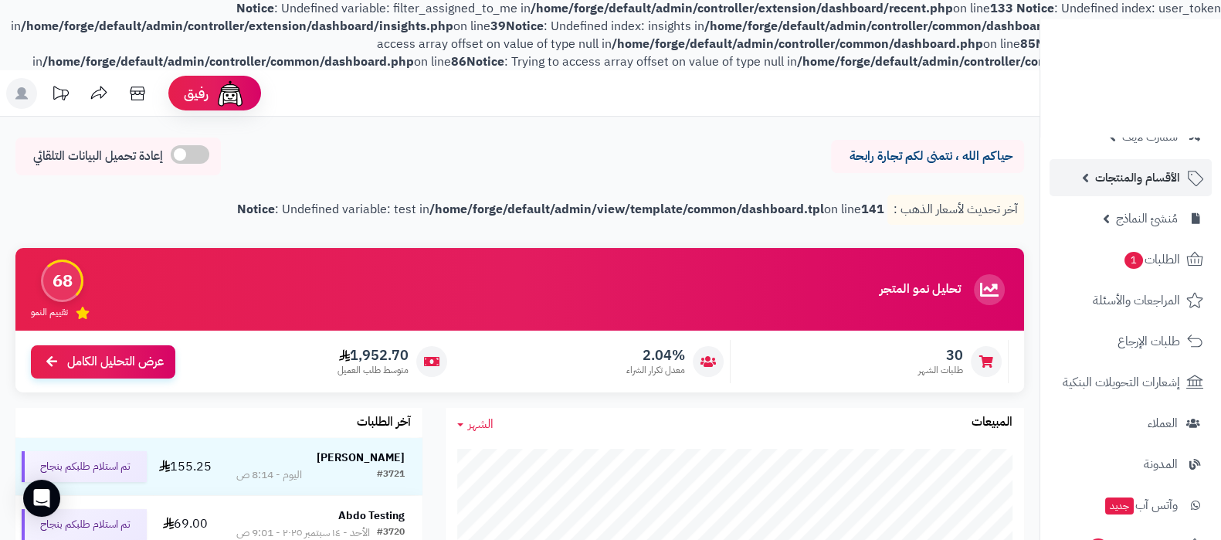
click at [1127, 180] on span "الأقسام والمنتجات" at bounding box center [1138, 178] width 85 height 22
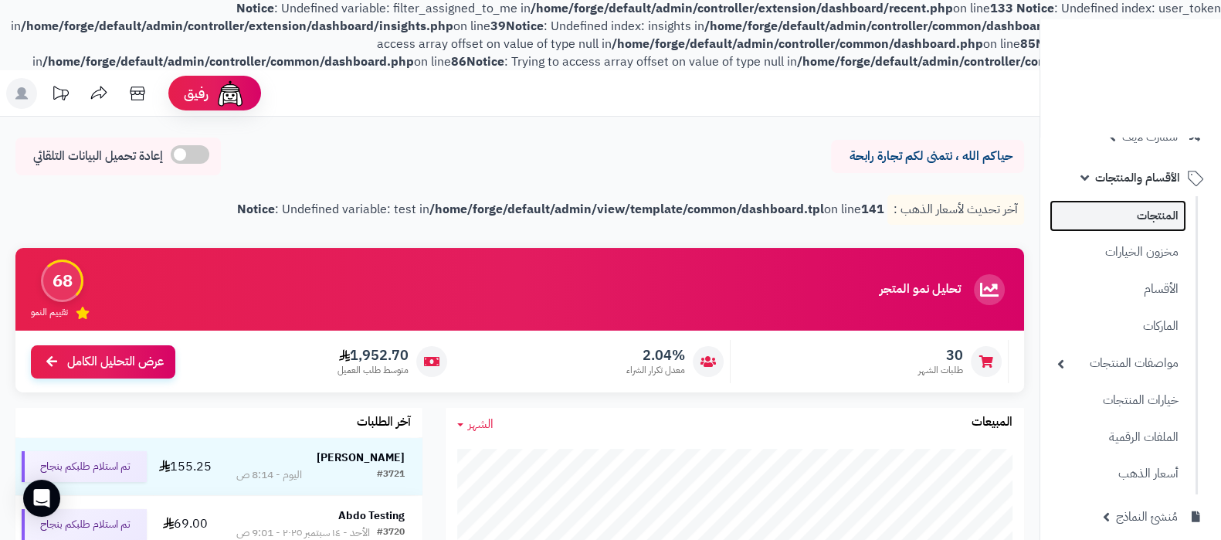
click at [1159, 217] on link "المنتجات" at bounding box center [1118, 216] width 137 height 32
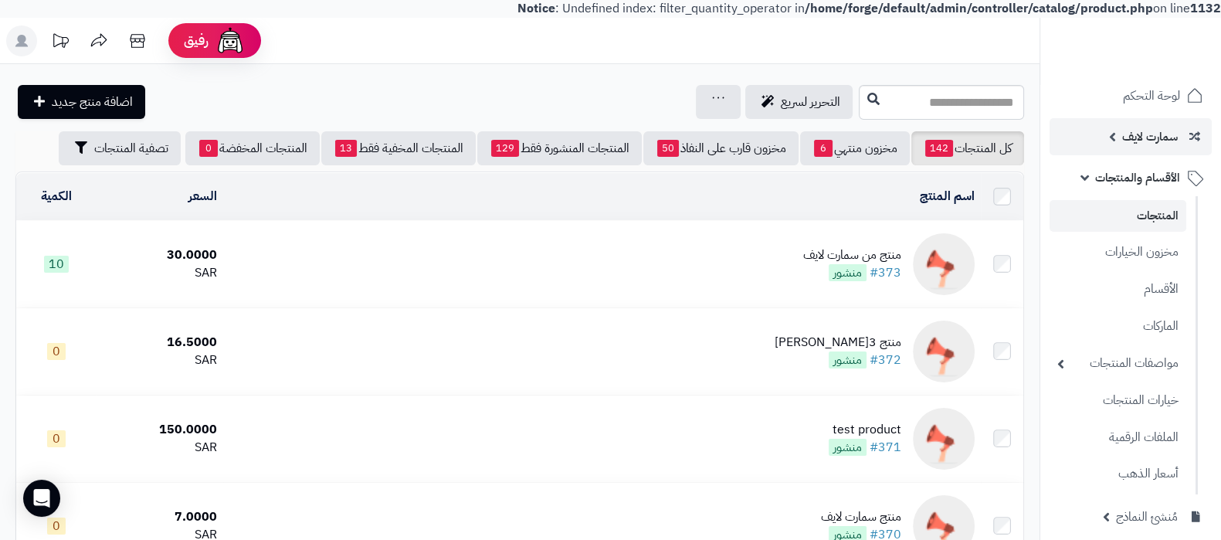
click at [1146, 140] on span "سمارت لايف" at bounding box center [1151, 137] width 56 height 22
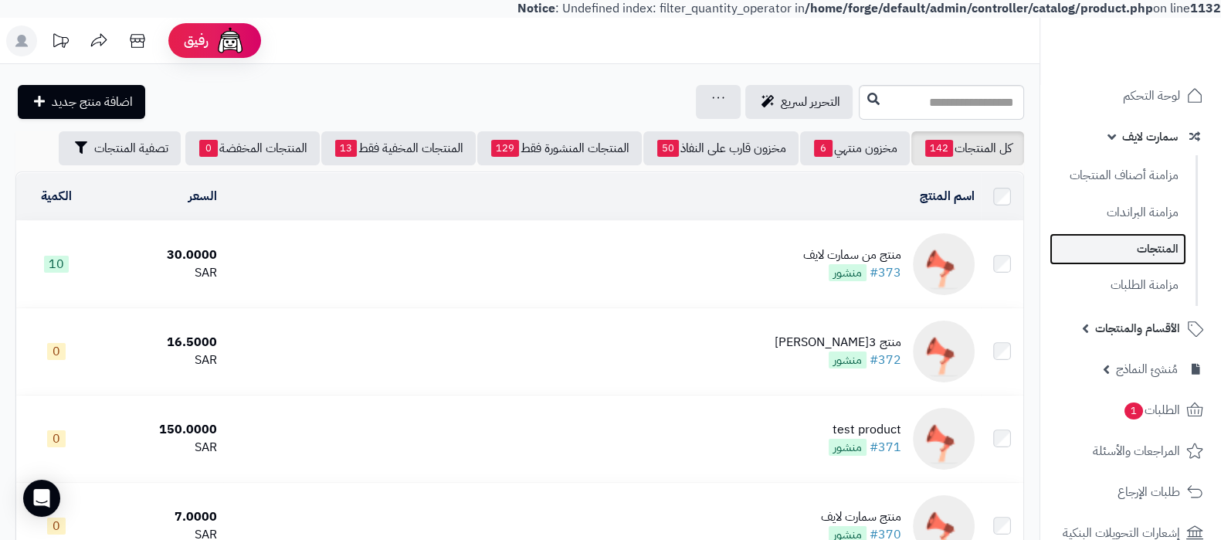
click at [1138, 245] on link "المنتجات" at bounding box center [1118, 249] width 137 height 32
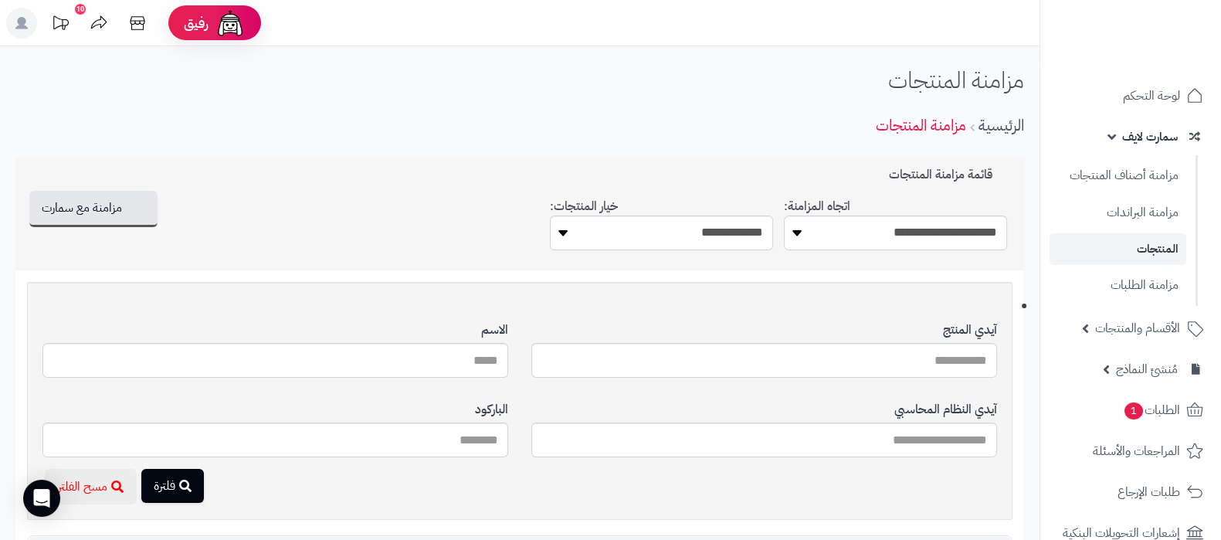
click at [1157, 239] on link "المنتجات" at bounding box center [1118, 249] width 137 height 32
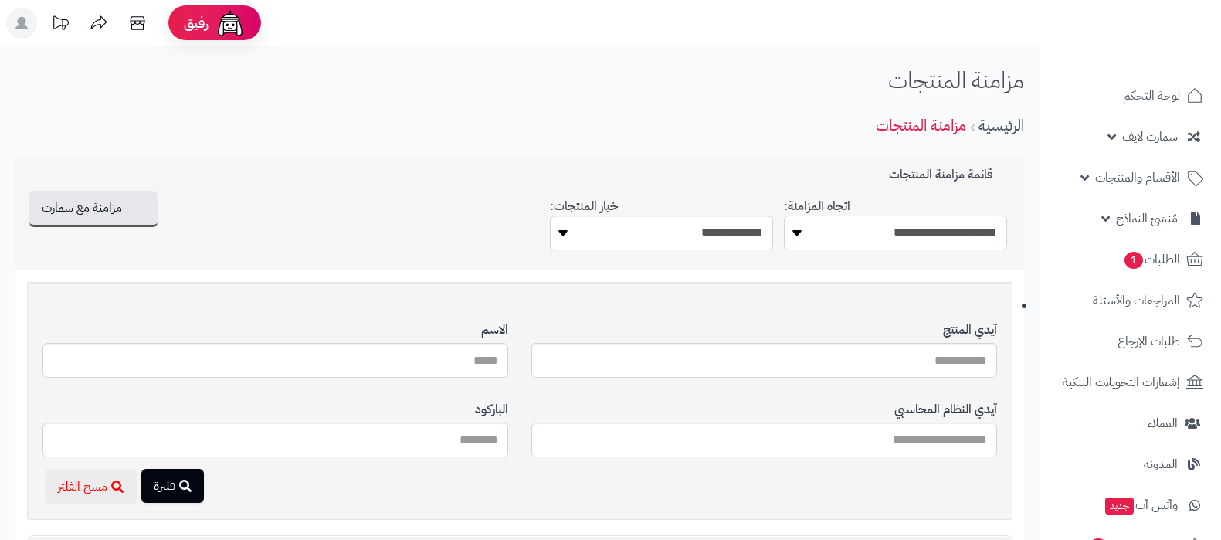
drag, startPoint x: 0, startPoint y: 0, endPoint x: 924, endPoint y: 237, distance: 954.0
click at [922, 229] on select "**********" at bounding box center [895, 233] width 223 height 35
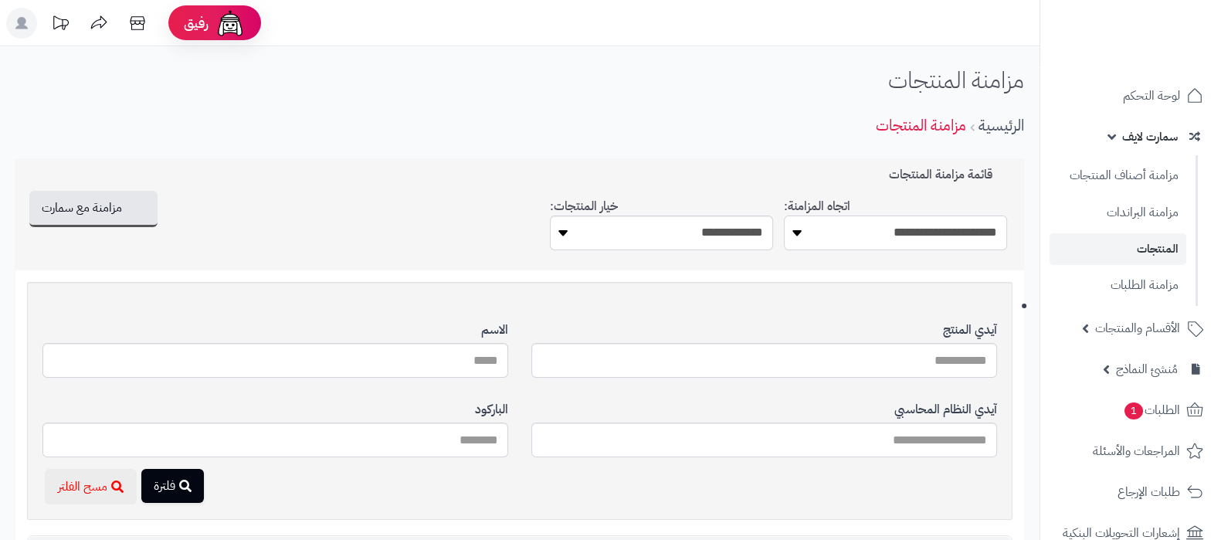
select select "*********"
click at [784, 216] on select "**********" at bounding box center [895, 233] width 223 height 35
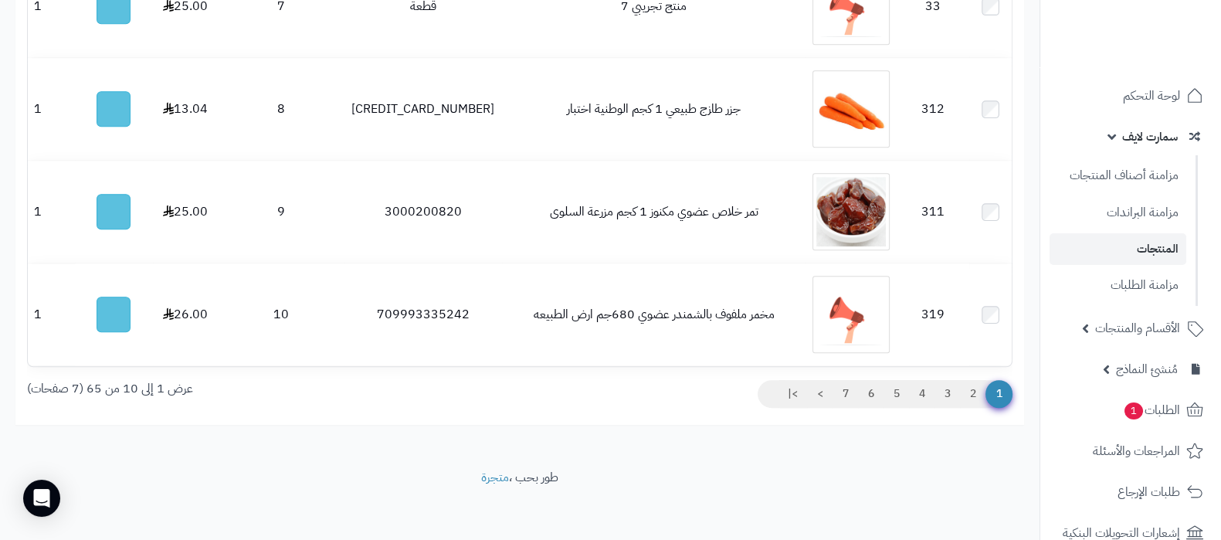
scroll to position [1293, 0]
click at [844, 387] on link "7" at bounding box center [846, 393] width 26 height 28
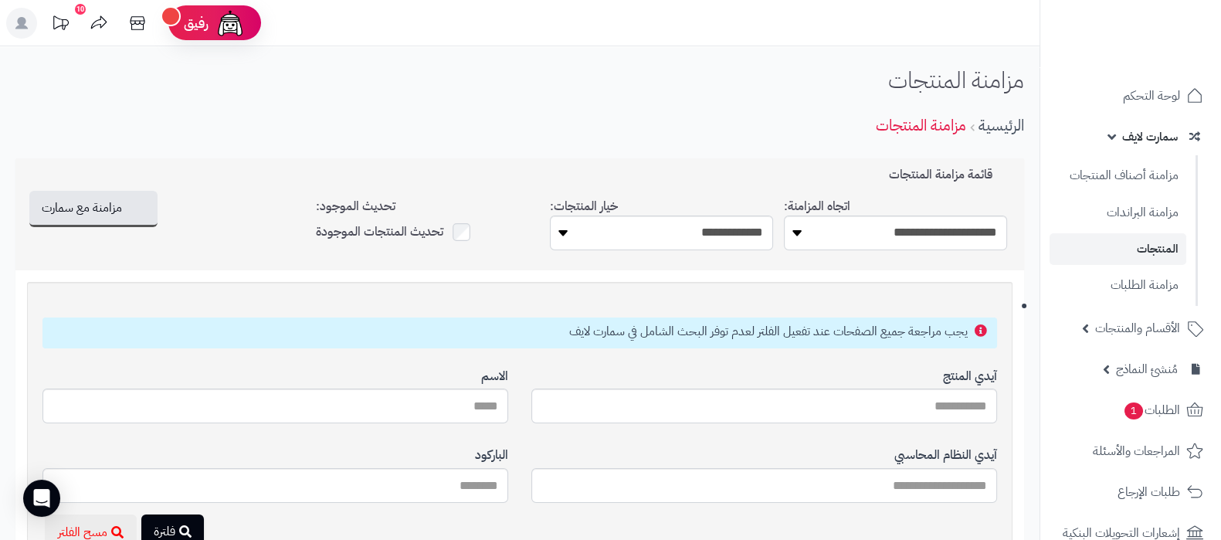
click at [1127, 247] on link "المنتجات" at bounding box center [1118, 249] width 137 height 32
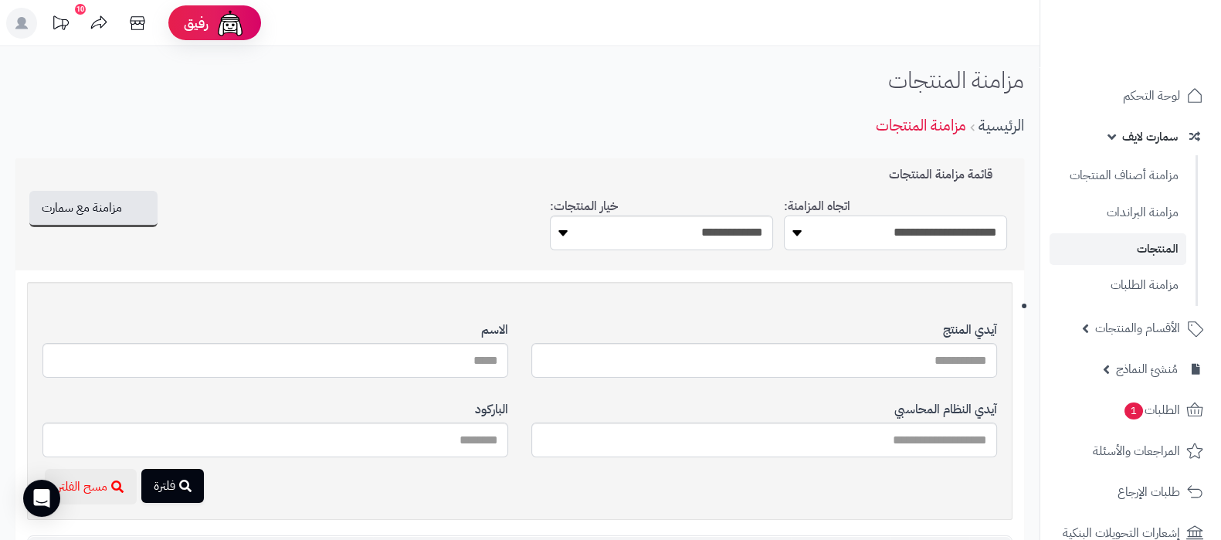
click at [920, 233] on select "**********" at bounding box center [895, 233] width 223 height 35
click at [336, 141] on div "الرئيسية مزامنة المنتجات" at bounding box center [519, 125] width 1009 height 42
click at [1147, 327] on span "الأقسام والمنتجات" at bounding box center [1138, 329] width 85 height 22
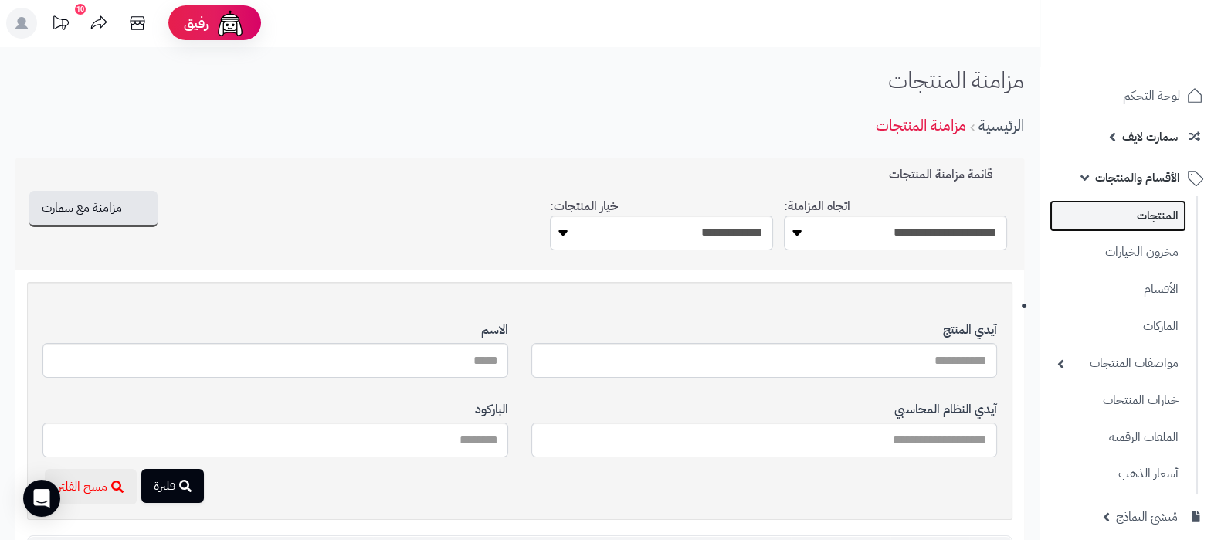
click at [1148, 206] on link "المنتجات" at bounding box center [1118, 216] width 137 height 32
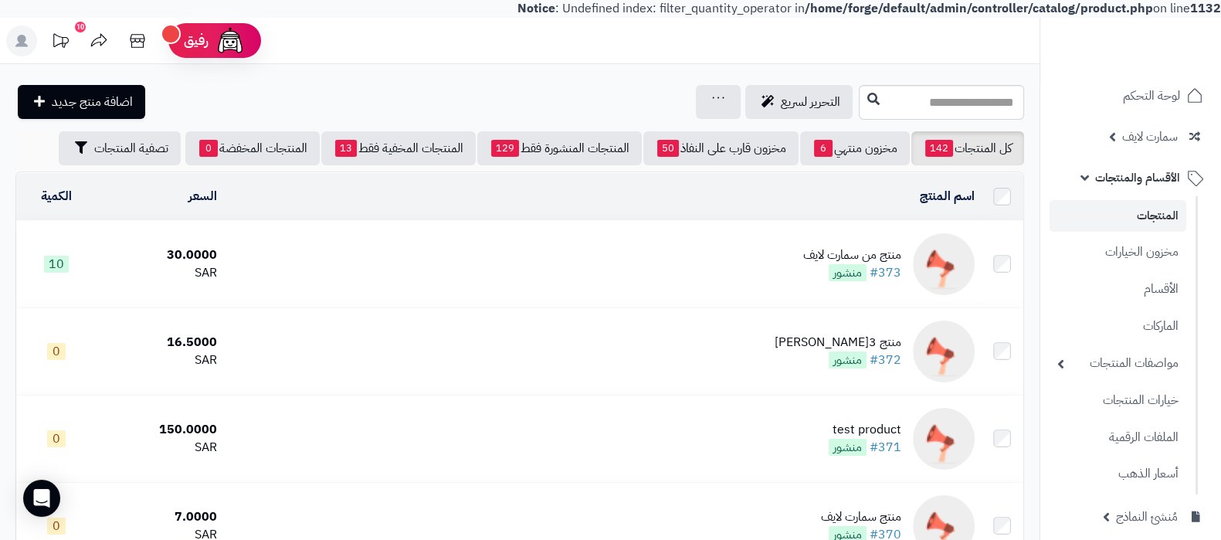
click at [830, 260] on div "منتج من سمارت لايف" at bounding box center [853, 255] width 98 height 18
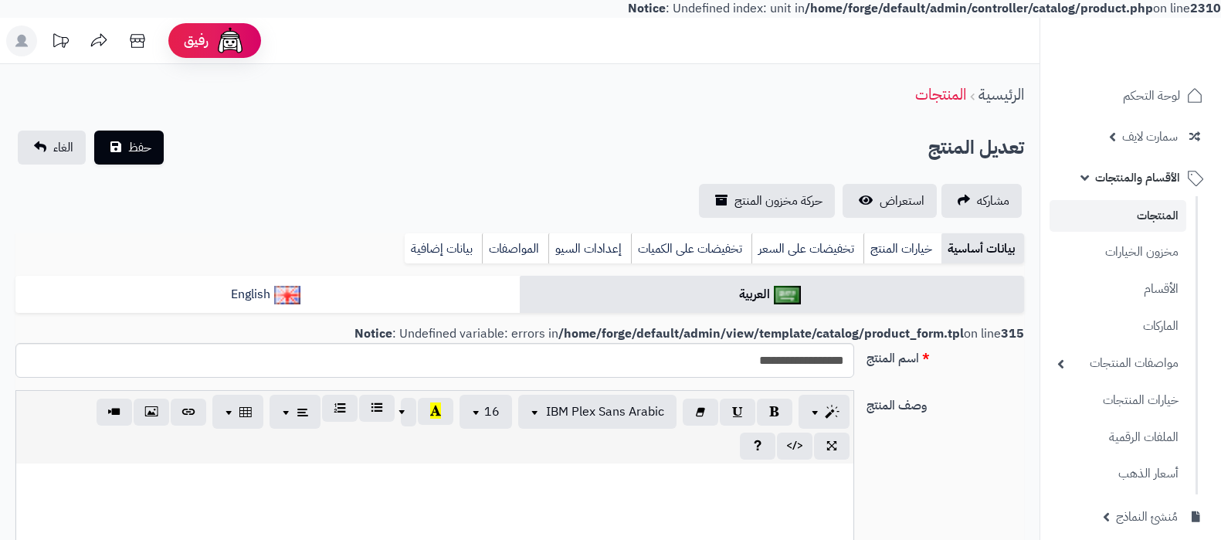
select select
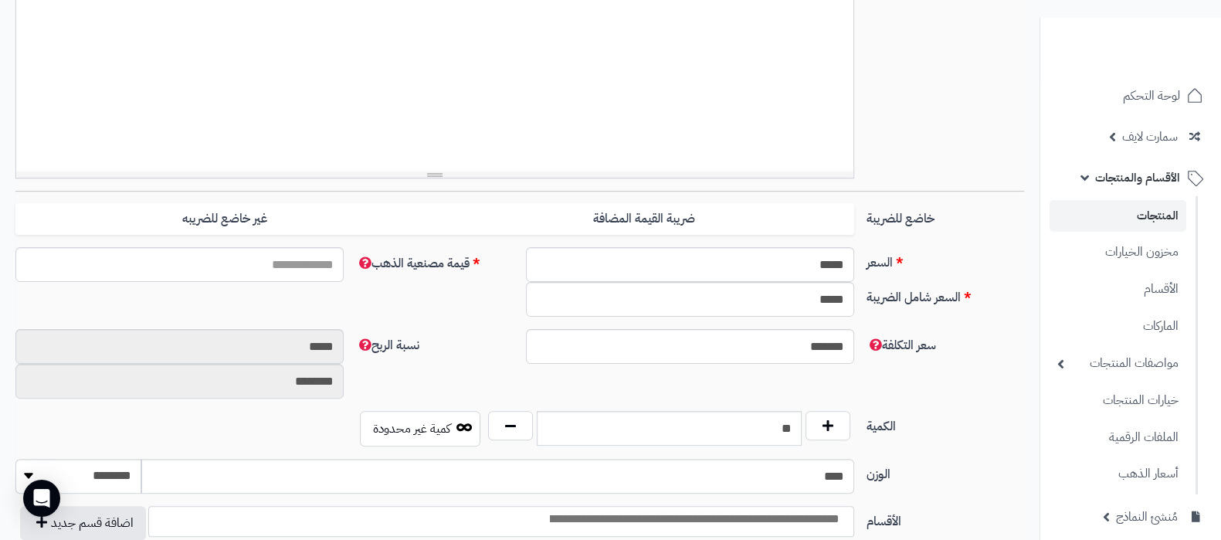
scroll to position [579, 0]
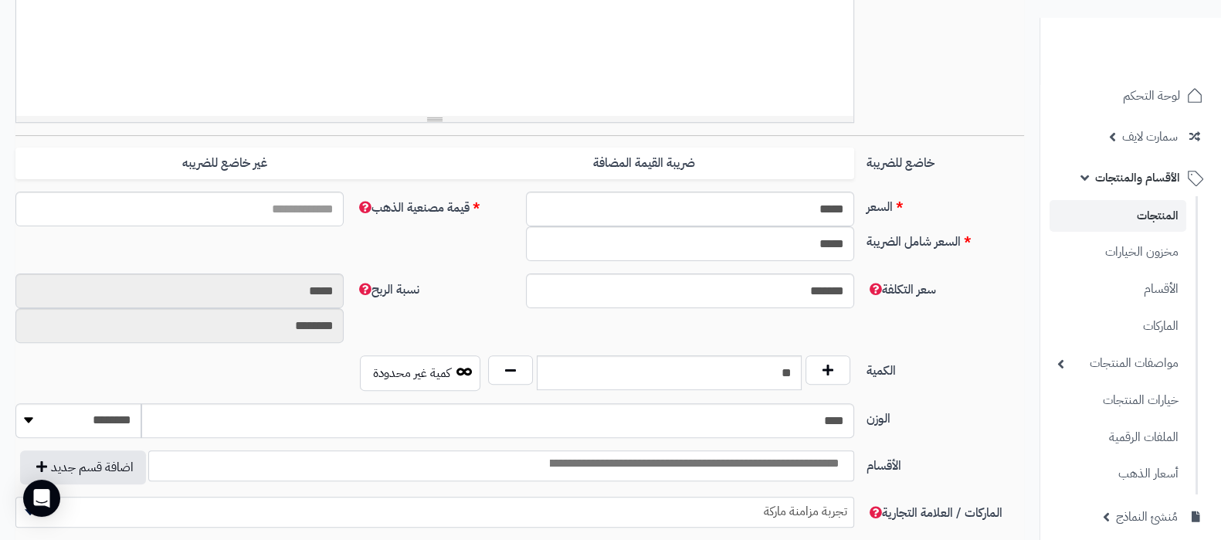
click at [1153, 202] on link "المنتجات" at bounding box center [1118, 216] width 137 height 32
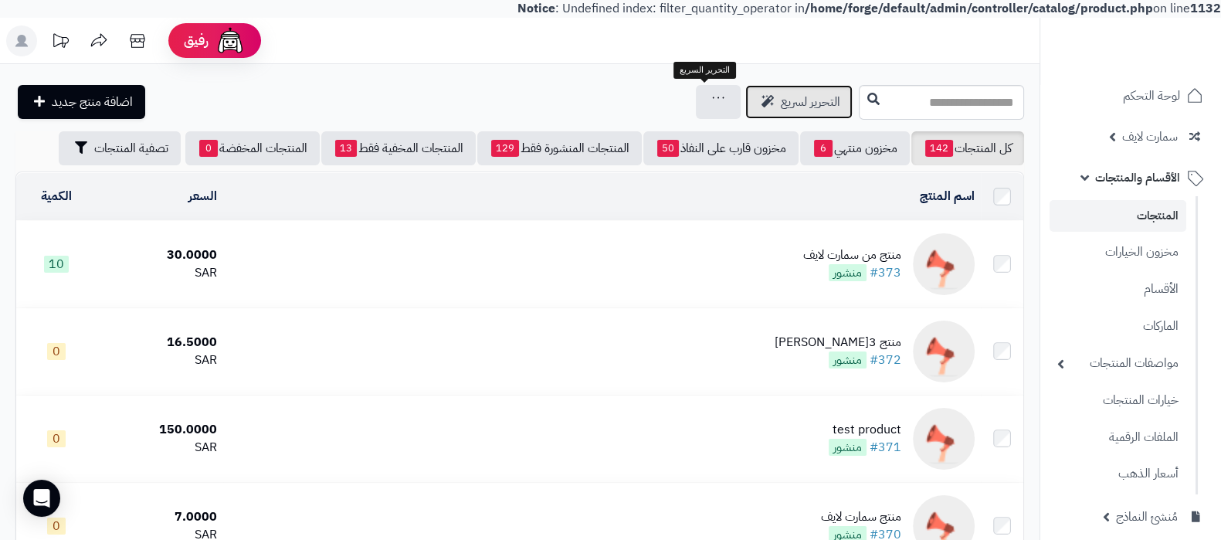
click at [781, 104] on span "التحرير لسريع" at bounding box center [810, 102] width 59 height 19
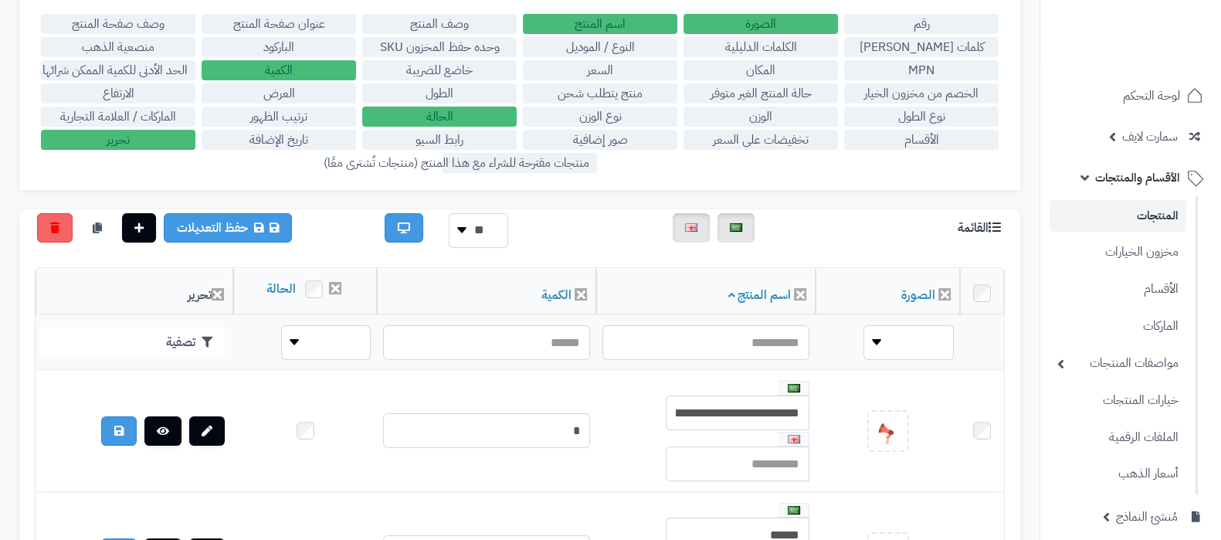
scroll to position [290, 0]
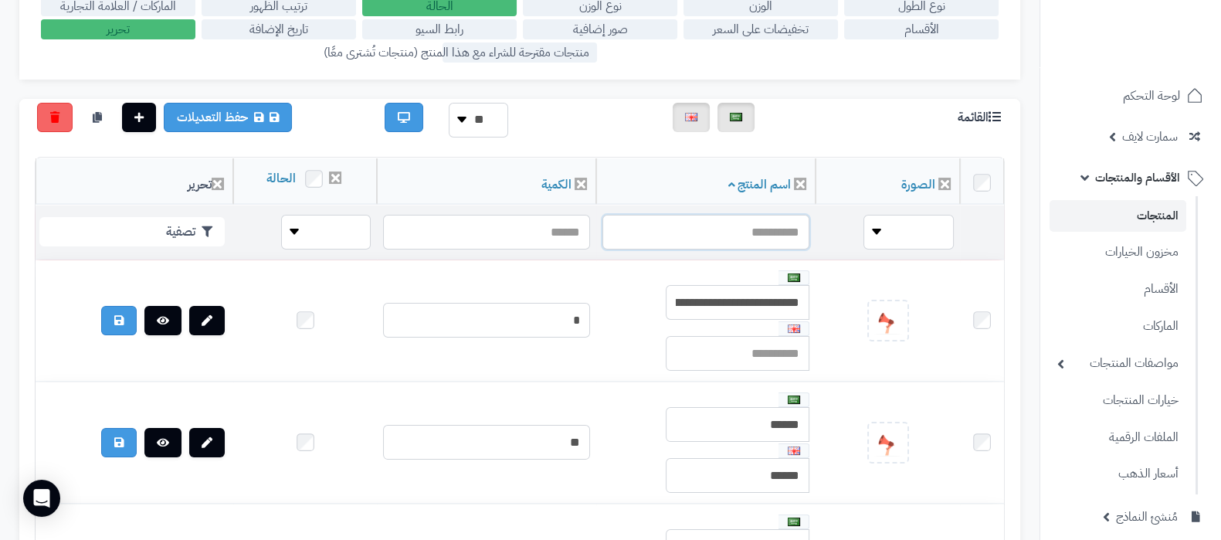
click at [795, 216] on input "text" at bounding box center [706, 232] width 207 height 35
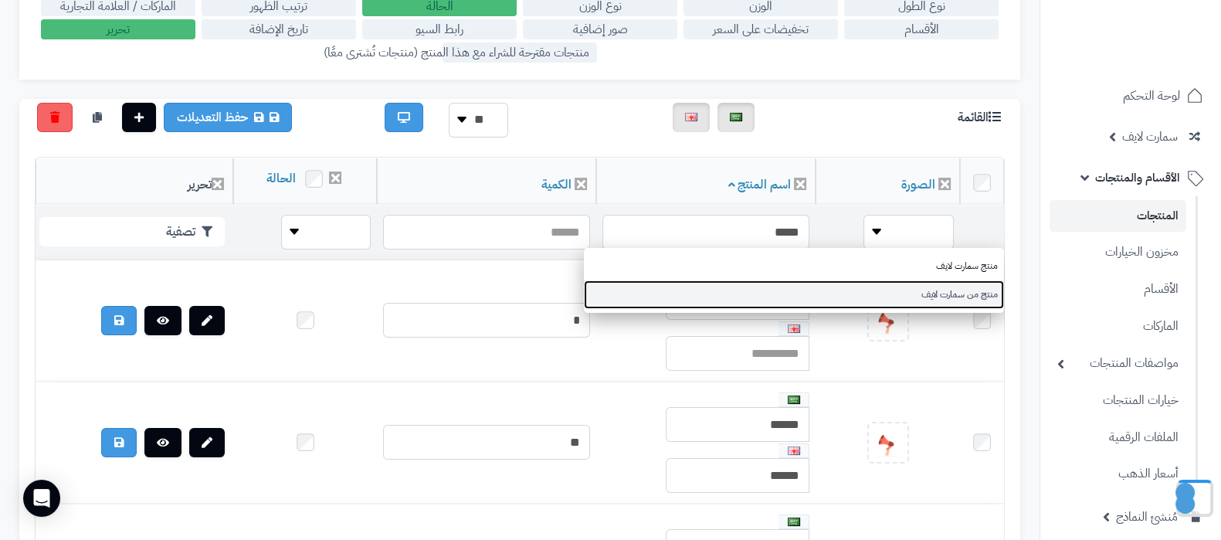
click at [865, 288] on link "منتج من سمارت لايف" at bounding box center [794, 294] width 420 height 29
type input "**********"
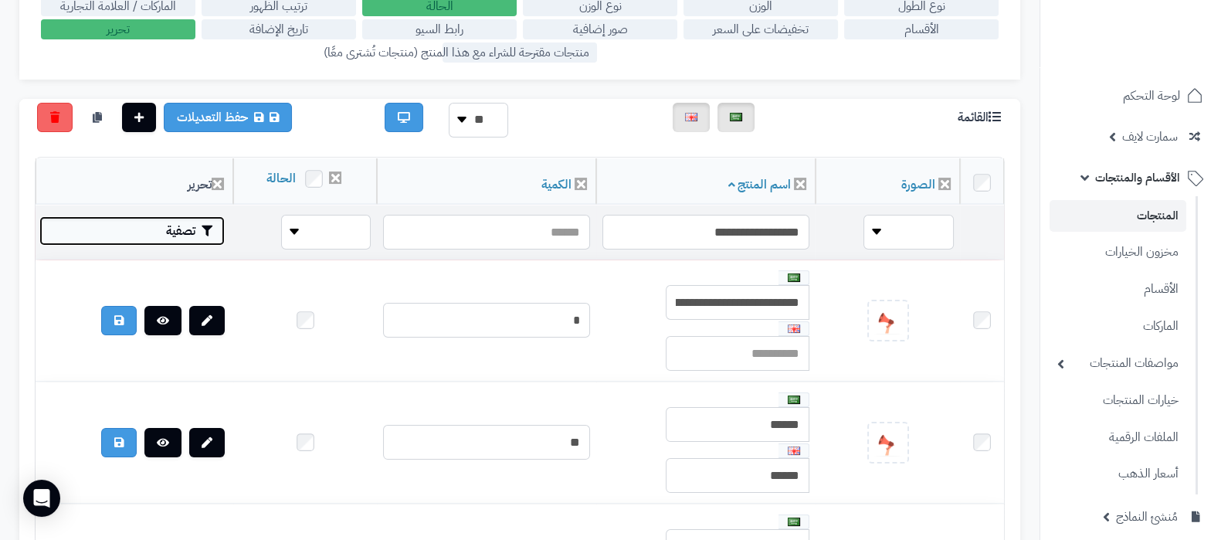
click at [159, 222] on button "تصفية" at bounding box center [131, 230] width 185 height 29
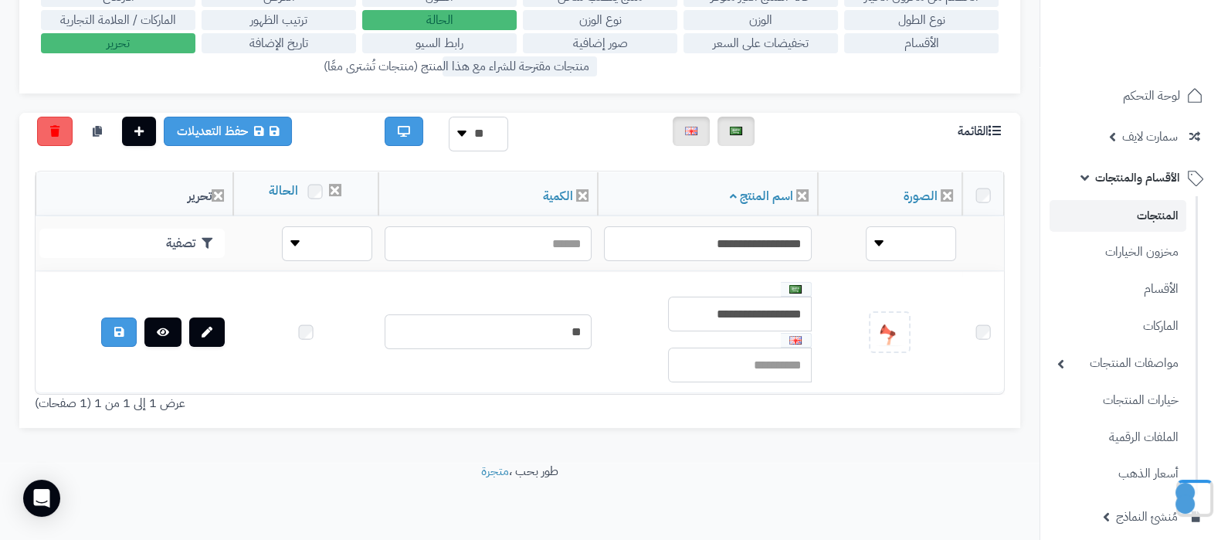
scroll to position [287, 0]
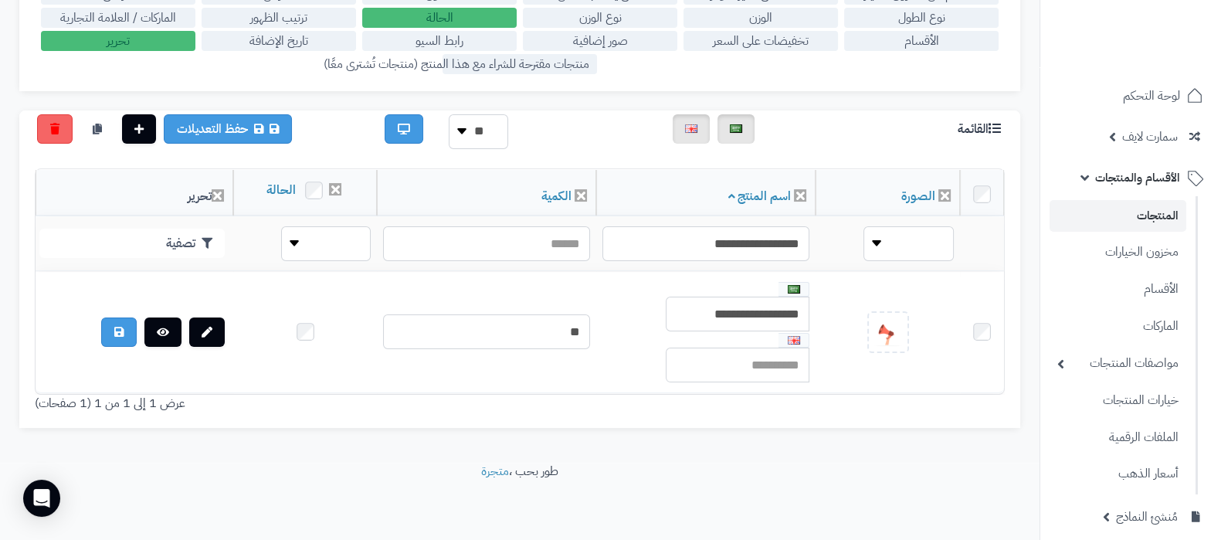
click at [1152, 216] on link "المنتجات" at bounding box center [1118, 216] width 137 height 32
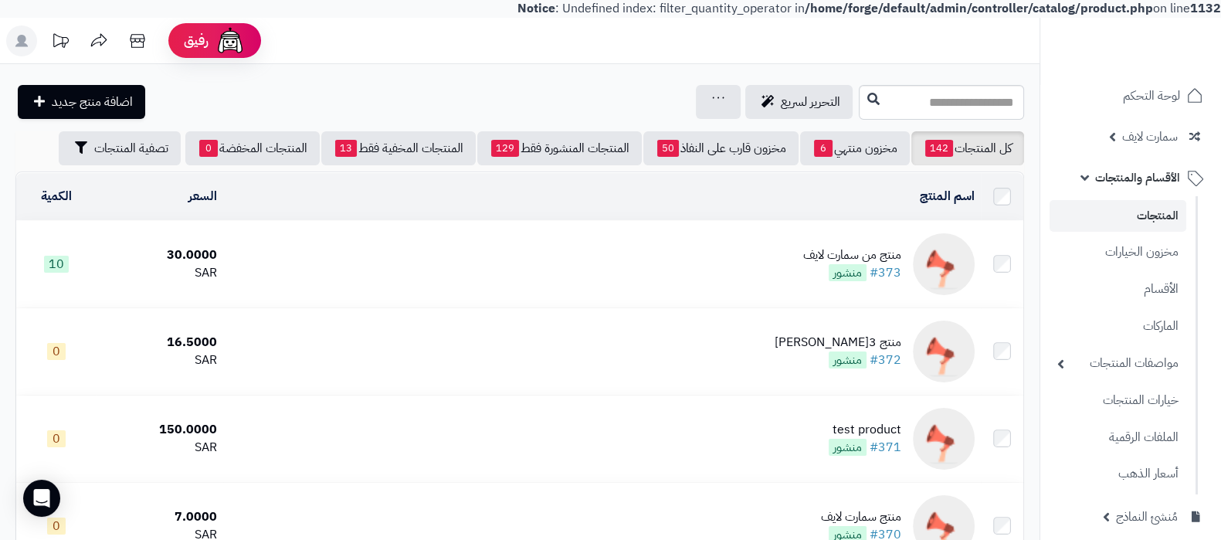
click at [861, 255] on div "منتج من سمارت لايف" at bounding box center [853, 255] width 98 height 18
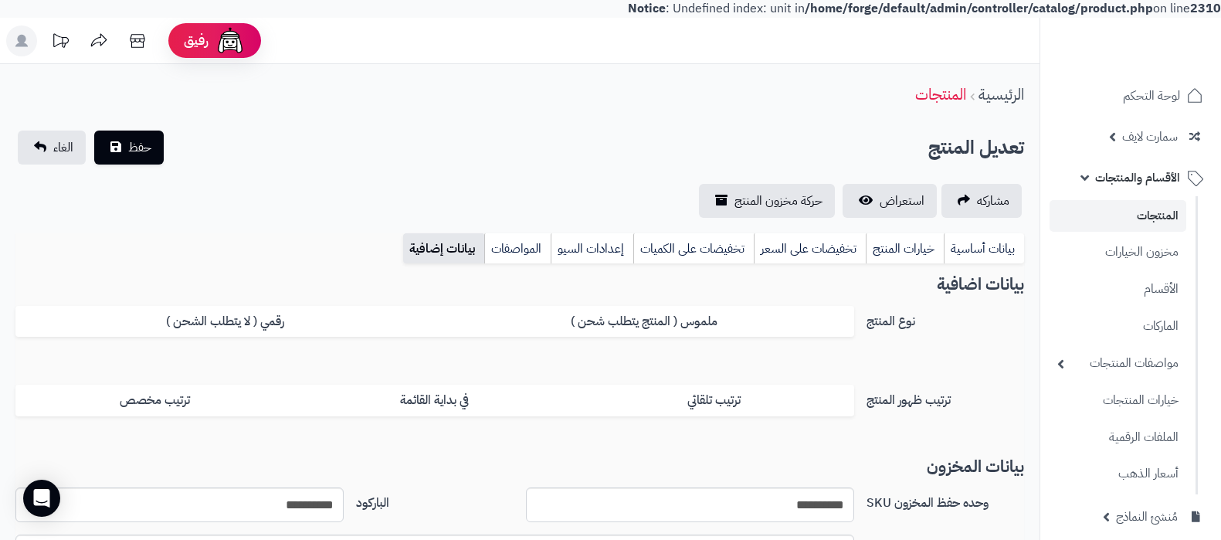
select select "*"
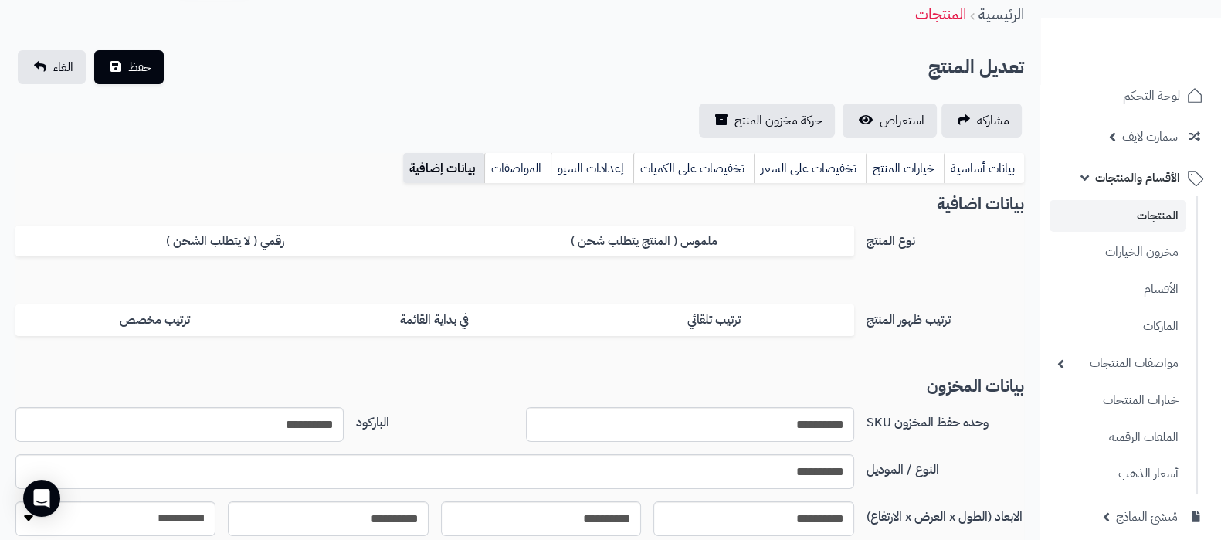
scroll to position [96, 0]
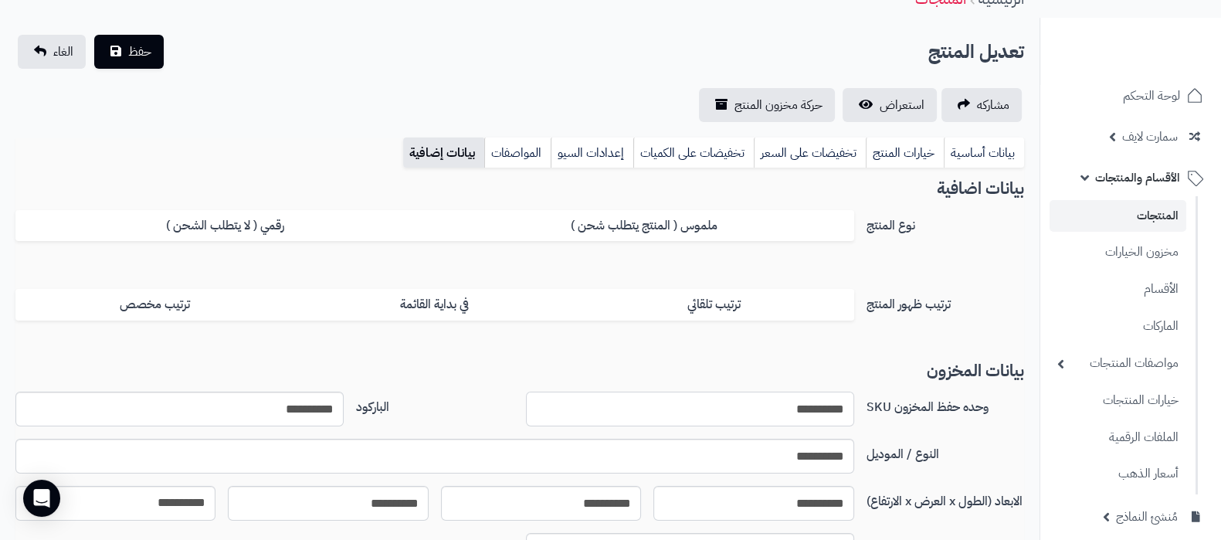
click at [812, 406] on input "**********" at bounding box center [690, 409] width 328 height 35
click at [975, 446] on label "النوع / الموديل" at bounding box center [946, 451] width 170 height 25
click at [1176, 213] on link "المنتجات" at bounding box center [1118, 216] width 137 height 32
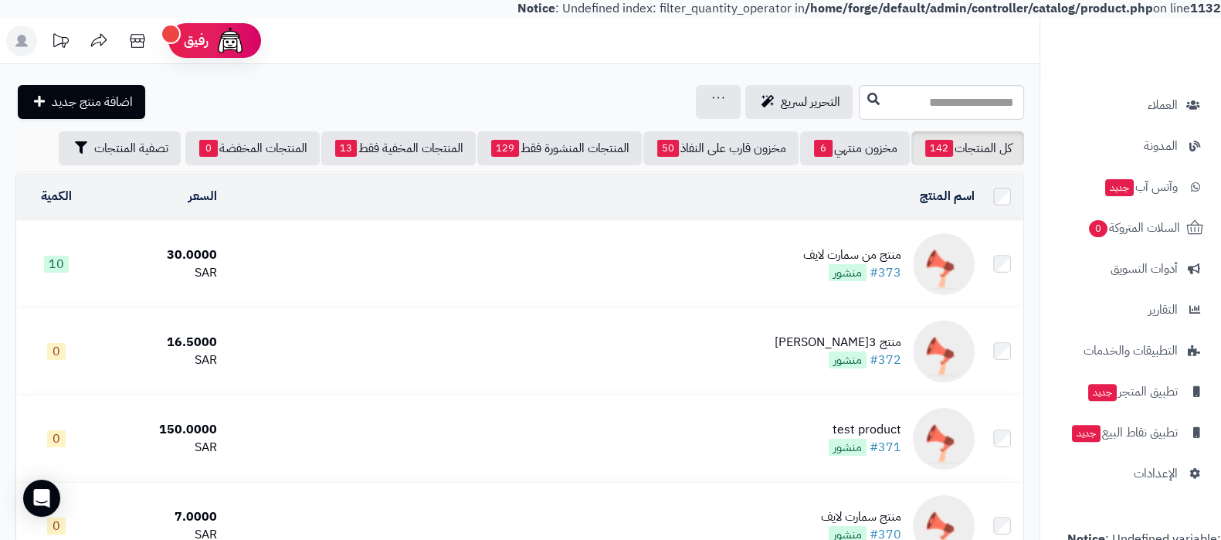
scroll to position [674, 0]
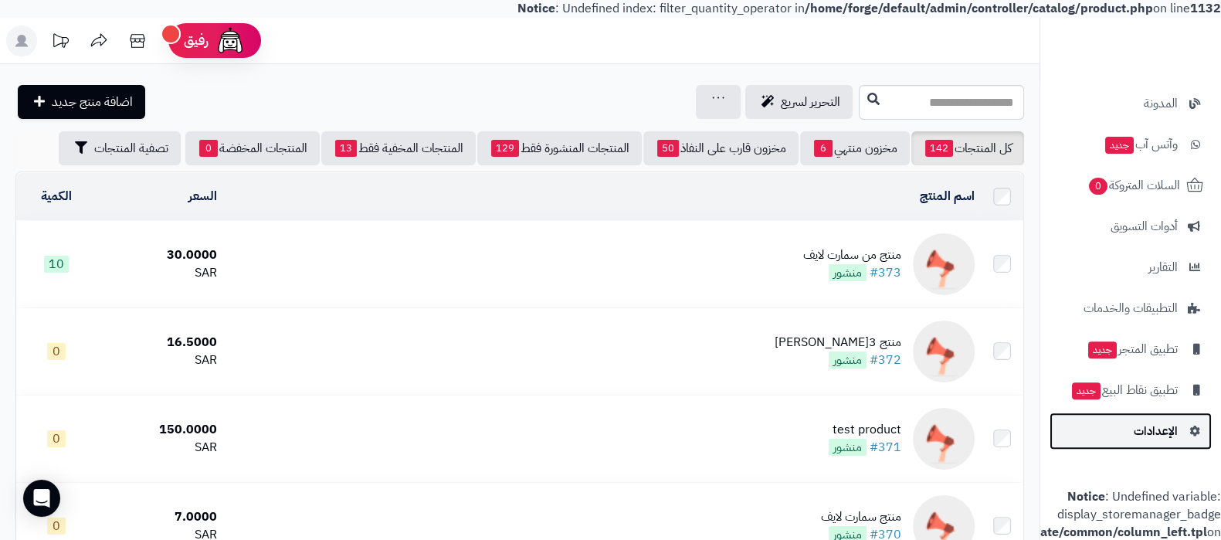
click at [1157, 430] on link "الإعدادات" at bounding box center [1131, 431] width 162 height 37
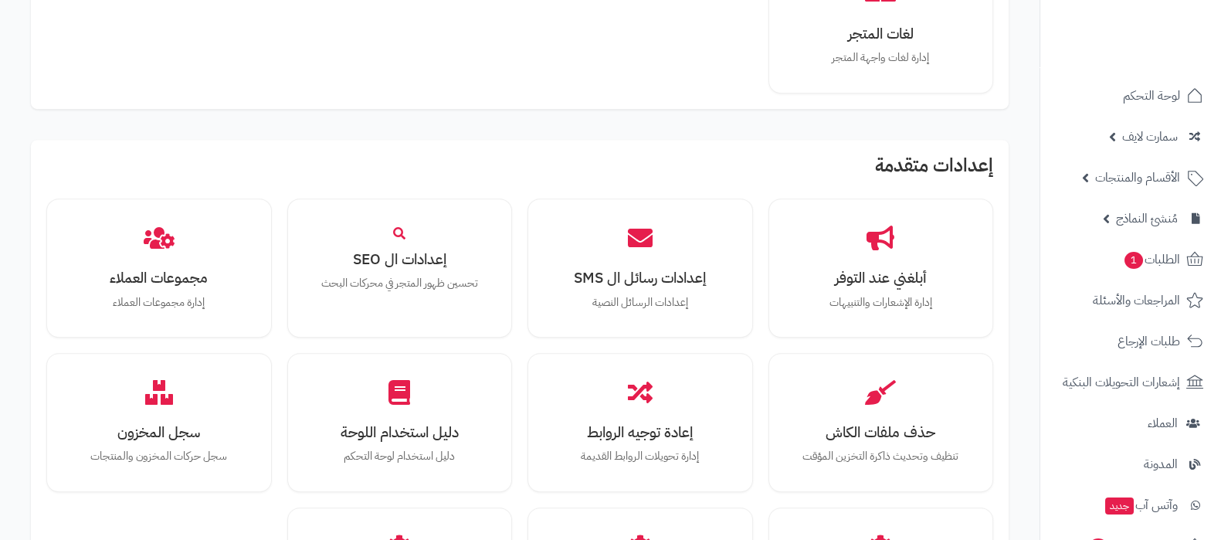
scroll to position [1429, 0]
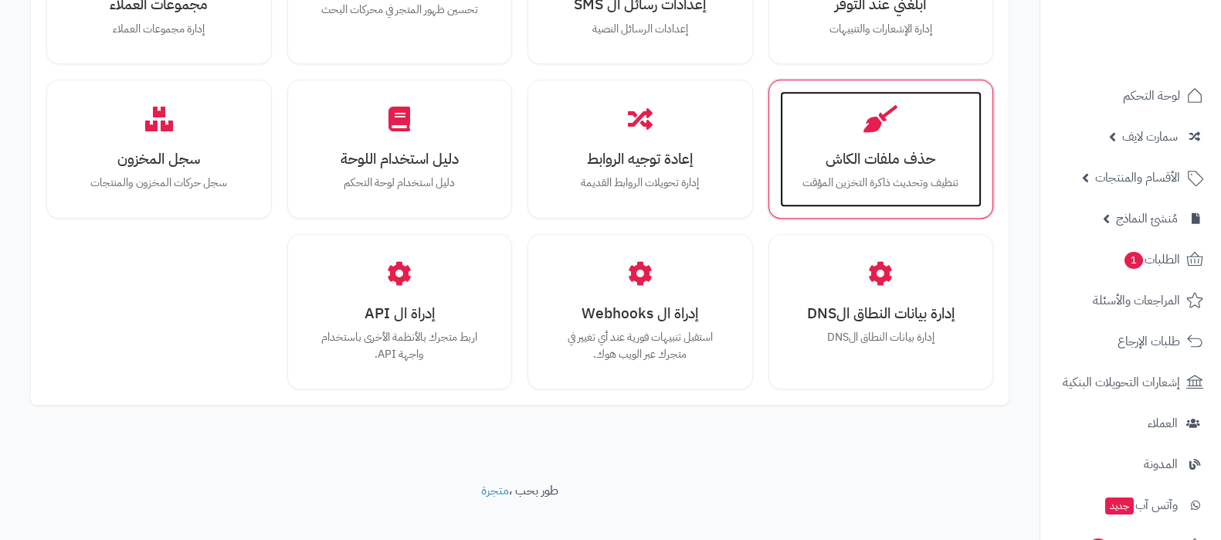
click at [901, 151] on h3 "حذف ملفات الكاش" at bounding box center [882, 159] width 172 height 16
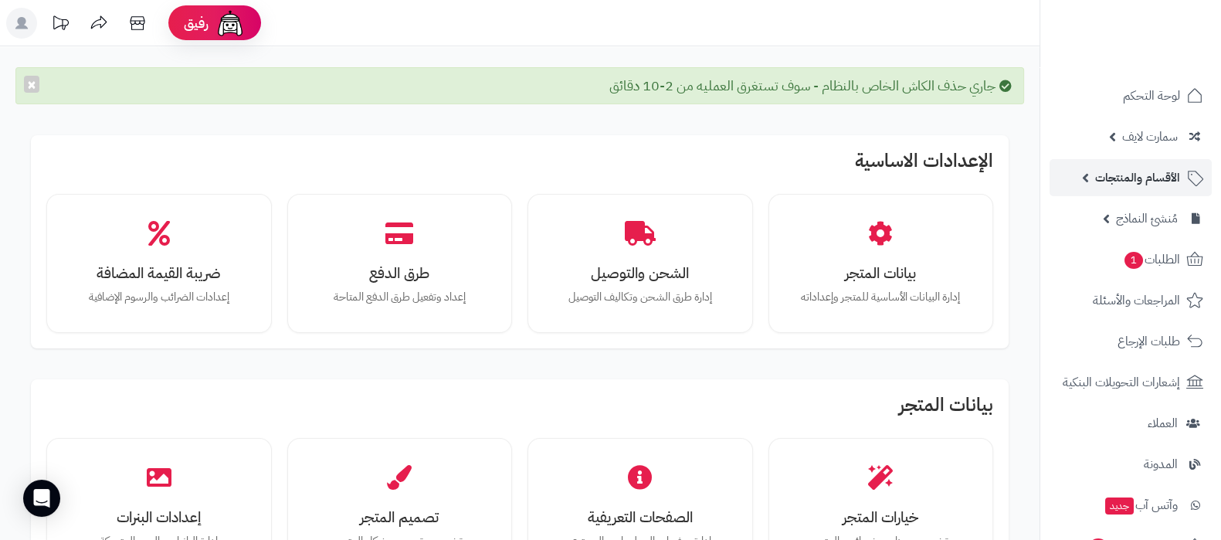
click at [1135, 179] on span "الأقسام والمنتجات" at bounding box center [1138, 178] width 85 height 22
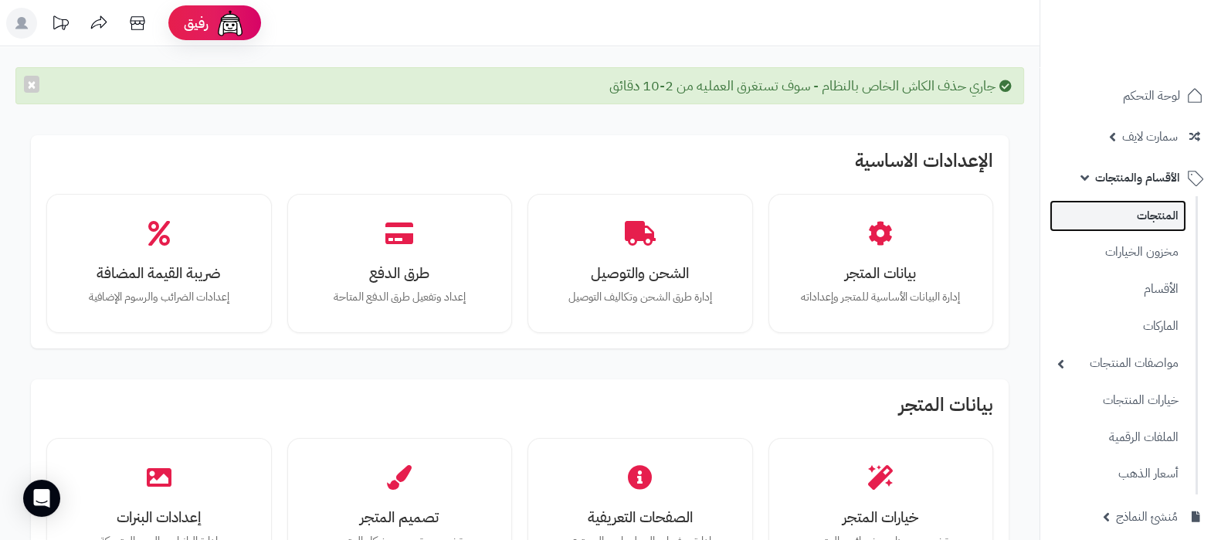
click at [1134, 207] on link "المنتجات" at bounding box center [1118, 216] width 137 height 32
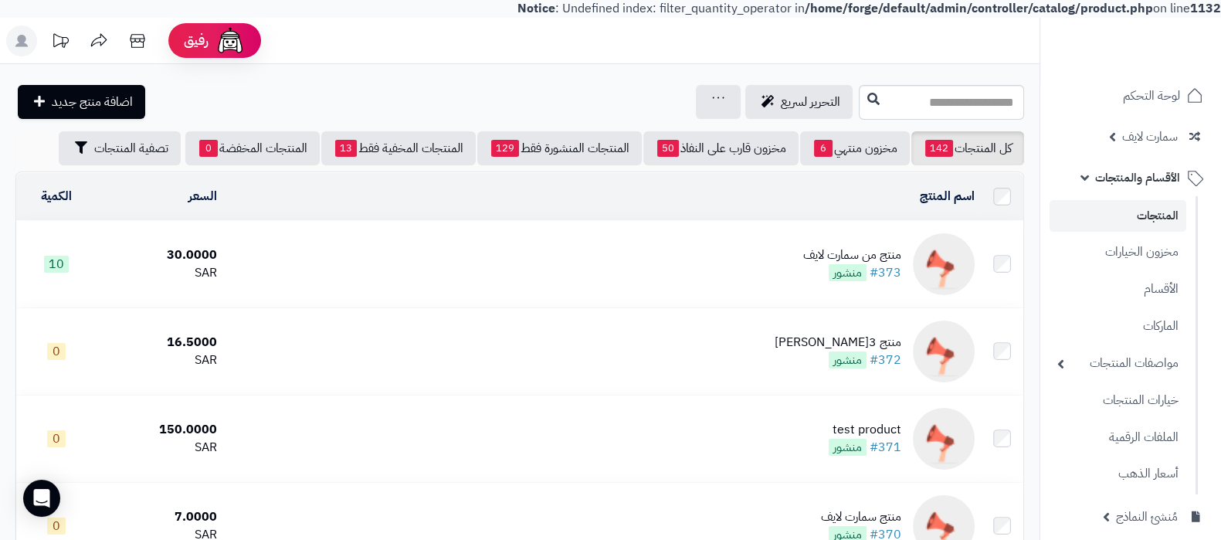
click at [773, 256] on td "منتج من سمارت لايف #373 منشور" at bounding box center [602, 264] width 758 height 87
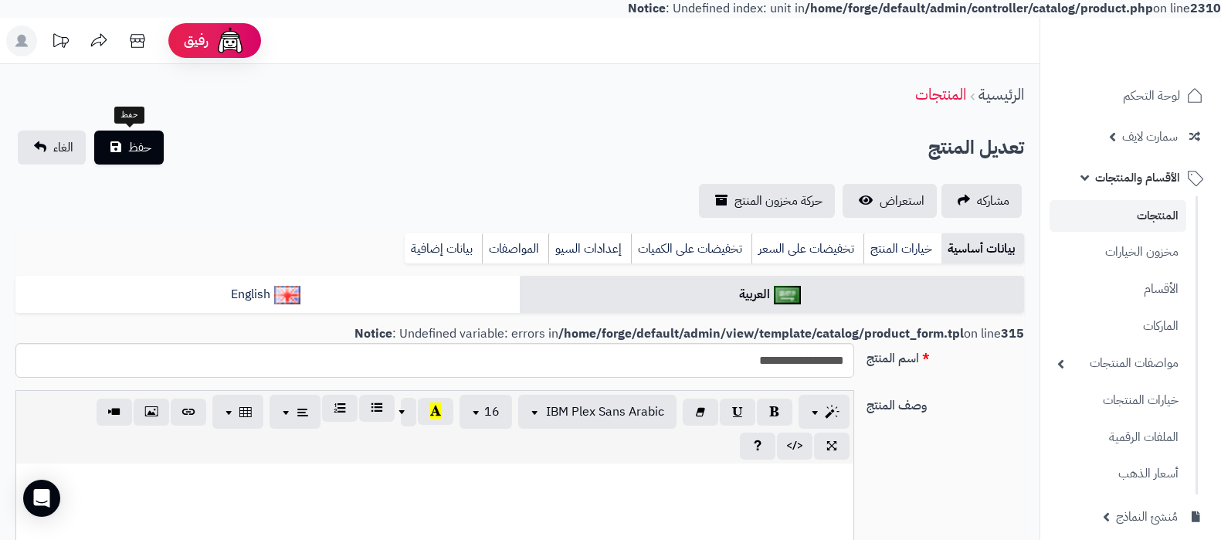
select select
click at [123, 145] on button "حفظ" at bounding box center [129, 148] width 70 height 34
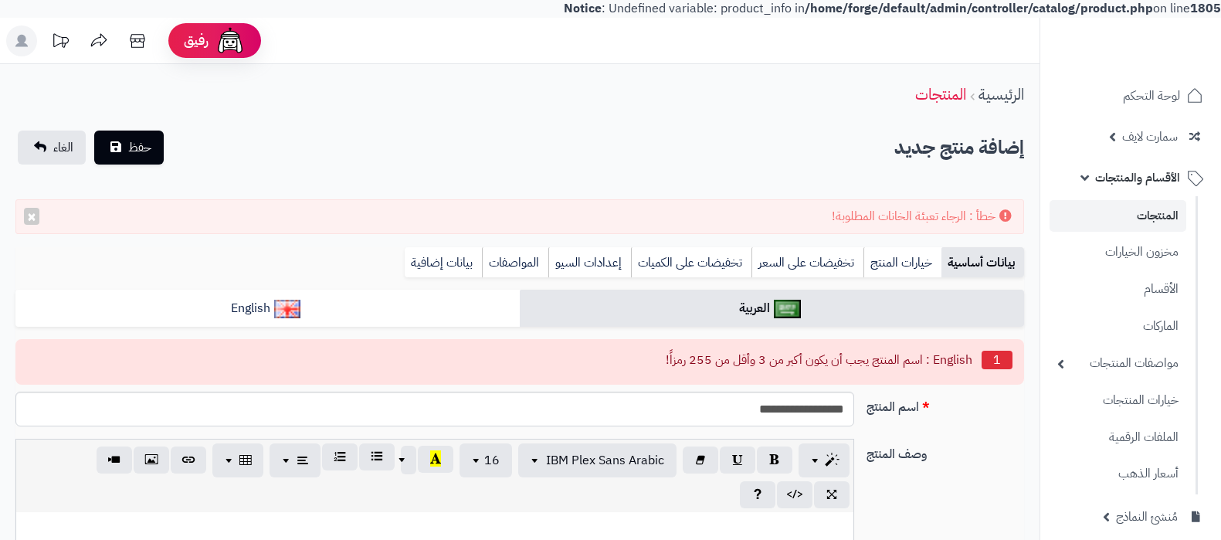
select select
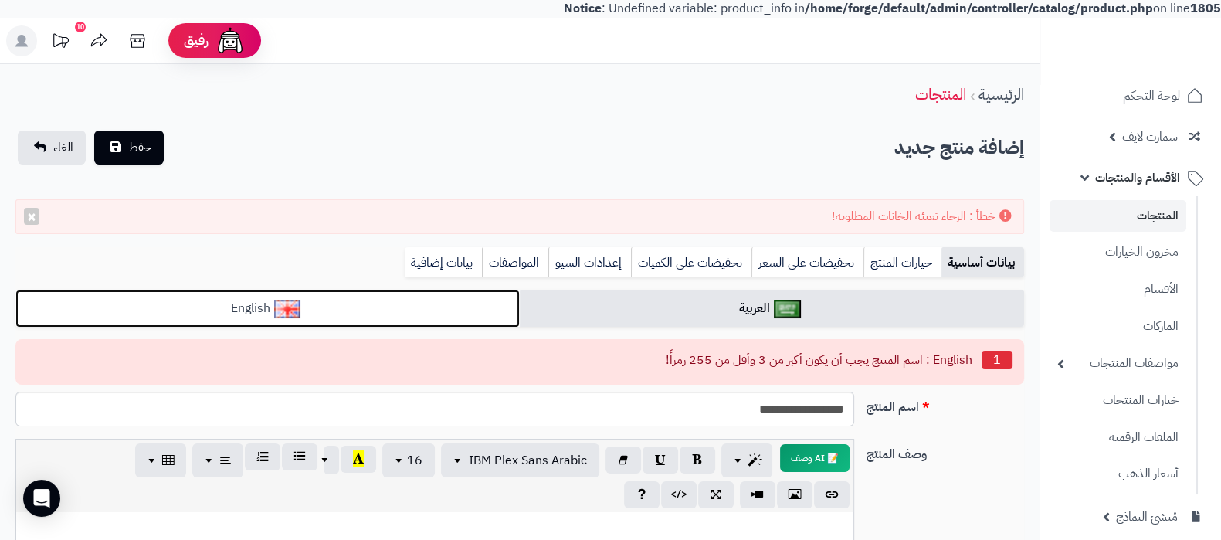
click at [456, 299] on link "English" at bounding box center [267, 309] width 505 height 38
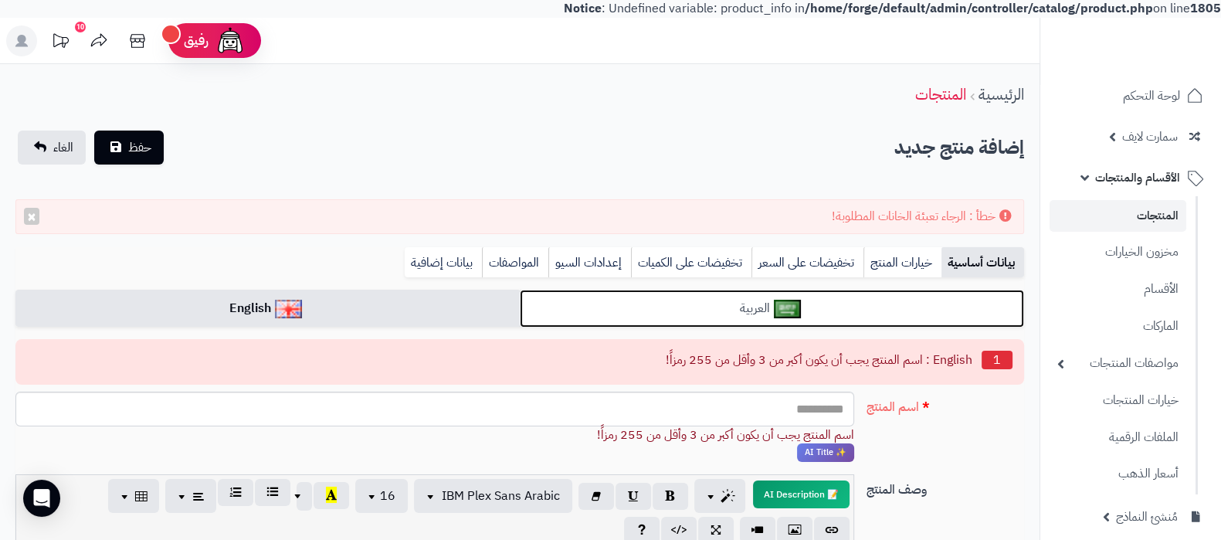
click at [719, 317] on link "العربية" at bounding box center [772, 309] width 505 height 38
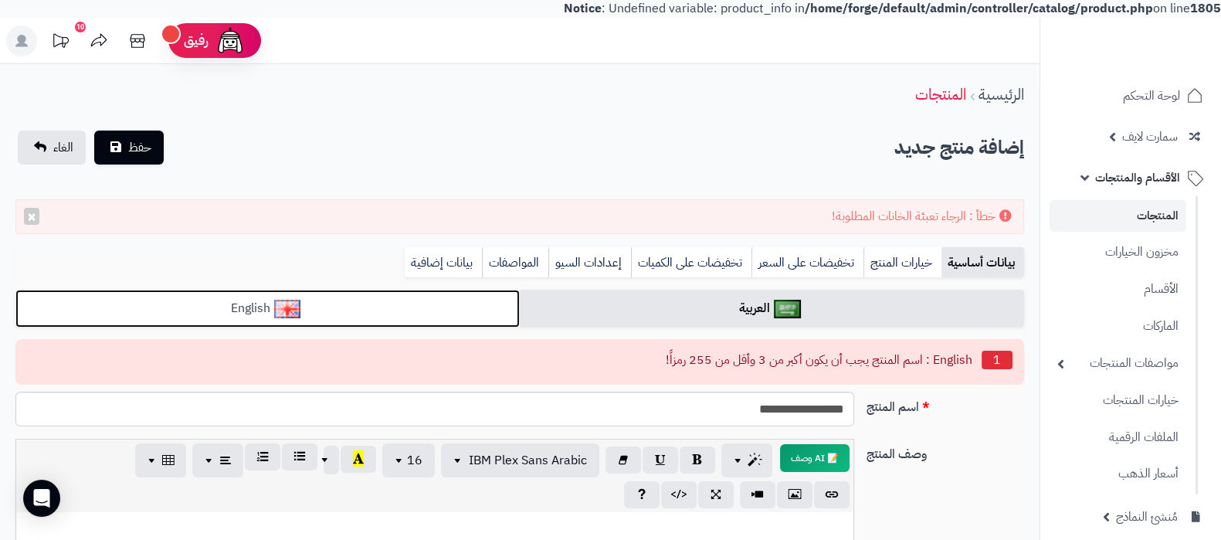
click at [409, 311] on link "English" at bounding box center [267, 309] width 505 height 38
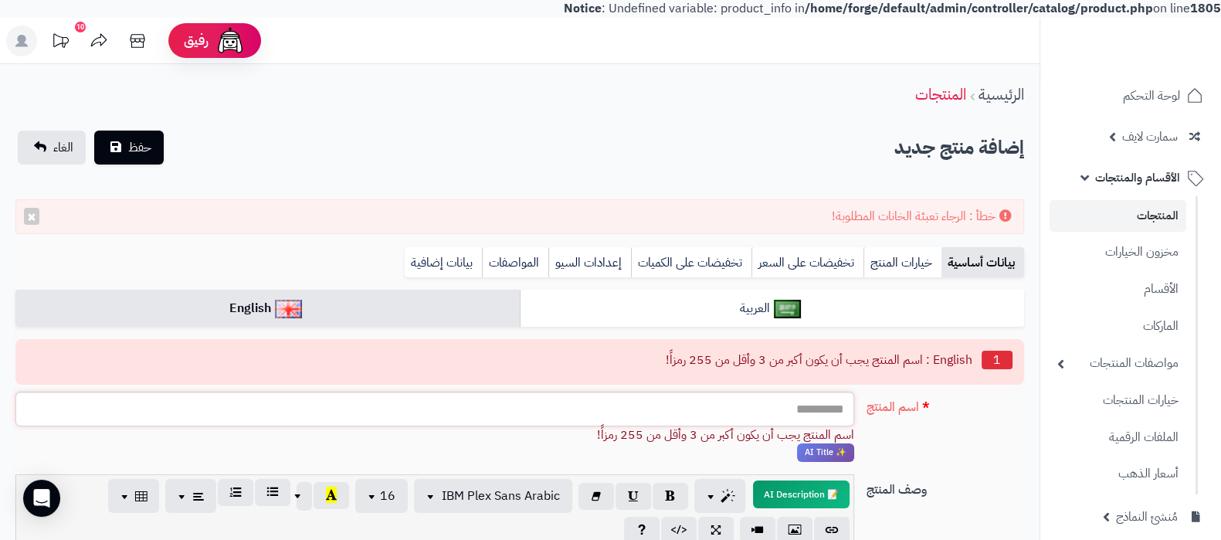
click at [730, 411] on input "اسم المنتج" at bounding box center [434, 409] width 839 height 35
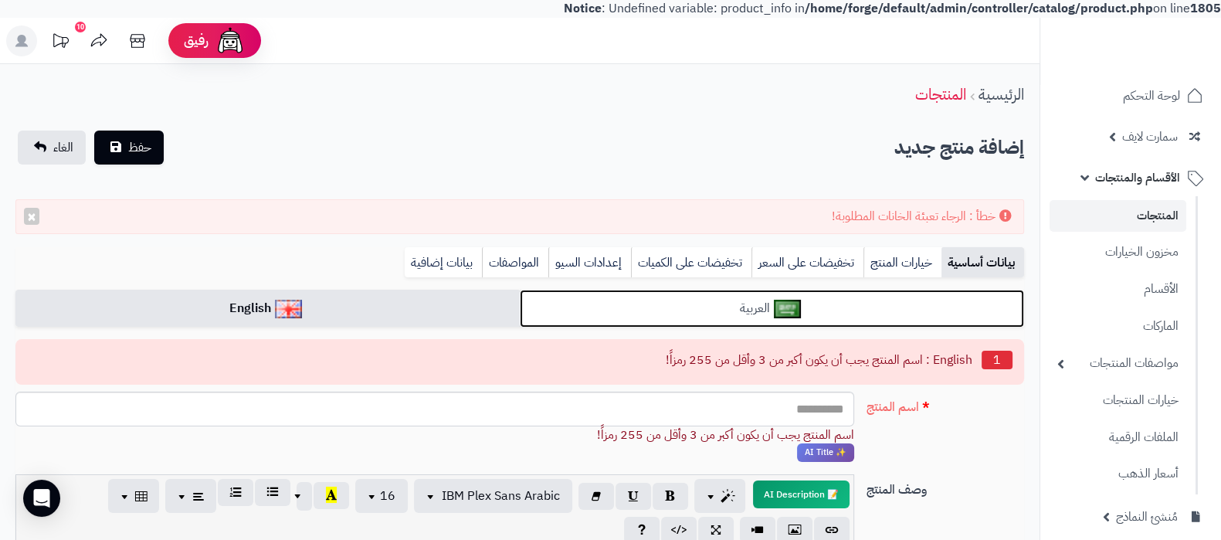
click at [626, 309] on link "العربية" at bounding box center [772, 309] width 505 height 38
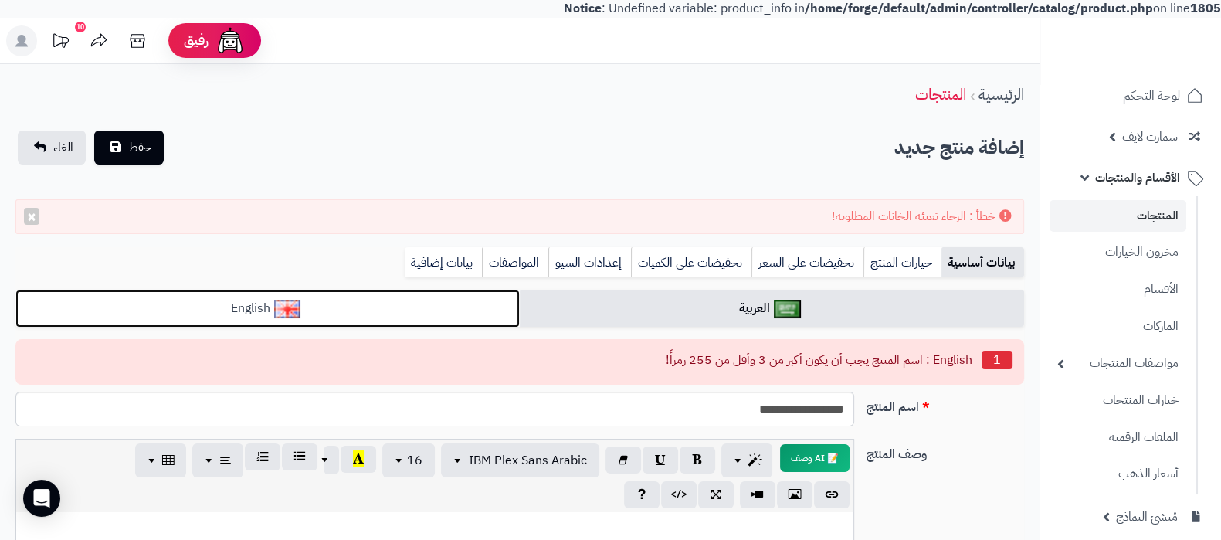
click at [464, 310] on link "English" at bounding box center [267, 309] width 505 height 38
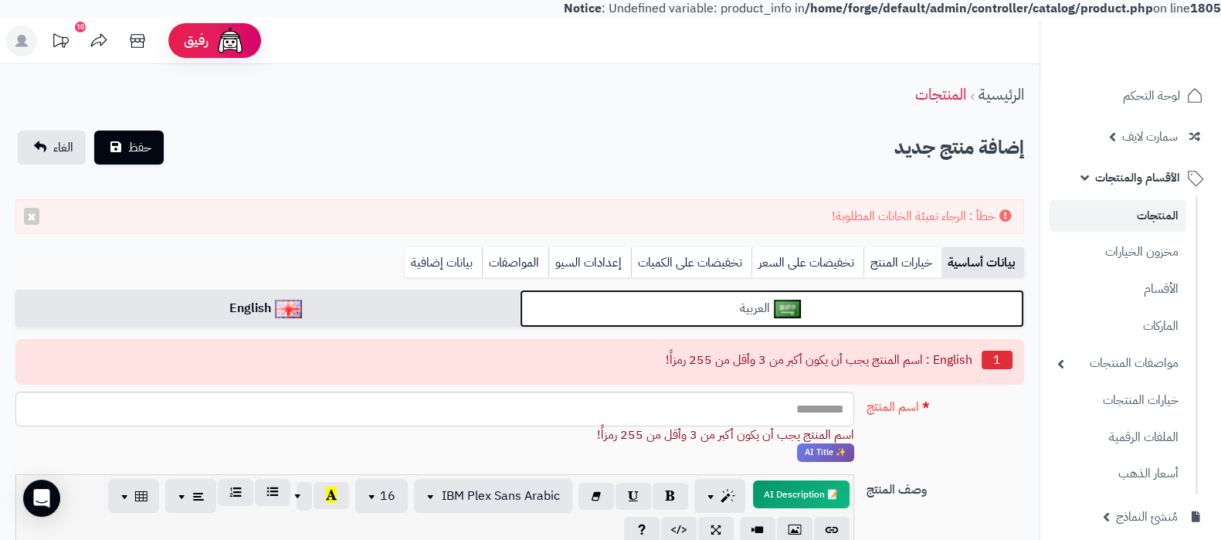
click at [746, 309] on link "العربية" at bounding box center [772, 309] width 505 height 38
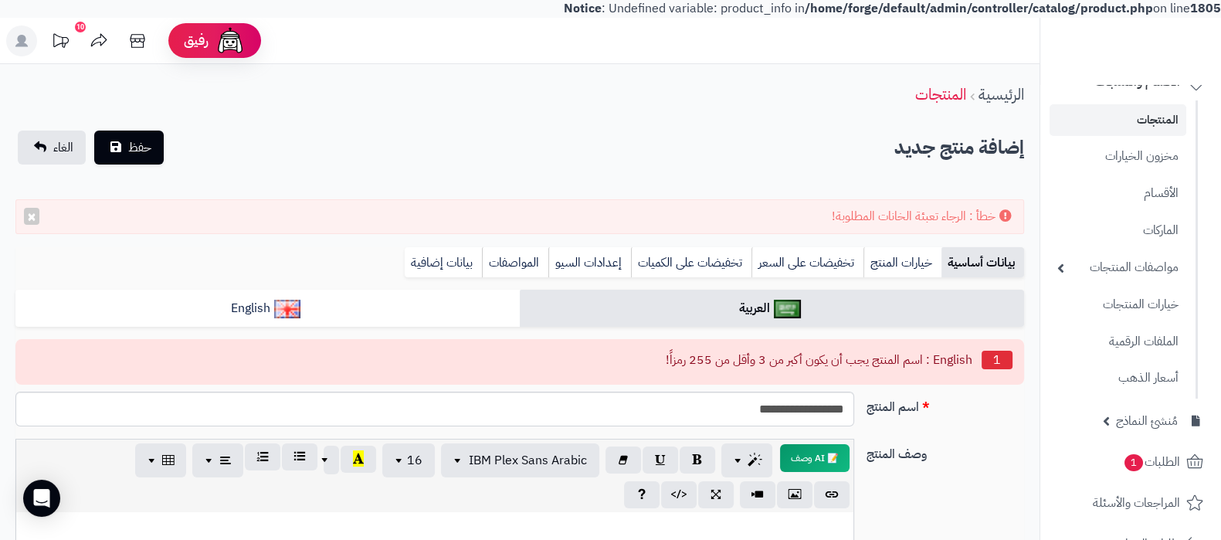
click at [834, 354] on li "English : اسم المنتج يجب أن يكون أكبر من 3 وأقل من 255 رمزاً!" at bounding box center [520, 360] width 986 height 25
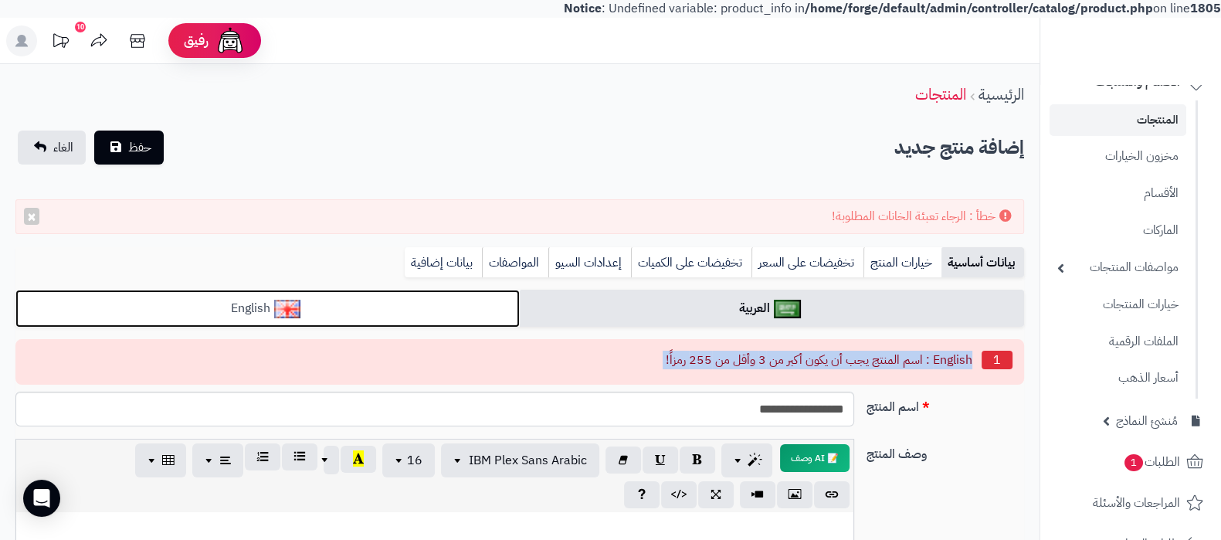
click at [387, 313] on link "English" at bounding box center [267, 309] width 505 height 38
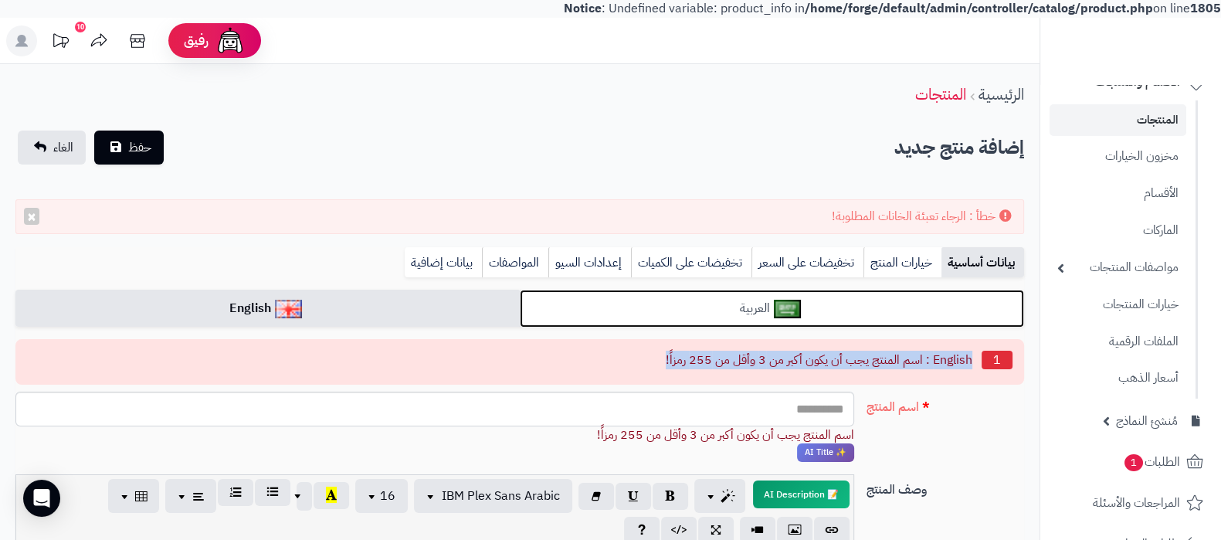
click at [646, 308] on link "العربية" at bounding box center [772, 309] width 505 height 38
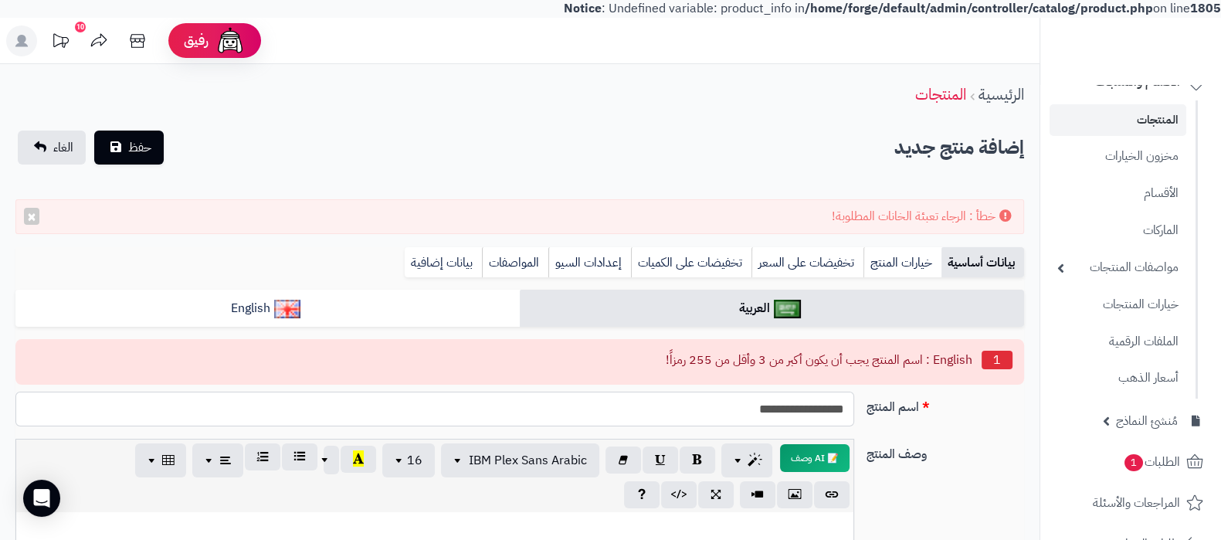
click at [822, 406] on input "**********" at bounding box center [434, 409] width 839 height 35
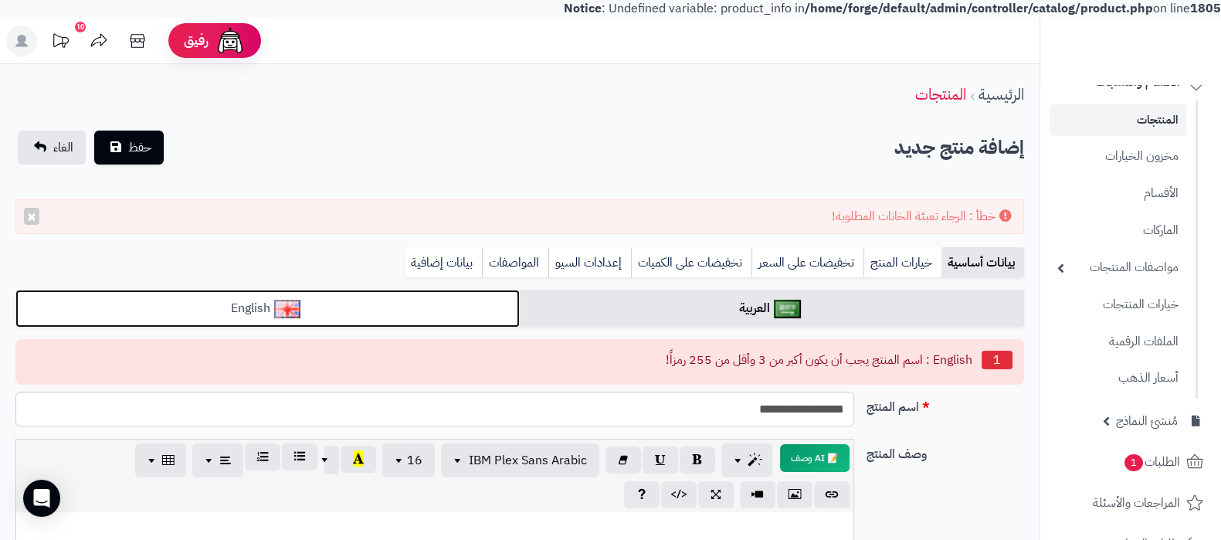
click at [331, 301] on link "English" at bounding box center [267, 309] width 505 height 38
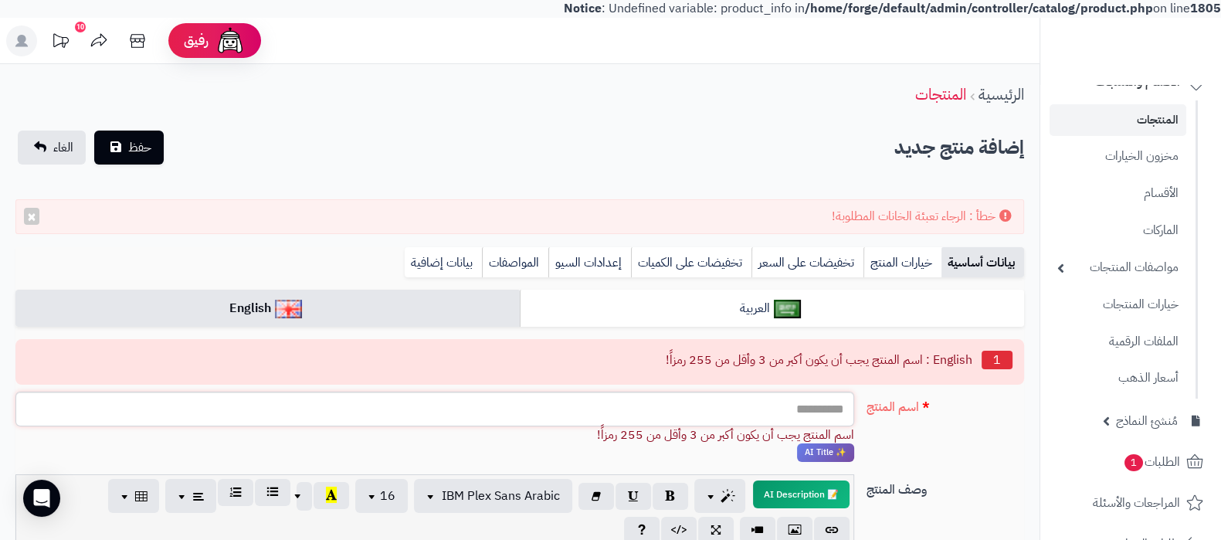
click at [715, 397] on input "اسم المنتج" at bounding box center [434, 409] width 839 height 35
paste input "**********"
type input "**********"
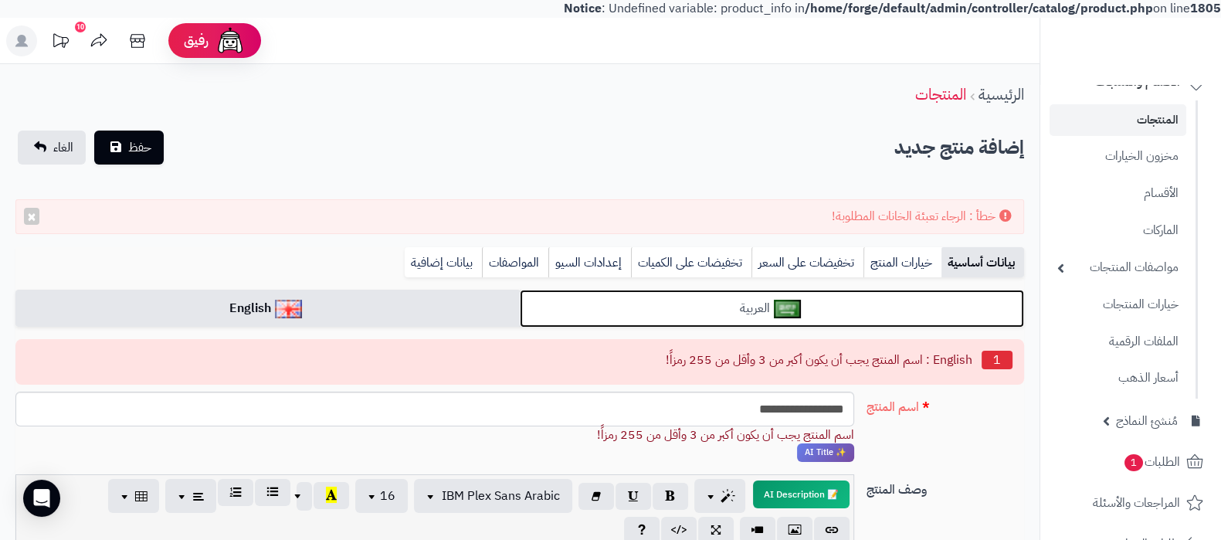
click at [807, 304] on link "العربية" at bounding box center [772, 309] width 505 height 38
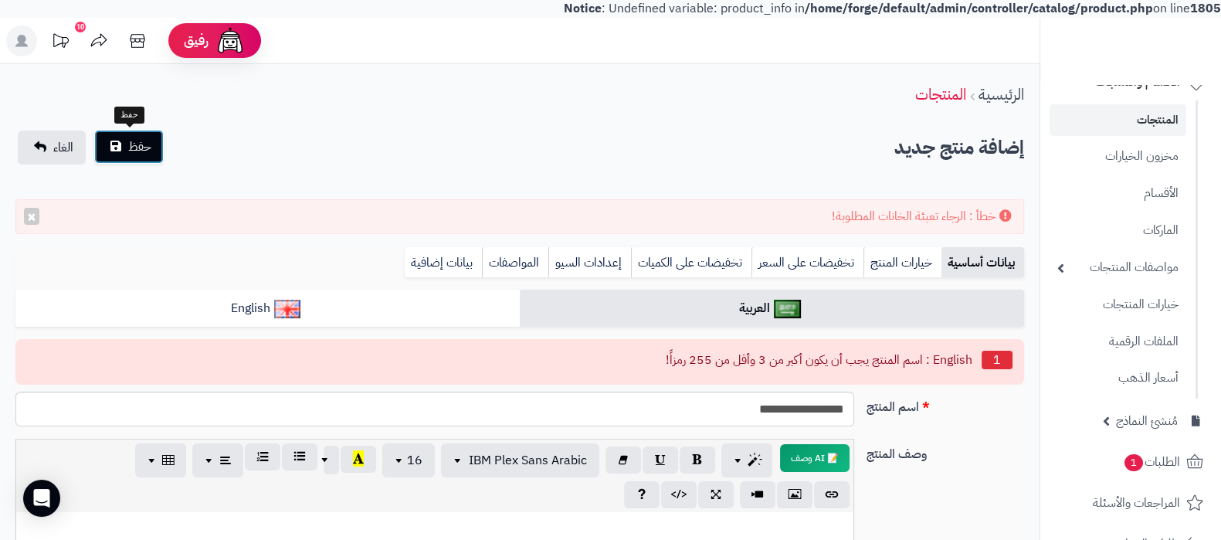
click at [141, 152] on span "حفظ" at bounding box center [139, 147] width 23 height 19
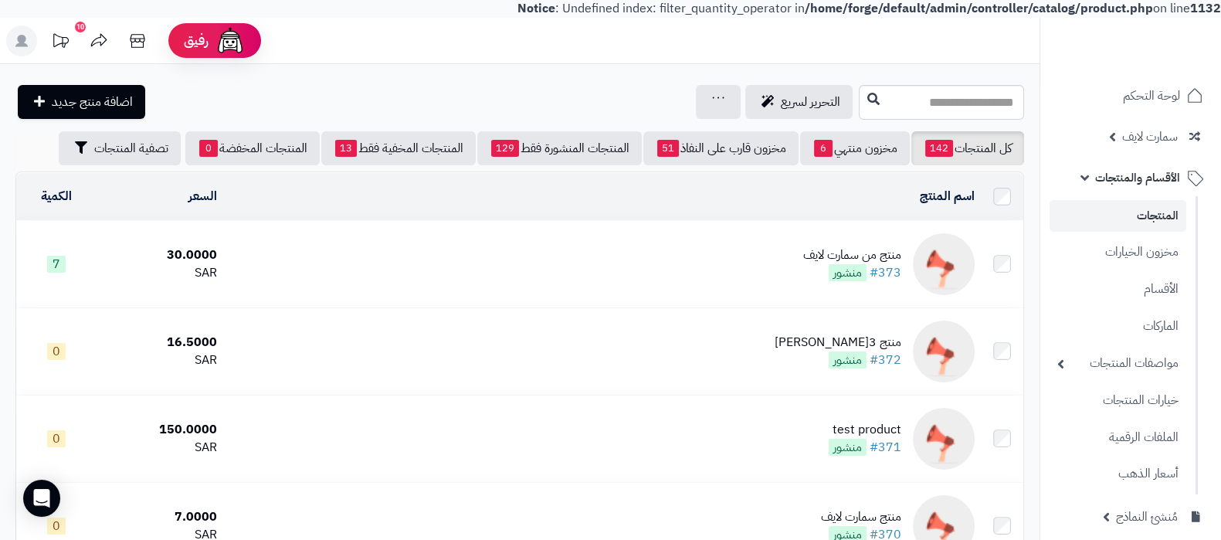
click at [1141, 216] on link "المنتجات" at bounding box center [1118, 216] width 137 height 32
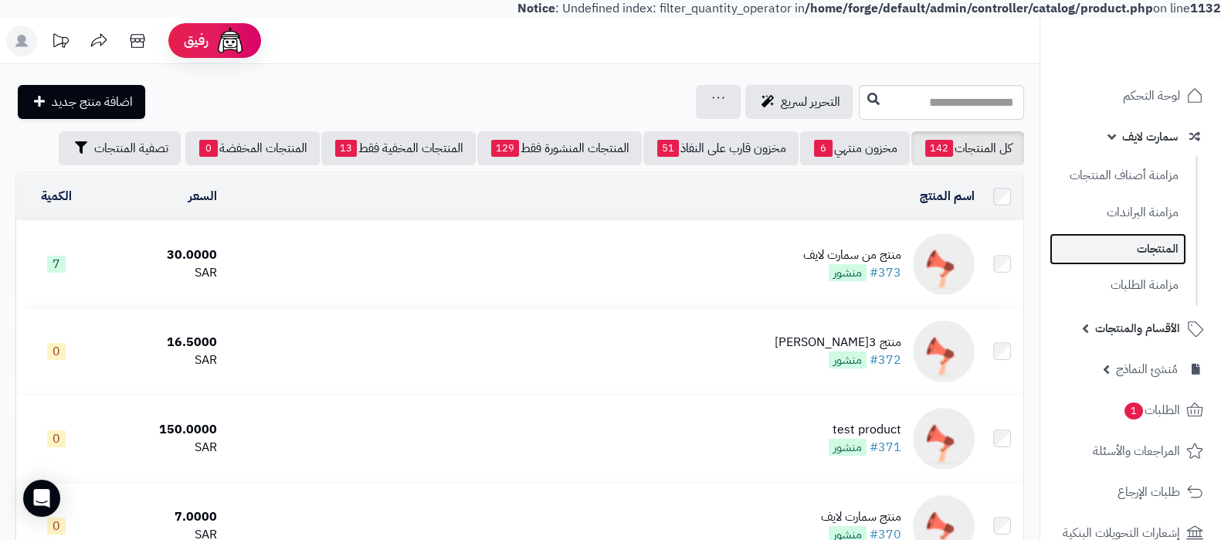
click at [1159, 260] on link "المنتجات" at bounding box center [1118, 249] width 137 height 32
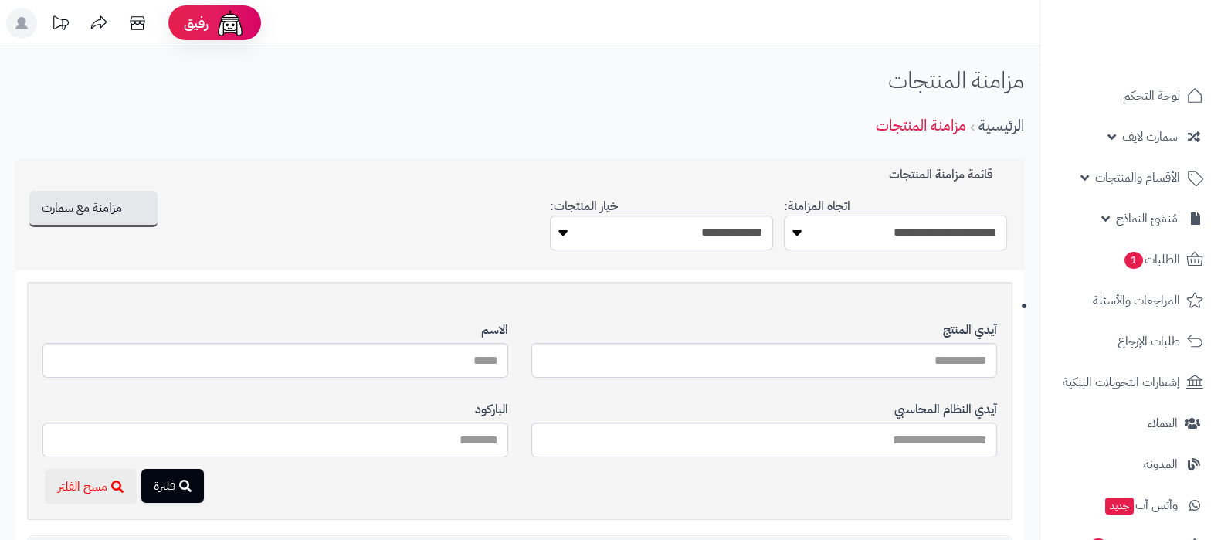
click at [914, 233] on select "**********" at bounding box center [895, 233] width 223 height 35
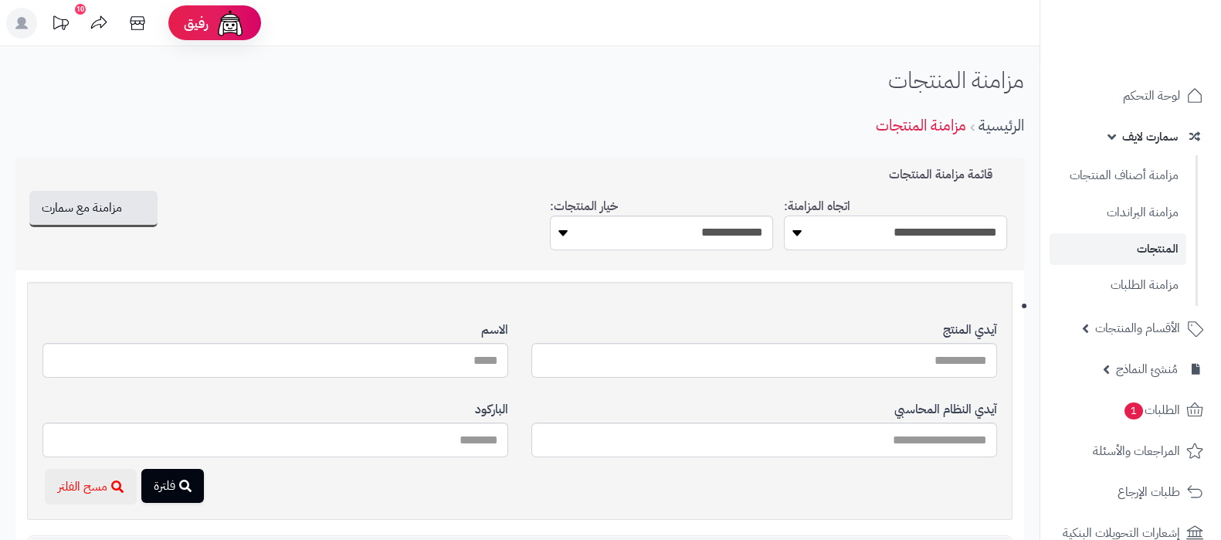
select select "*********"
click at [784, 216] on select "**********" at bounding box center [895, 233] width 223 height 35
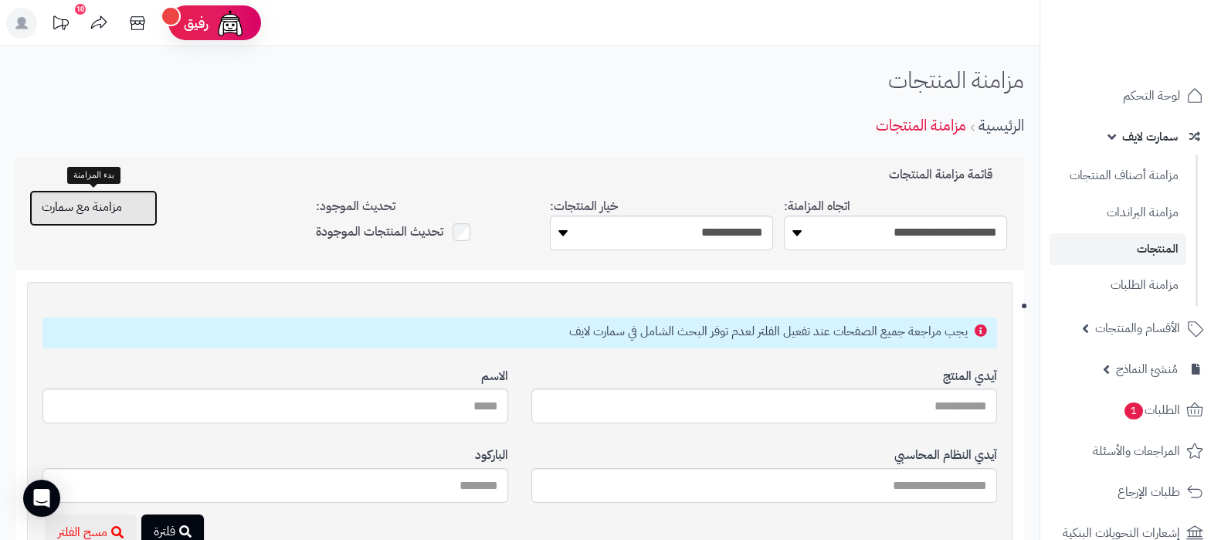
click at [119, 214] on span "مزامنة مع سمارت" at bounding box center [82, 207] width 80 height 19
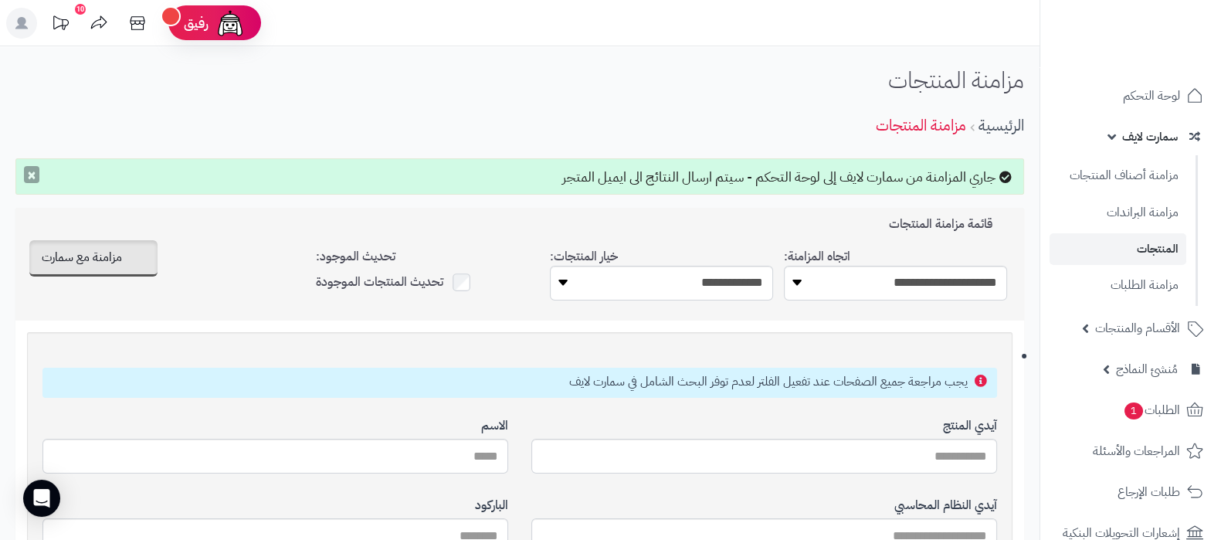
click at [29, 172] on button "×" at bounding box center [31, 174] width 15 height 17
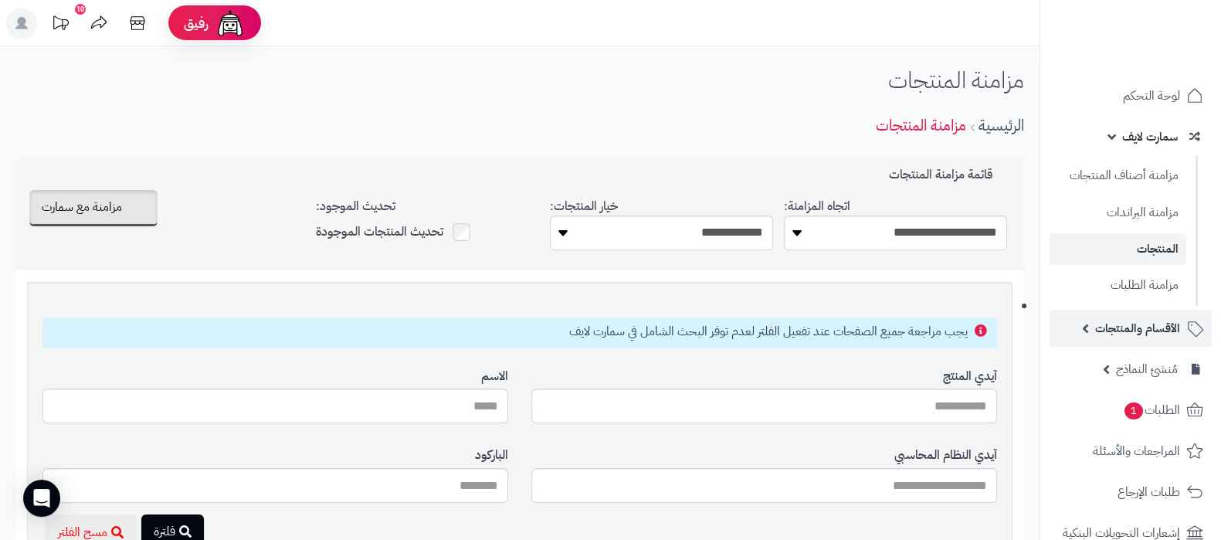
click at [1134, 336] on span "الأقسام والمنتجات" at bounding box center [1138, 329] width 85 height 22
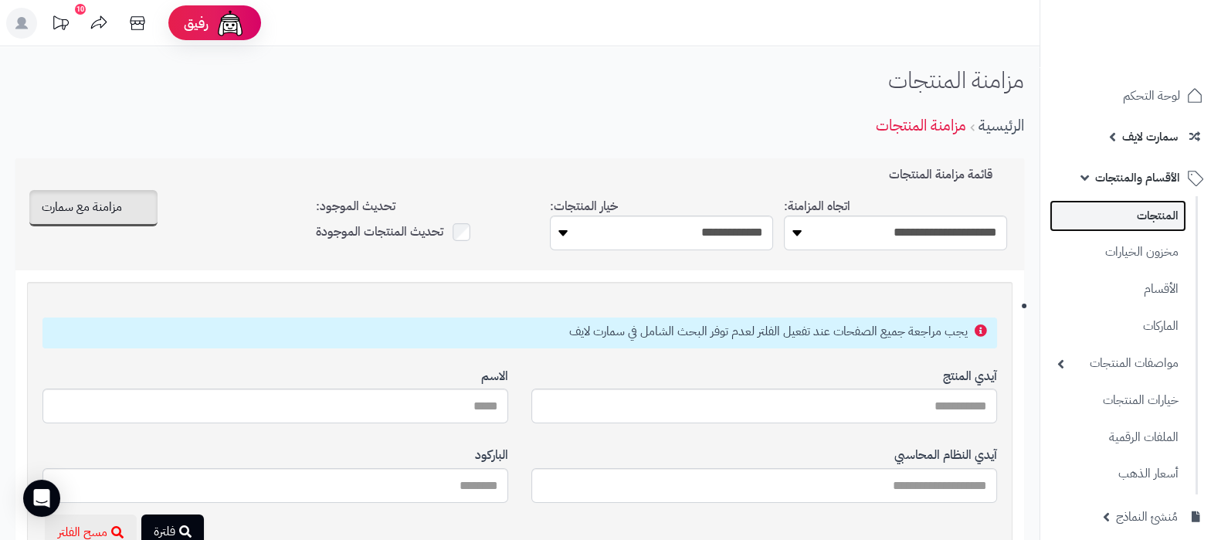
click at [1117, 206] on link "المنتجات" at bounding box center [1118, 216] width 137 height 32
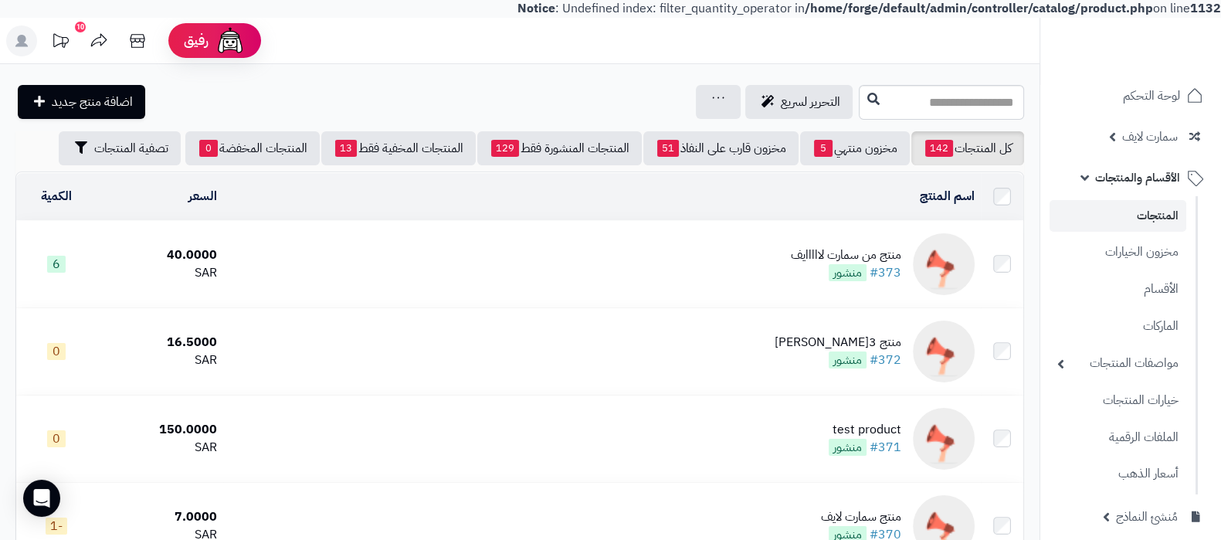
click at [808, 250] on div "منتج من سمارت لااااايف" at bounding box center [846, 255] width 110 height 18
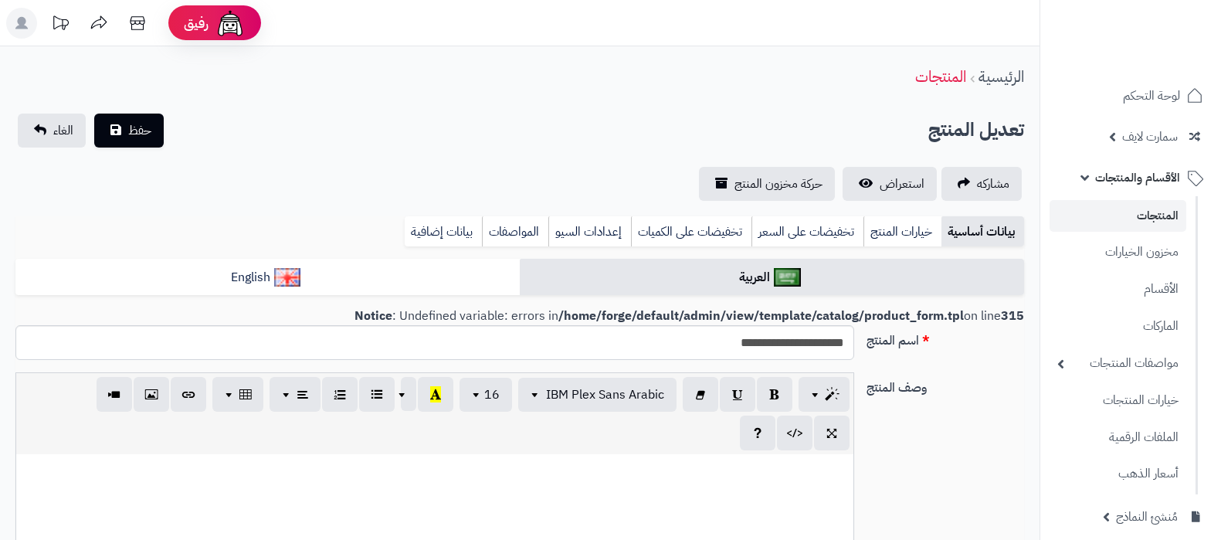
select select
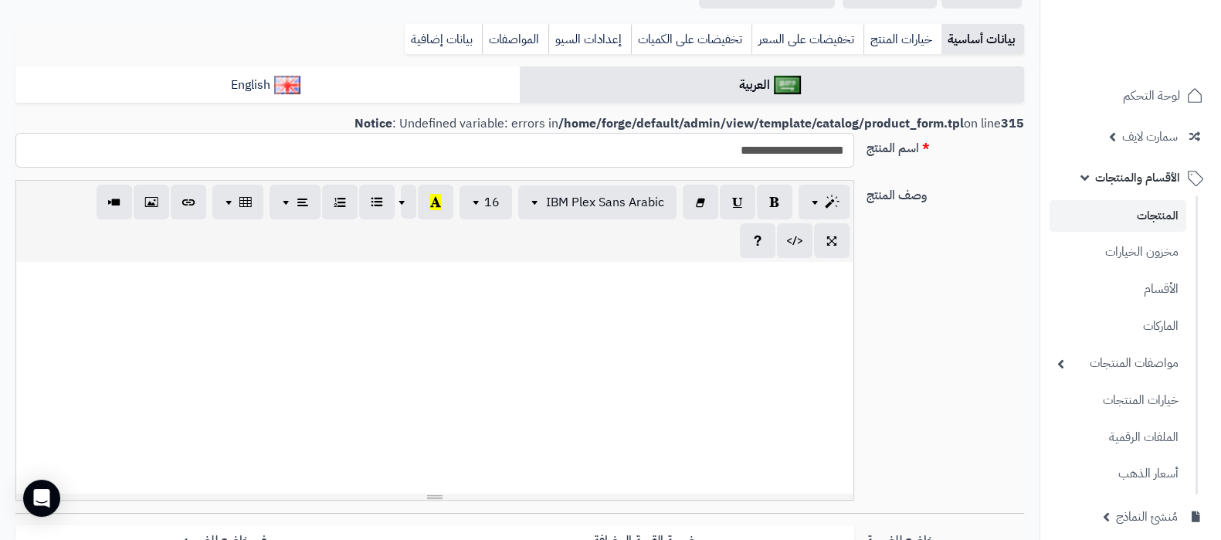
scroll to position [192, 0]
click at [753, 144] on input "**********" at bounding box center [434, 150] width 839 height 35
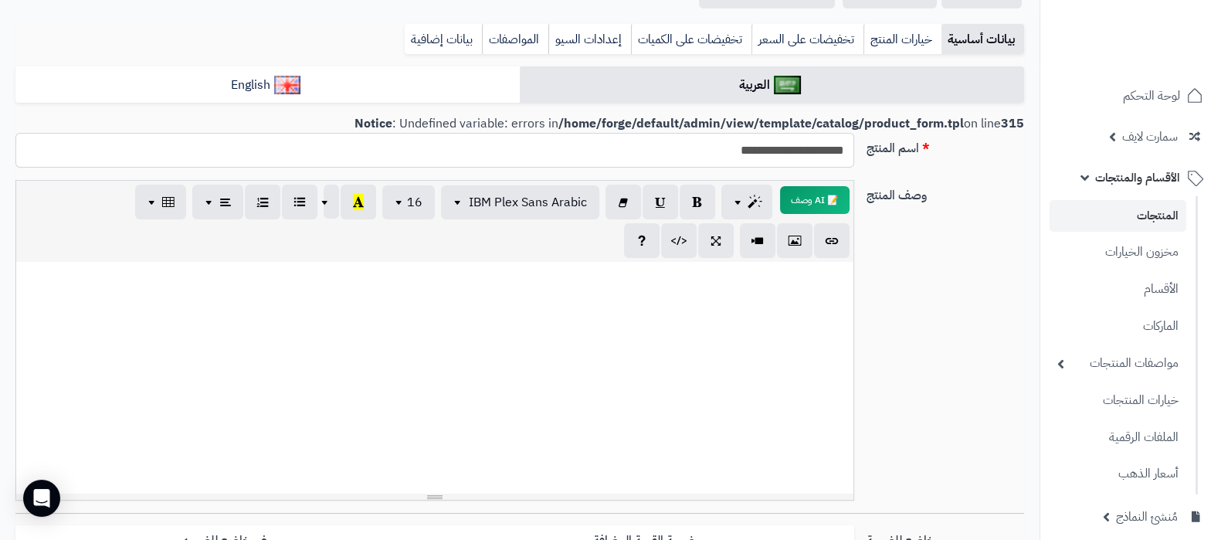
click at [792, 154] on input "**********" at bounding box center [434, 150] width 839 height 35
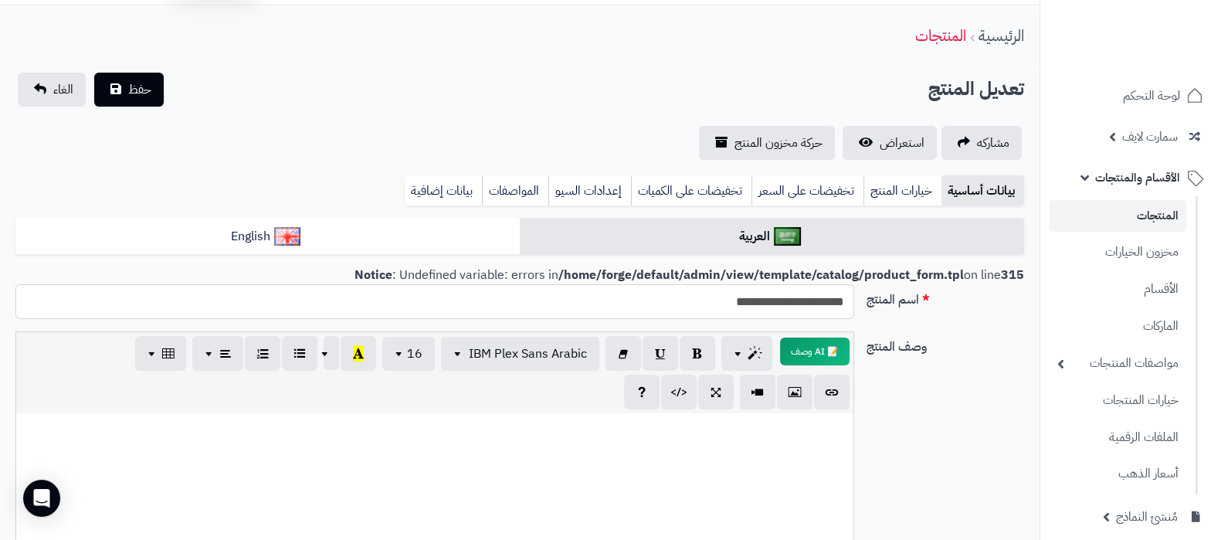
scroll to position [0, 0]
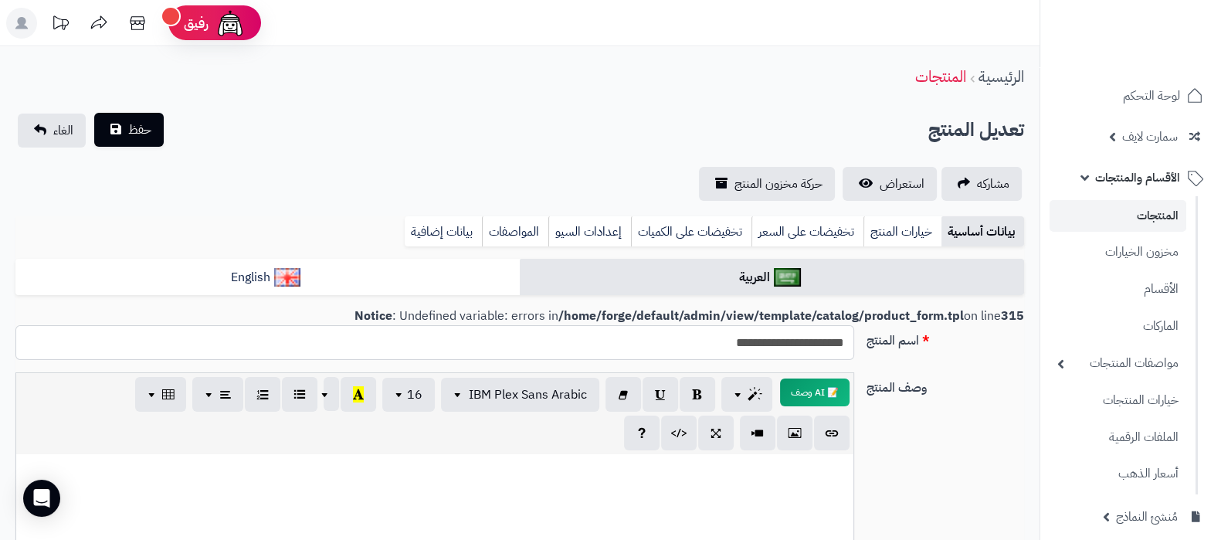
type input "**********"
click at [139, 121] on span "حفظ" at bounding box center [139, 130] width 23 height 19
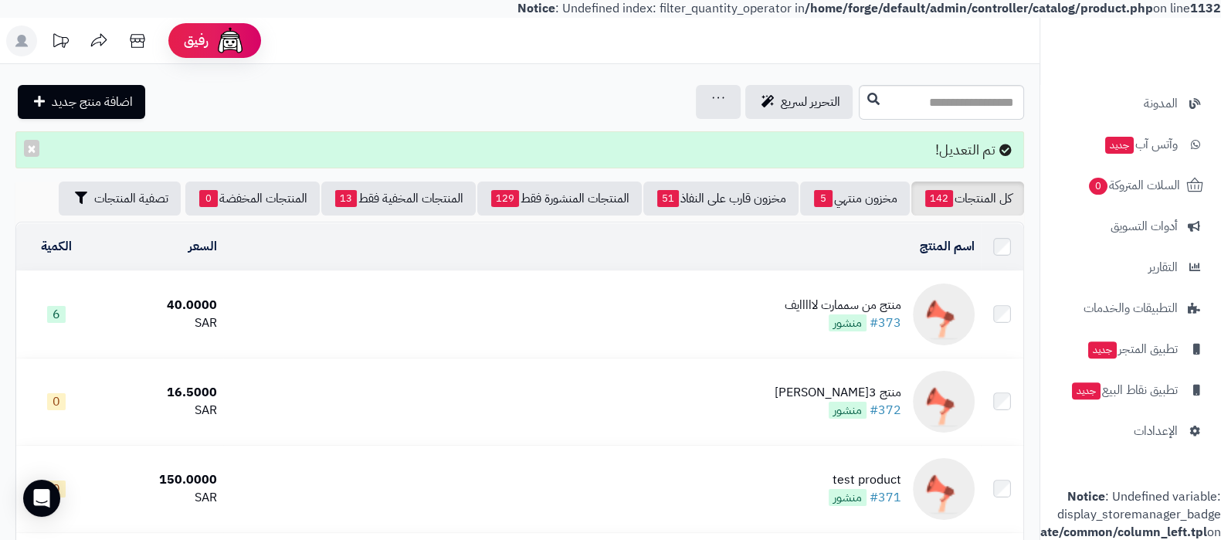
scroll to position [481, 0]
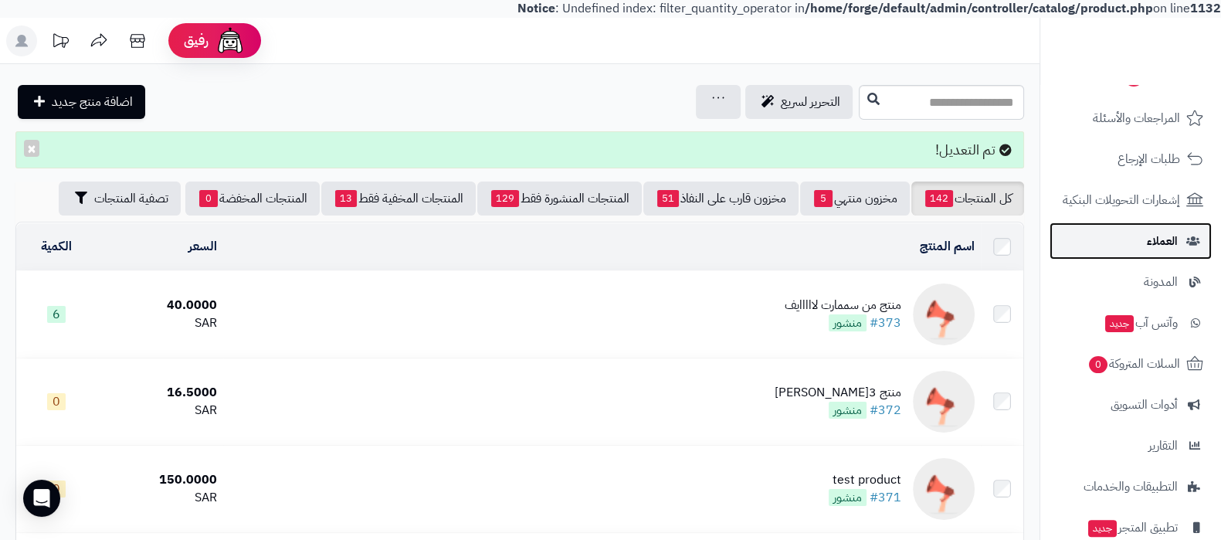
click at [1147, 246] on span "العملاء" at bounding box center [1162, 241] width 31 height 22
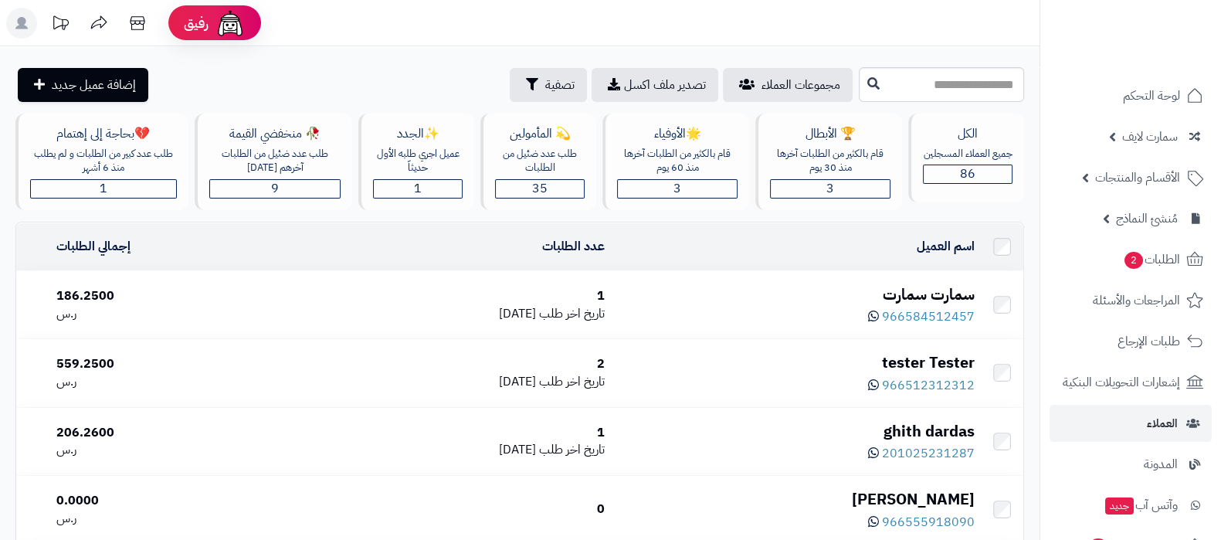
click at [904, 291] on div "سمارت سمارت" at bounding box center [796, 295] width 358 height 22
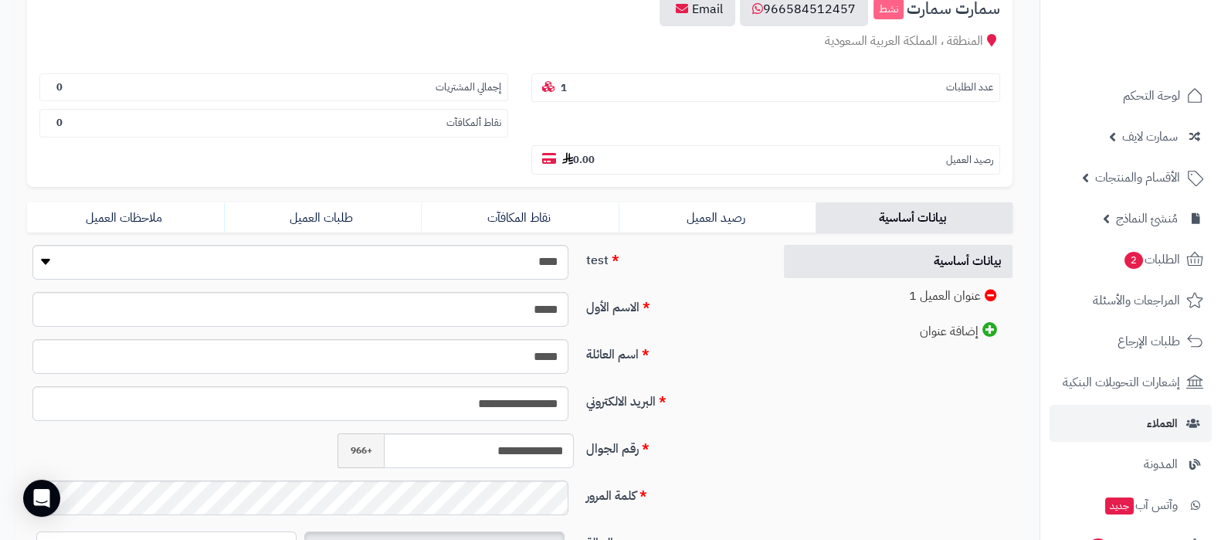
scroll to position [290, 0]
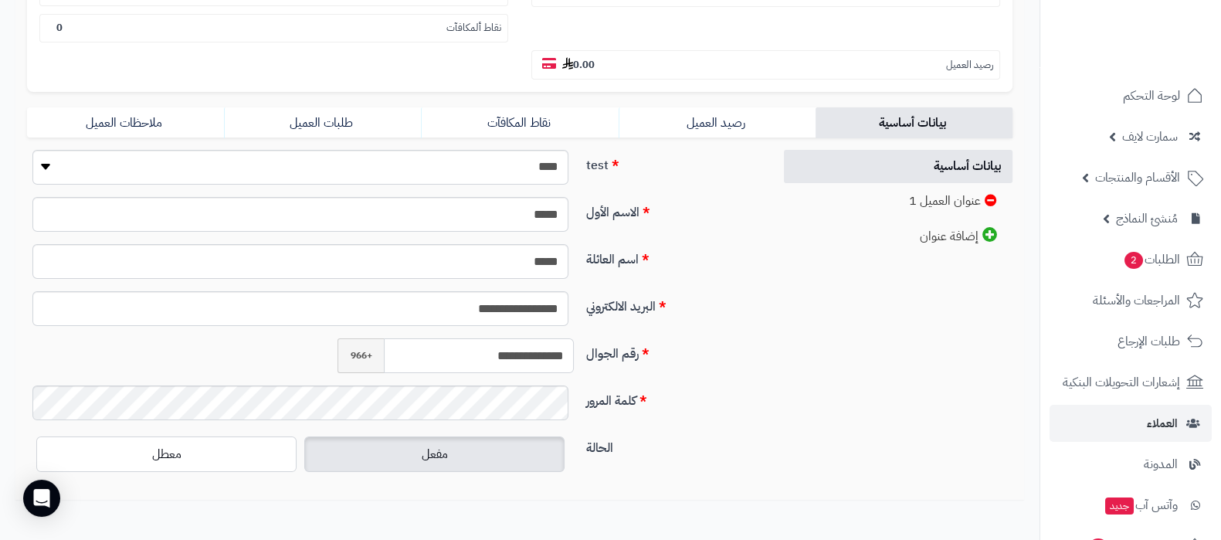
drag, startPoint x: 532, startPoint y: 353, endPoint x: 547, endPoint y: 353, distance: 14.7
click at [547, 353] on input "**********" at bounding box center [479, 355] width 190 height 35
click at [536, 353] on input "**********" at bounding box center [479, 355] width 190 height 35
click at [1155, 419] on span "العملاء" at bounding box center [1162, 424] width 31 height 22
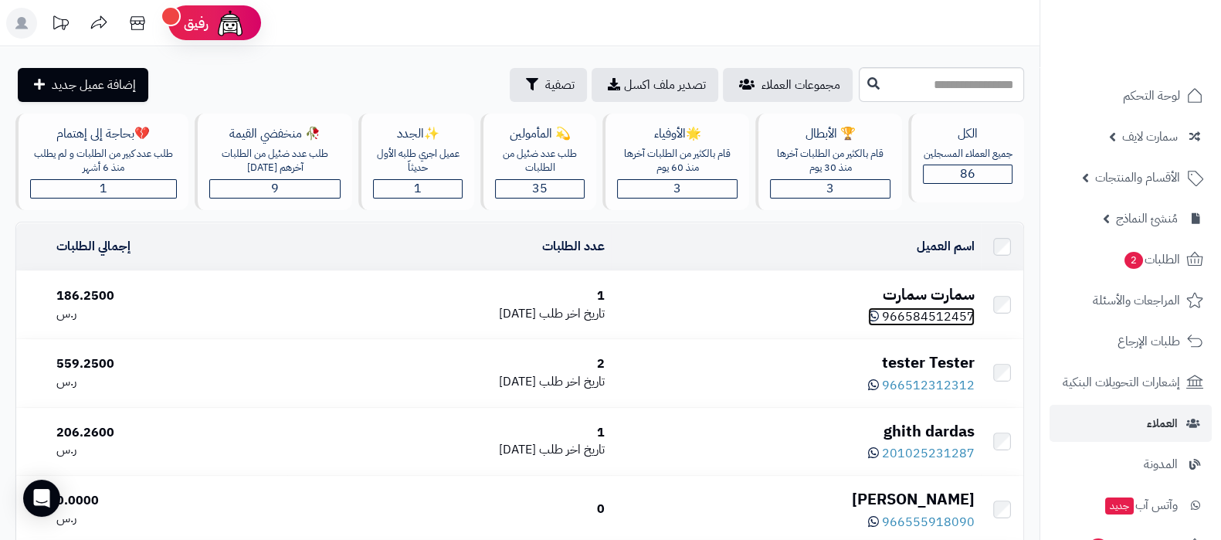
click at [933, 309] on span "966584512457" at bounding box center [928, 316] width 93 height 19
click at [916, 288] on div "سمارت سمارت" at bounding box center [796, 295] width 358 height 22
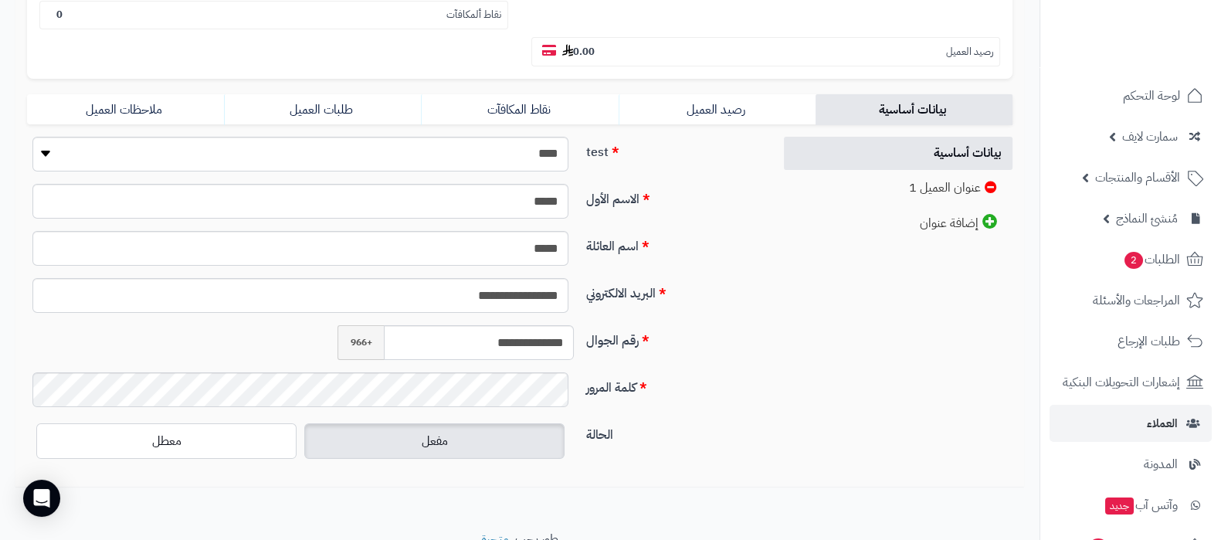
scroll to position [273, 0]
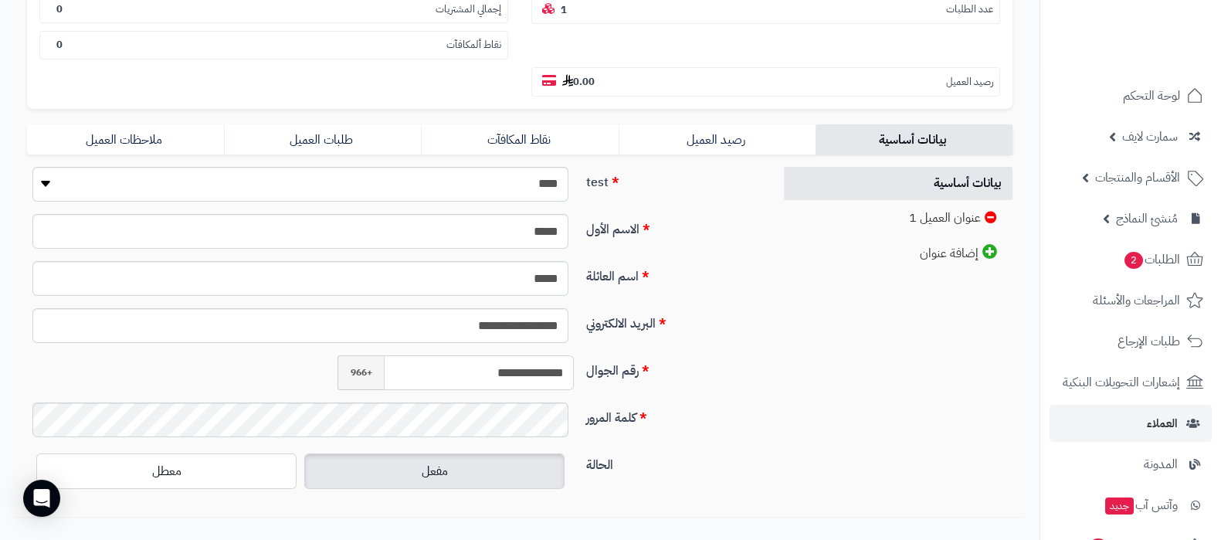
click at [538, 382] on input "**********" at bounding box center [479, 372] width 190 height 35
click at [534, 377] on input "**********" at bounding box center [479, 372] width 190 height 35
click at [527, 380] on input "**********" at bounding box center [479, 372] width 190 height 35
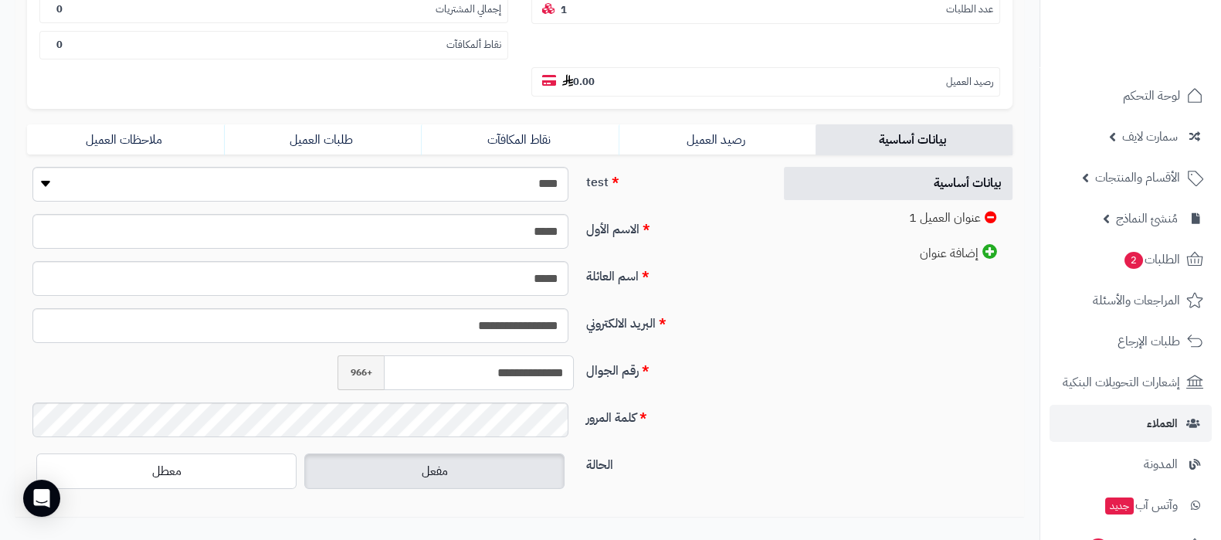
click at [527, 380] on input "**********" at bounding box center [479, 372] width 190 height 35
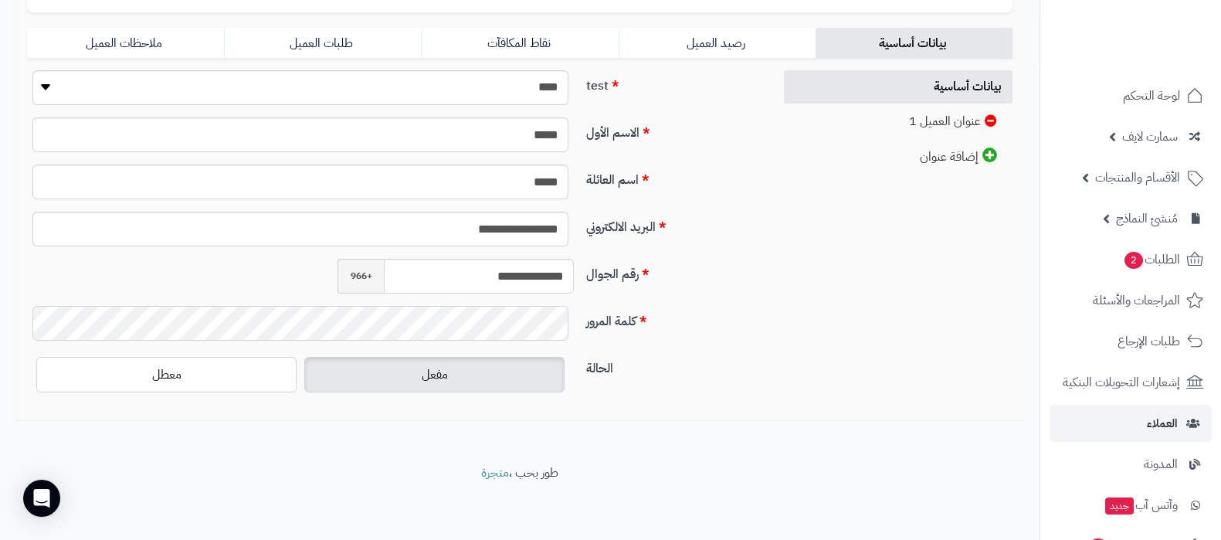
click at [819, 334] on div "**********" at bounding box center [519, 239] width 1009 height 338
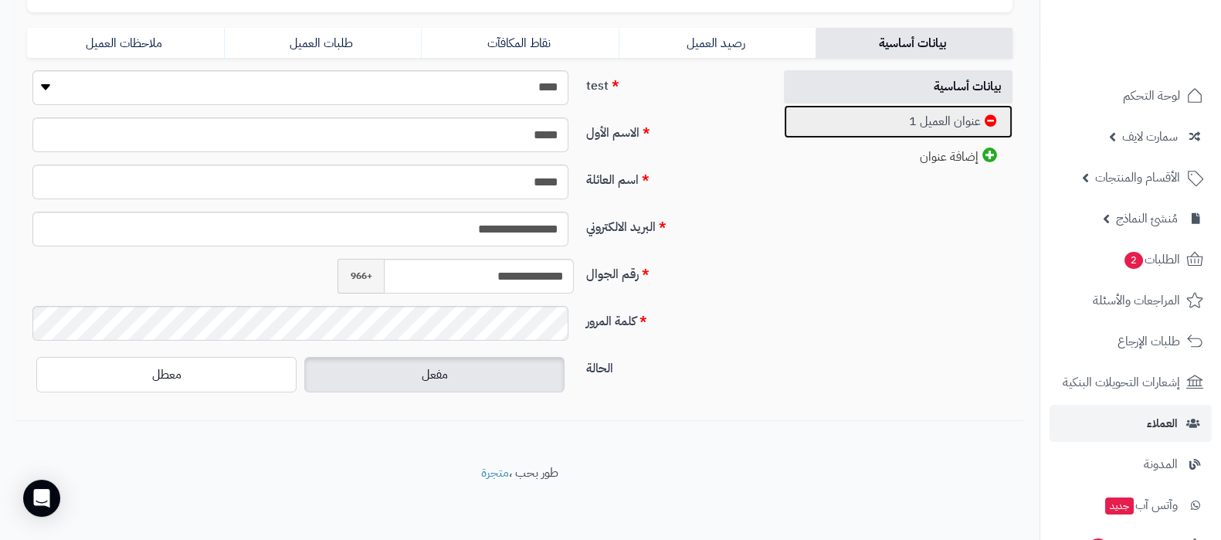
click at [927, 114] on link "عنوان العميل 1" at bounding box center [898, 121] width 229 height 33
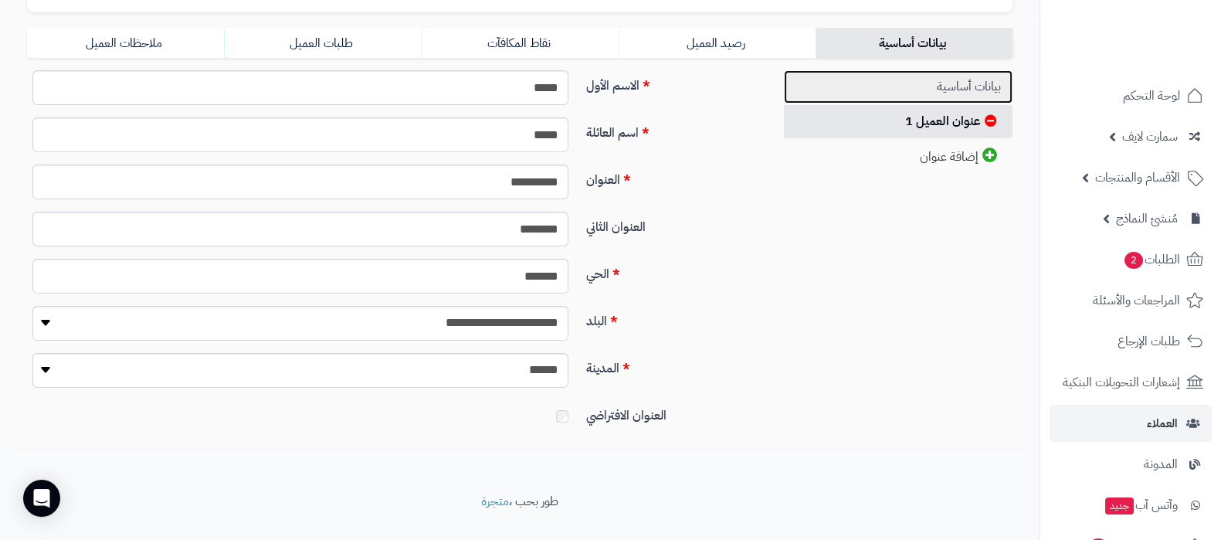
click at [919, 87] on link "بيانات أساسية" at bounding box center [898, 86] width 229 height 33
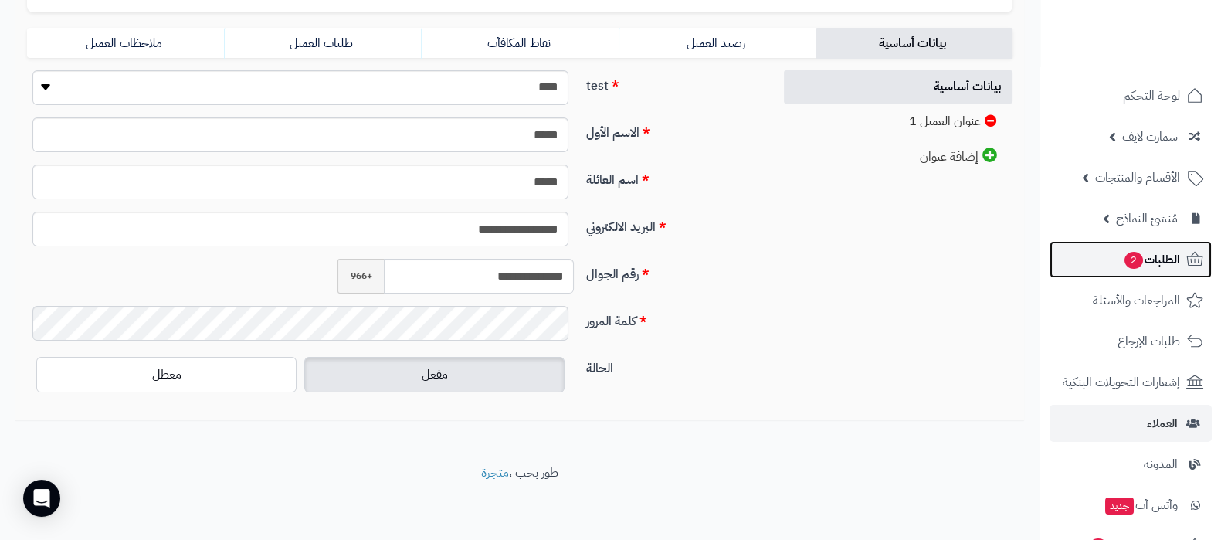
click at [1136, 255] on span "2" at bounding box center [1134, 260] width 19 height 17
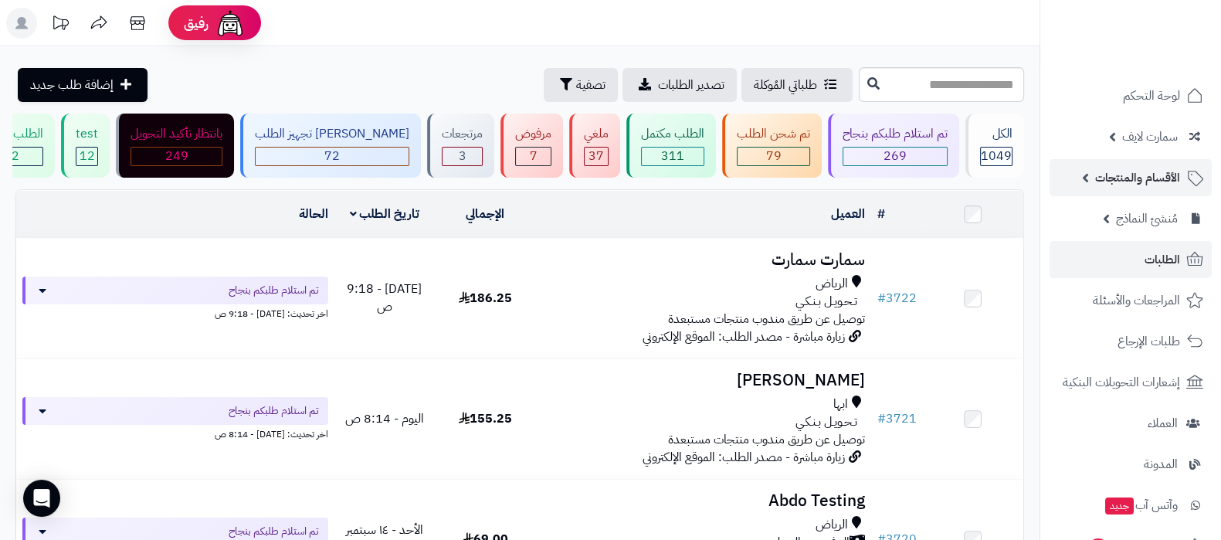
click at [1115, 185] on span "الأقسام والمنتجات" at bounding box center [1138, 178] width 85 height 22
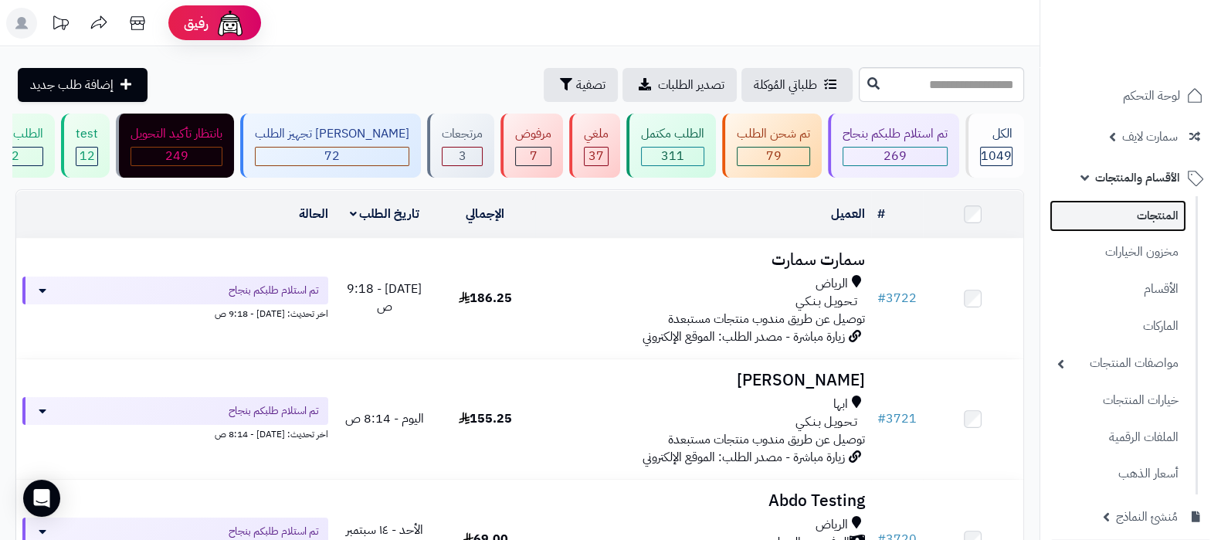
click at [1138, 216] on link "المنتجات" at bounding box center [1118, 216] width 137 height 32
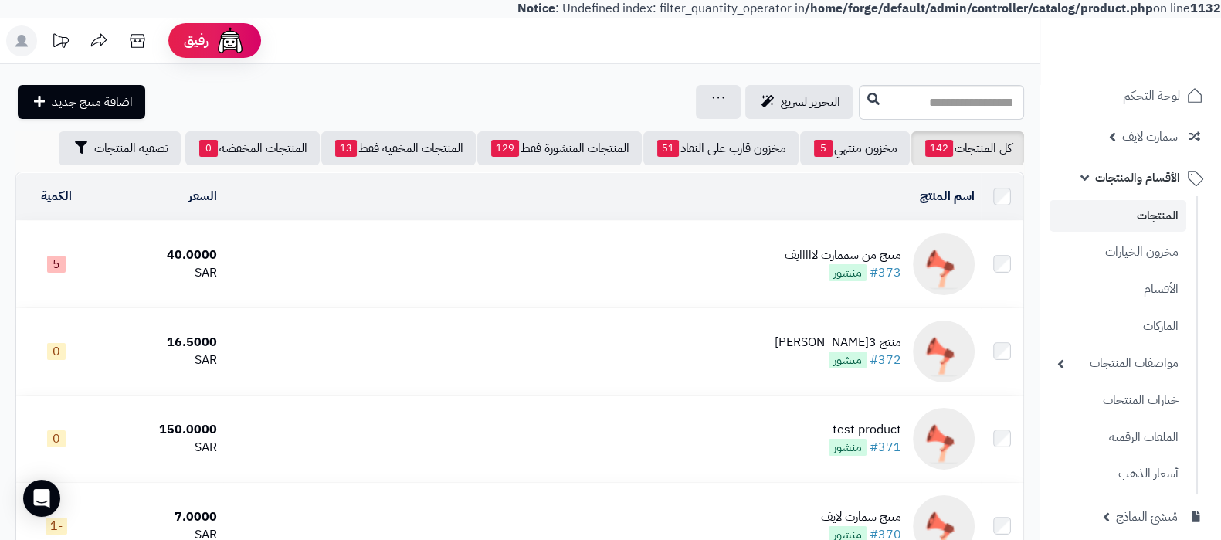
click at [811, 250] on div "منتج من سممارت لااااايف" at bounding box center [843, 255] width 117 height 18
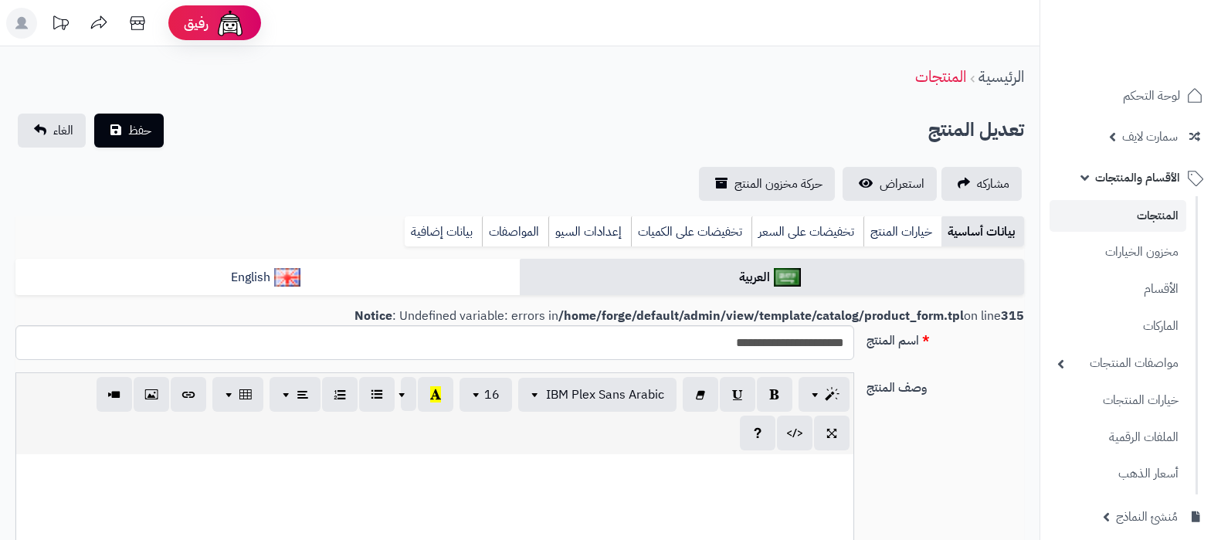
select select
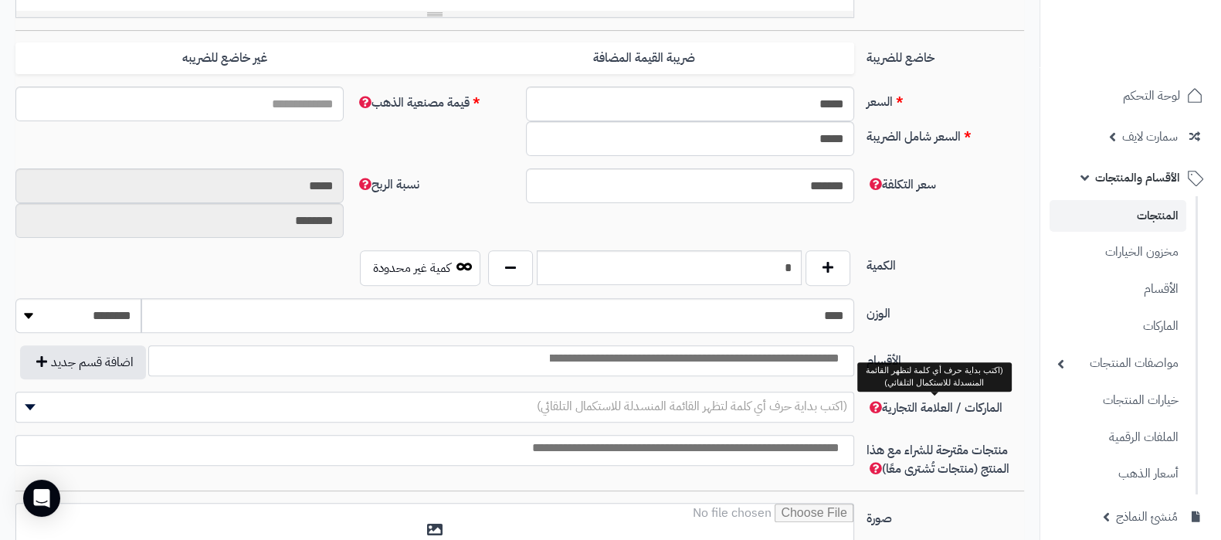
scroll to position [772, 0]
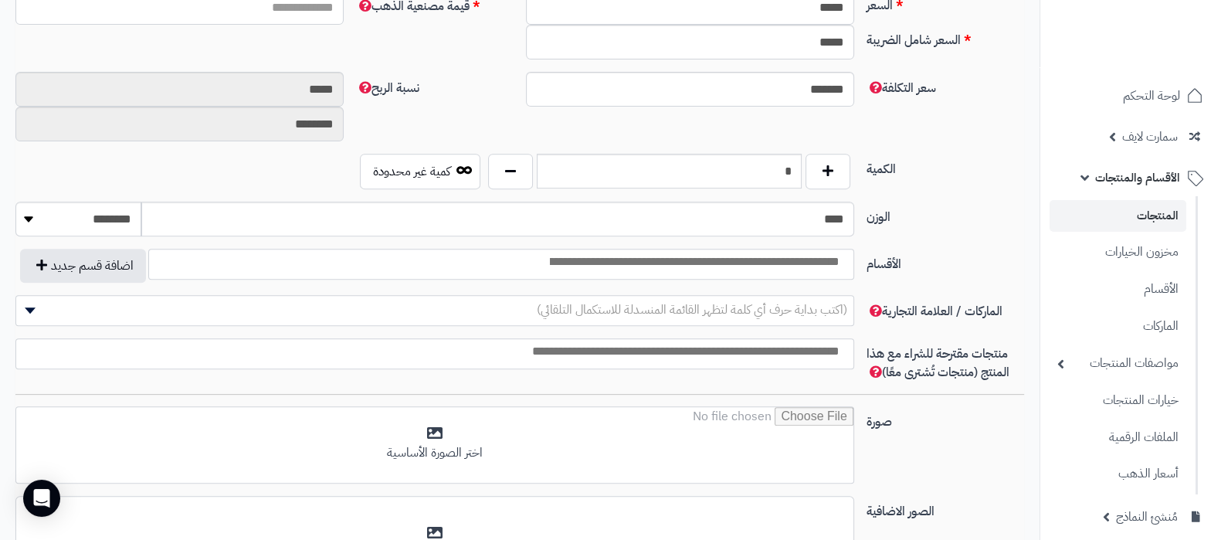
click at [707, 266] on input "search" at bounding box center [694, 262] width 312 height 18
click at [939, 249] on label "الأقسام" at bounding box center [946, 261] width 170 height 25
click at [855, 248] on select "**********" at bounding box center [855, 249] width 2 height 2
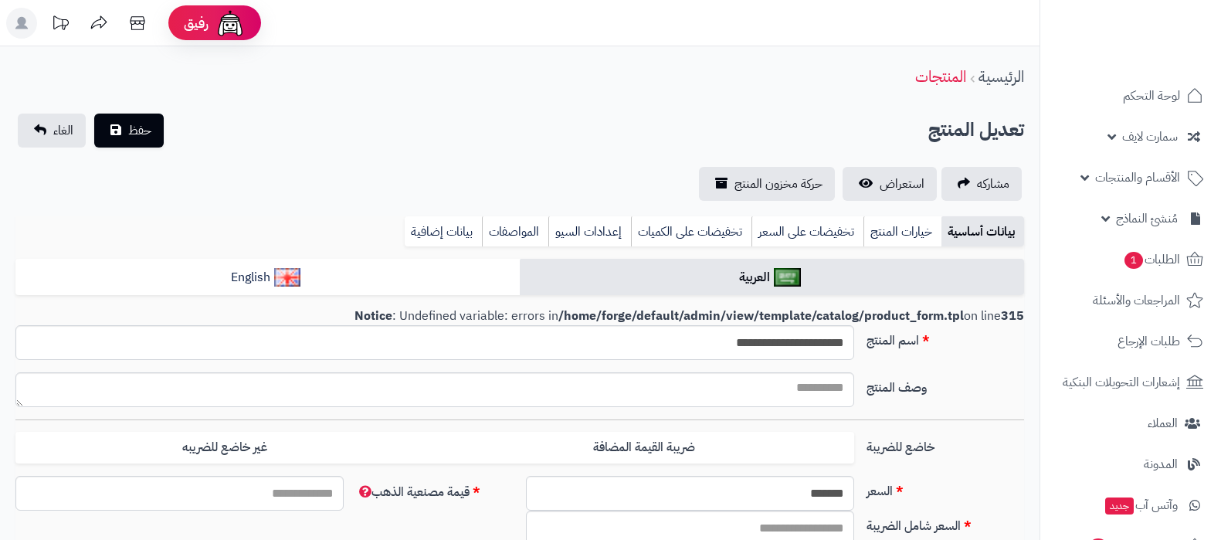
select select
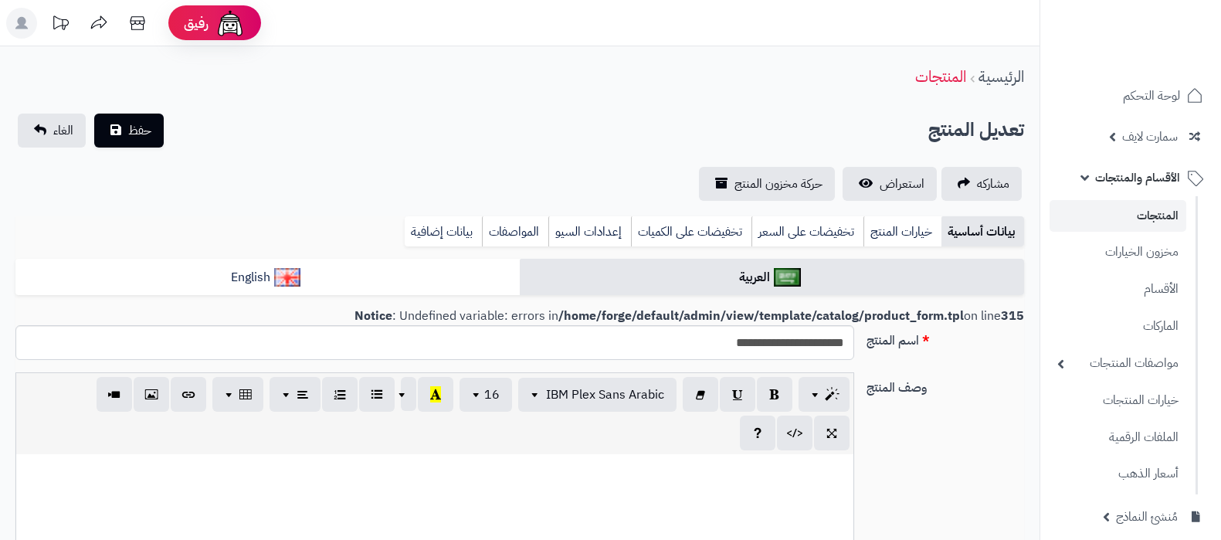
type input "*****"
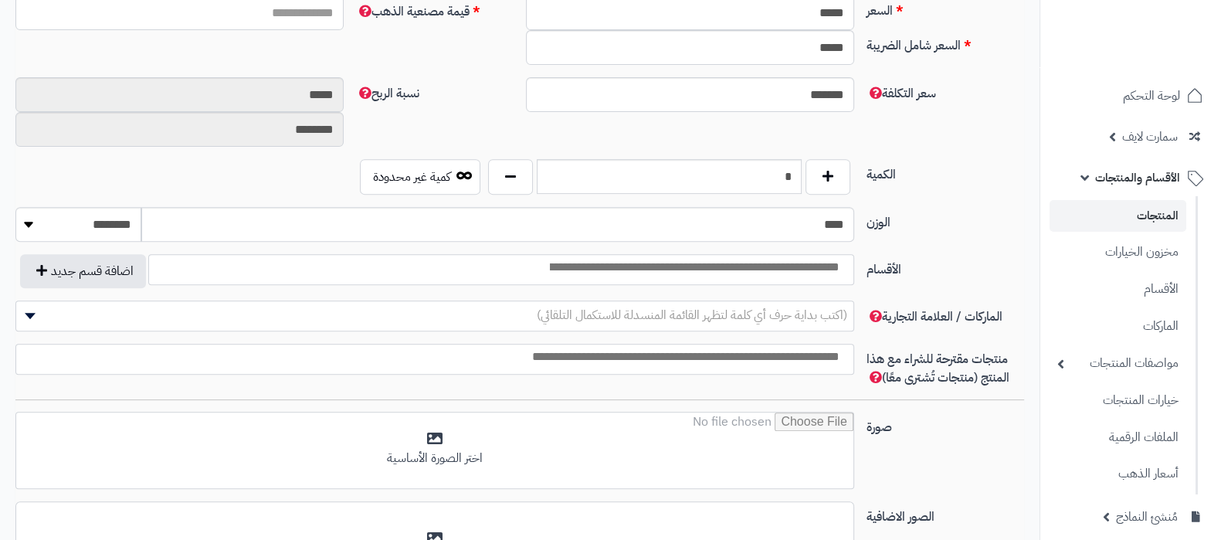
scroll to position [766, 0]
click at [1151, 284] on link "الأقسام" at bounding box center [1118, 289] width 137 height 32
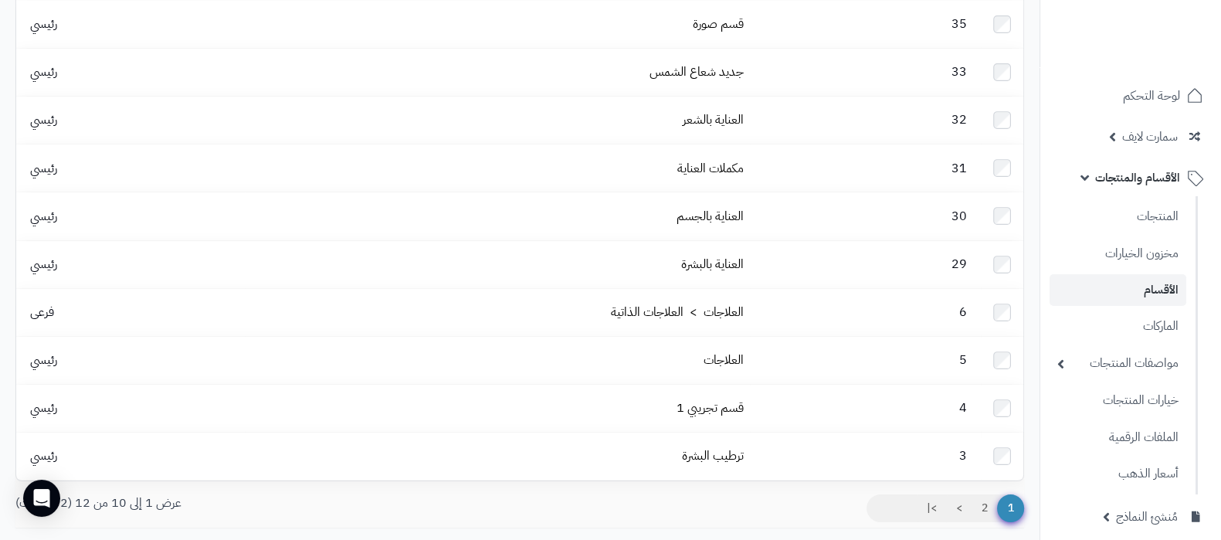
scroll to position [192, 0]
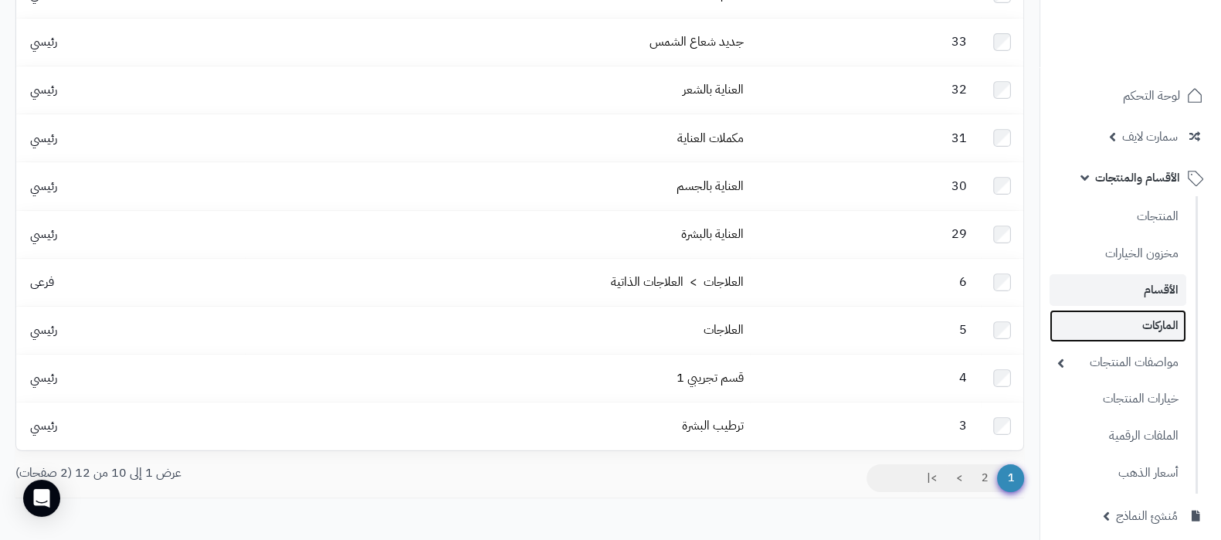
click at [1128, 324] on link "الماركات" at bounding box center [1118, 326] width 137 height 32
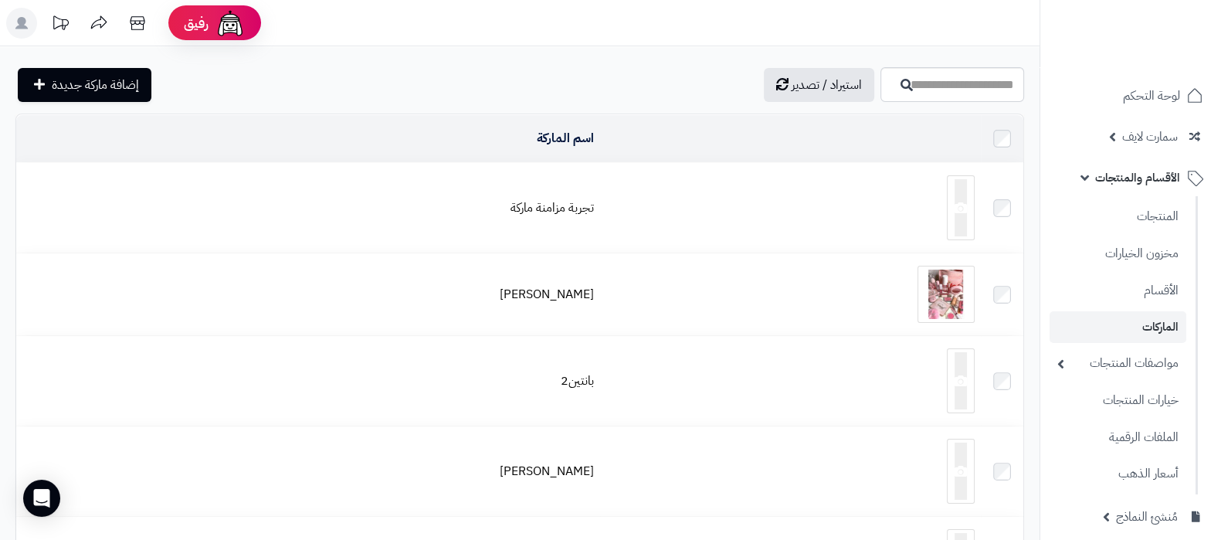
click at [1116, 199] on ul "المنتجات مخزون الخيارات الأقسام الماركات مواصفات المنتجات مواصفات المنتجات أنوا…" at bounding box center [1120, 345] width 158 height 298
click at [1147, 218] on link "المنتجات" at bounding box center [1118, 216] width 137 height 32
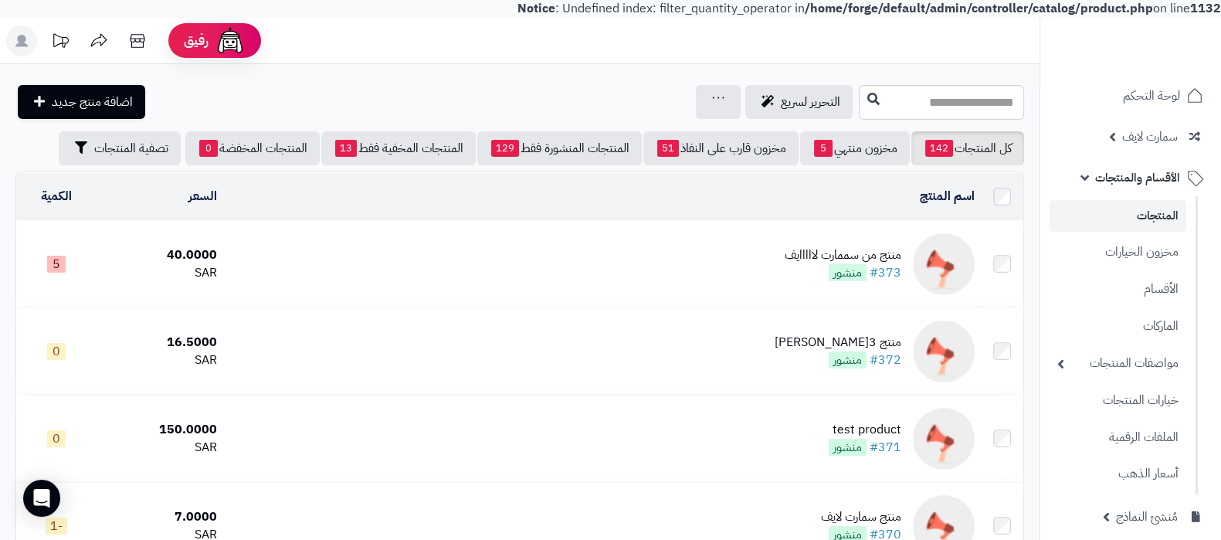
click at [811, 242] on td "منتج من سممارت لااااايف #373 منشور" at bounding box center [602, 264] width 758 height 87
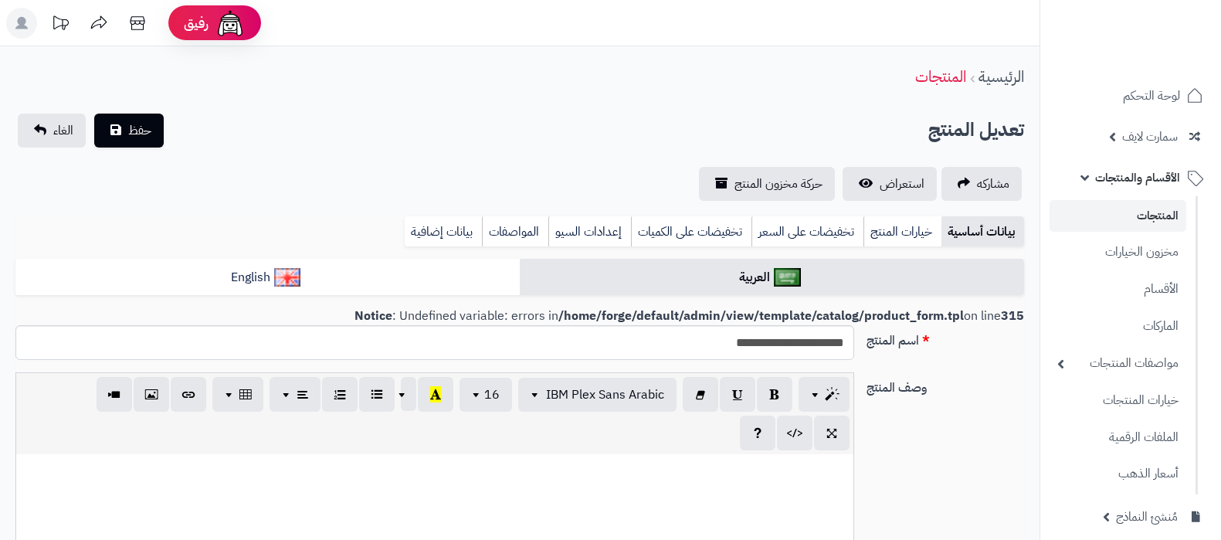
select select
click at [1121, 222] on link "المنتجات" at bounding box center [1118, 216] width 137 height 32
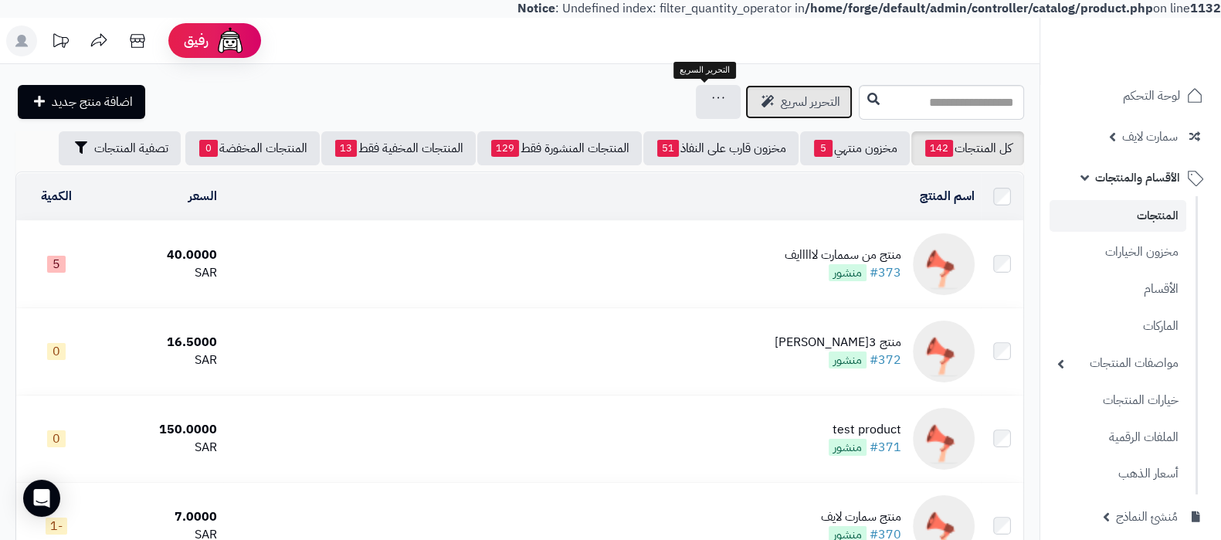
click at [781, 99] on span "التحرير لسريع" at bounding box center [810, 102] width 59 height 19
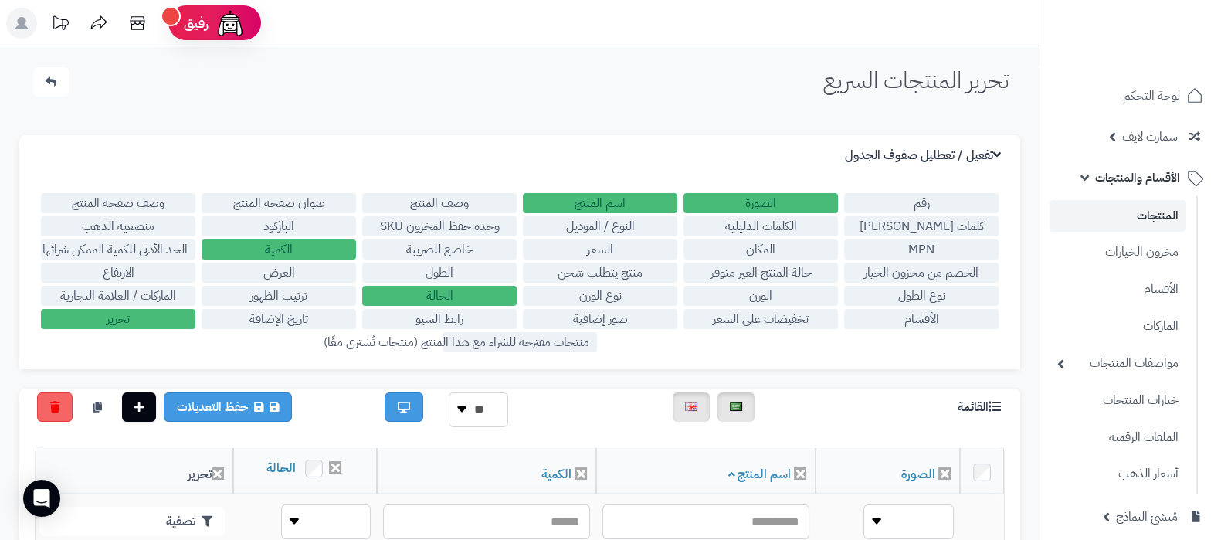
click at [889, 316] on label "الأقسام" at bounding box center [921, 319] width 155 height 20
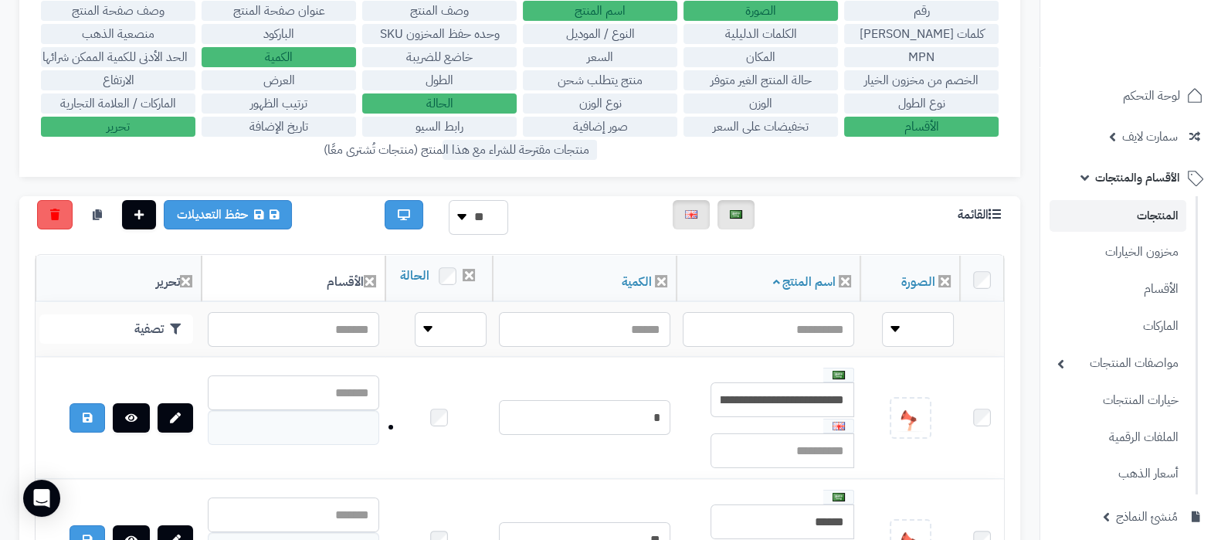
scroll to position [290, 0]
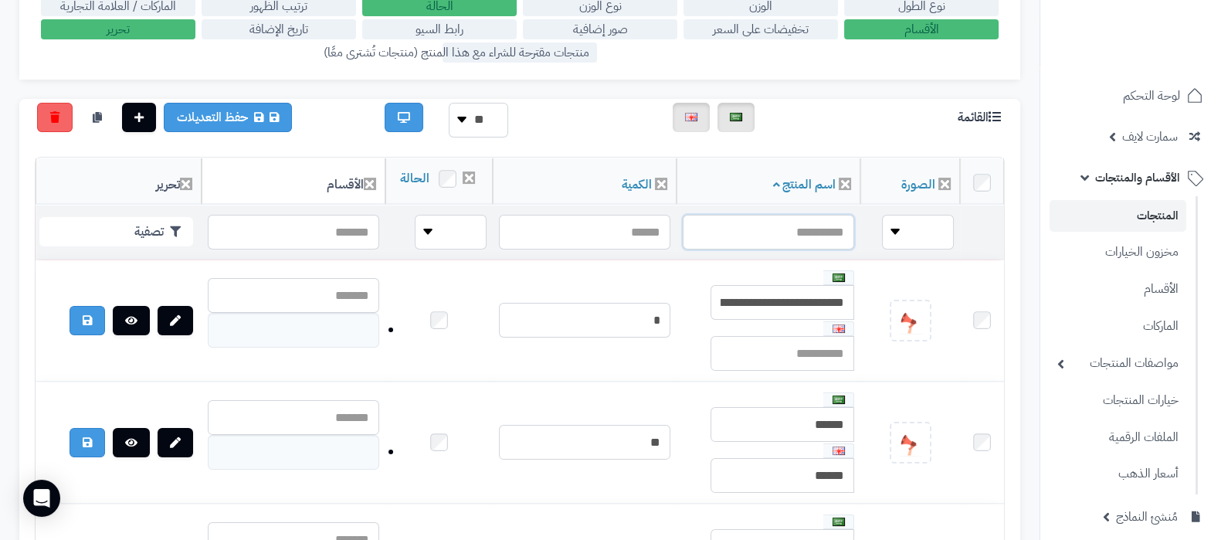
click at [792, 241] on input "text" at bounding box center [769, 232] width 172 height 35
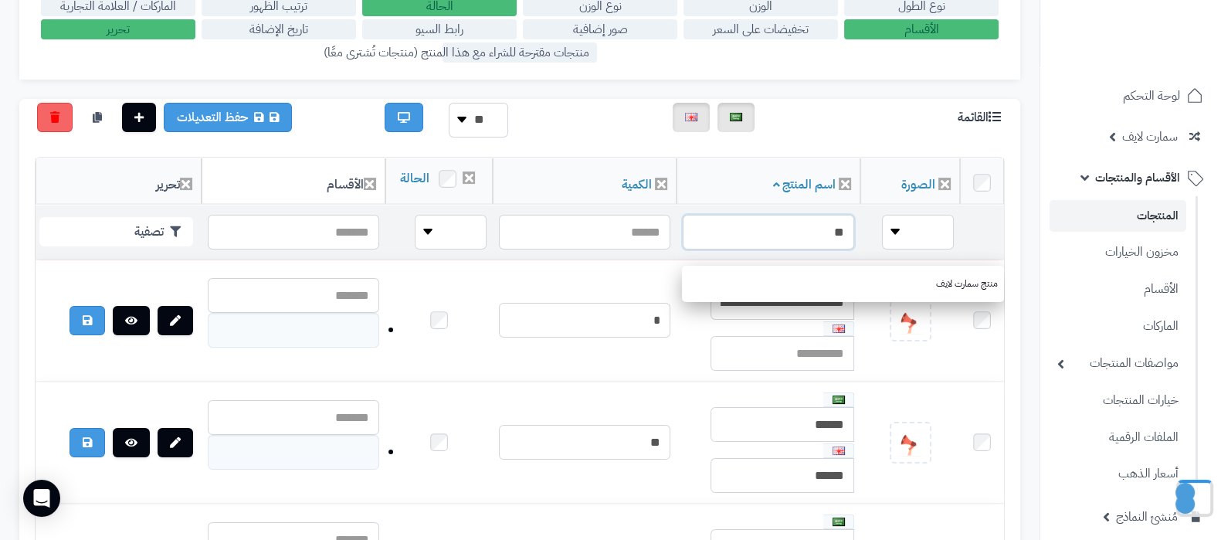
type input "*"
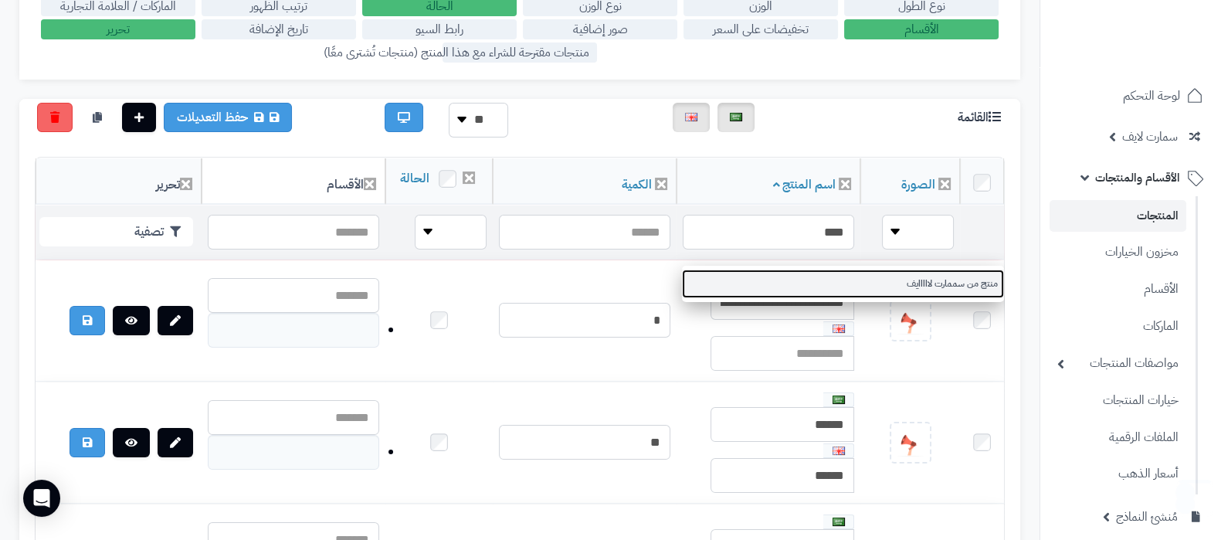
click at [884, 286] on link "منتج من سممارت لااااايف" at bounding box center [843, 284] width 322 height 29
type input "**********"
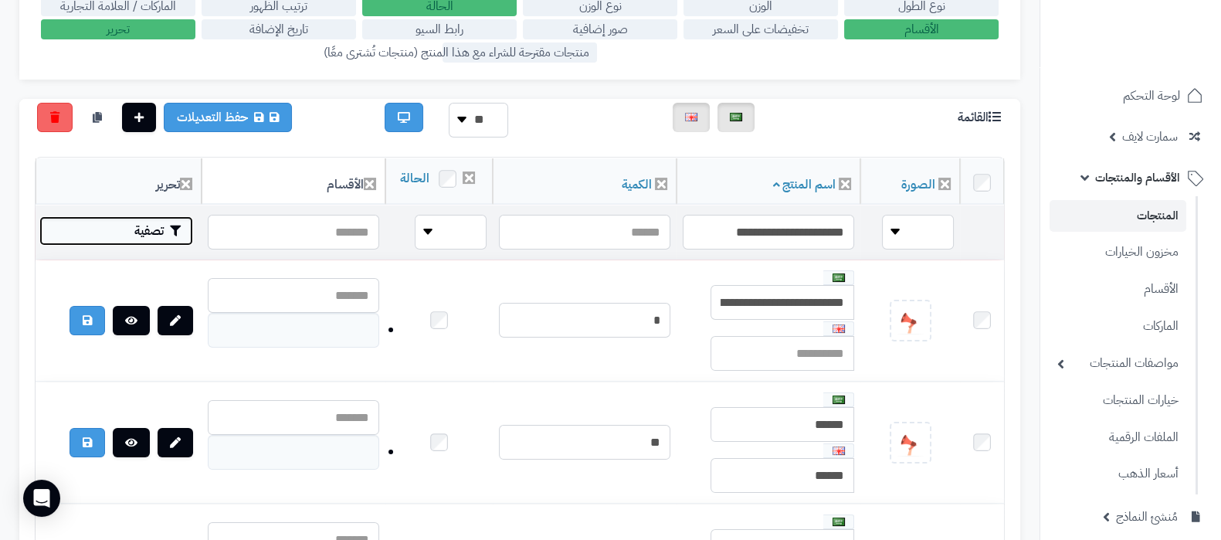
click at [134, 245] on button "تصفية" at bounding box center [116, 230] width 154 height 29
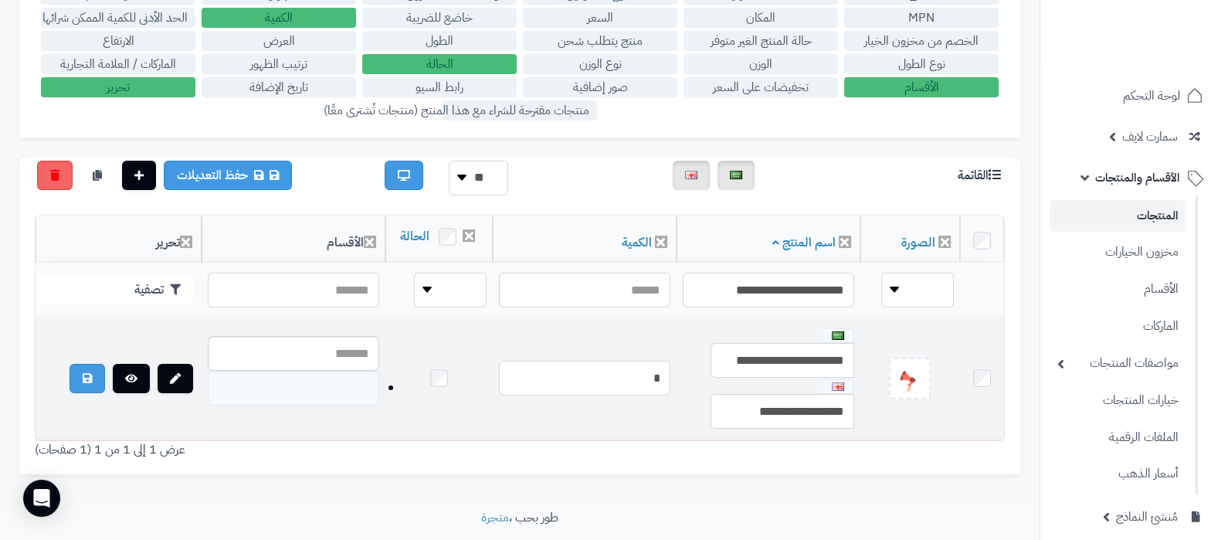
scroll to position [192, 0]
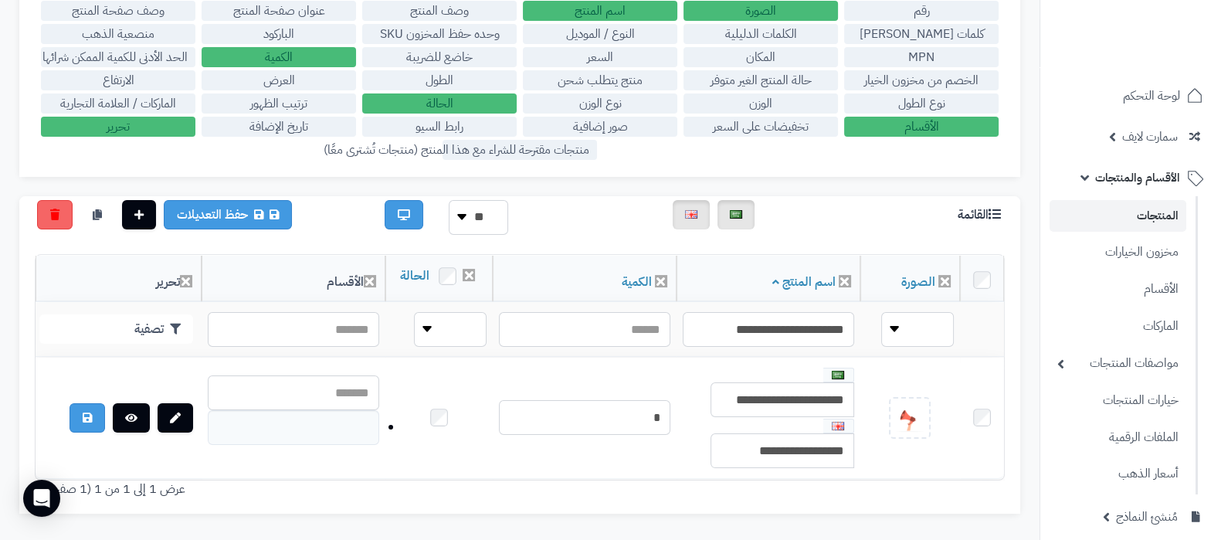
click at [114, 109] on label "الماركات / العلامة التجارية" at bounding box center [118, 103] width 155 height 20
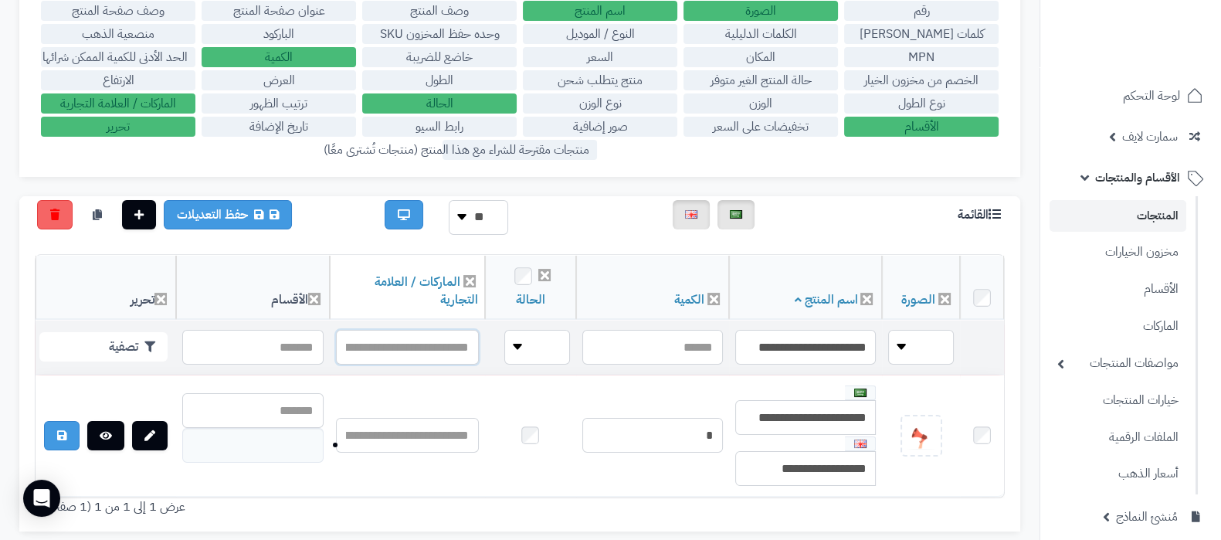
click at [424, 338] on input "text" at bounding box center [408, 347] width 144 height 35
click at [266, 334] on input "text" at bounding box center [252, 347] width 141 height 35
click at [409, 338] on input "text" at bounding box center [408, 347] width 144 height 35
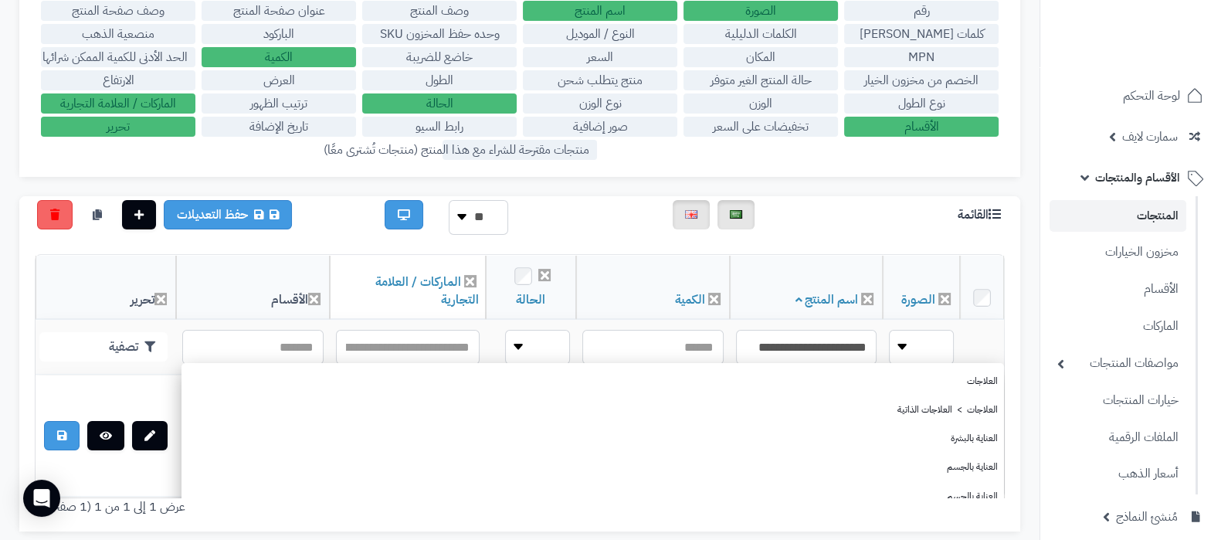
click at [654, 525] on div "رقم الصورة اسم المنتج وصف المنتج عنوان صفحة المنتج وصف صفحة المنتج كلمات ميتا ت…" at bounding box center [519, 385] width 1001 height 293
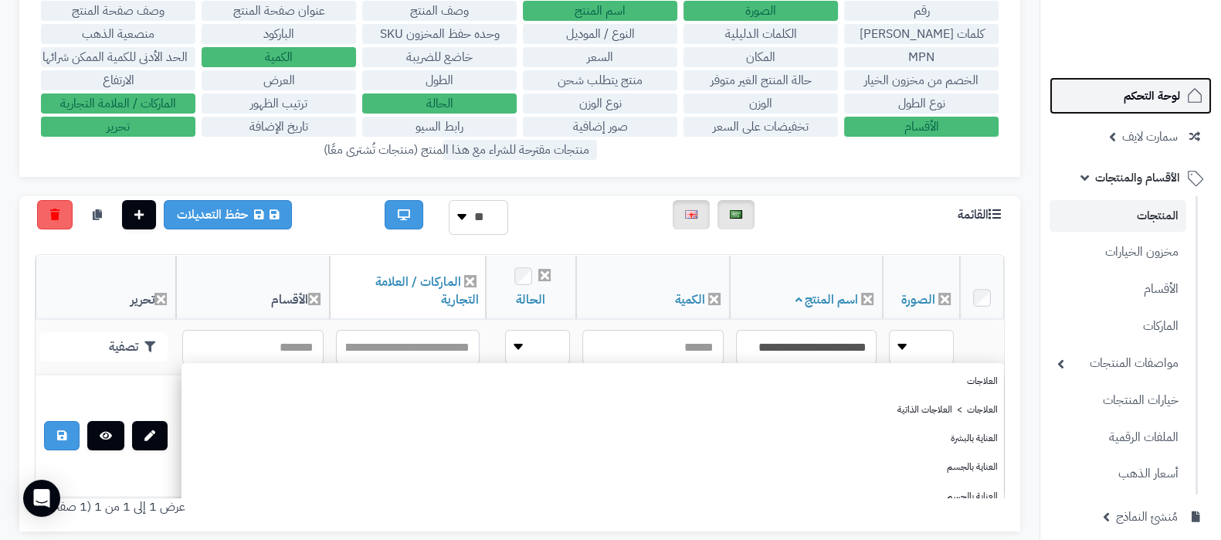
click at [1105, 91] on link "لوحة التحكم" at bounding box center [1131, 95] width 162 height 37
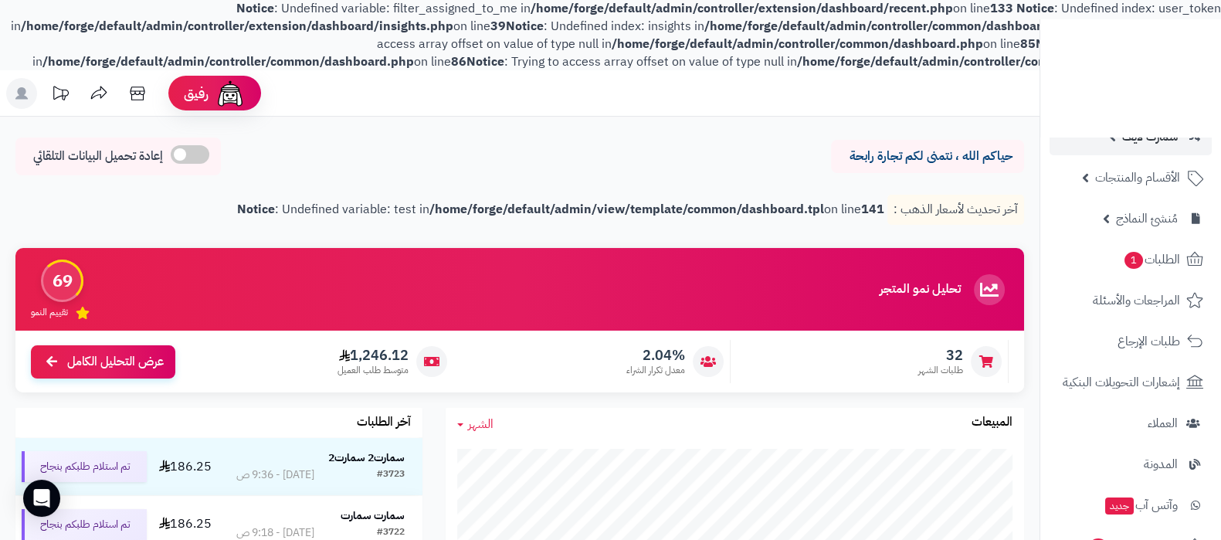
click at [1120, 154] on link "سمارت لايف" at bounding box center [1131, 136] width 162 height 37
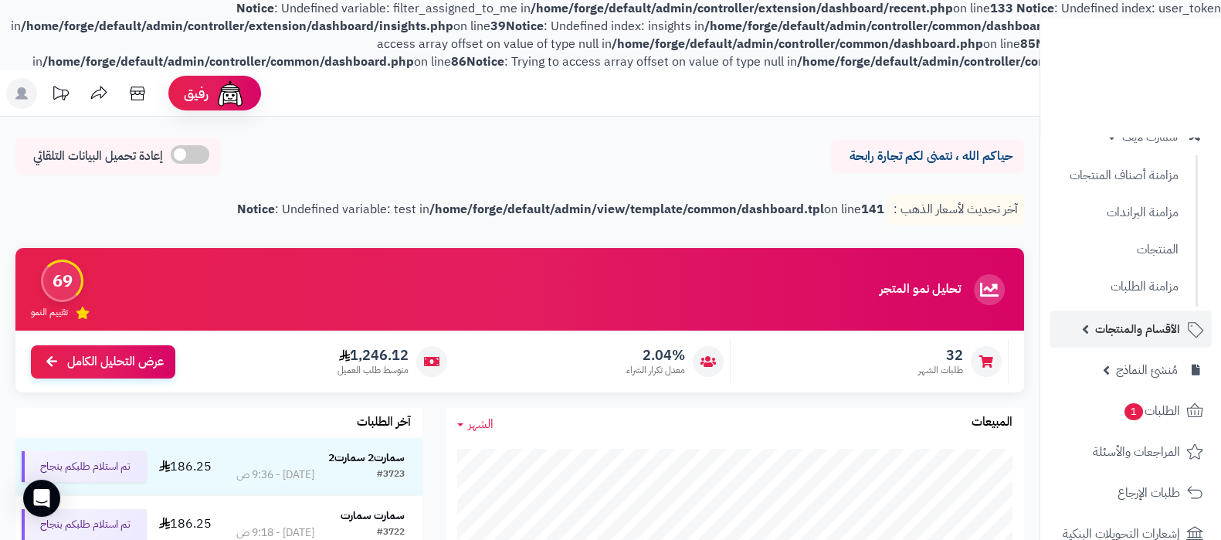
click at [1120, 321] on span "الأقسام والمنتجات" at bounding box center [1138, 329] width 85 height 22
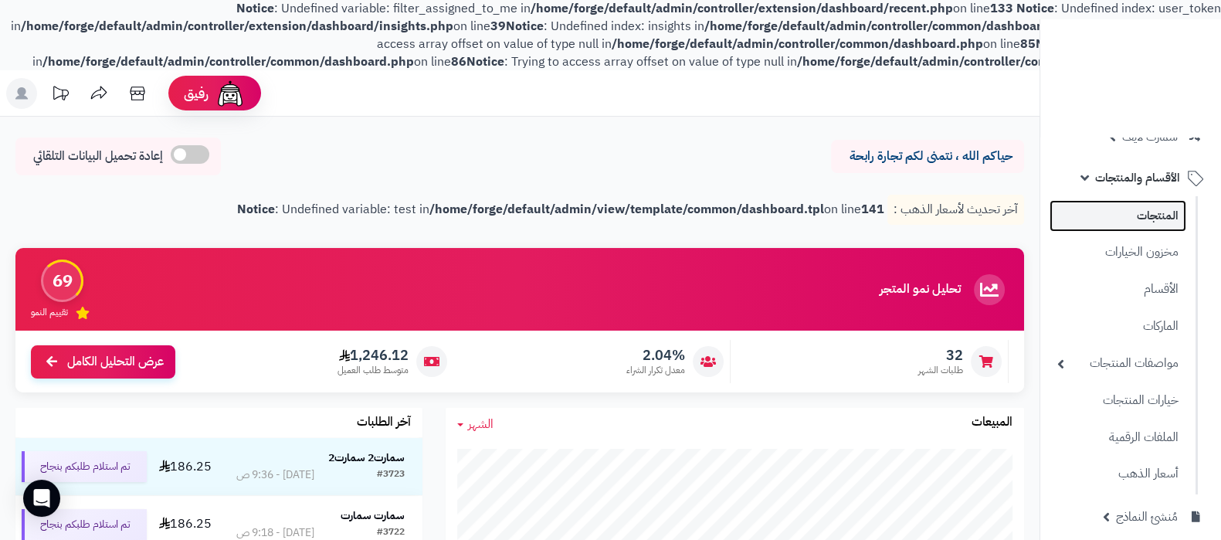
click at [1143, 221] on link "المنتجات" at bounding box center [1118, 216] width 137 height 32
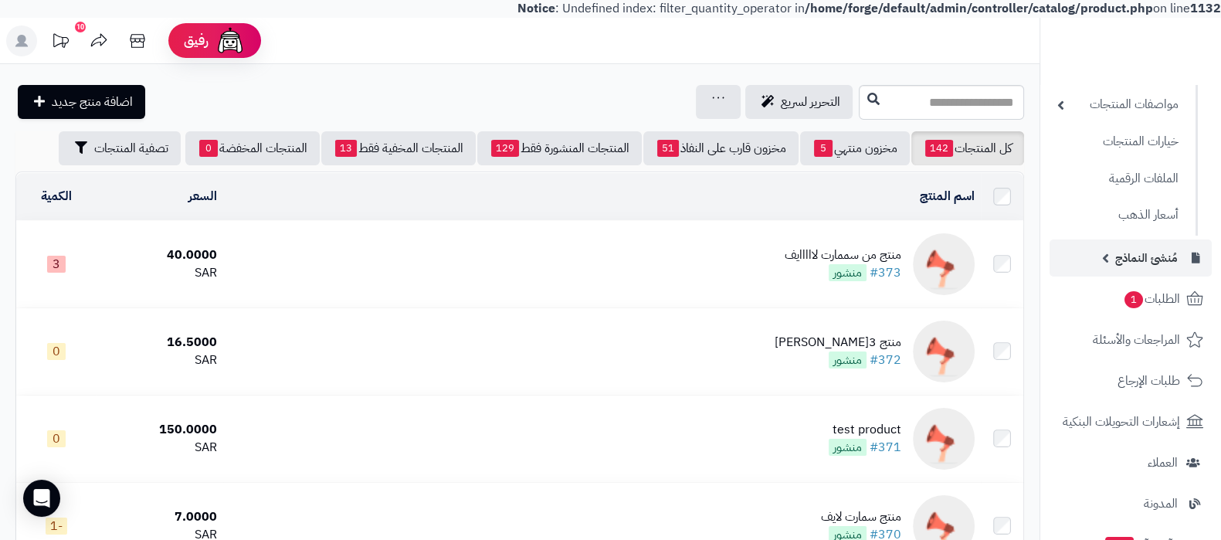
scroll to position [290, 0]
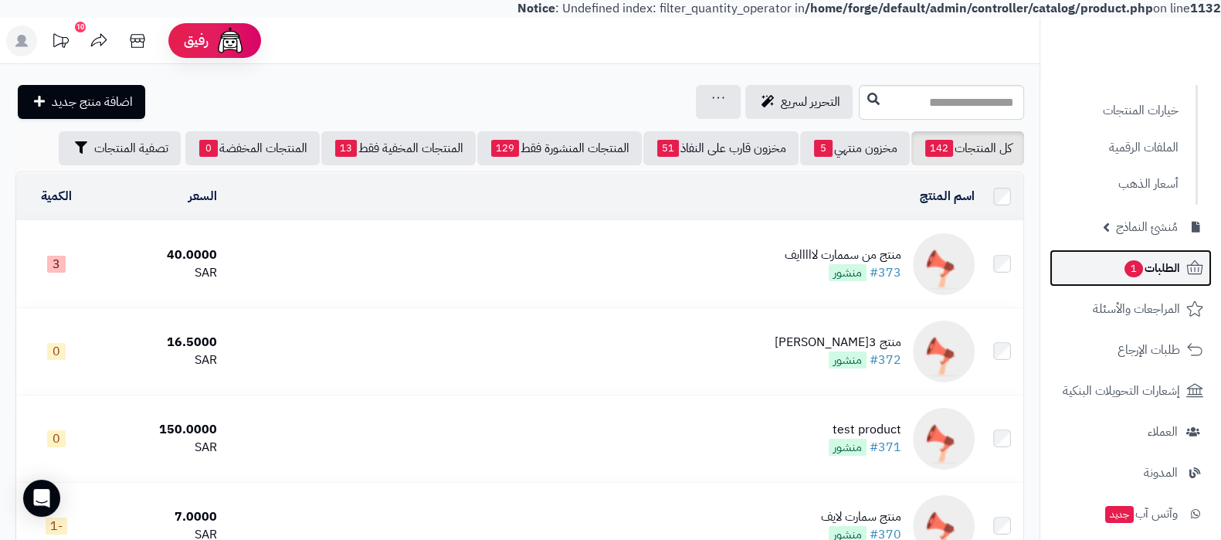
click at [1140, 262] on span "الطلبات 1" at bounding box center [1151, 268] width 57 height 22
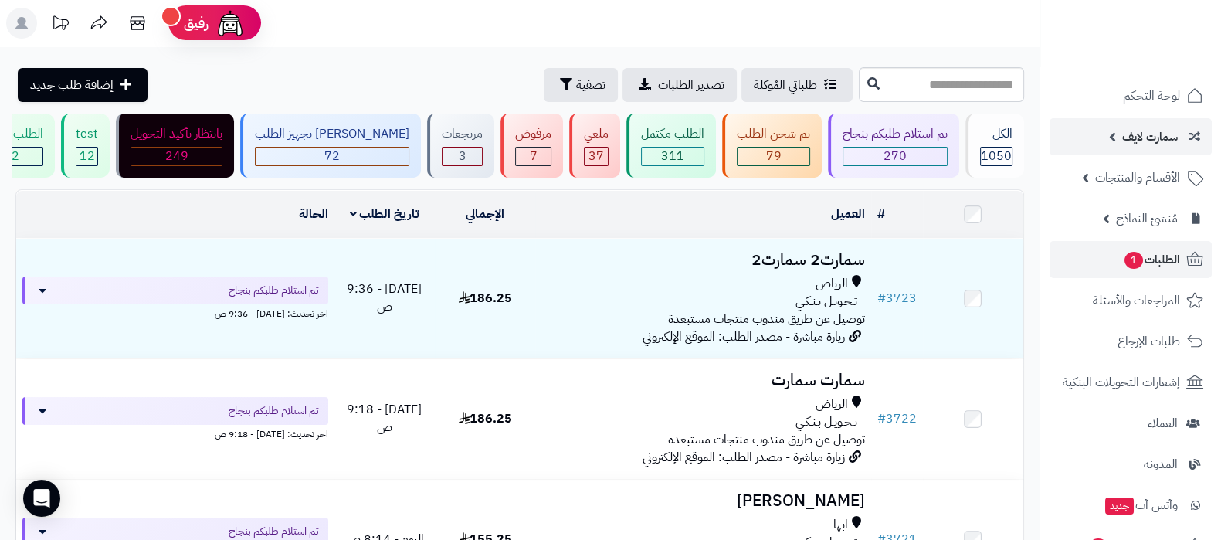
click at [1130, 141] on span "سمارت لايف" at bounding box center [1151, 137] width 56 height 22
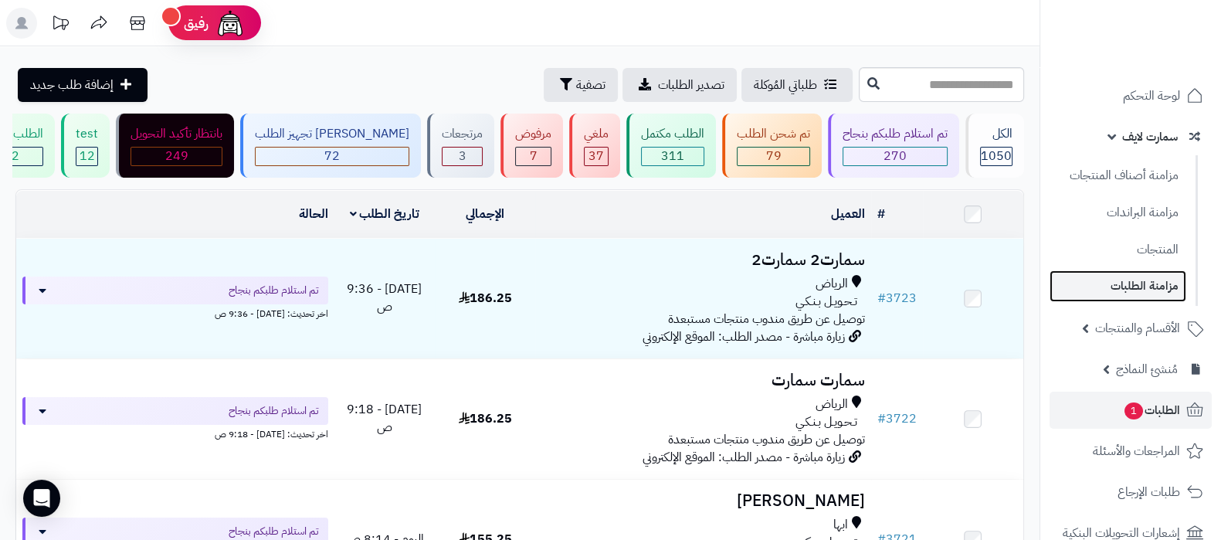
click at [1119, 281] on link "مزامنة الطلبات" at bounding box center [1118, 286] width 137 height 32
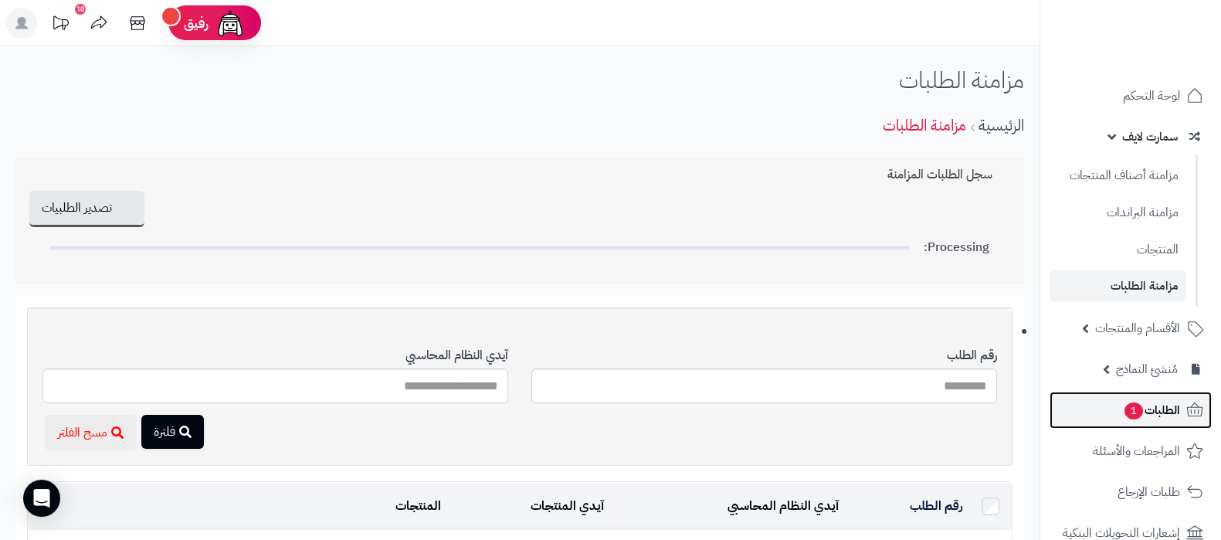
click at [1147, 405] on span "الطلبات 1" at bounding box center [1151, 410] width 57 height 22
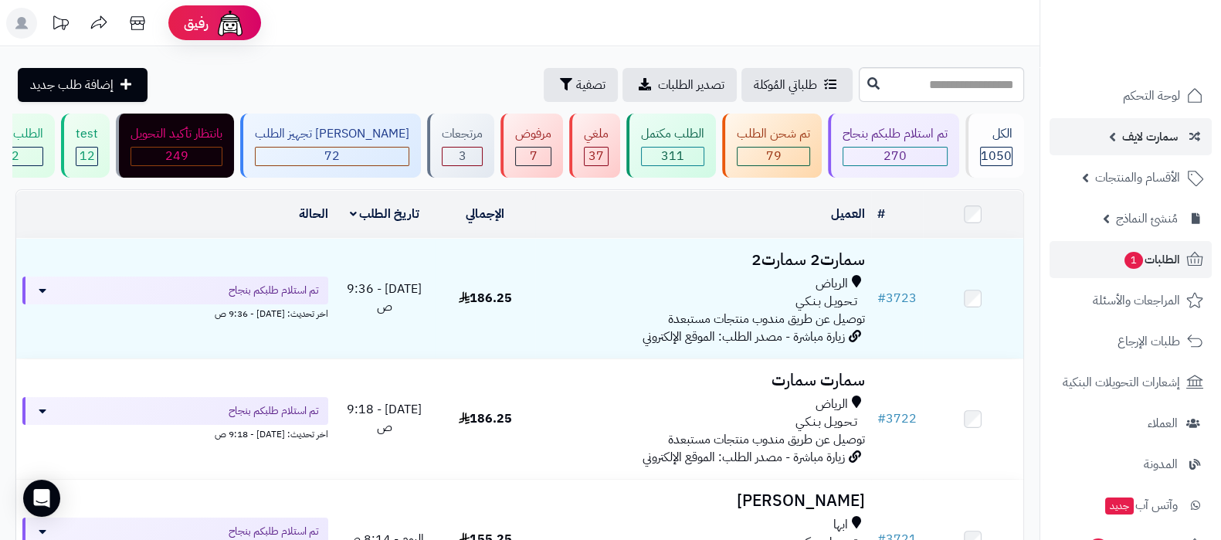
click at [1120, 138] on link "سمارت لايف" at bounding box center [1131, 136] width 162 height 37
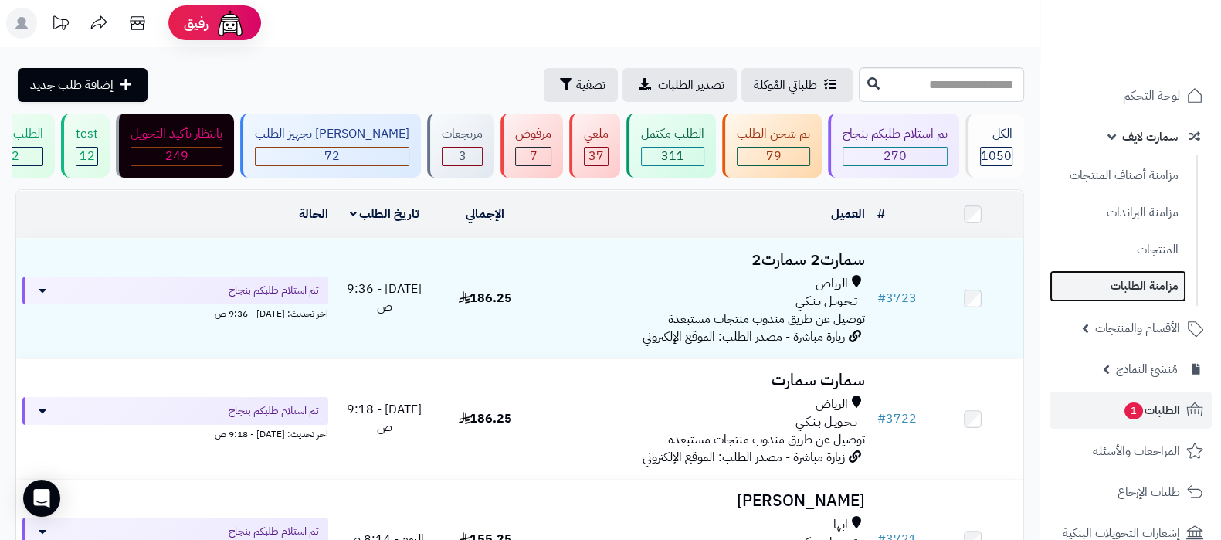
click at [1144, 282] on link "مزامنة الطلبات" at bounding box center [1118, 286] width 137 height 32
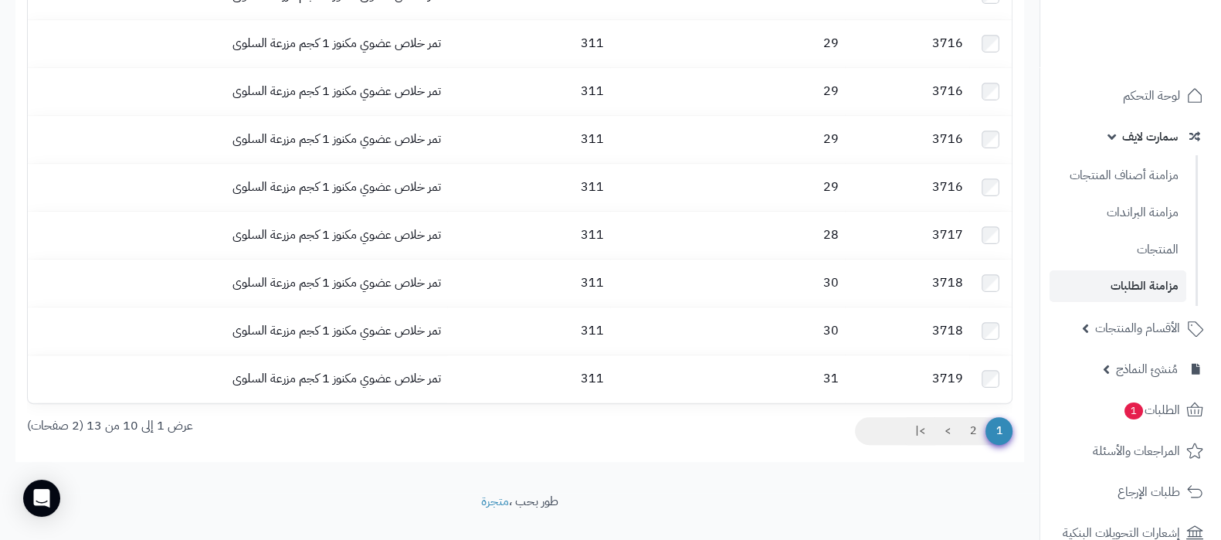
scroll to position [511, 0]
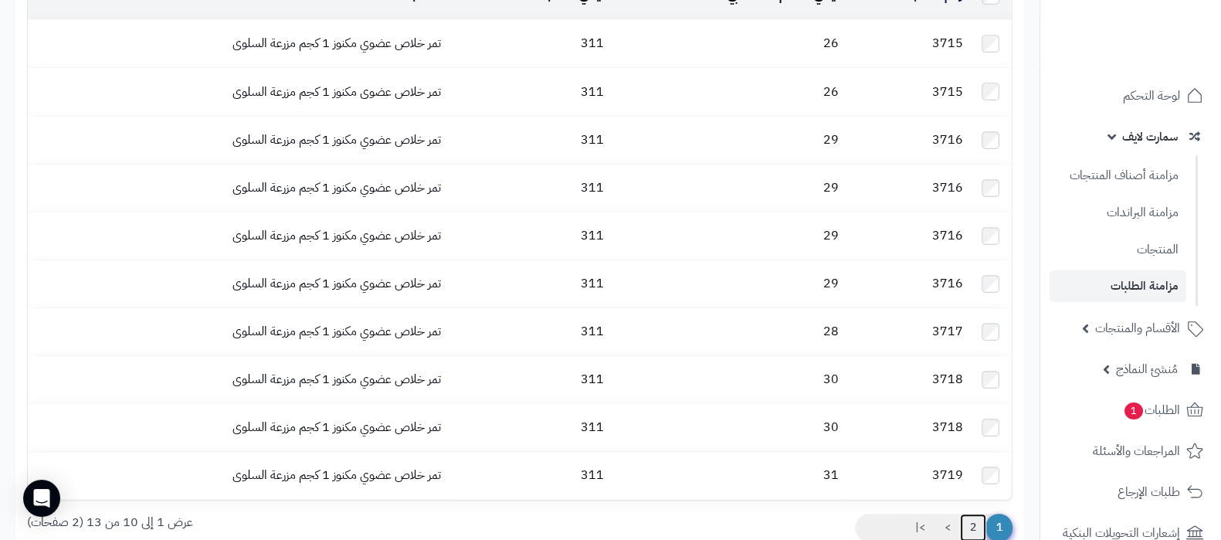
click at [974, 514] on link "2" at bounding box center [973, 528] width 26 height 28
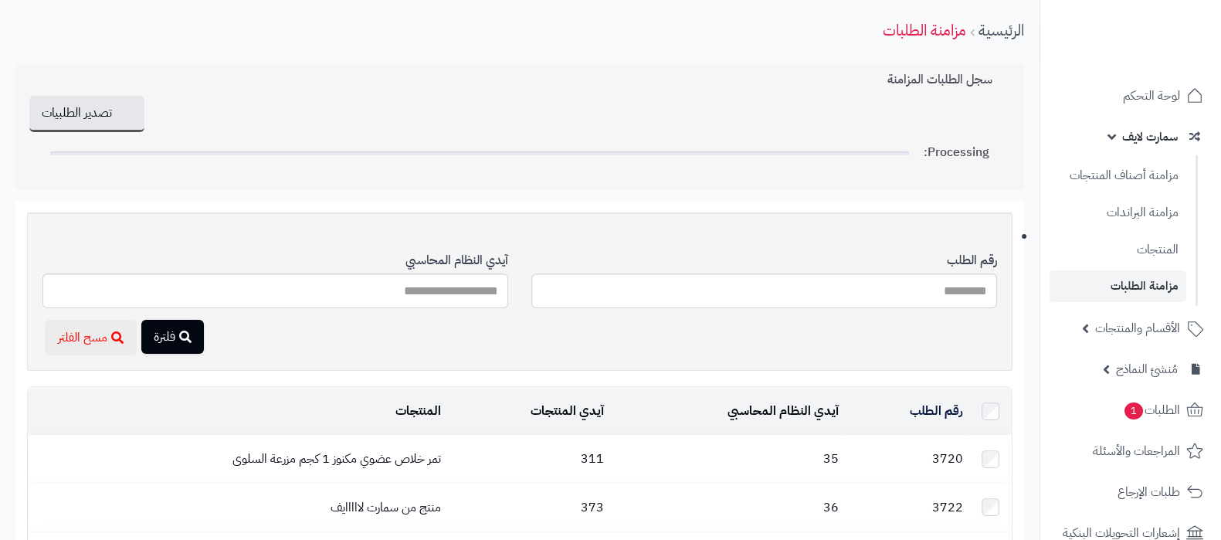
scroll to position [290, 0]
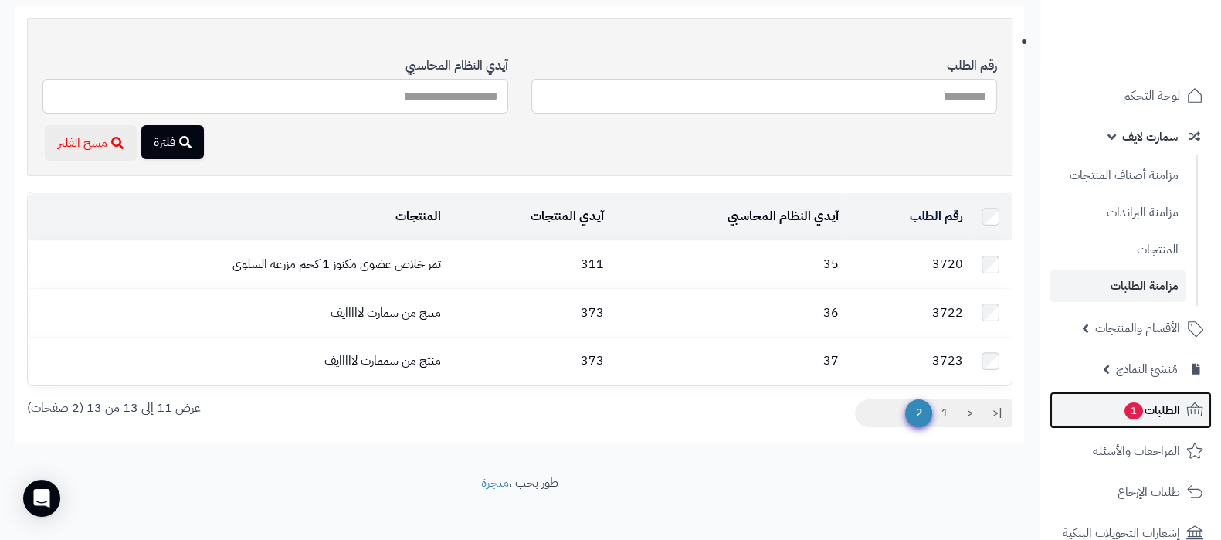
click at [1150, 423] on link "الطلبات 1" at bounding box center [1131, 410] width 162 height 37
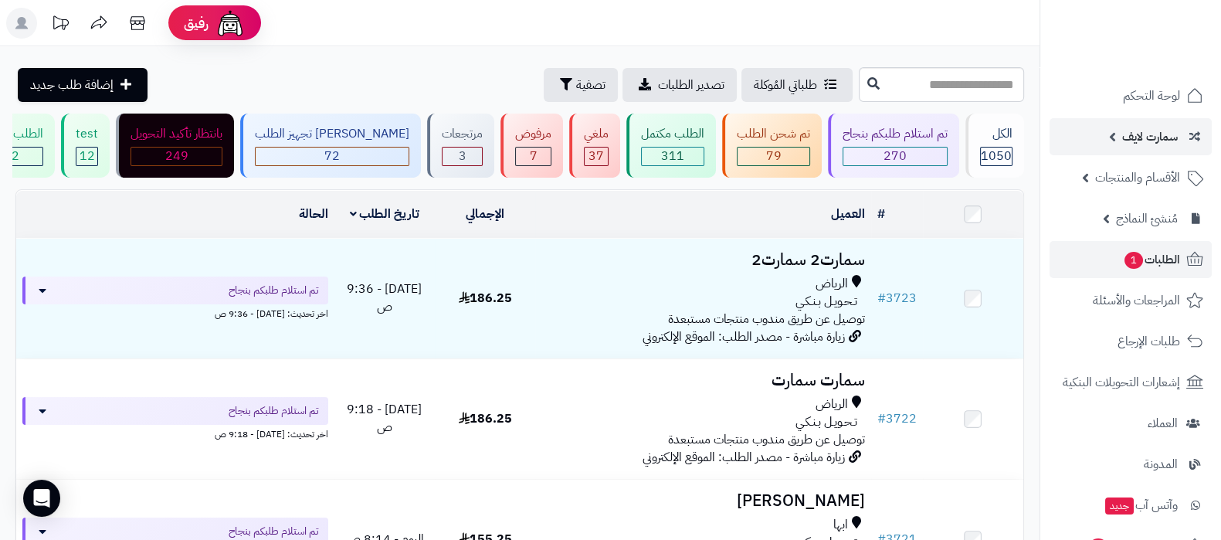
click at [1140, 127] on span "سمارت لايف" at bounding box center [1151, 137] width 56 height 22
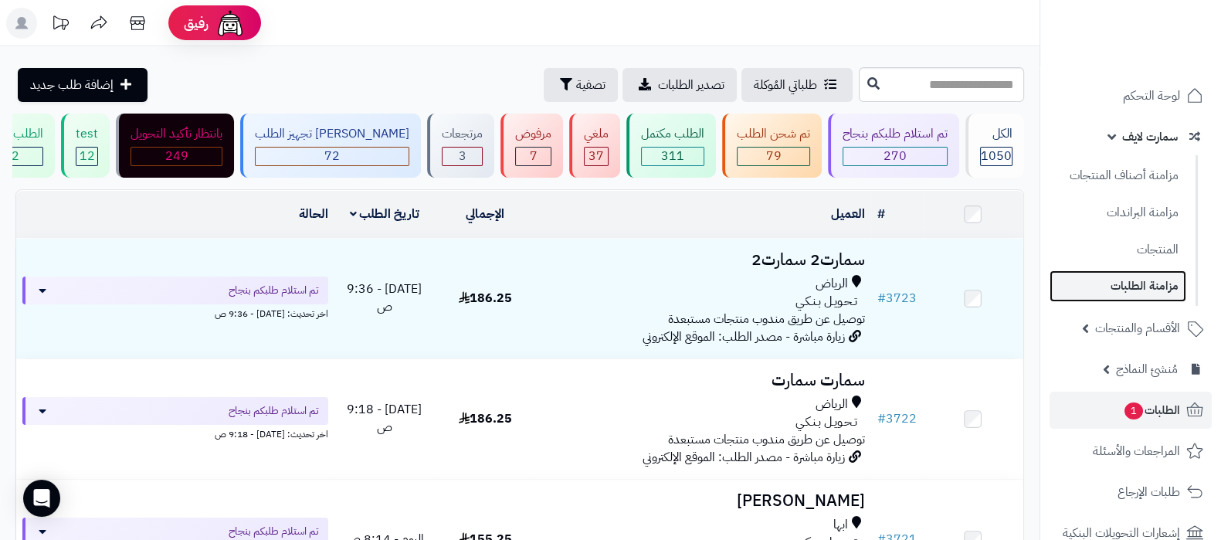
click at [1134, 284] on link "مزامنة الطلبات" at bounding box center [1118, 286] width 137 height 32
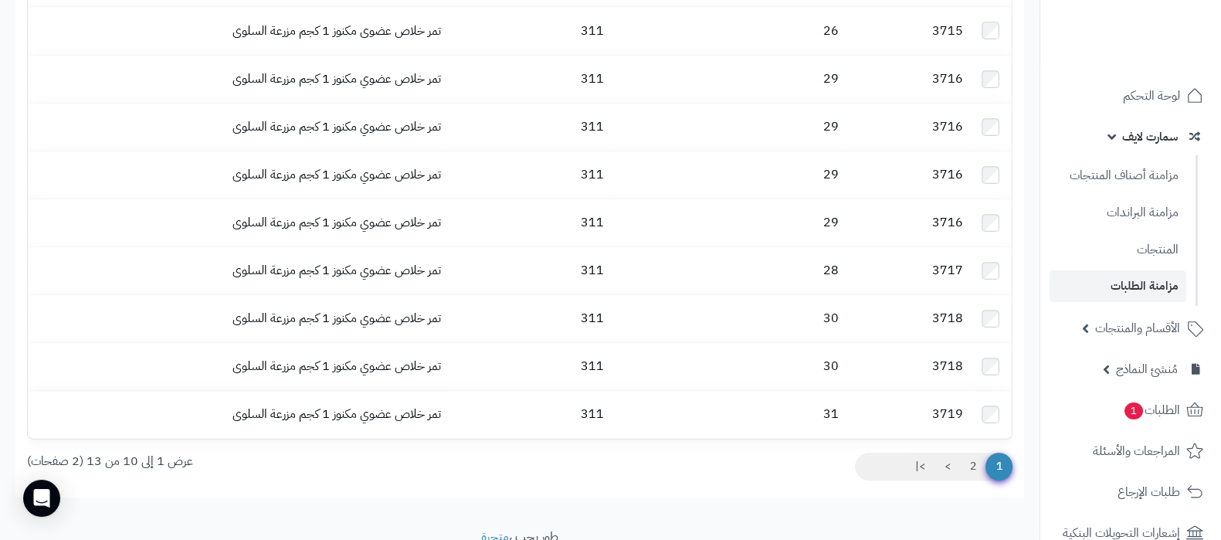
scroll to position [579, 0]
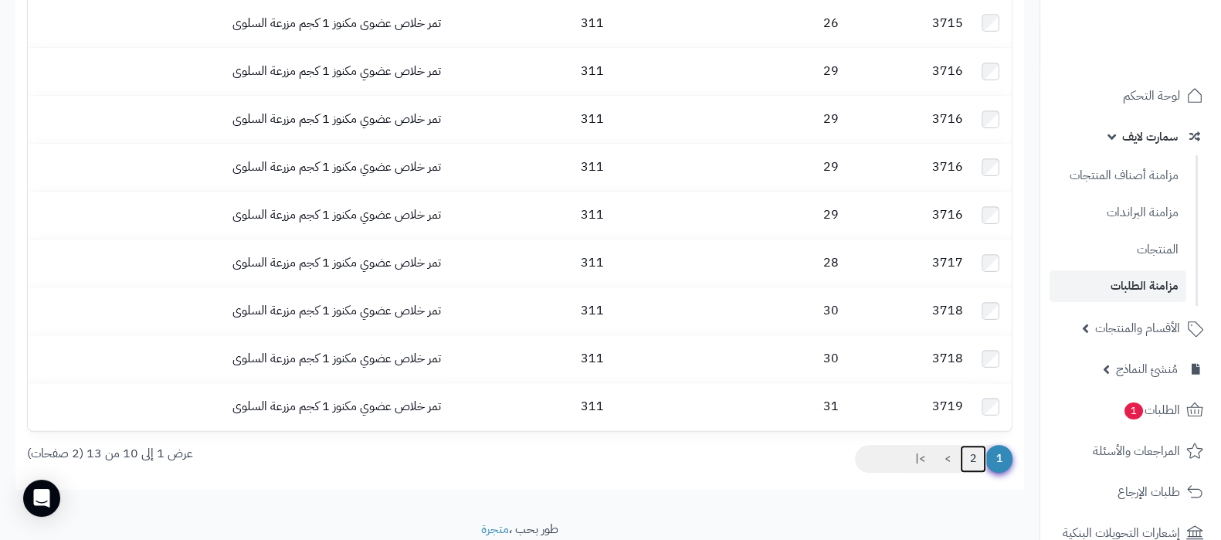
click at [974, 445] on link "2" at bounding box center [973, 459] width 26 height 28
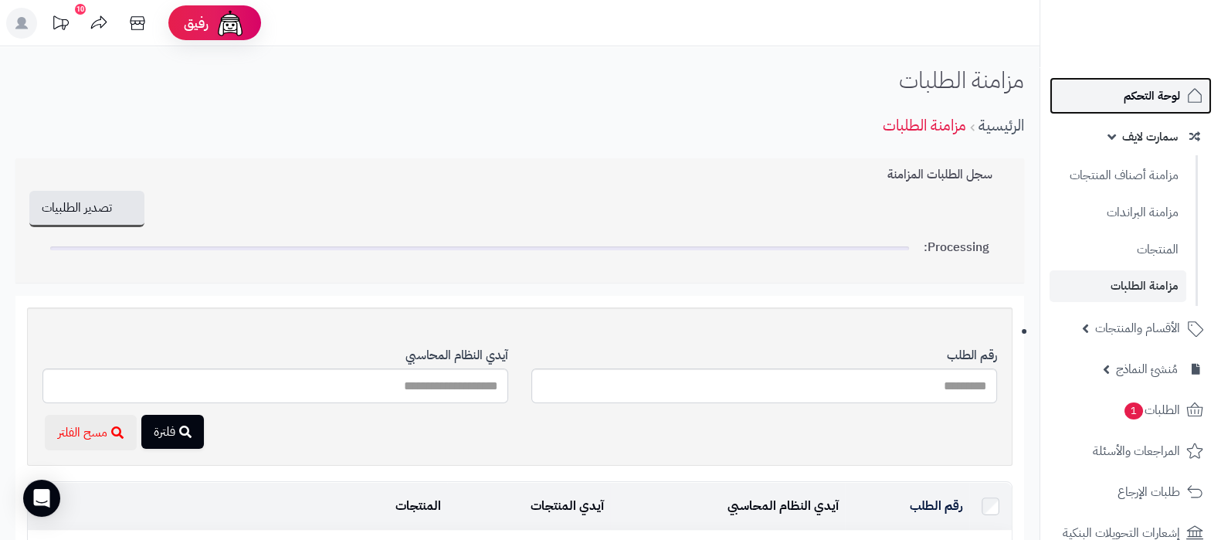
click at [1147, 102] on span "لوحة التحكم" at bounding box center [1152, 96] width 56 height 22
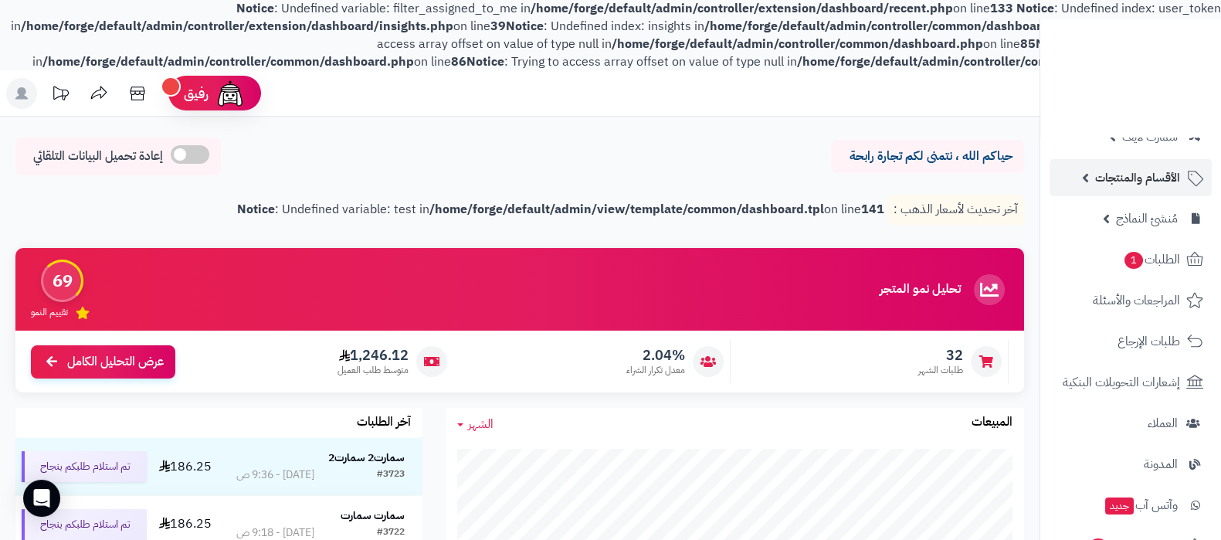
click at [1145, 167] on span "الأقسام والمنتجات" at bounding box center [1138, 178] width 85 height 22
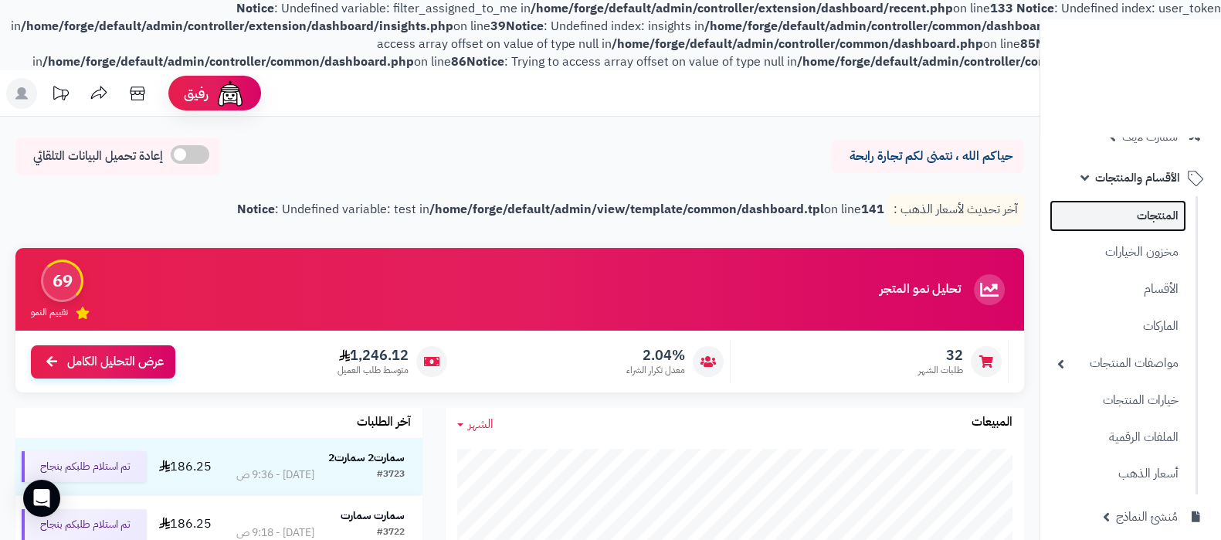
click at [1129, 223] on link "المنتجات" at bounding box center [1118, 216] width 137 height 32
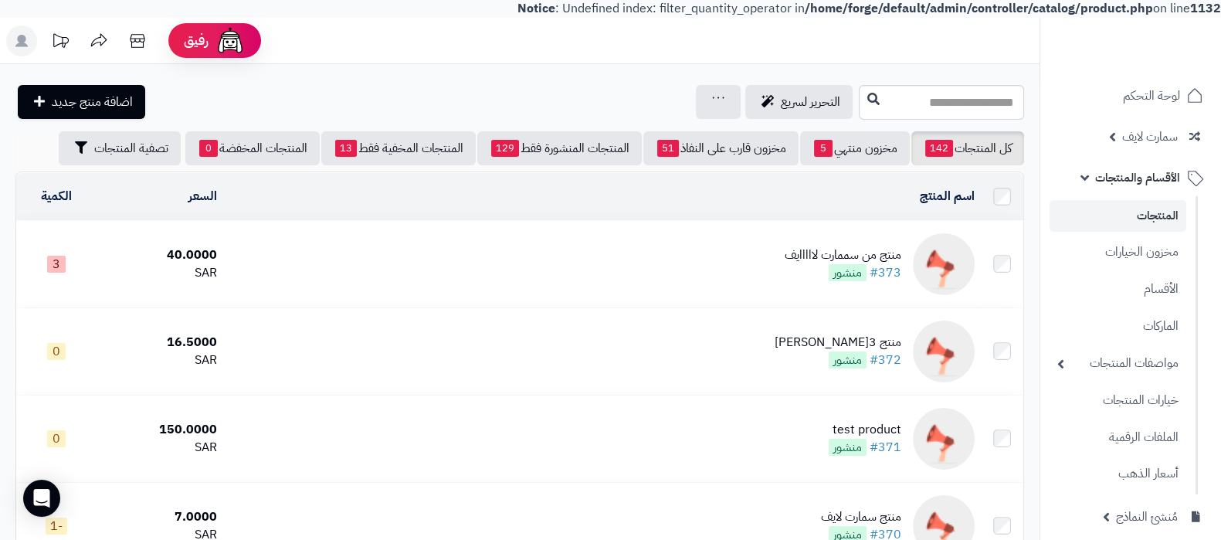
click at [797, 253] on div "منتج من سممارت لااااايف" at bounding box center [843, 255] width 117 height 18
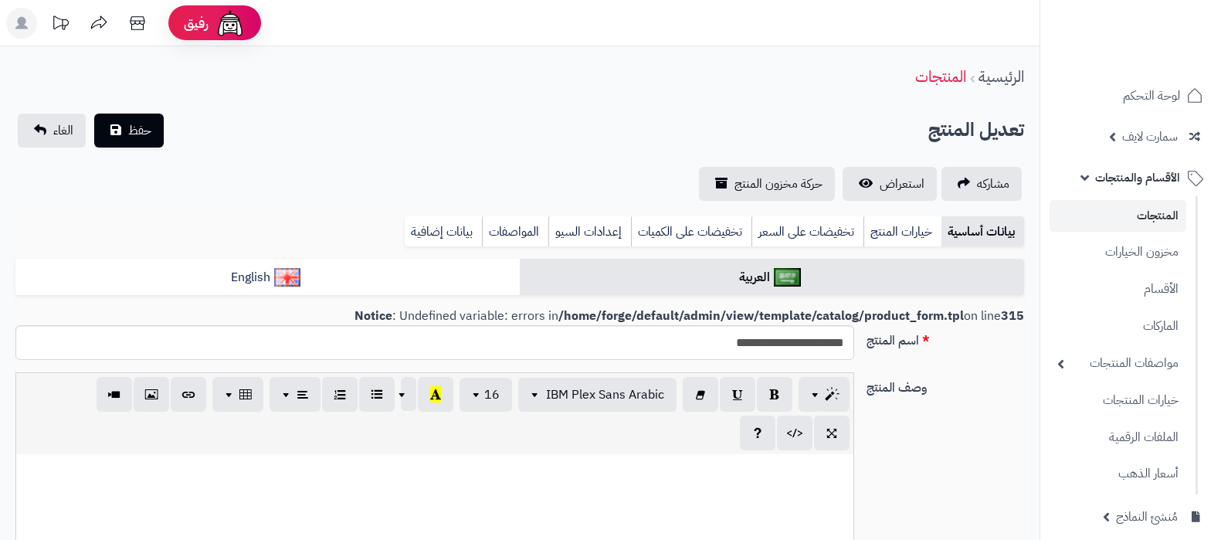
select select
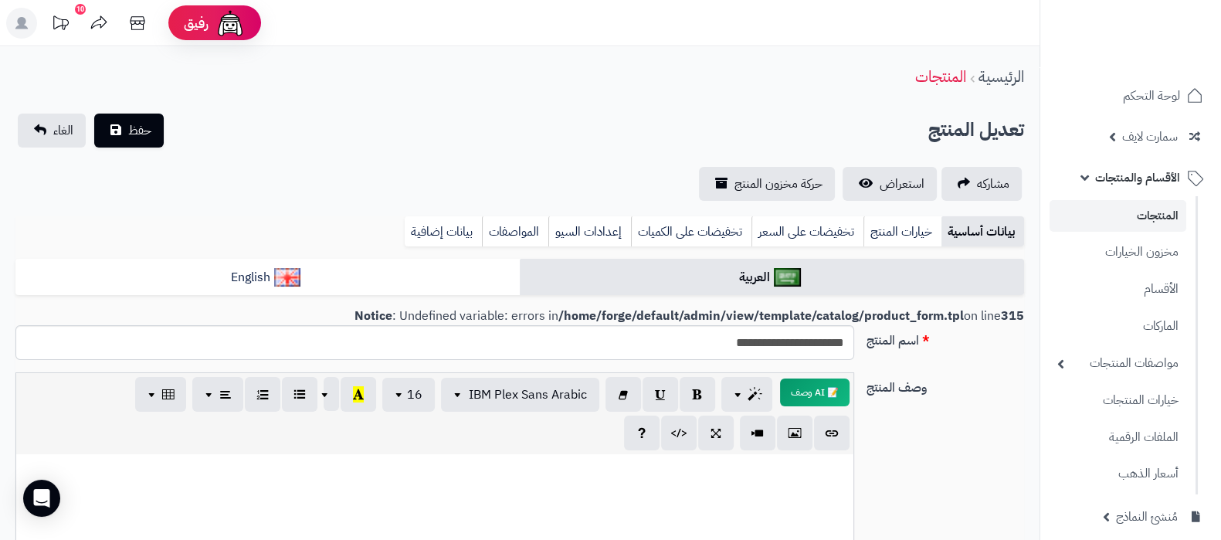
click at [1145, 226] on link "المنتجات" at bounding box center [1118, 216] width 137 height 32
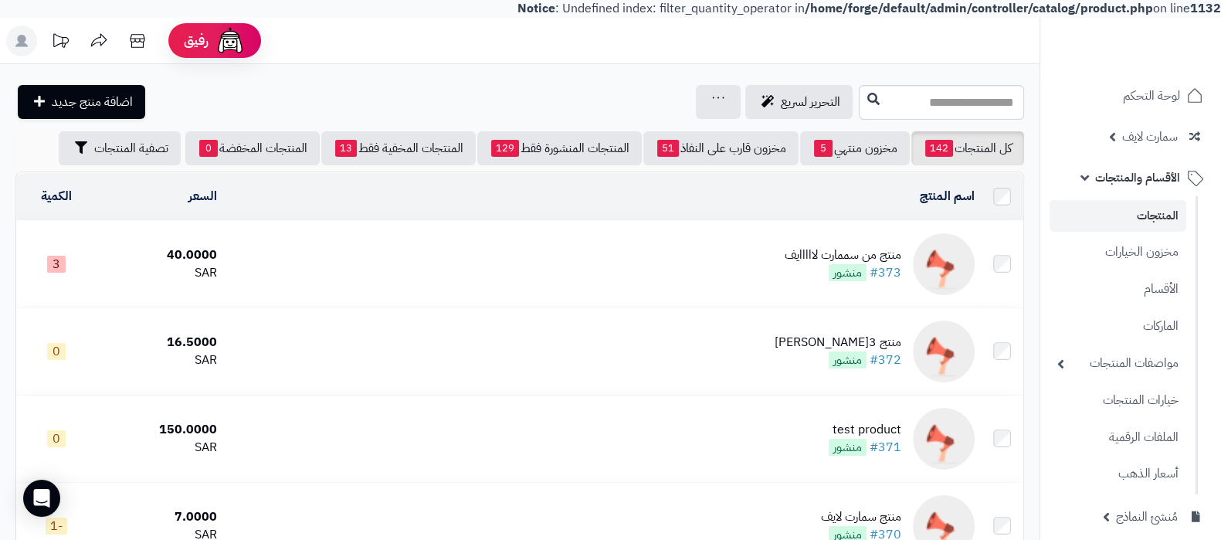
click at [803, 250] on div "منتج من سممارت لااااايف" at bounding box center [843, 255] width 117 height 18
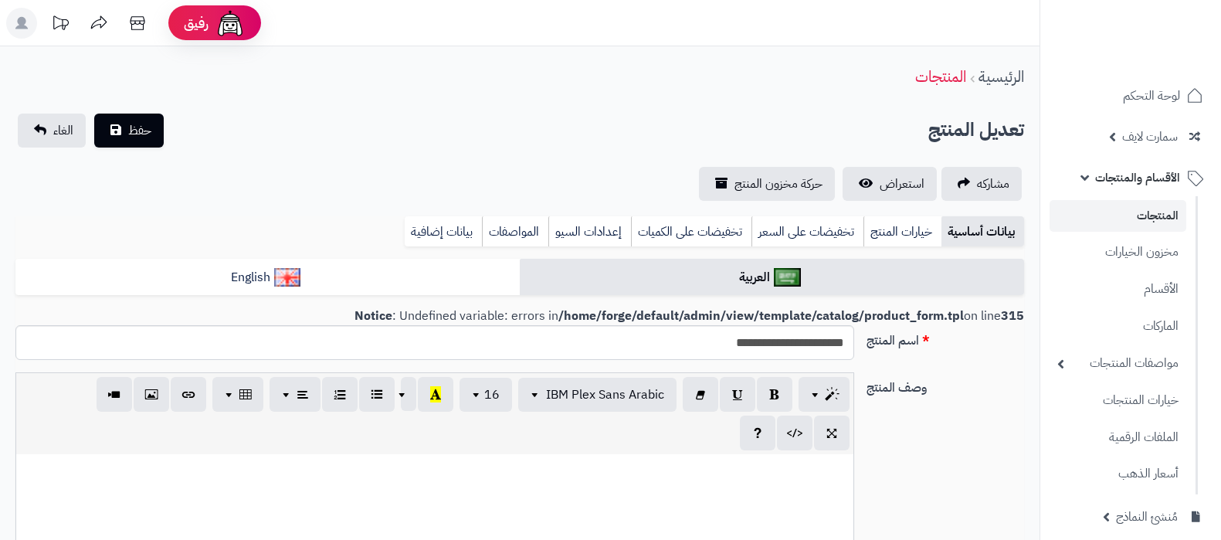
select select
click at [348, 256] on div "بيانات أساسية خيارات المنتج تخفيضات على السعر تخفيضات على الكميات إعدادات السيو…" at bounding box center [519, 237] width 1009 height 42
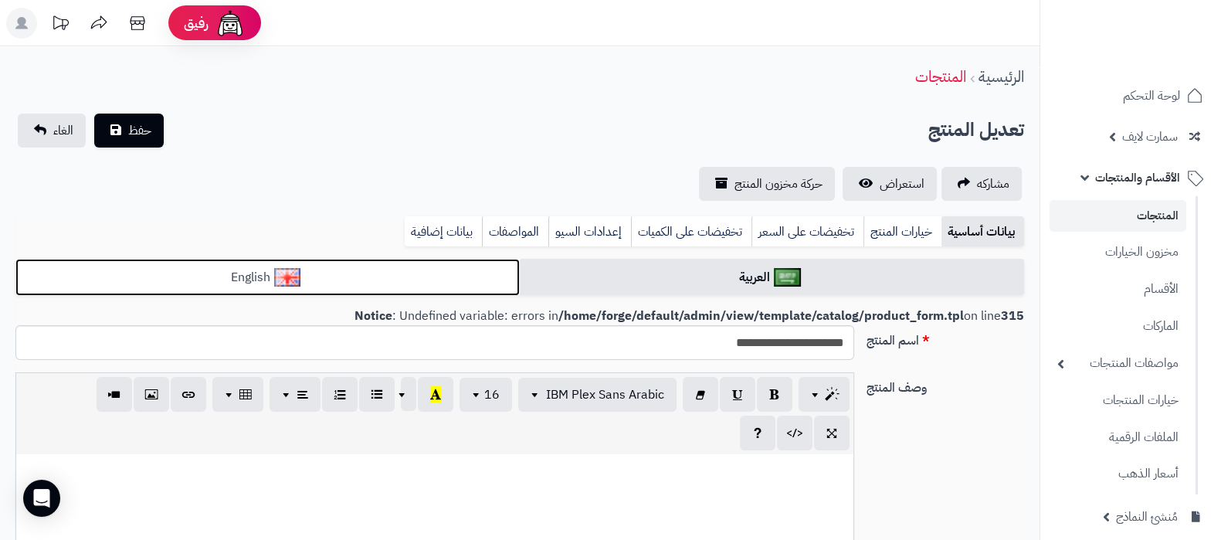
click at [352, 263] on link "English" at bounding box center [267, 278] width 505 height 38
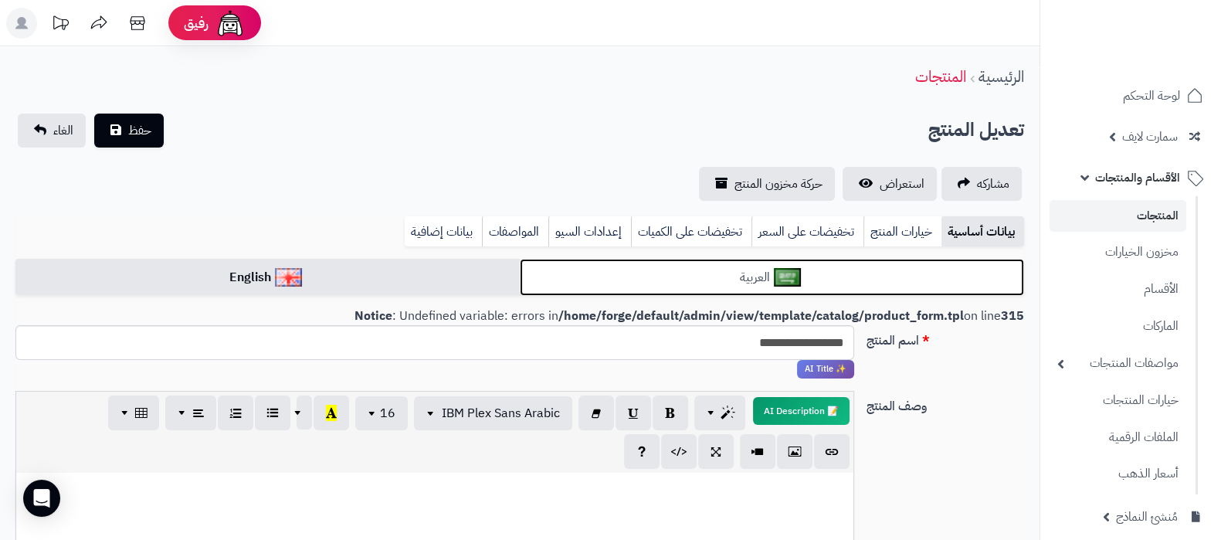
click at [667, 280] on link "العربية" at bounding box center [772, 278] width 505 height 38
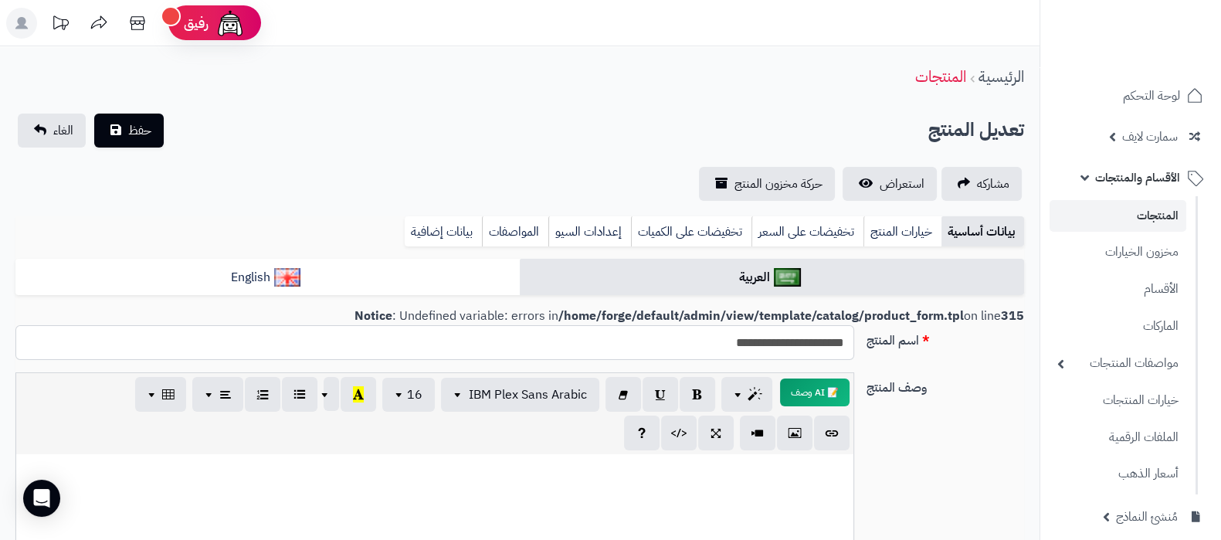
click at [704, 338] on input "**********" at bounding box center [434, 342] width 839 height 35
click at [763, 349] on input "**********" at bounding box center [434, 342] width 839 height 35
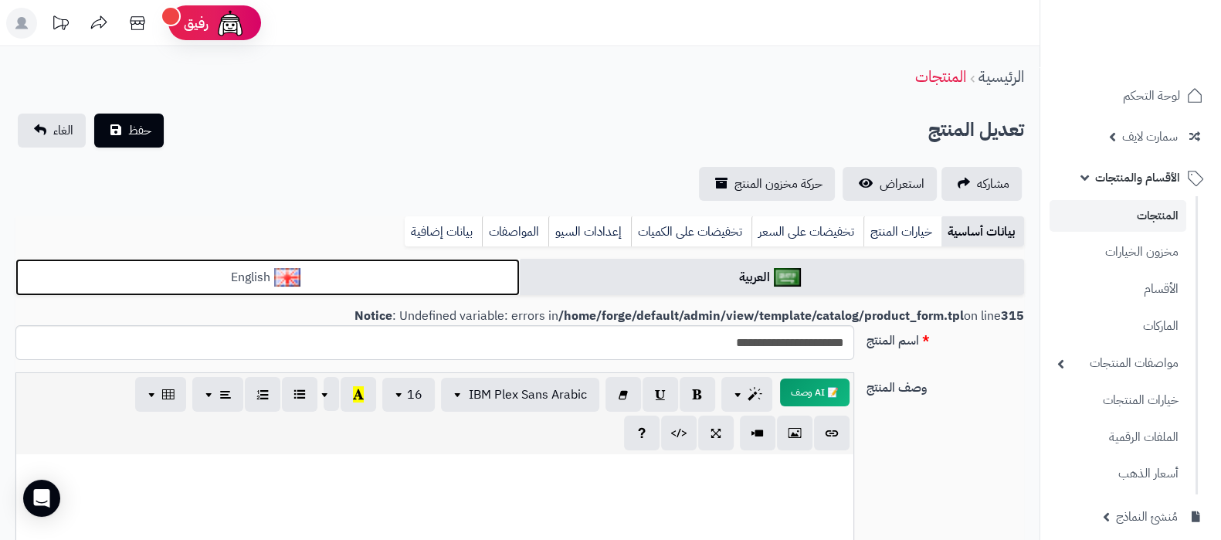
click at [484, 267] on link "English" at bounding box center [267, 278] width 505 height 38
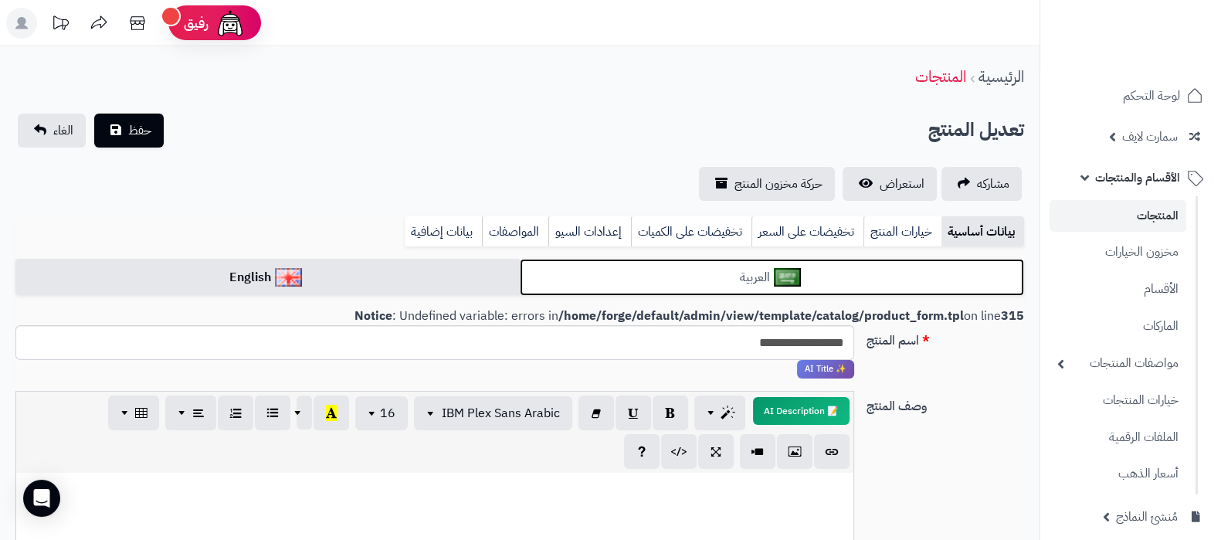
click at [596, 277] on link "العربية" at bounding box center [772, 278] width 505 height 38
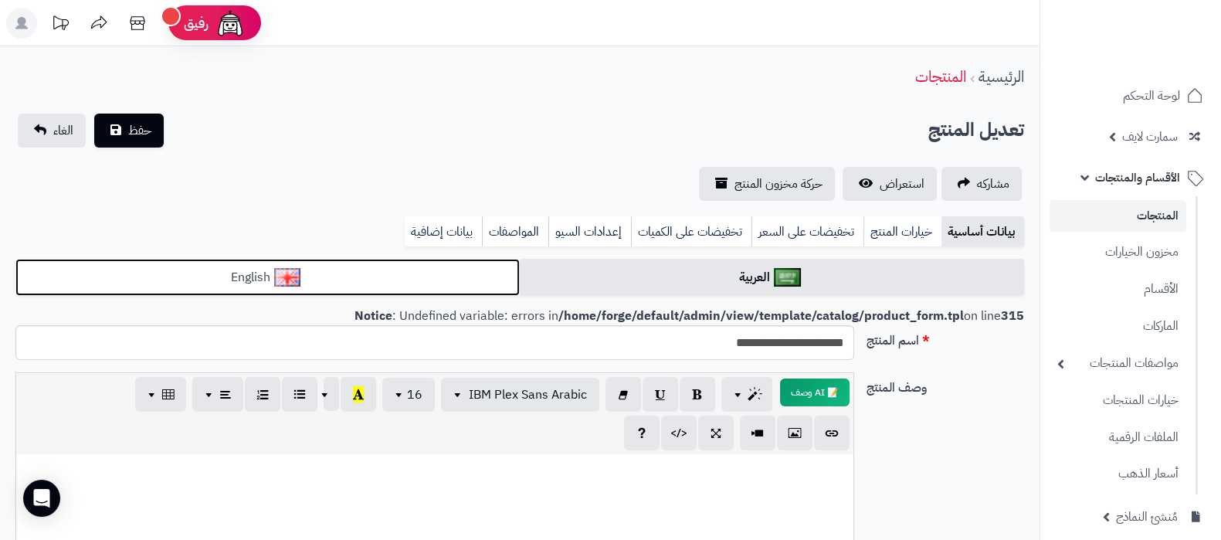
click at [469, 277] on link "English" at bounding box center [267, 278] width 505 height 38
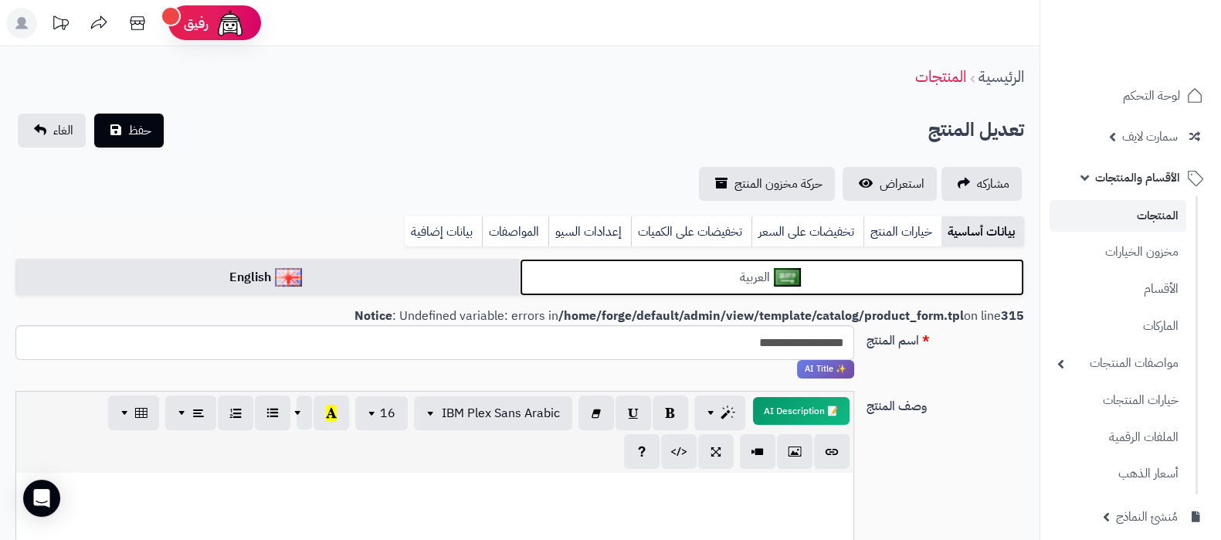
click at [605, 278] on link "العربية" at bounding box center [772, 278] width 505 height 38
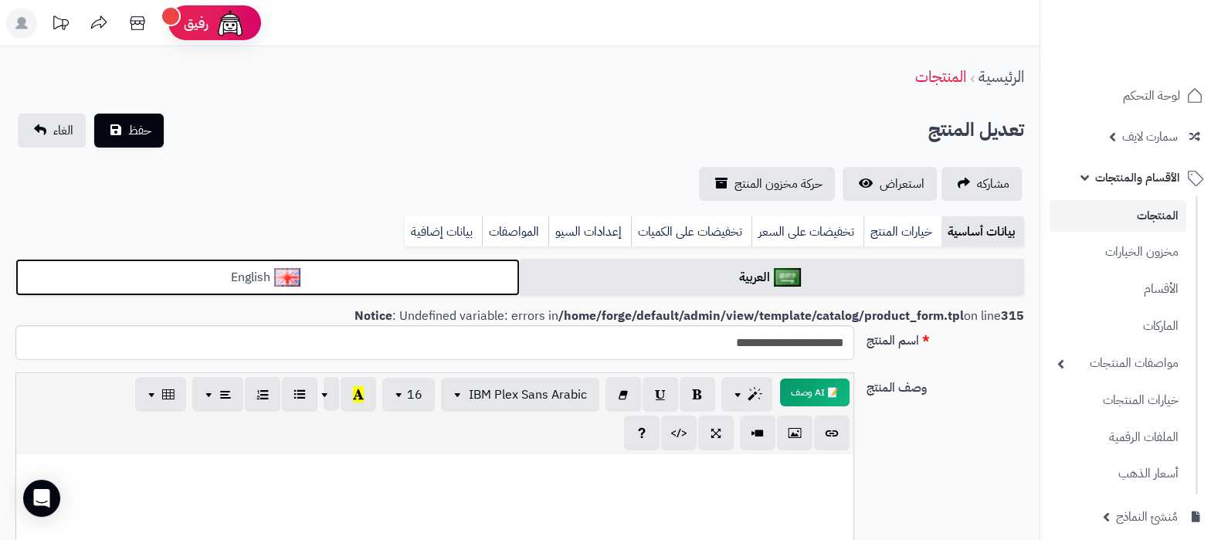
click at [494, 277] on link "English" at bounding box center [267, 278] width 505 height 38
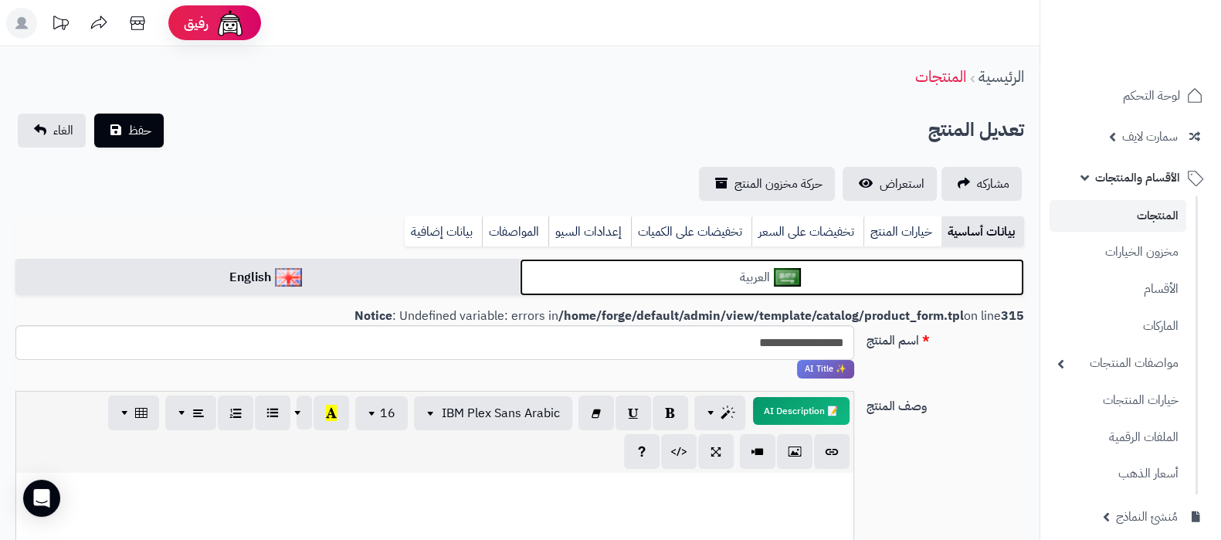
click at [610, 277] on link "العربية" at bounding box center [772, 278] width 505 height 38
